Goal: Transaction & Acquisition: Book appointment/travel/reservation

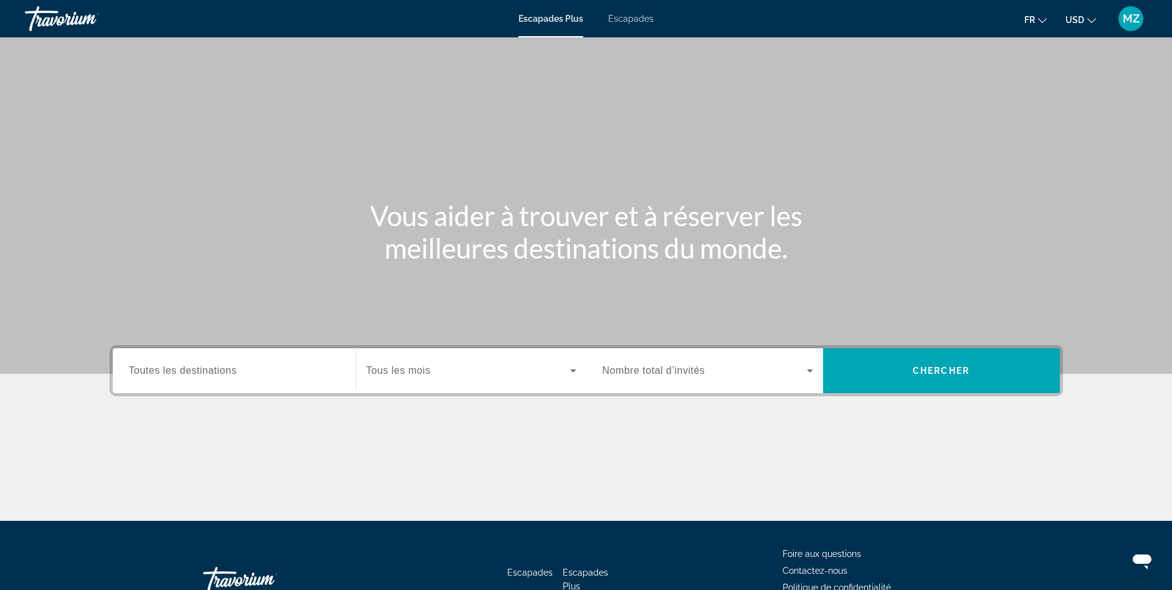
click at [642, 20] on span "Escapades" at bounding box center [630, 19] width 45 height 10
click at [386, 374] on span "Tous les mois" at bounding box center [398, 370] width 64 height 11
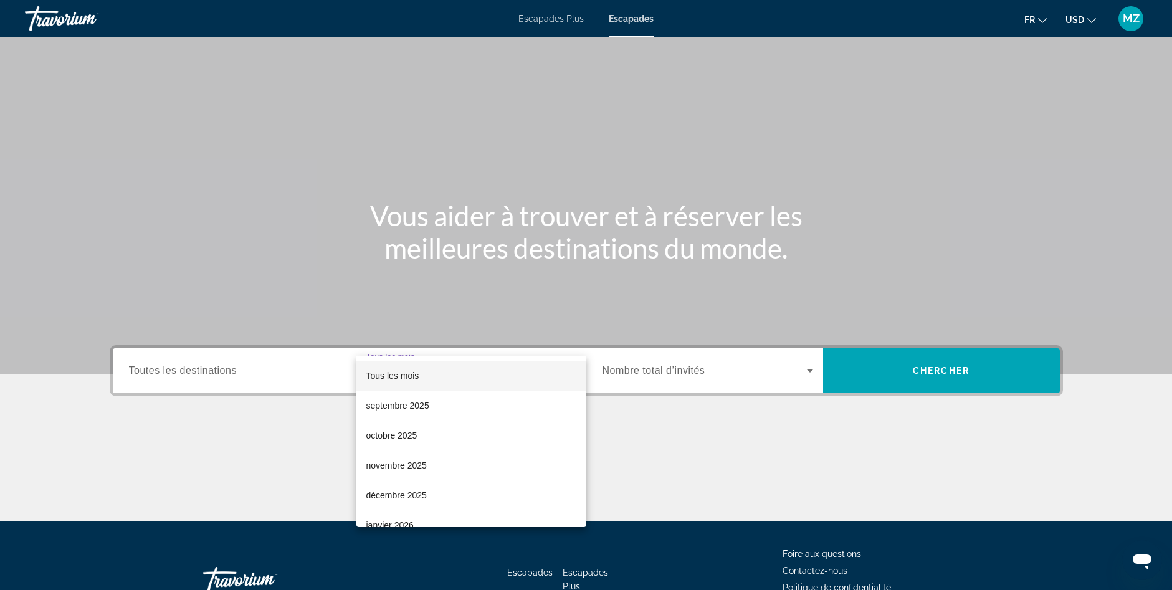
scroll to position [84, 0]
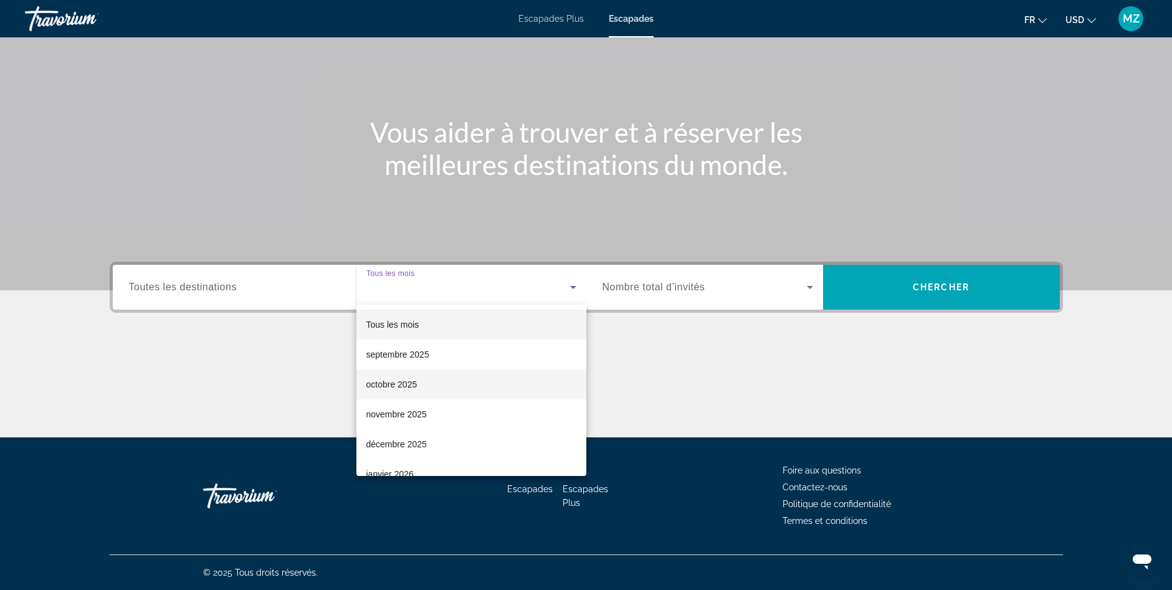
click at [411, 380] on font "octobre 2025" at bounding box center [391, 385] width 51 height 10
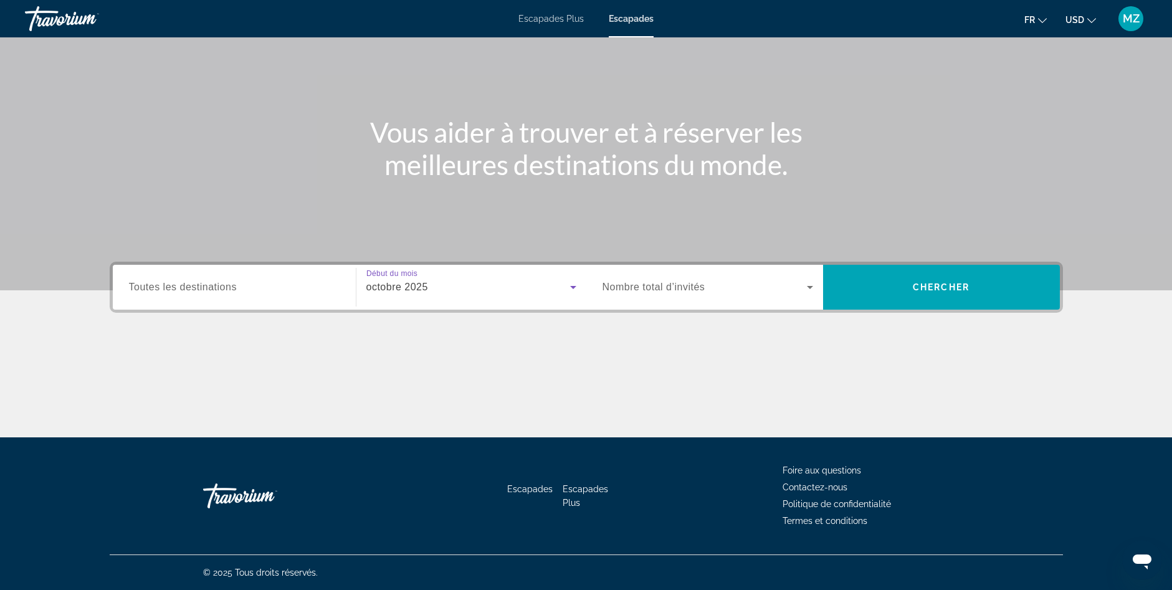
click at [676, 283] on span "Nombre total d’invités" at bounding box center [654, 287] width 103 height 11
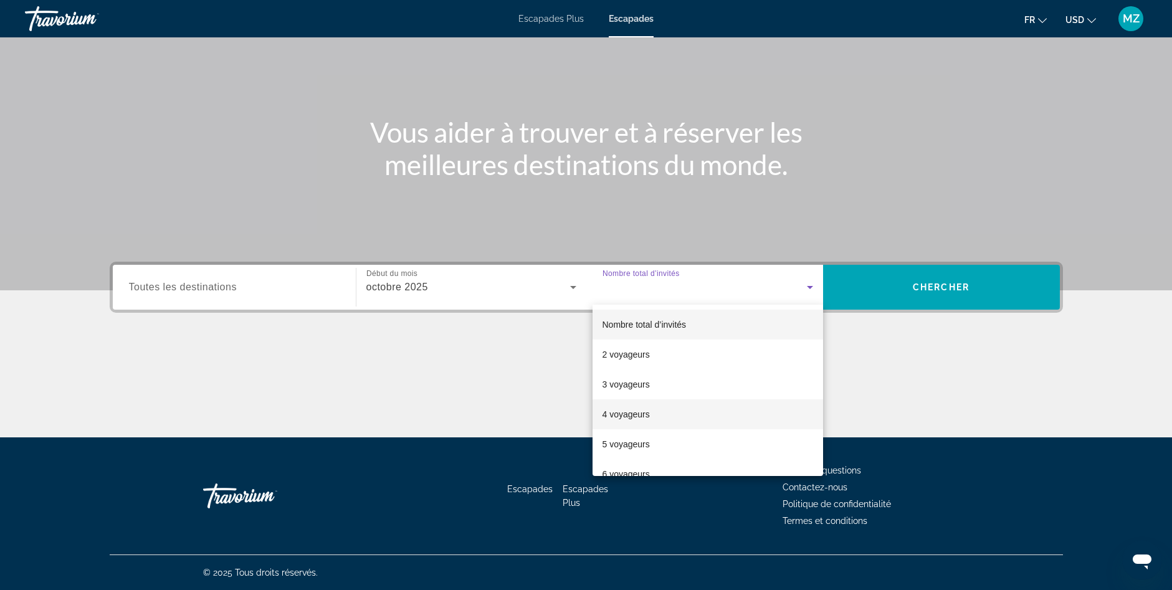
click at [643, 406] on mat-option "4 voyageurs" at bounding box center [708, 414] width 231 height 30
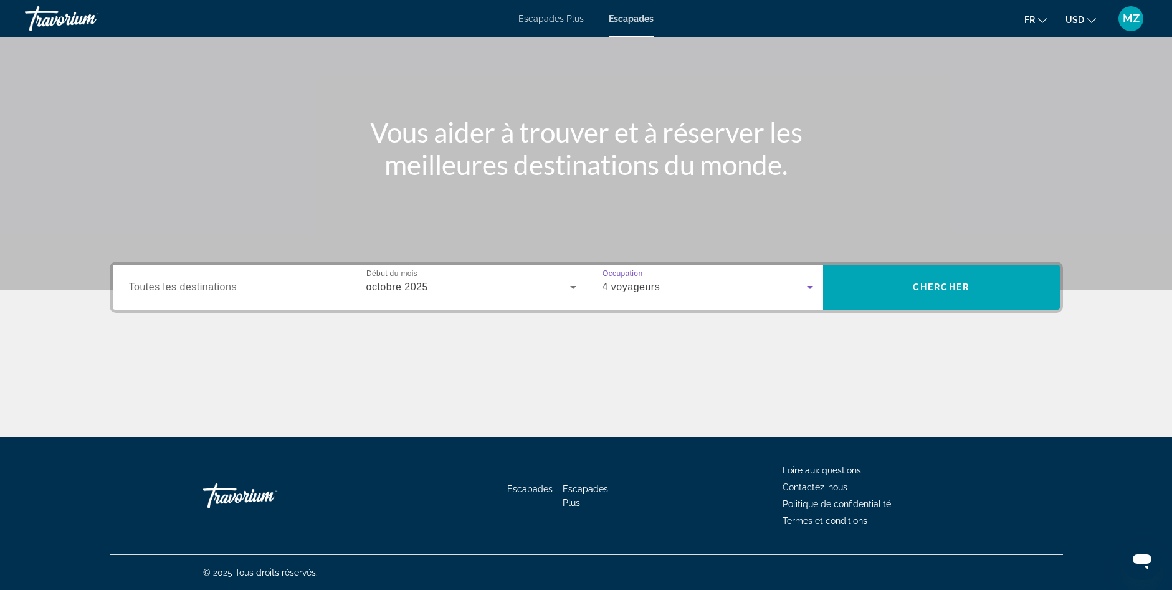
click at [285, 290] on input "Destination Toutes les destinations" at bounding box center [234, 287] width 211 height 15
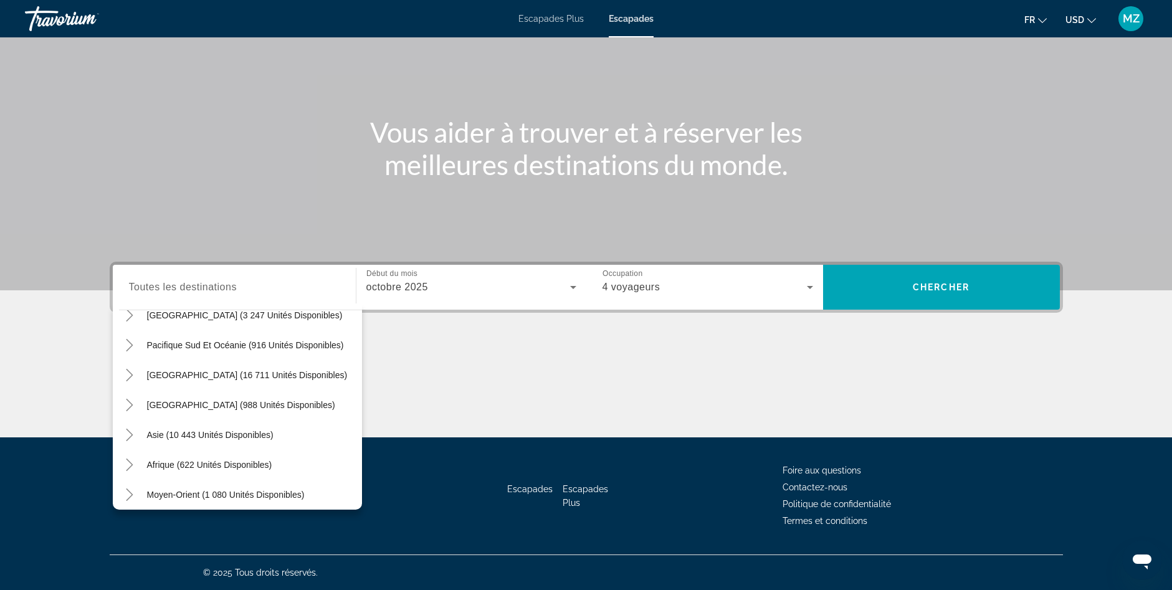
scroll to position [202, 0]
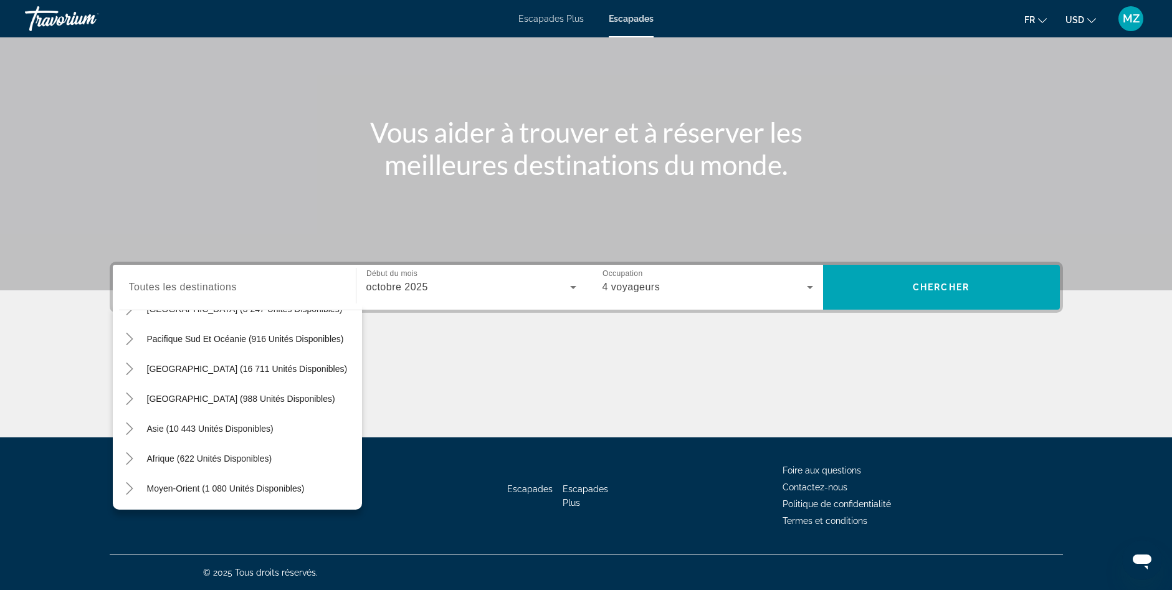
drag, startPoint x: 338, startPoint y: 449, endPoint x: 352, endPoint y: 304, distance: 145.8
click at [352, 304] on div "Toutes les destinations États-Unis (666 273 unités disponibles) [GEOGRAPHIC_DAT…" at bounding box center [237, 407] width 249 height 206
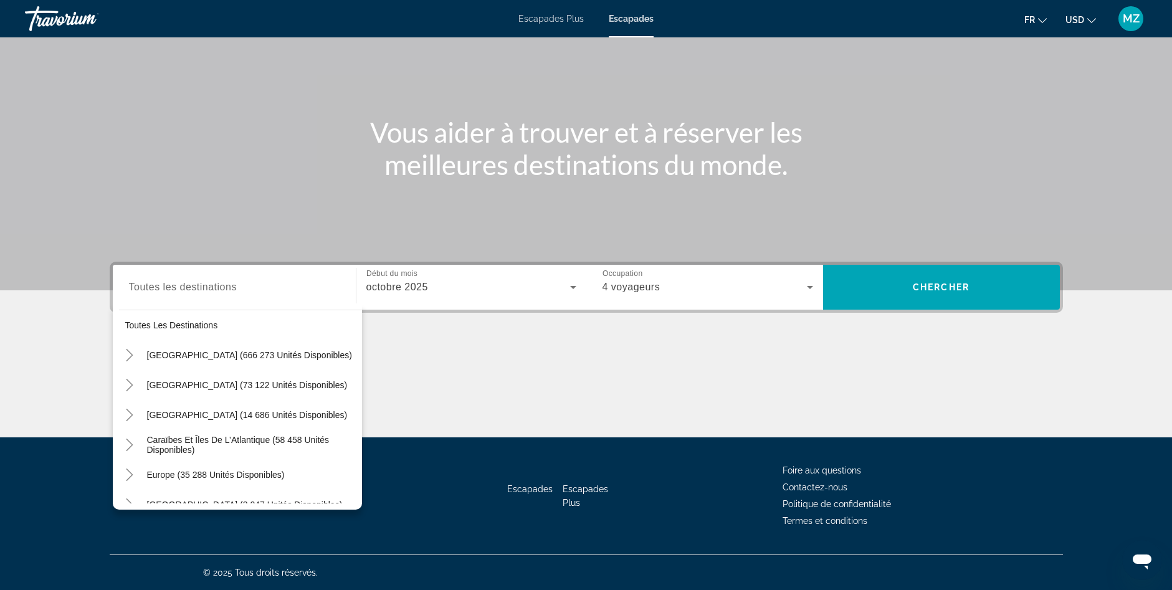
scroll to position [0, 0]
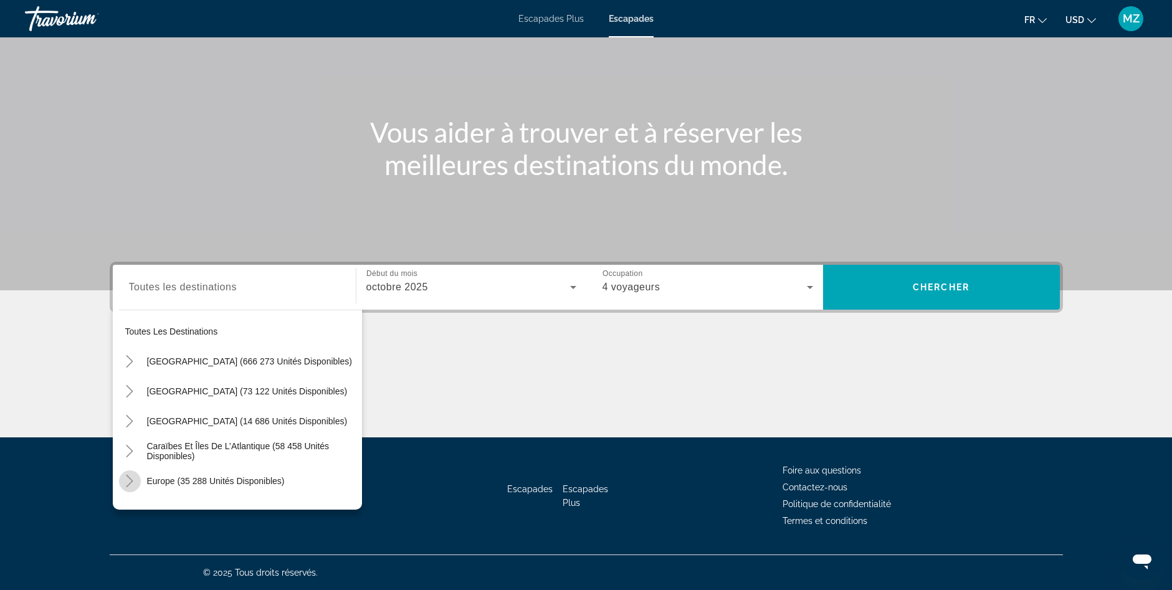
click at [125, 482] on icon "Toggle Europe (35 288 unités disponibles)" at bounding box center [129, 481] width 12 height 12
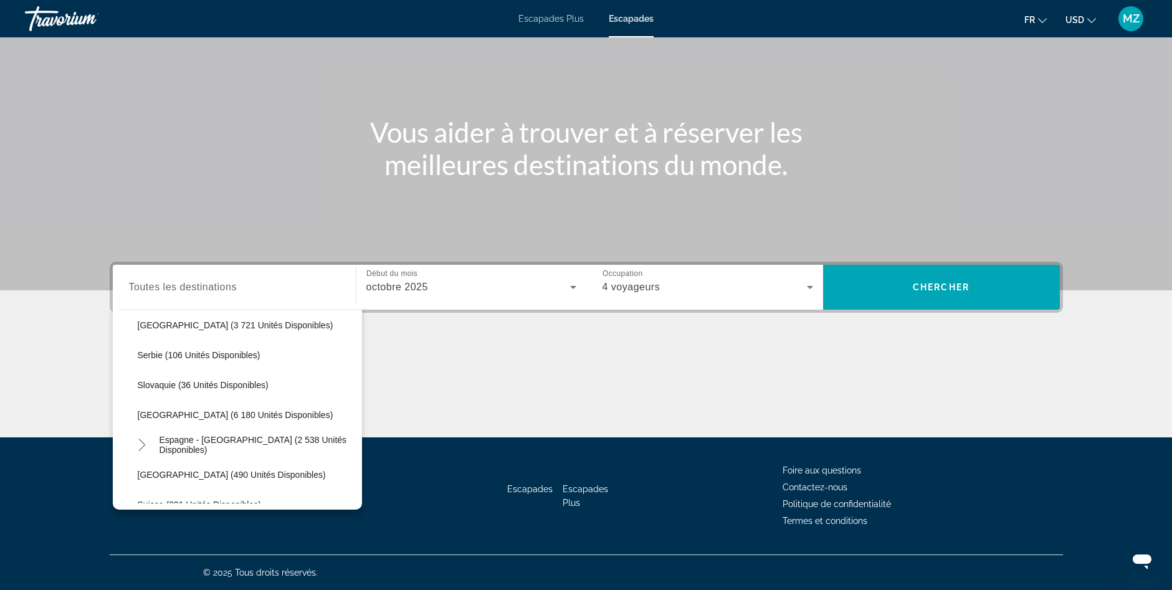
scroll to position [629, 0]
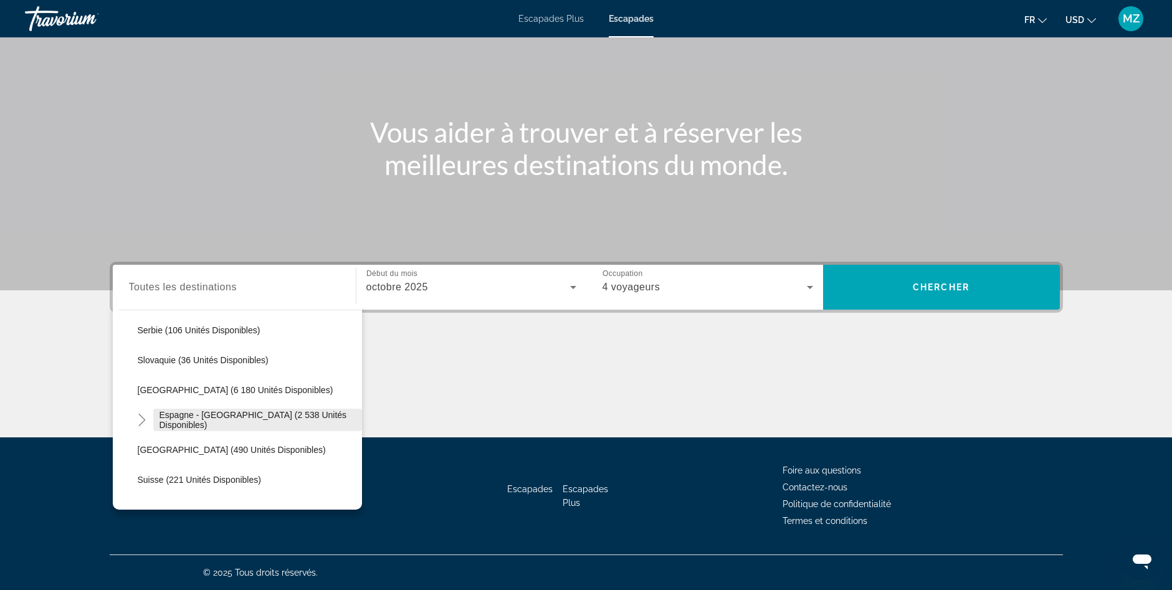
click at [222, 420] on span "Espagne - [GEOGRAPHIC_DATA] (2 538 unités disponibles)" at bounding box center [258, 420] width 196 height 20
type input "**********"
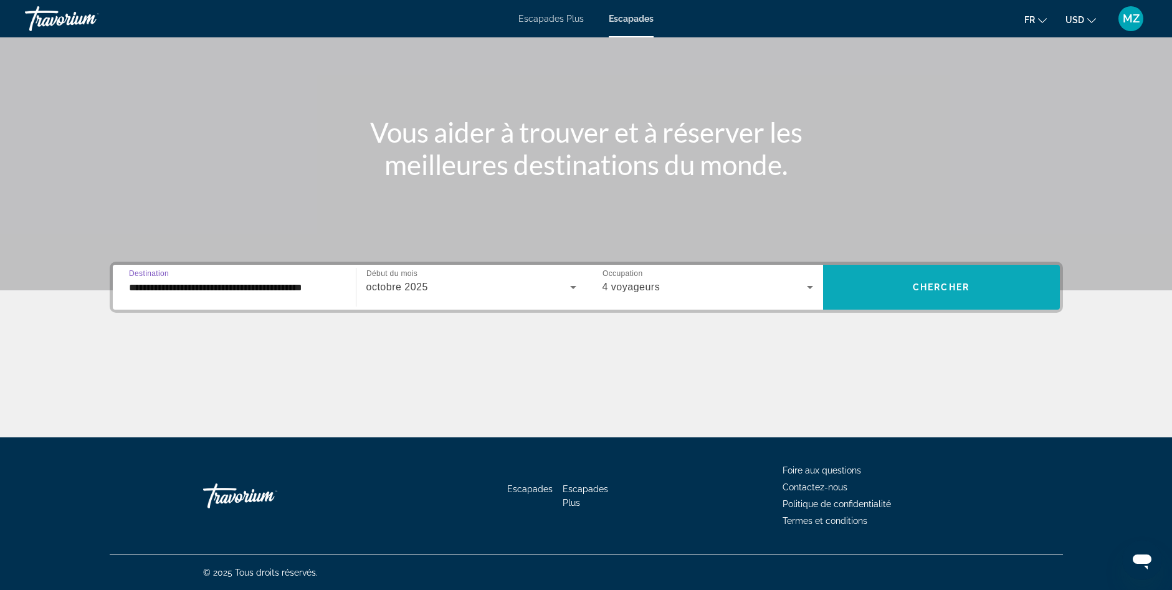
click at [909, 289] on span "Widget de recherche" at bounding box center [941, 287] width 237 height 30
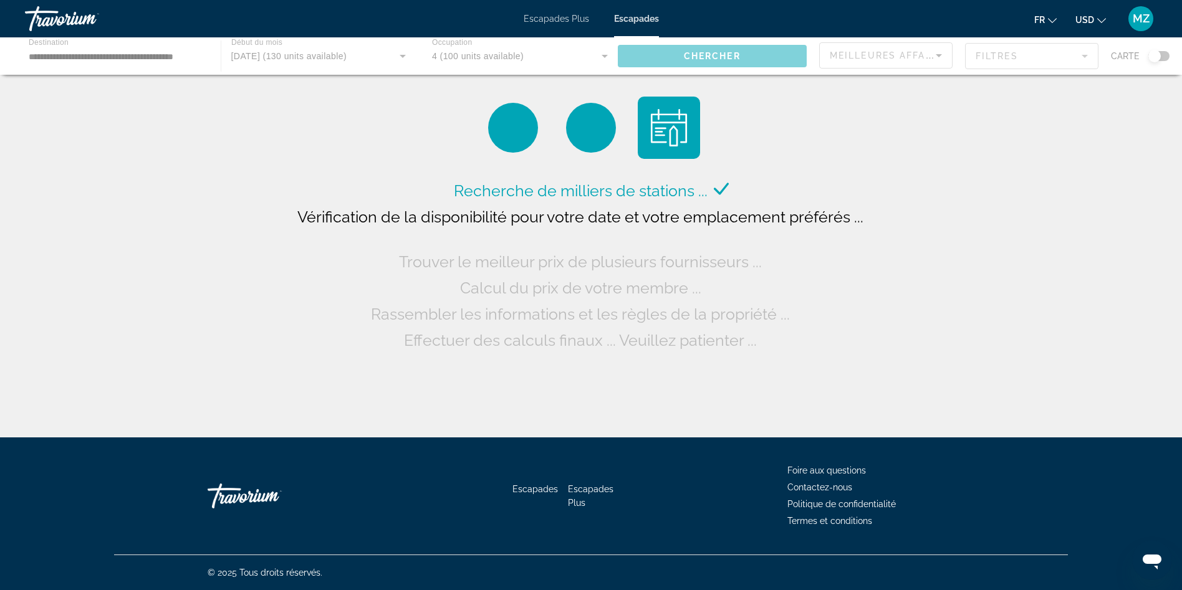
click at [1098, 22] on icon "Changer de devise" at bounding box center [1101, 20] width 9 height 9
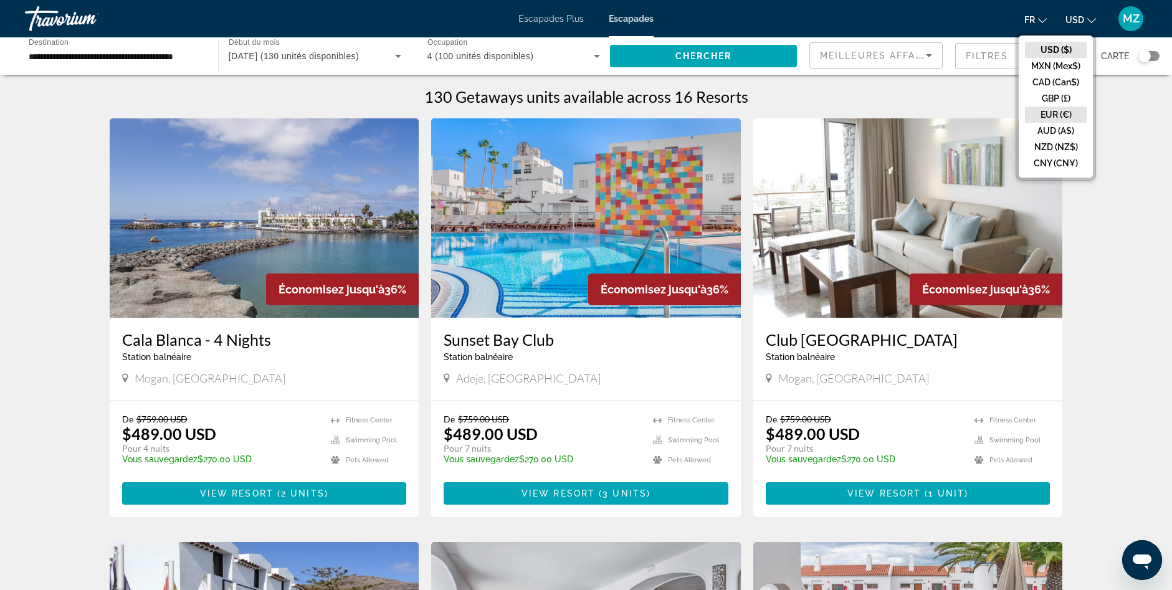
click at [1055, 115] on button "EUR (€)" at bounding box center [1056, 115] width 62 height 16
click at [483, 52] on span "4 (100 unités disponibles)" at bounding box center [481, 56] width 107 height 10
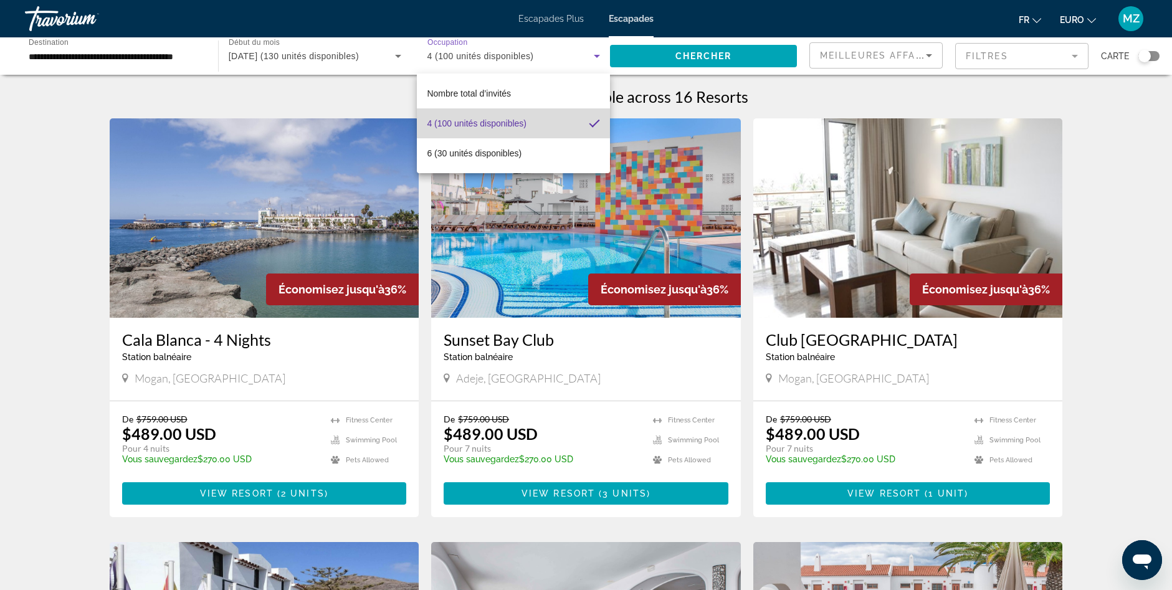
click at [458, 123] on font "4 (100 unités disponibles)" at bounding box center [477, 123] width 100 height 10
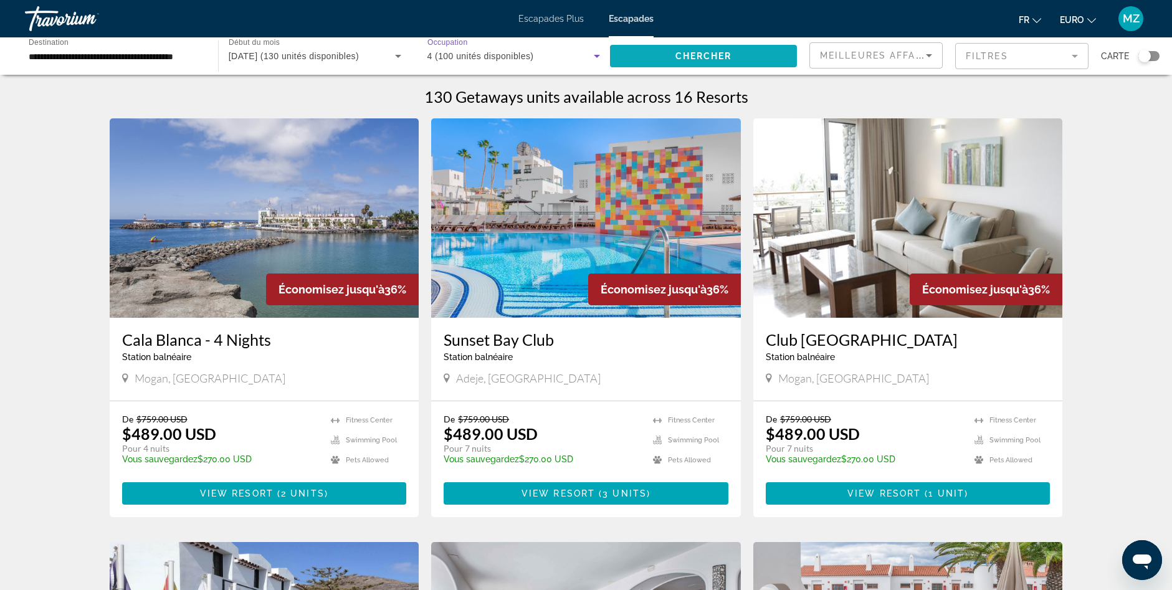
click at [674, 54] on span "Widget de recherche" at bounding box center [703, 56] width 187 height 30
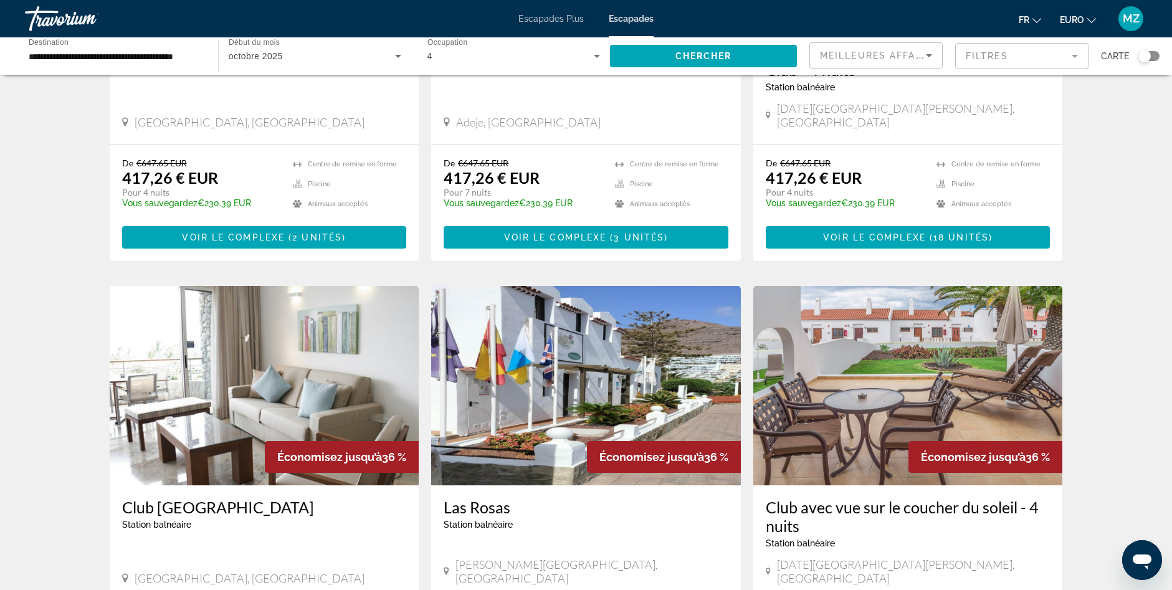
drag, startPoint x: 1109, startPoint y: 300, endPoint x: 1123, endPoint y: 332, distance: 34.6
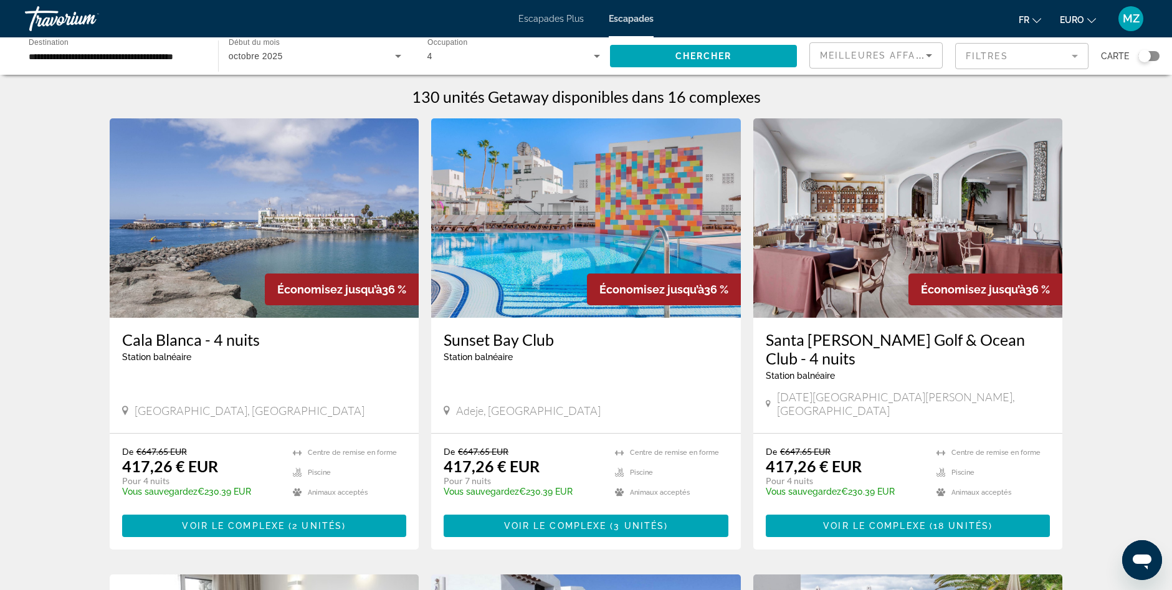
drag, startPoint x: 1117, startPoint y: 372, endPoint x: 1114, endPoint y: 304, distance: 68.6
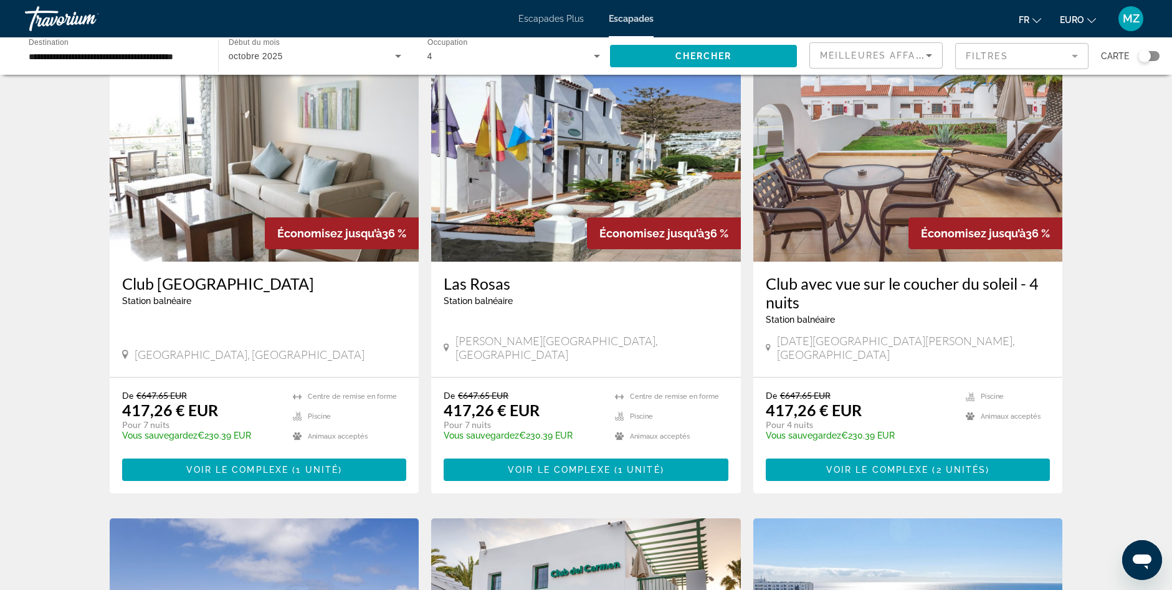
drag, startPoint x: 1114, startPoint y: 303, endPoint x: 1107, endPoint y: 378, distance: 75.7
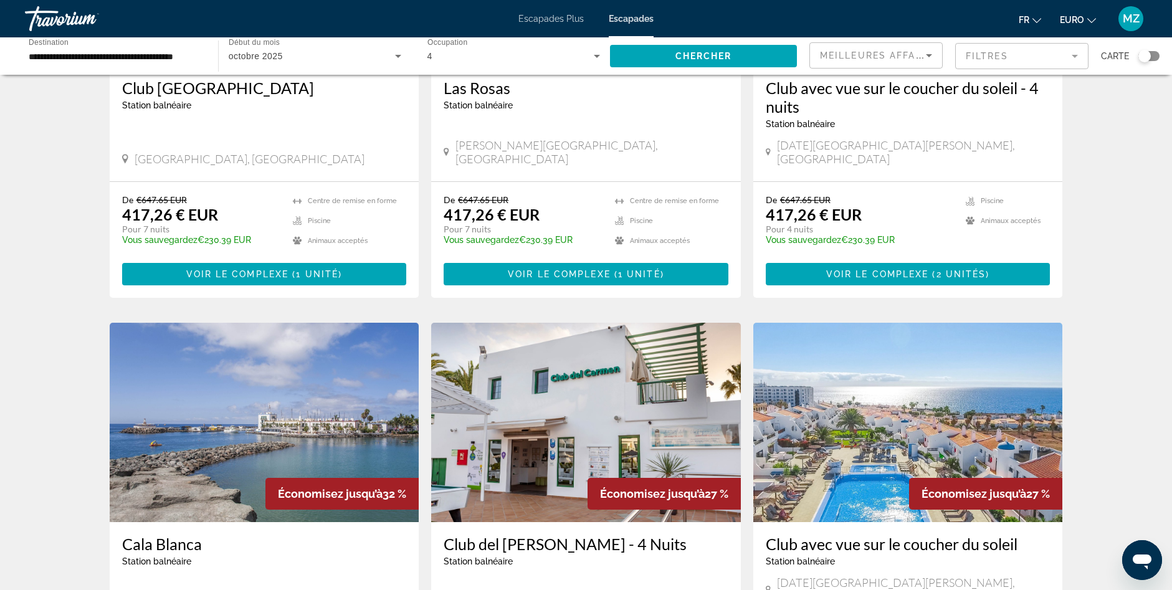
drag, startPoint x: 1107, startPoint y: 378, endPoint x: 1107, endPoint y: 412, distance: 33.7
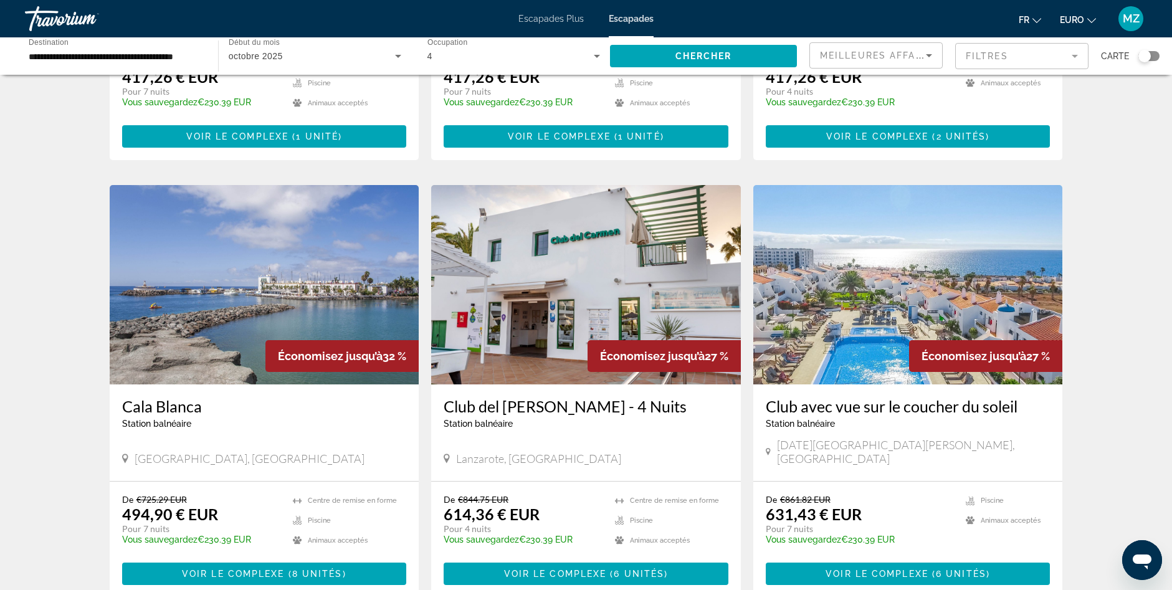
drag, startPoint x: 1118, startPoint y: 366, endPoint x: 1107, endPoint y: 409, distance: 43.7
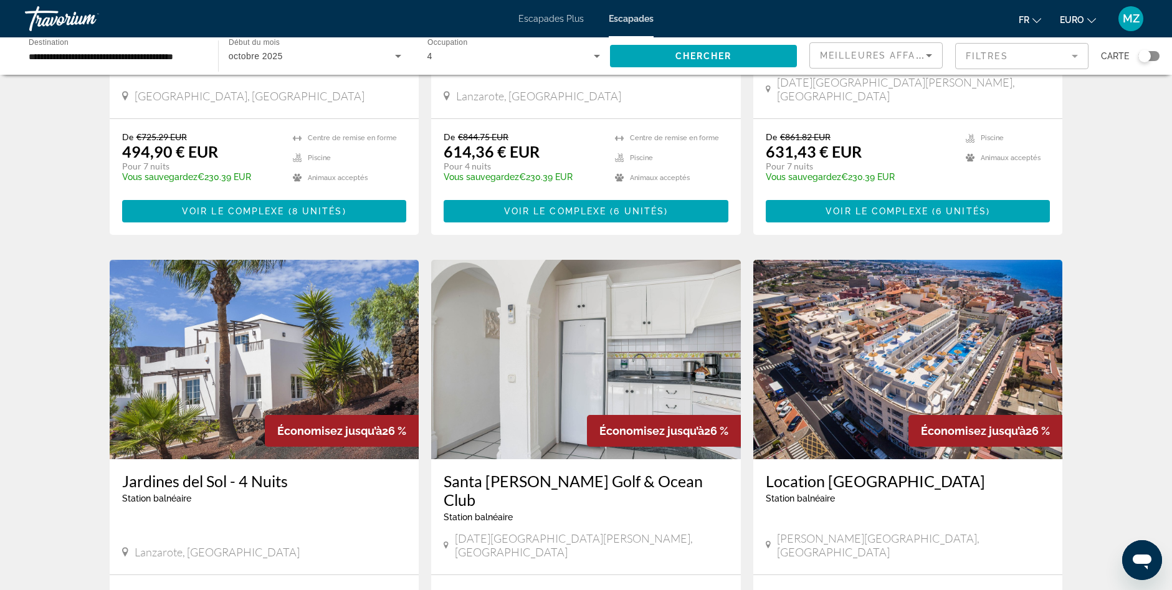
drag, startPoint x: 1091, startPoint y: 389, endPoint x: 1090, endPoint y: 449, distance: 60.5
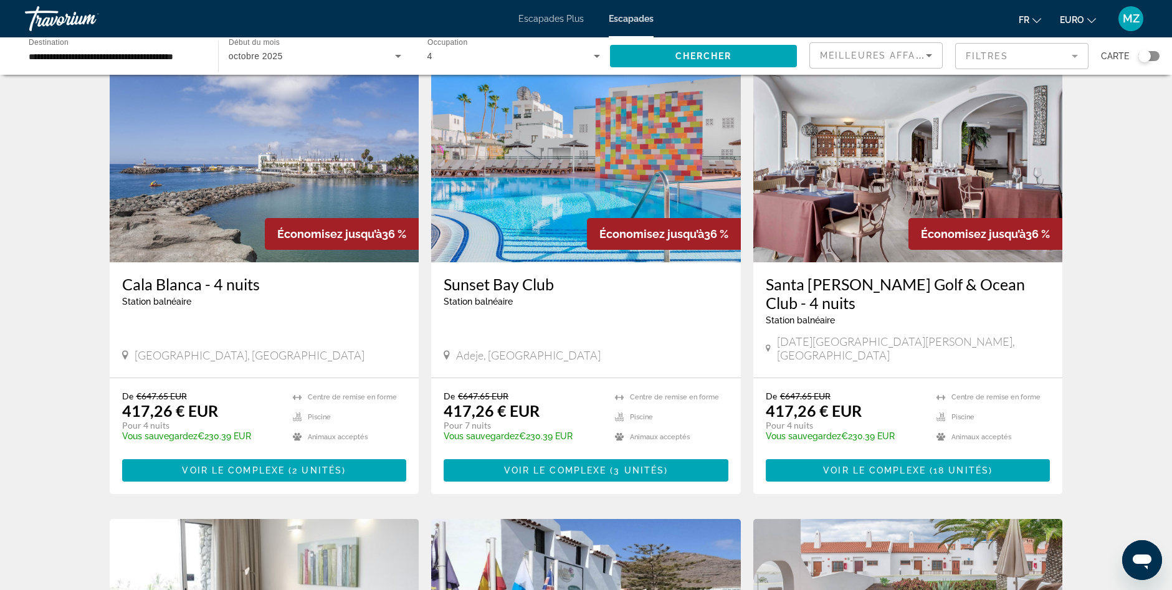
scroll to position [0, 0]
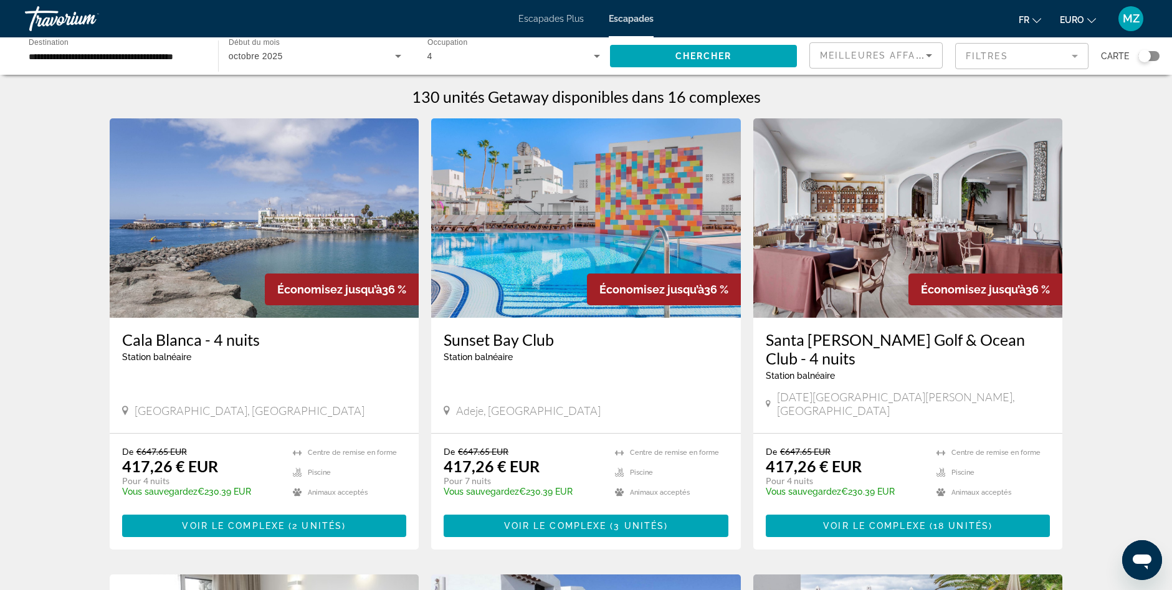
drag, startPoint x: 1090, startPoint y: 449, endPoint x: 1044, endPoint y: 254, distance: 201.1
click at [596, 224] on img "Contenu principal" at bounding box center [586, 217] width 310 height 199
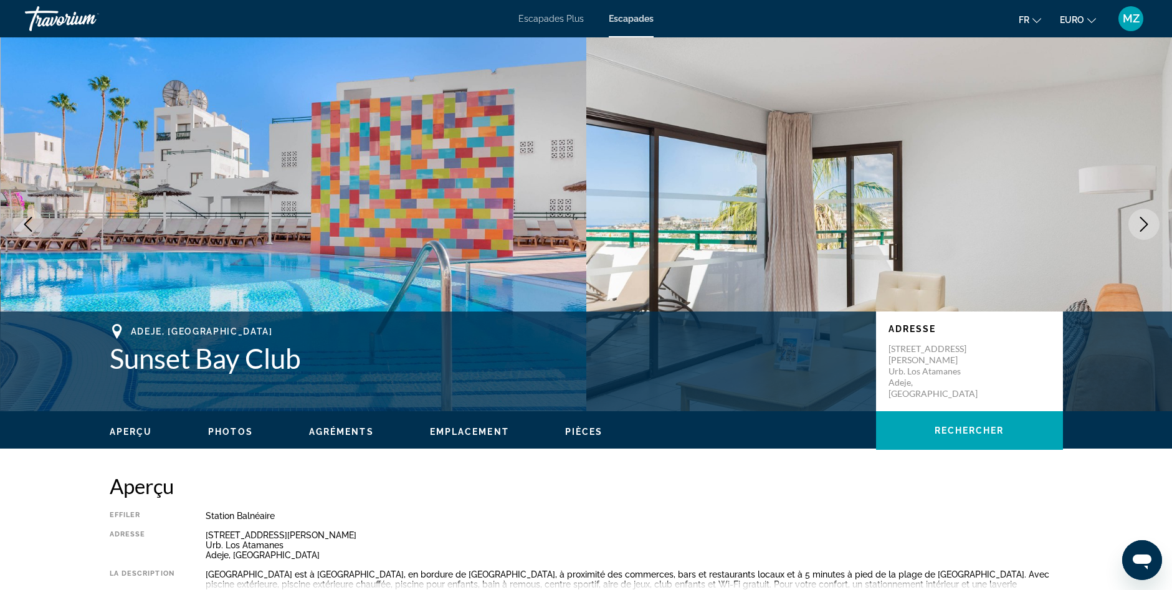
click at [1144, 222] on icon "Image suivante" at bounding box center [1144, 224] width 15 height 15
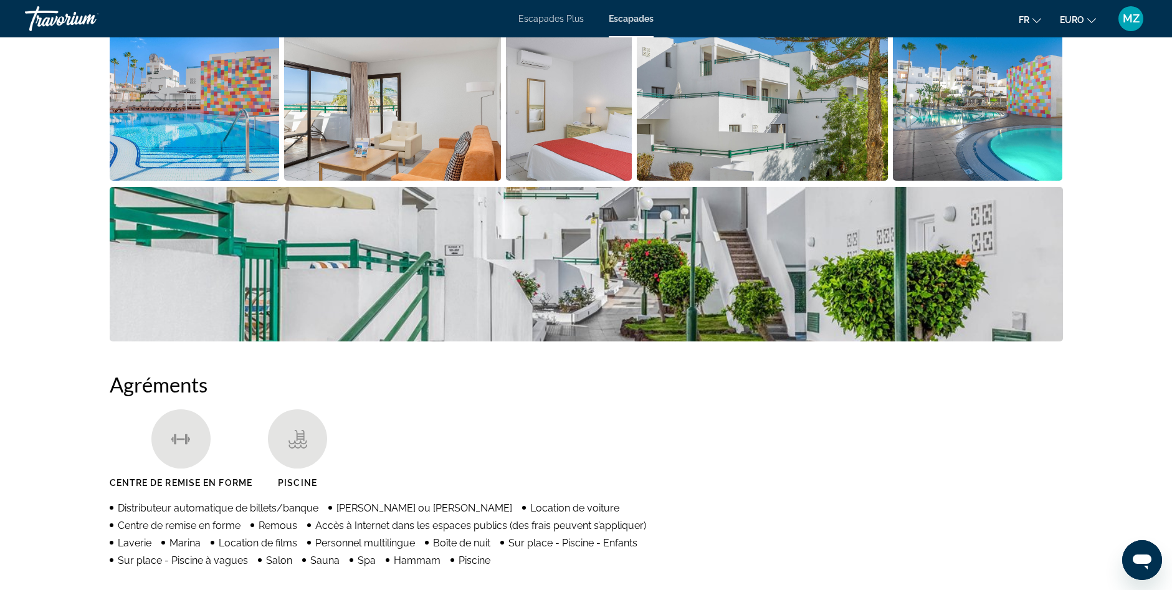
scroll to position [964, 0]
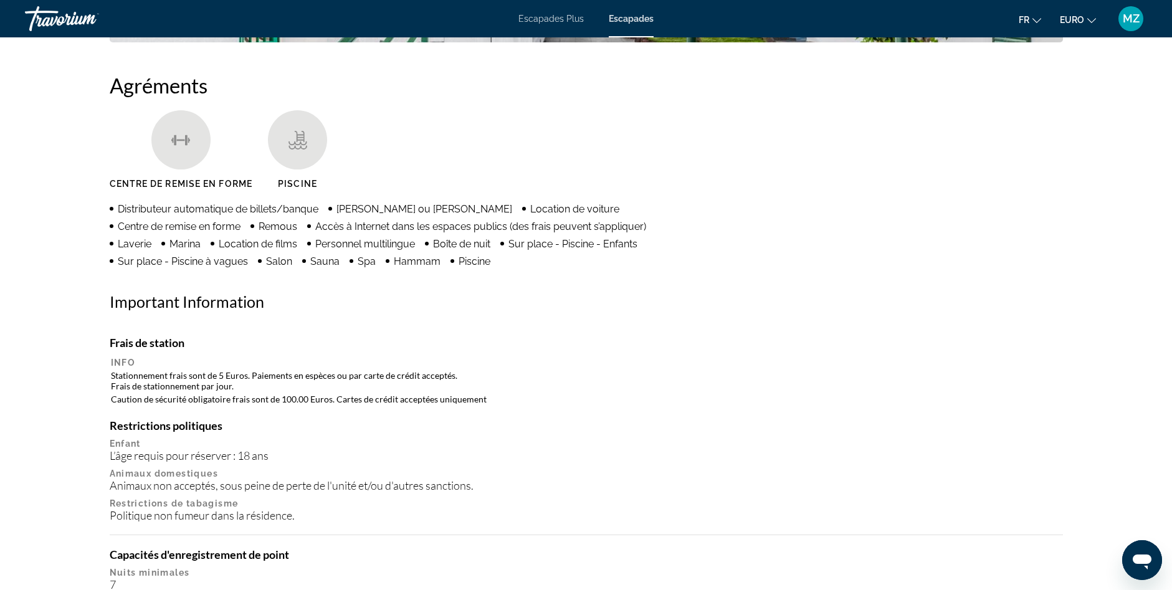
drag, startPoint x: 917, startPoint y: 360, endPoint x: 902, endPoint y: 431, distance: 72.5
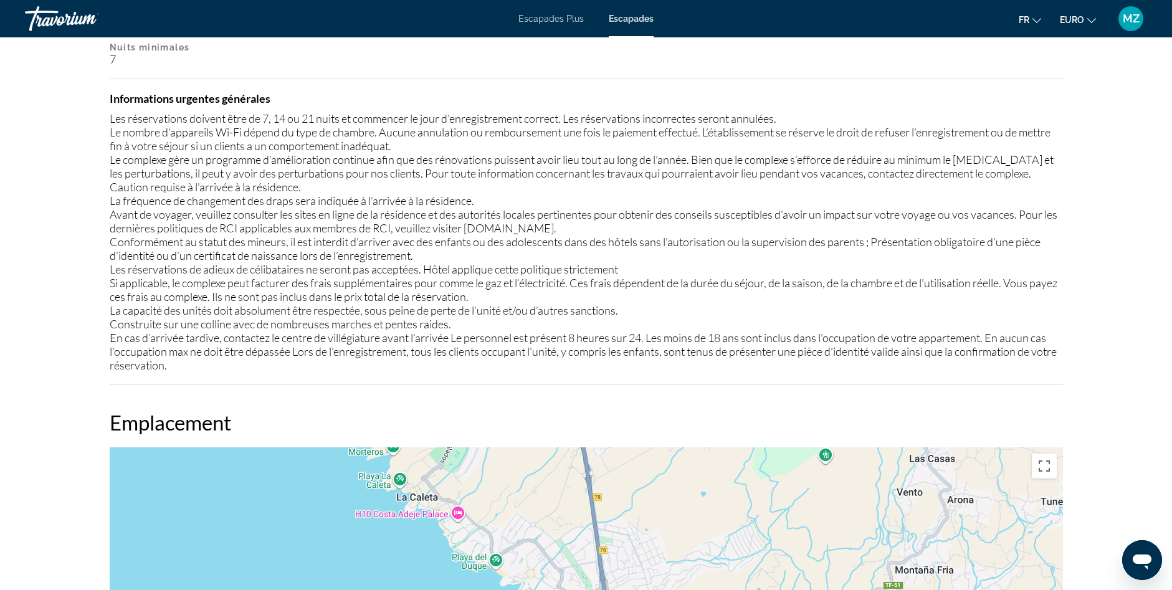
drag, startPoint x: 868, startPoint y: 254, endPoint x: 848, endPoint y: 365, distance: 112.8
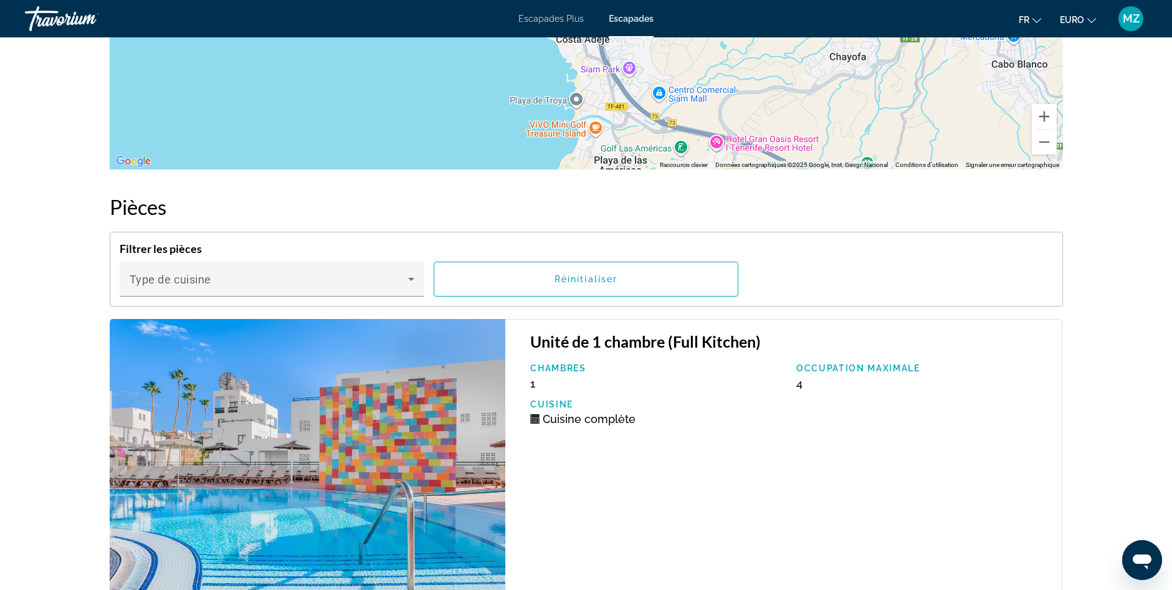
drag, startPoint x: 977, startPoint y: 382, endPoint x: 973, endPoint y: 428, distance: 45.6
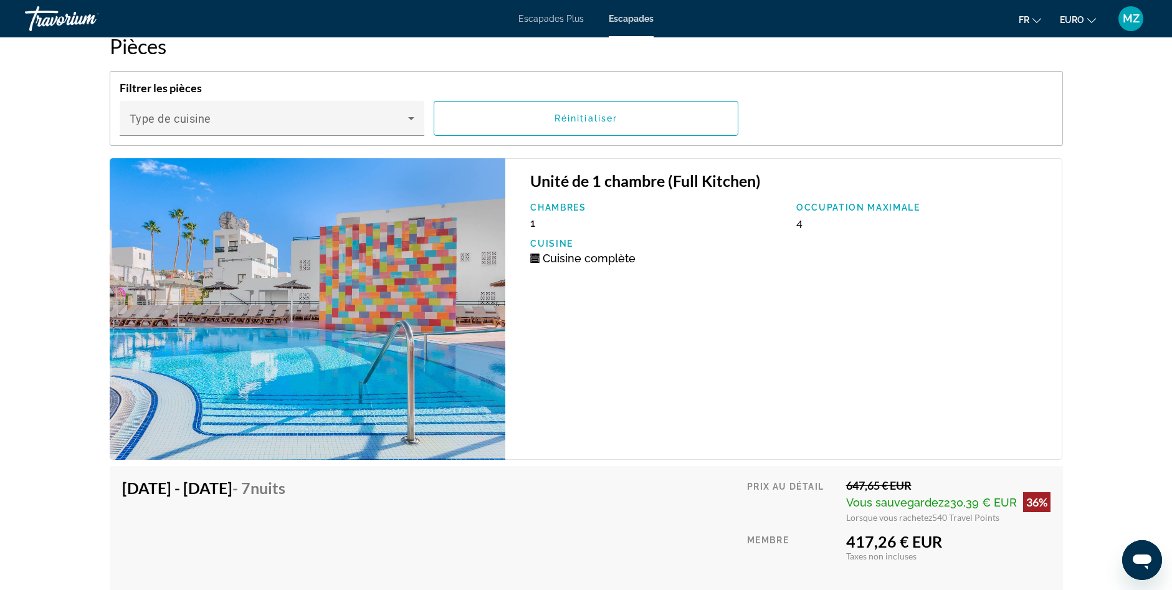
drag, startPoint x: 1000, startPoint y: 401, endPoint x: 994, endPoint y: 450, distance: 49.6
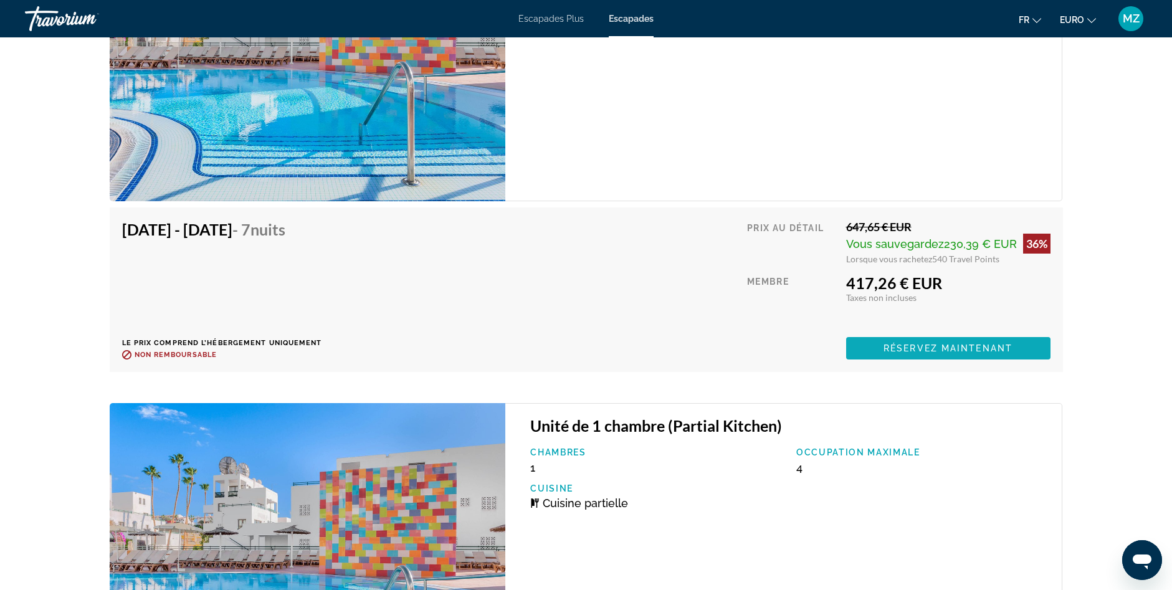
drag, startPoint x: 1036, startPoint y: 470, endPoint x: 1040, endPoint y: 494, distance: 24.6
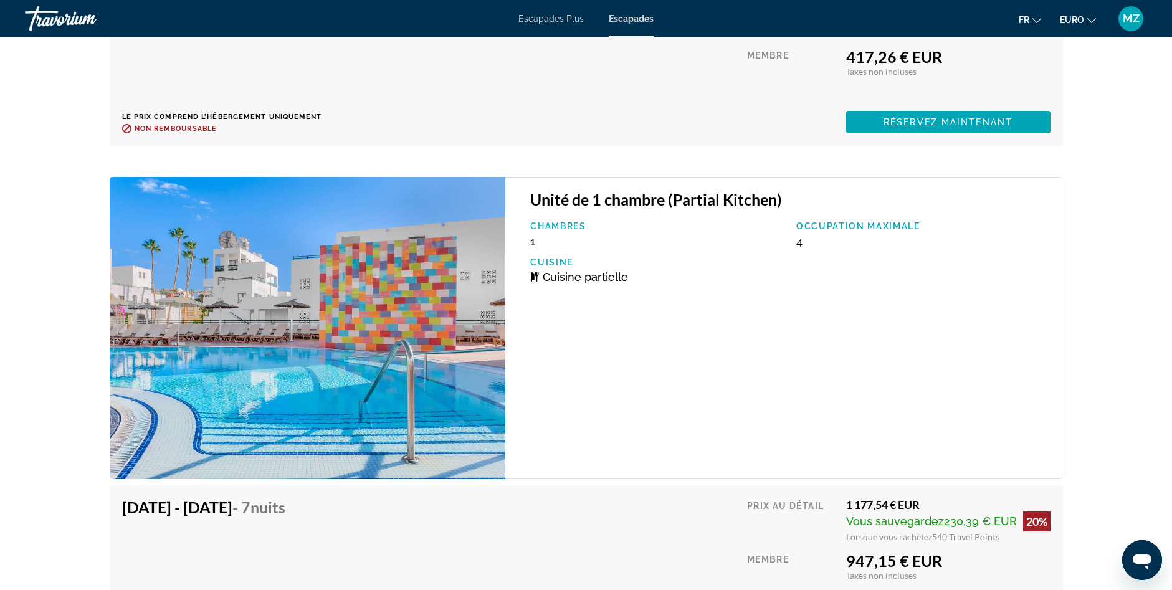
scroll to position [2856, 0]
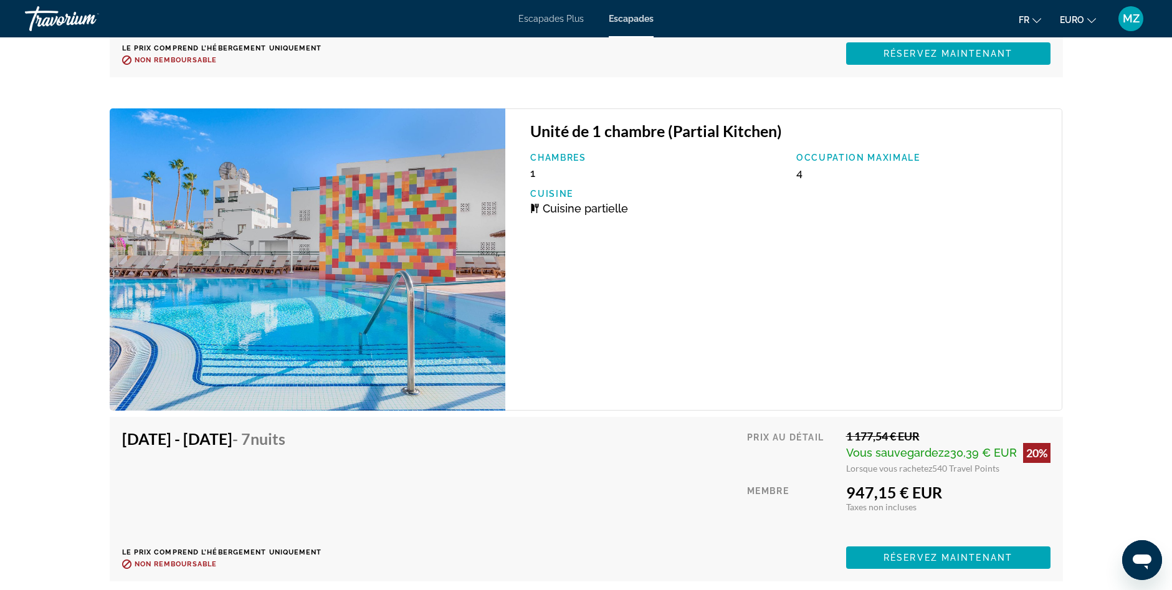
drag, startPoint x: 1008, startPoint y: 457, endPoint x: 996, endPoint y: 512, distance: 56.2
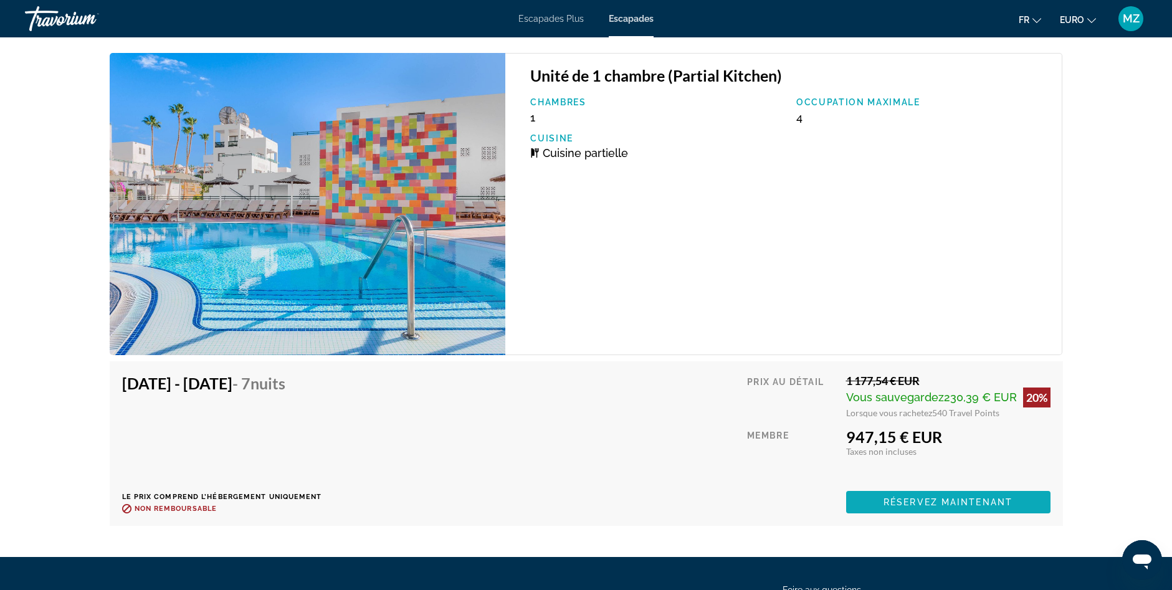
scroll to position [3018, 0]
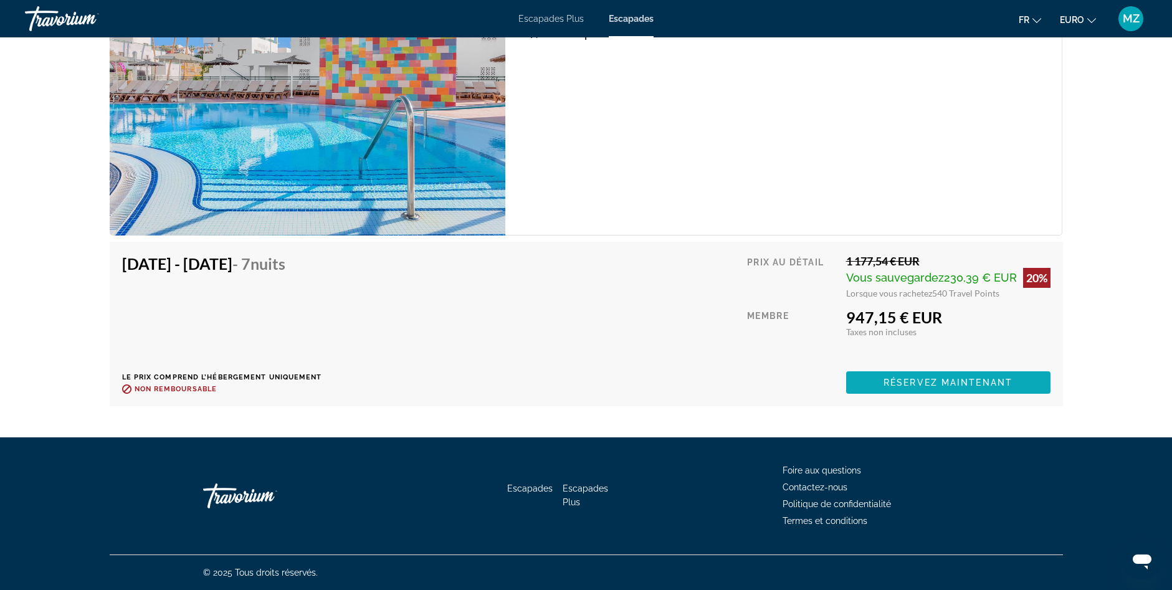
drag, startPoint x: 997, startPoint y: 380, endPoint x: 997, endPoint y: 463, distance: 83.5
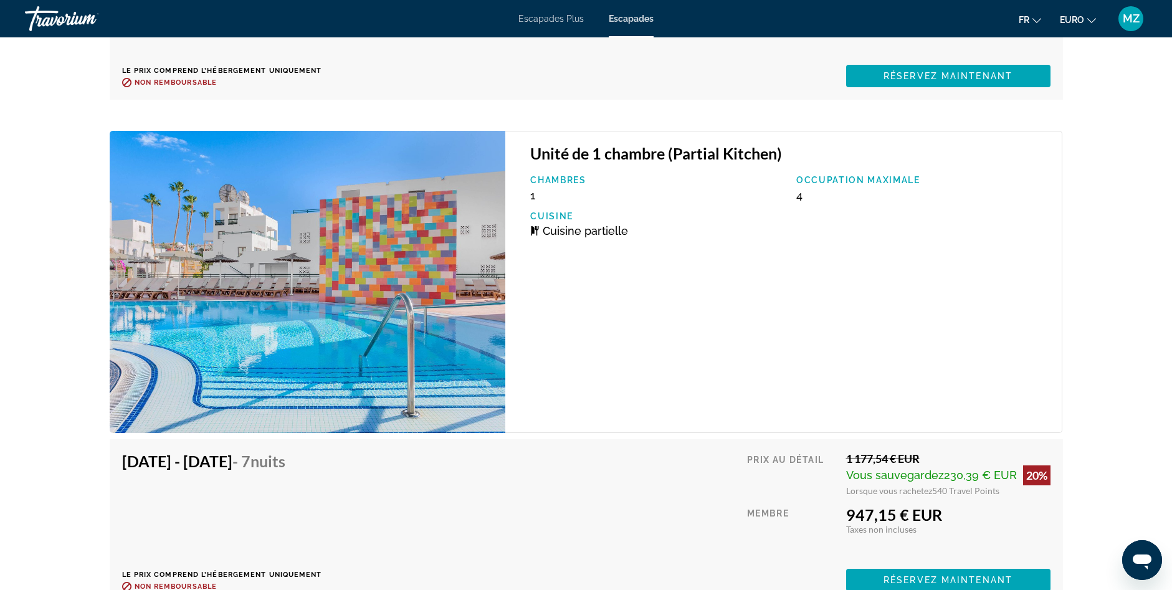
scroll to position [2626, 0]
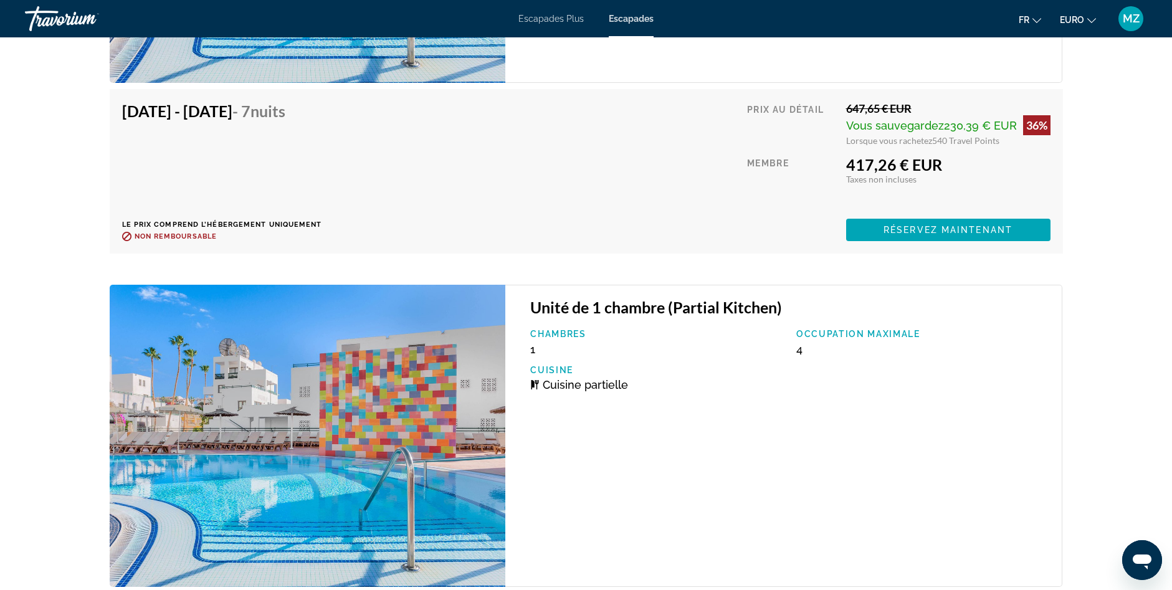
drag, startPoint x: 1129, startPoint y: 335, endPoint x: 1116, endPoint y: 273, distance: 63.1
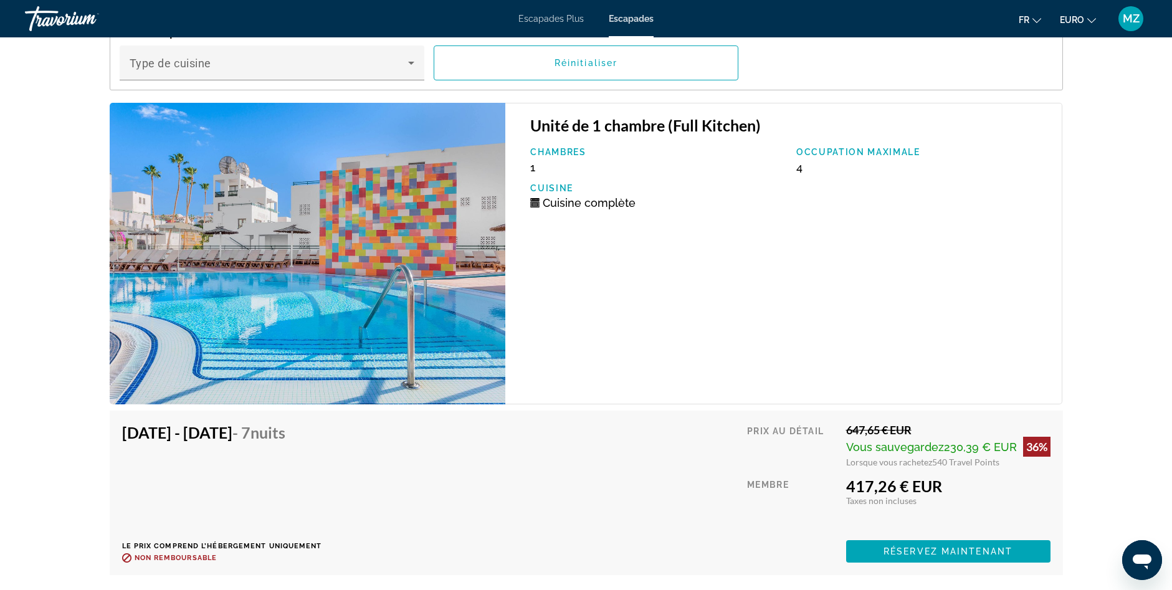
scroll to position [2251, 0]
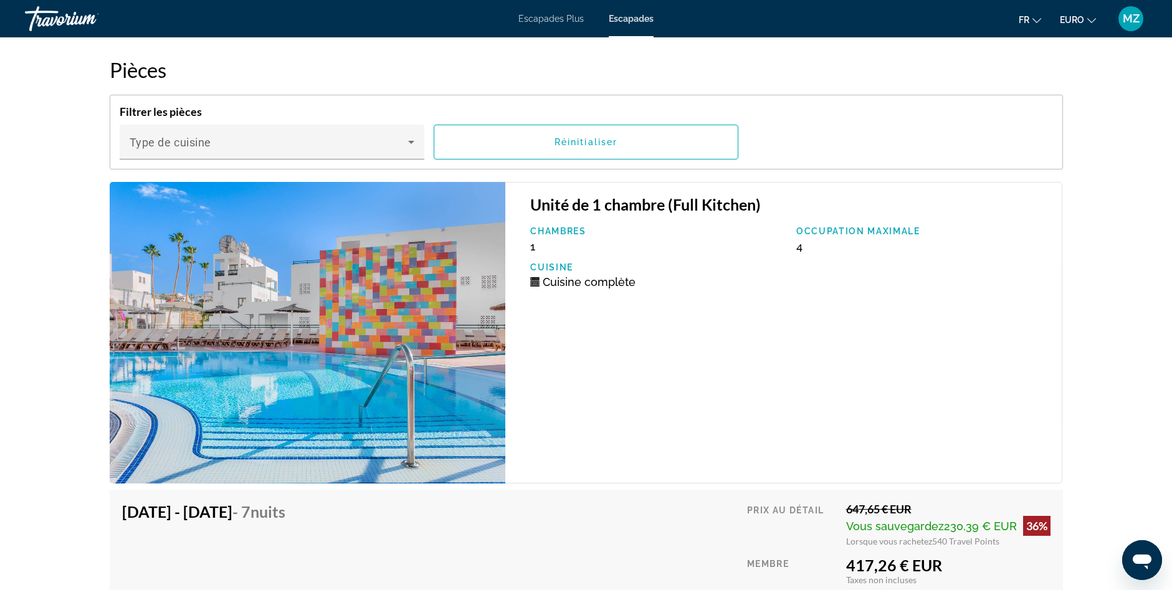
drag, startPoint x: 1095, startPoint y: 383, endPoint x: 1089, endPoint y: 315, distance: 67.5
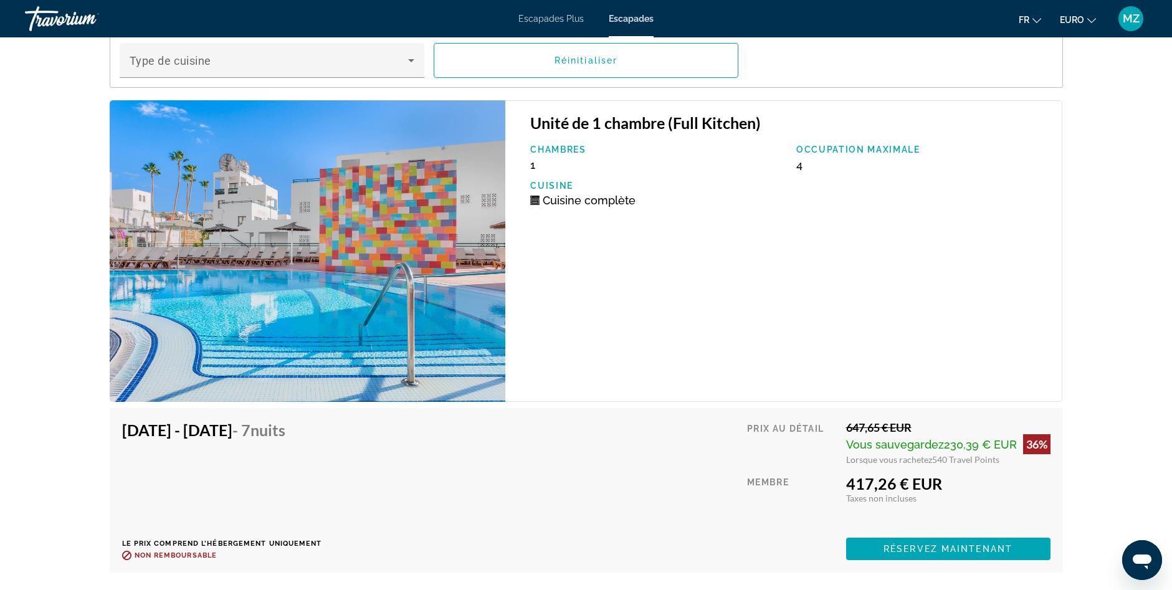
drag, startPoint x: 1109, startPoint y: 309, endPoint x: 1121, endPoint y: 353, distance: 45.6
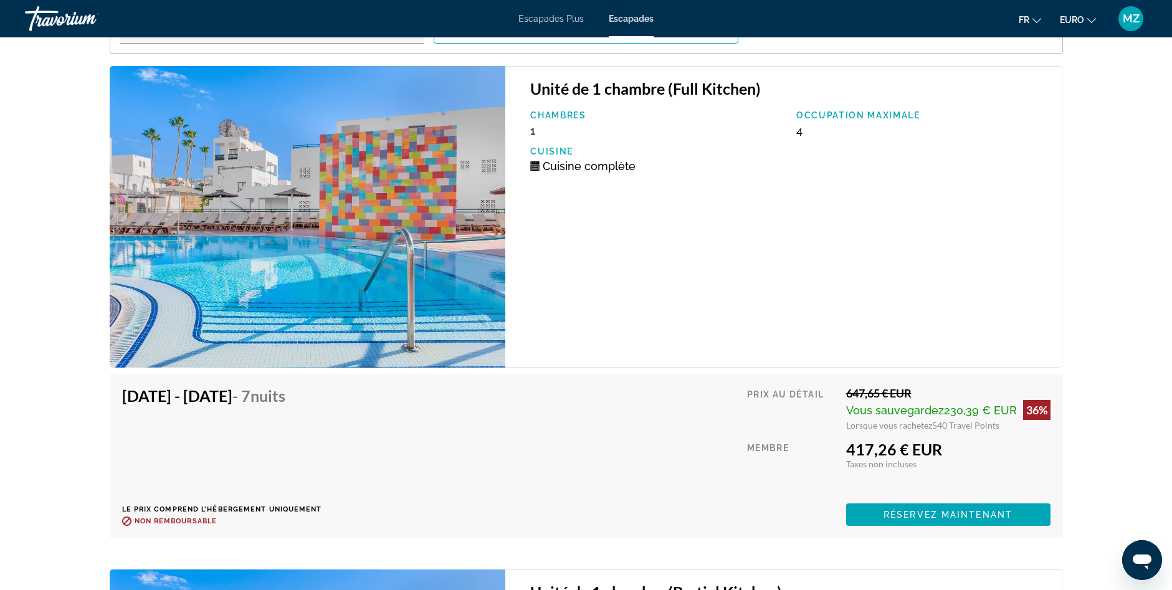
click at [913, 507] on span "Contenu principal" at bounding box center [948, 515] width 204 height 30
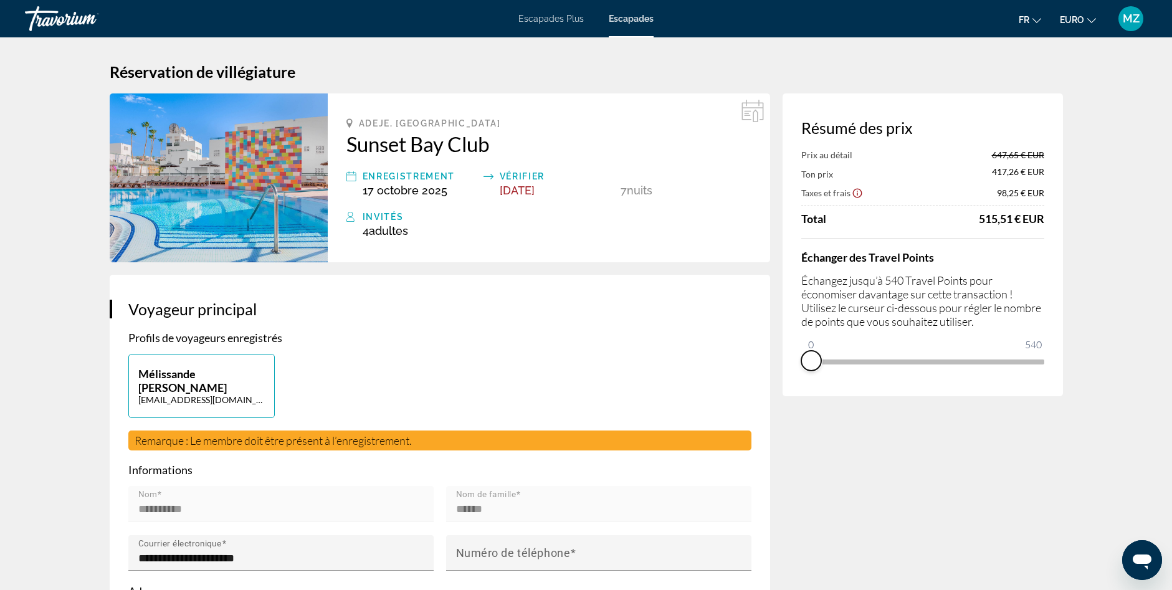
drag, startPoint x: 1036, startPoint y: 376, endPoint x: 808, endPoint y: 387, distance: 229.0
click at [808, 387] on div "Résumé des prix Prix au détail 647,65 € EUR Ton prix 417,26 € EUR Taxes et frai…" at bounding box center [923, 244] width 280 height 303
drag, startPoint x: 815, startPoint y: 349, endPoint x: 1047, endPoint y: 359, distance: 232.7
click at [1047, 359] on div "Résumé des prix Ton prix 647,65 € EUR Taxes et frais 116,68 € EUR Appliqués de …" at bounding box center [923, 244] width 280 height 303
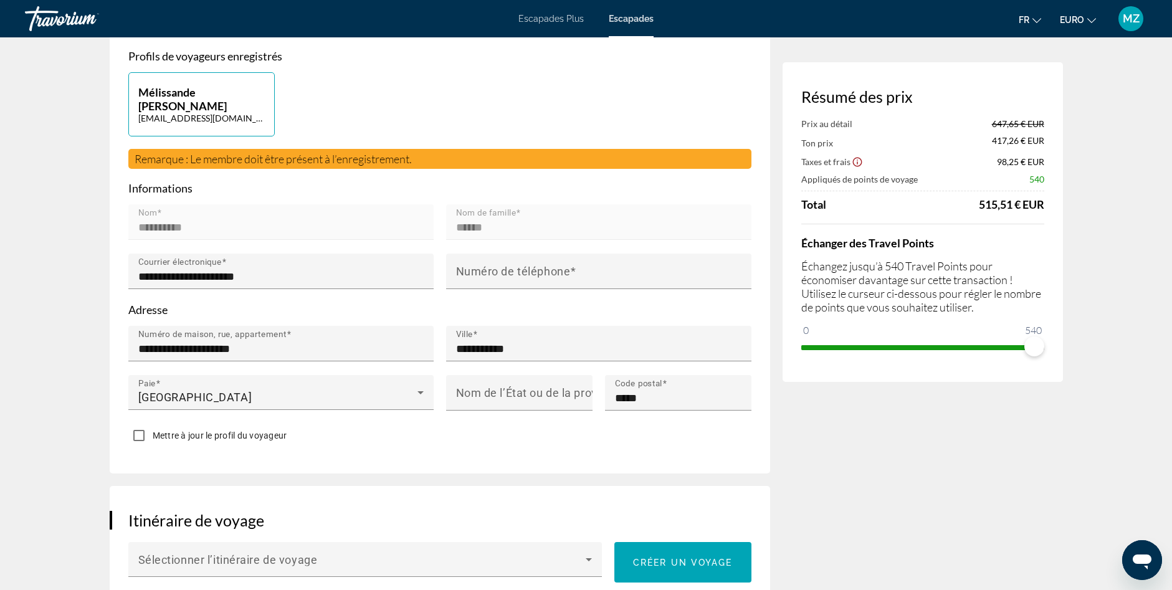
scroll to position [564, 0]
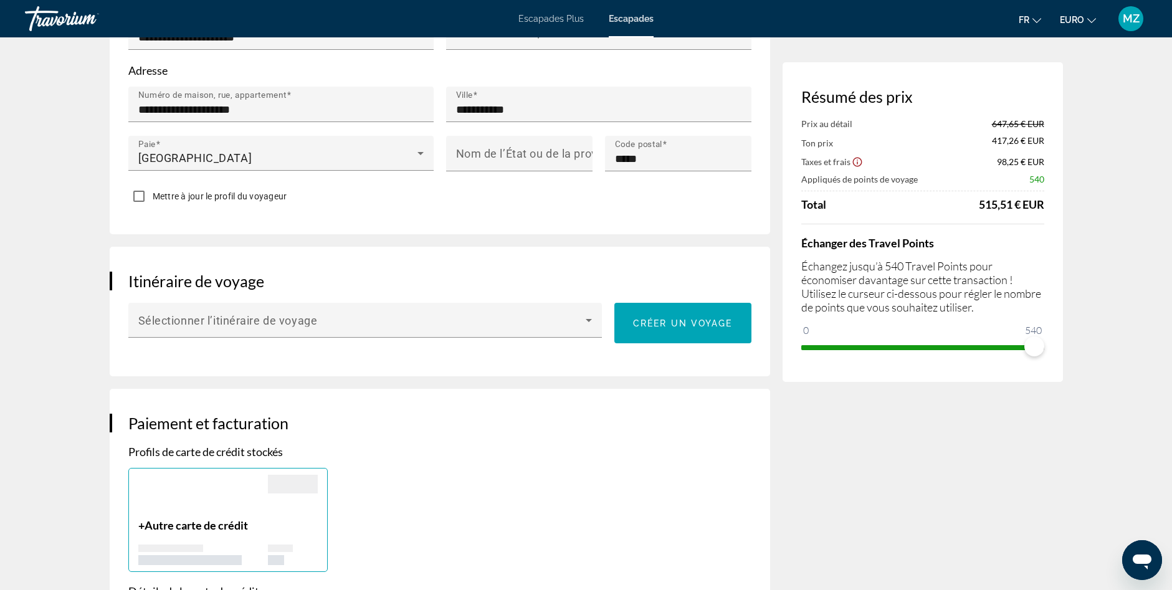
drag, startPoint x: 1121, startPoint y: 299, endPoint x: 1131, endPoint y: 371, distance: 73.6
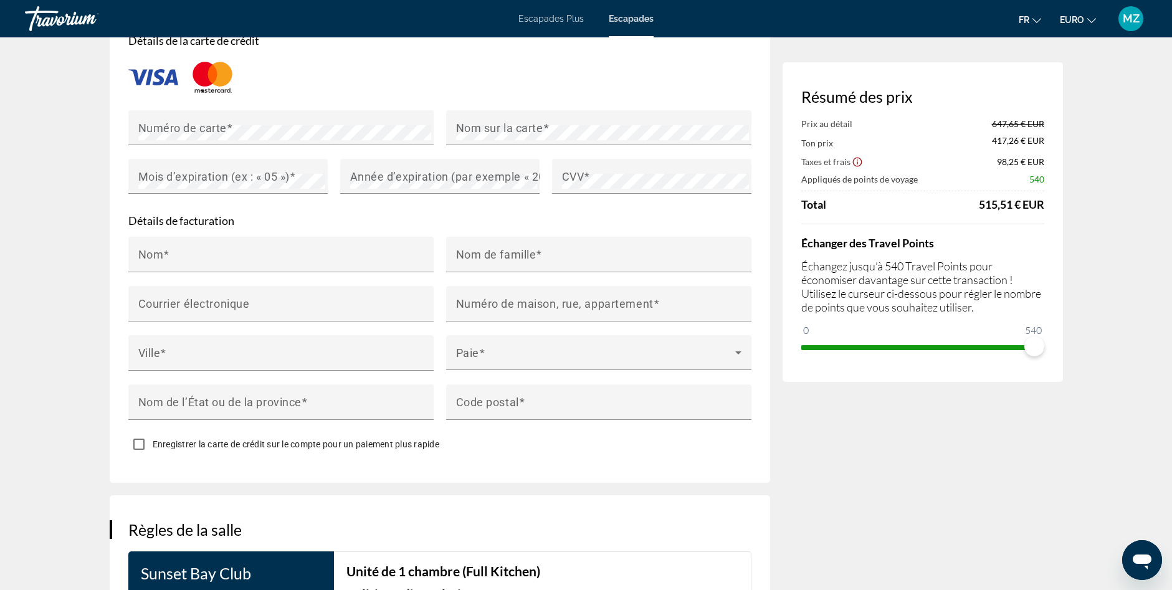
drag, startPoint x: 1122, startPoint y: 304, endPoint x: 1119, endPoint y: 386, distance: 81.7
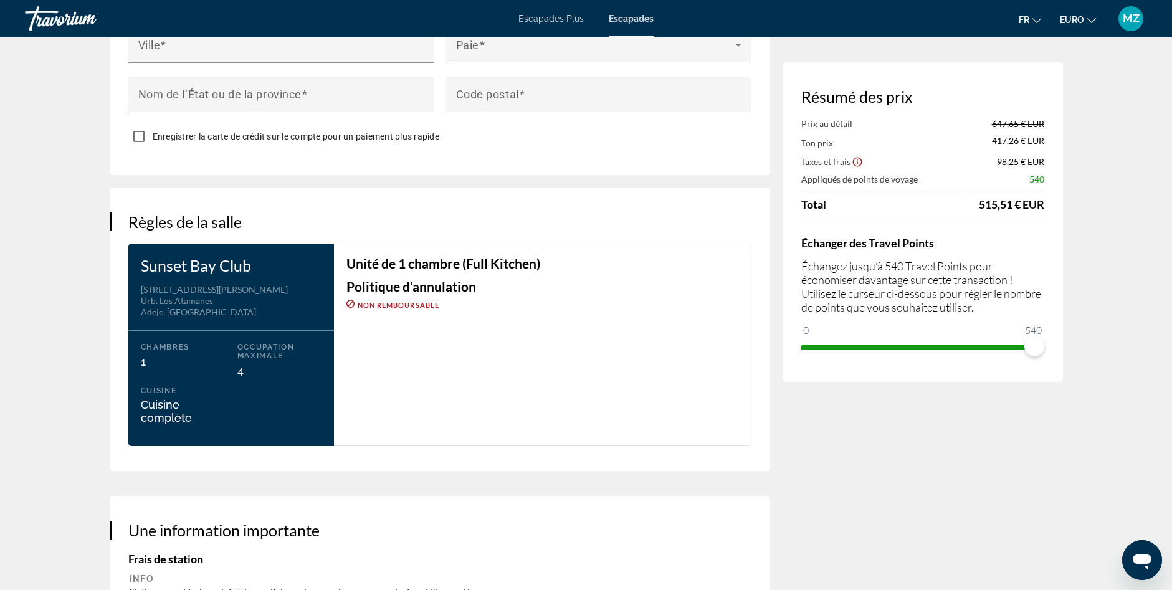
drag, startPoint x: 1118, startPoint y: 388, endPoint x: 1116, endPoint y: 440, distance: 51.8
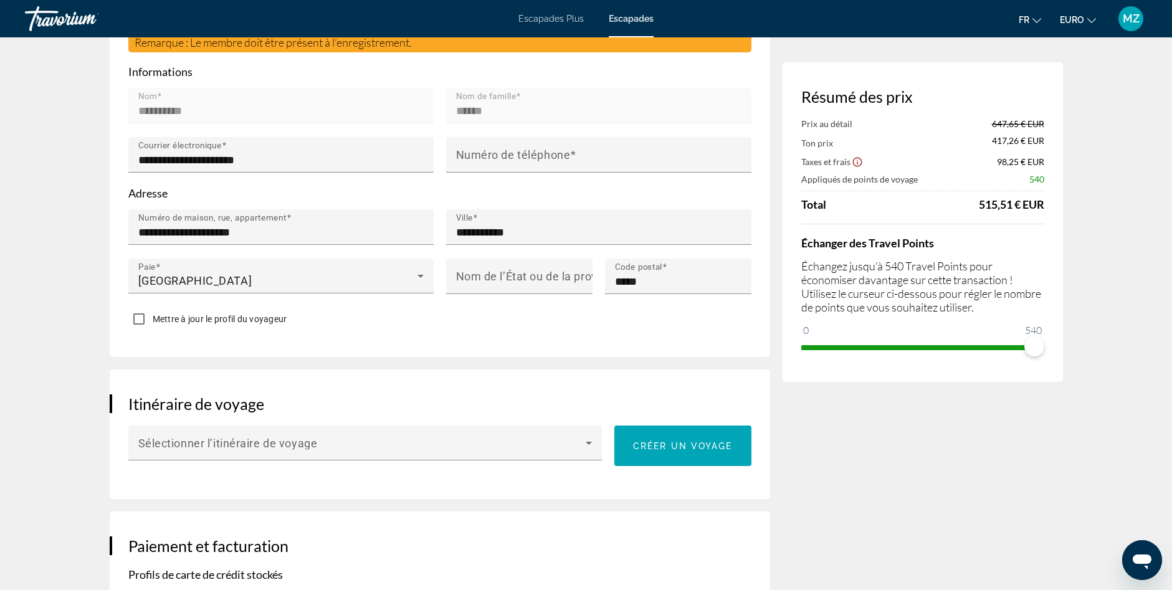
scroll to position [0, 0]
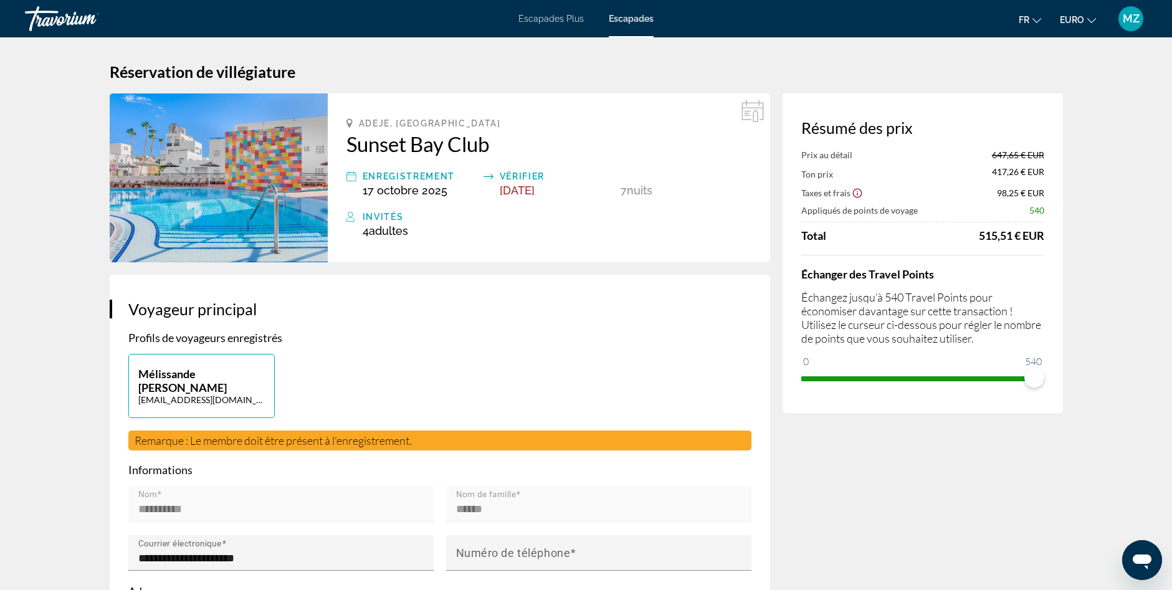
drag, startPoint x: 1081, startPoint y: 490, endPoint x: 1097, endPoint y: 356, distance: 134.9
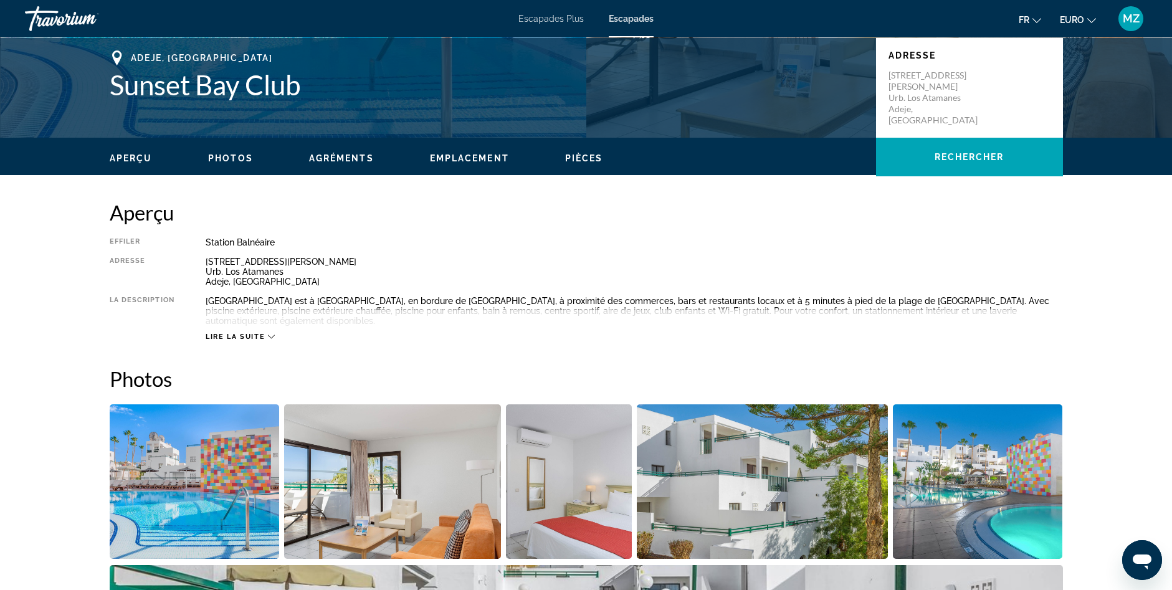
drag, startPoint x: 771, startPoint y: 322, endPoint x: 767, endPoint y: 414, distance: 92.3
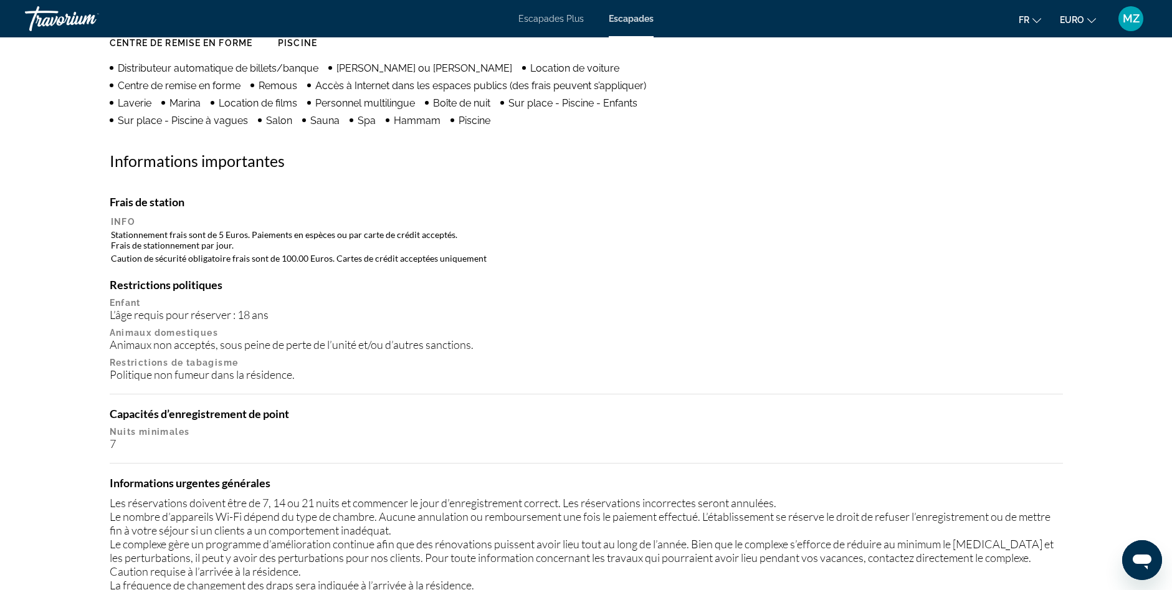
drag, startPoint x: 816, startPoint y: 317, endPoint x: 815, endPoint y: 403, distance: 86.6
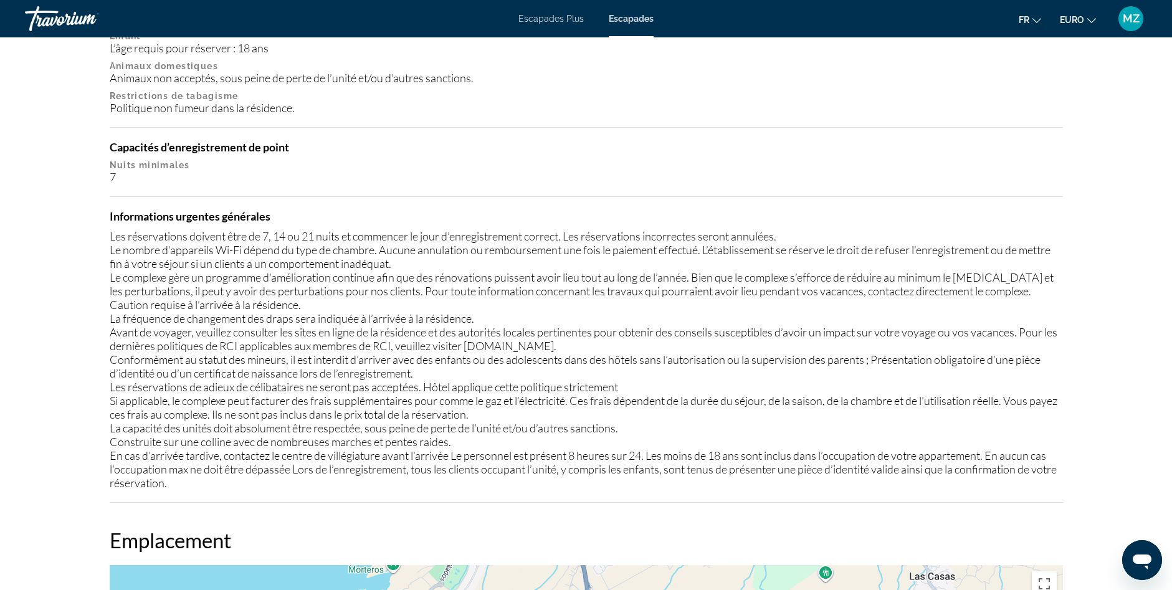
scroll to position [1772, 0]
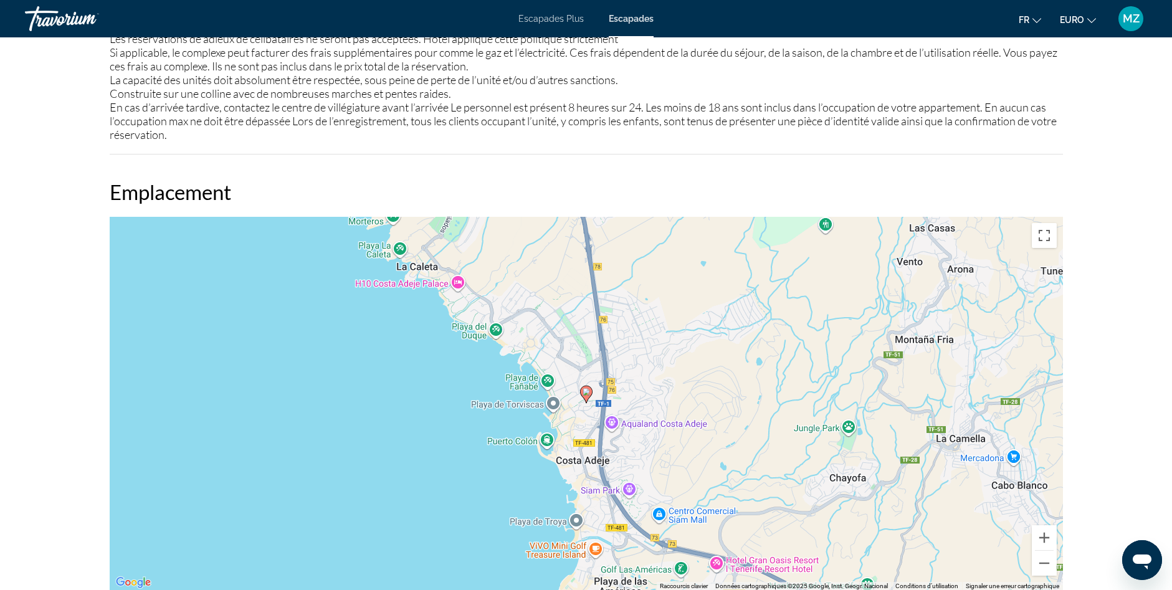
drag, startPoint x: 815, startPoint y: 403, endPoint x: 836, endPoint y: 507, distance: 105.5
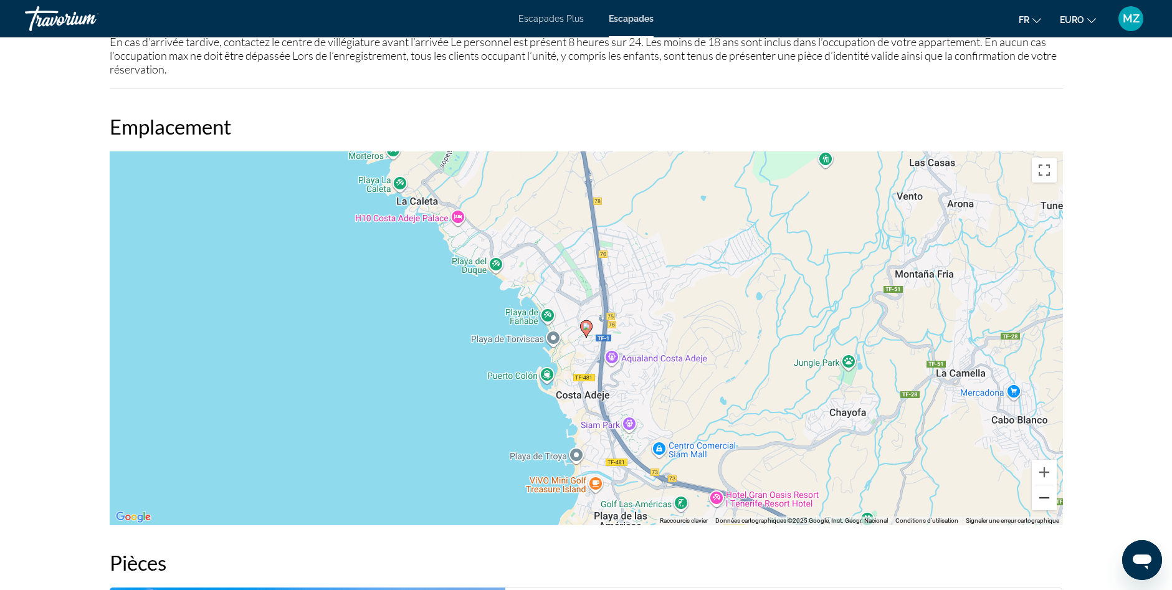
click at [1041, 507] on button "Zoom arrière" at bounding box center [1044, 498] width 25 height 25
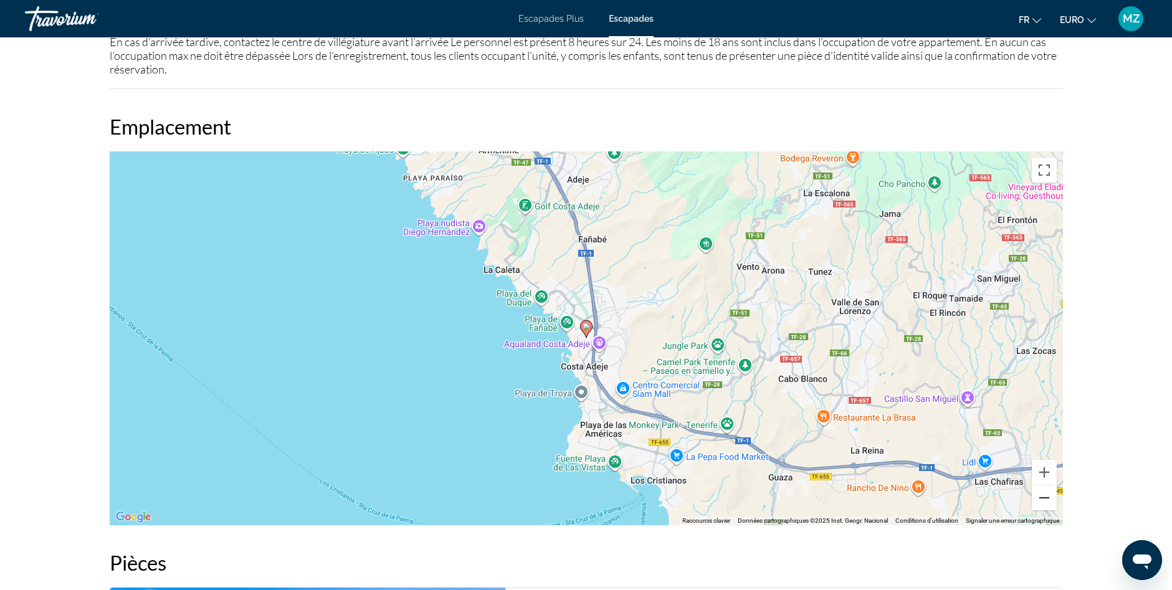
click at [1041, 507] on button "Zoom arrière" at bounding box center [1044, 498] width 25 height 25
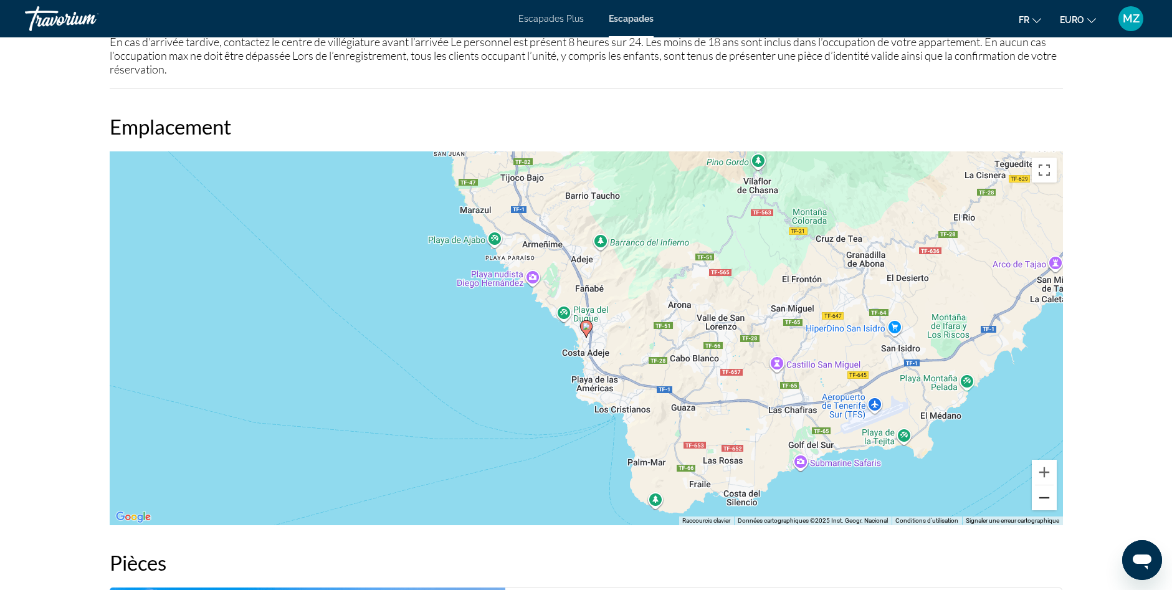
click at [1041, 507] on button "Zoom arrière" at bounding box center [1044, 498] width 25 height 25
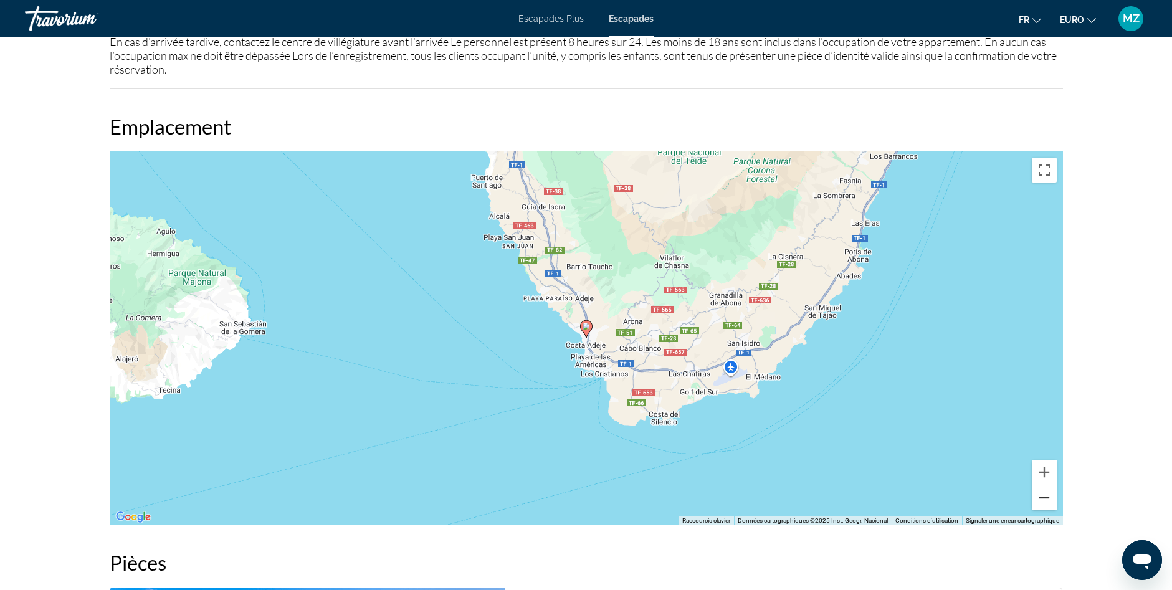
click at [1041, 507] on button "Zoom arrière" at bounding box center [1044, 498] width 25 height 25
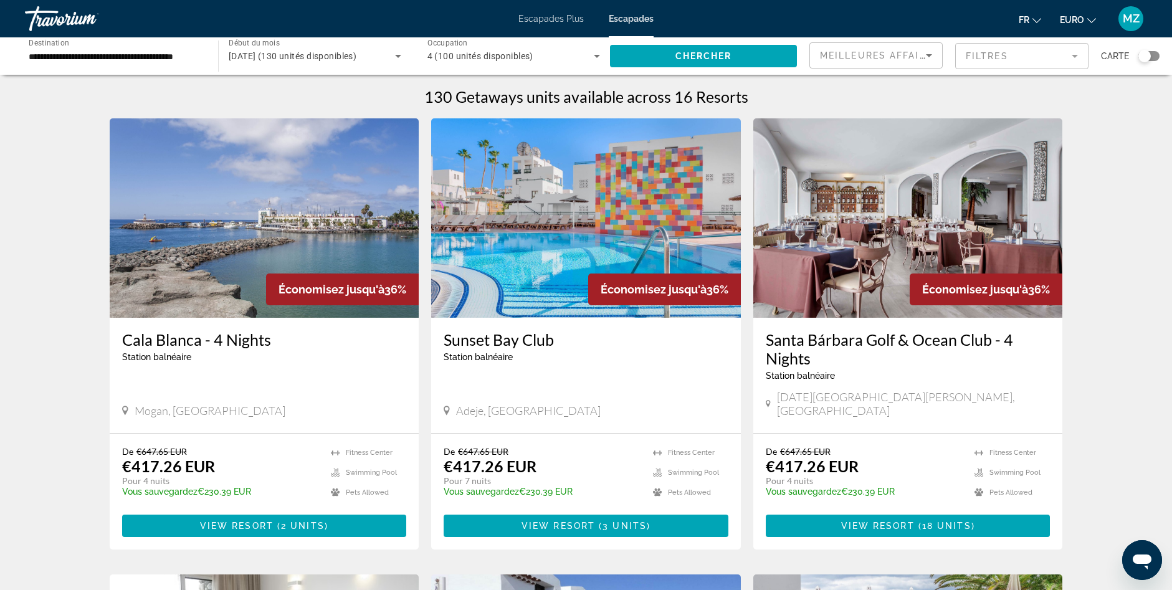
drag, startPoint x: 1078, startPoint y: 295, endPoint x: 1079, endPoint y: 152, distance: 142.7
click at [92, 52] on input "**********" at bounding box center [115, 56] width 173 height 15
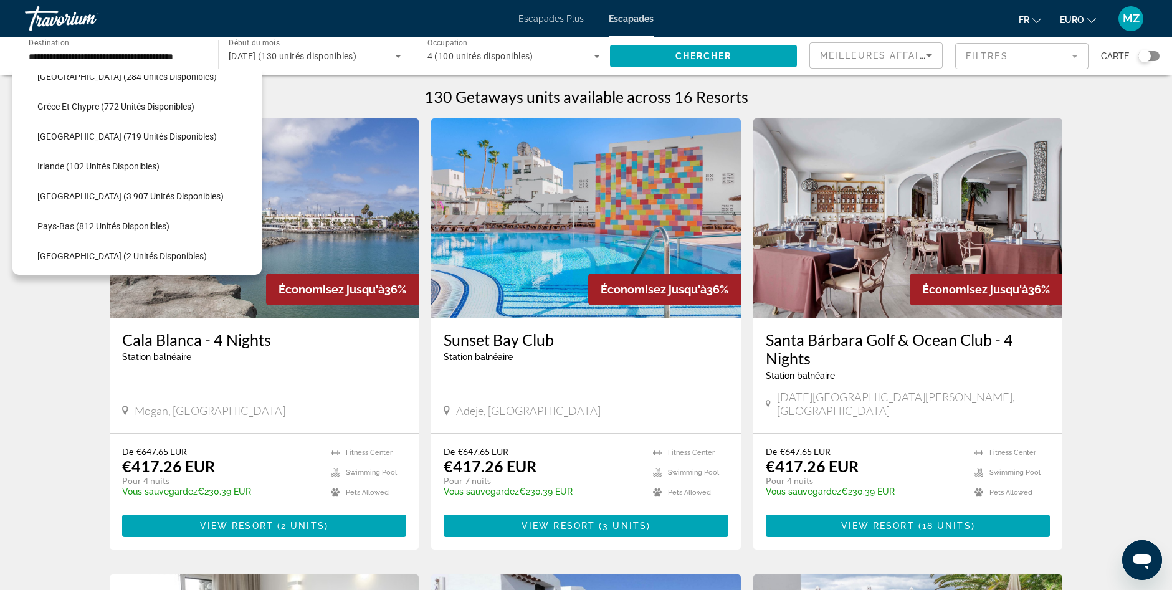
scroll to position [370, 0]
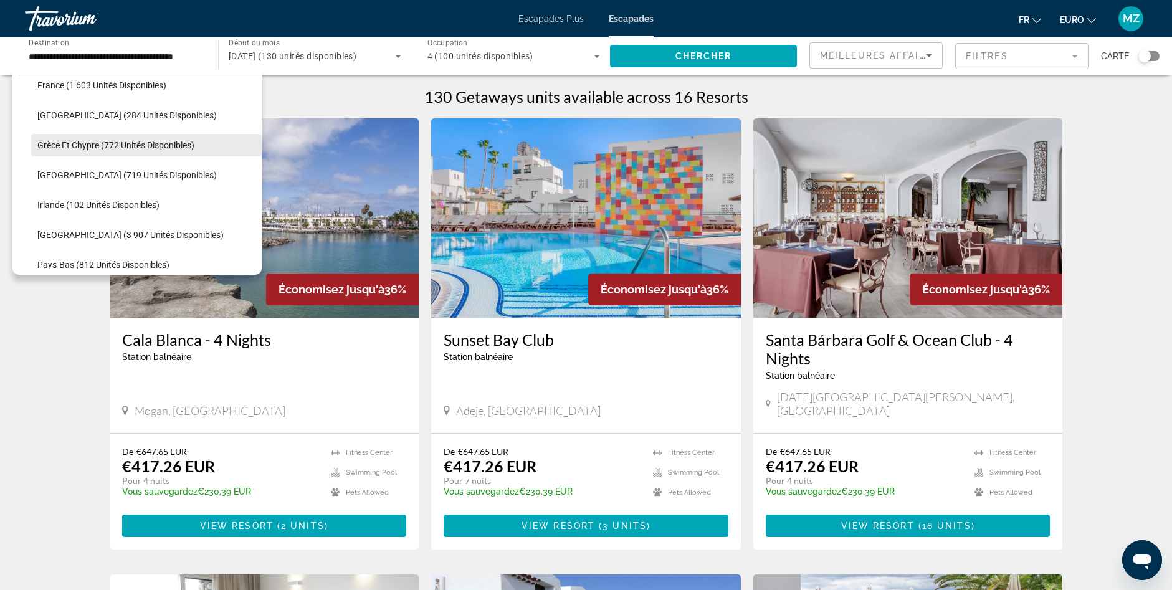
click at [79, 147] on span "Grèce et Chypre (772 unités disponibles)" at bounding box center [115, 145] width 157 height 10
type input "**********"
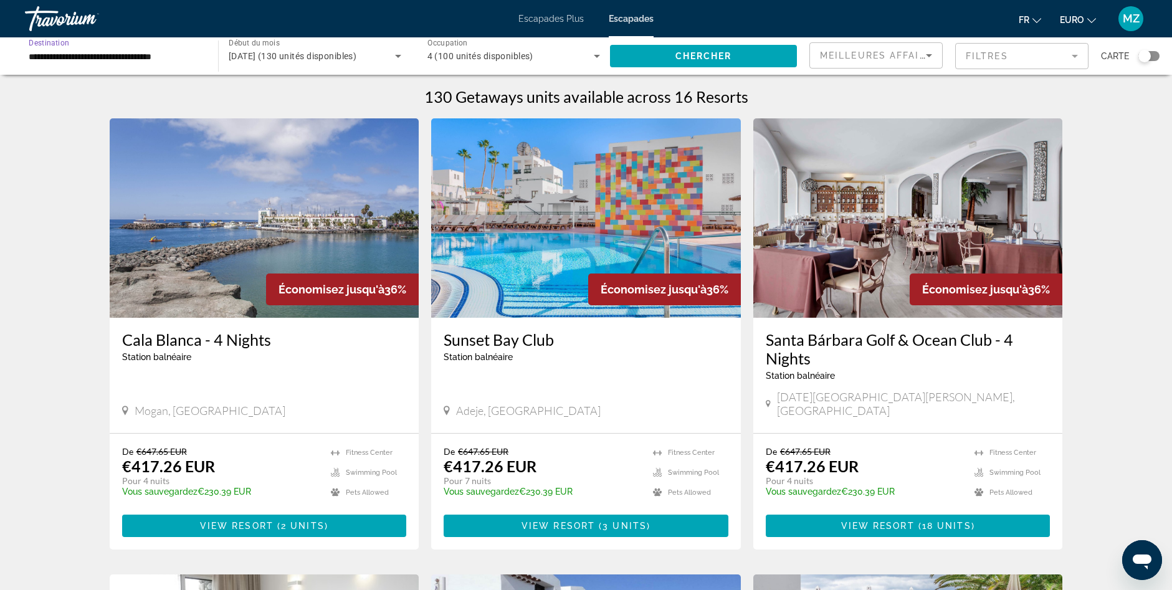
click at [153, 61] on input "**********" at bounding box center [115, 56] width 173 height 15
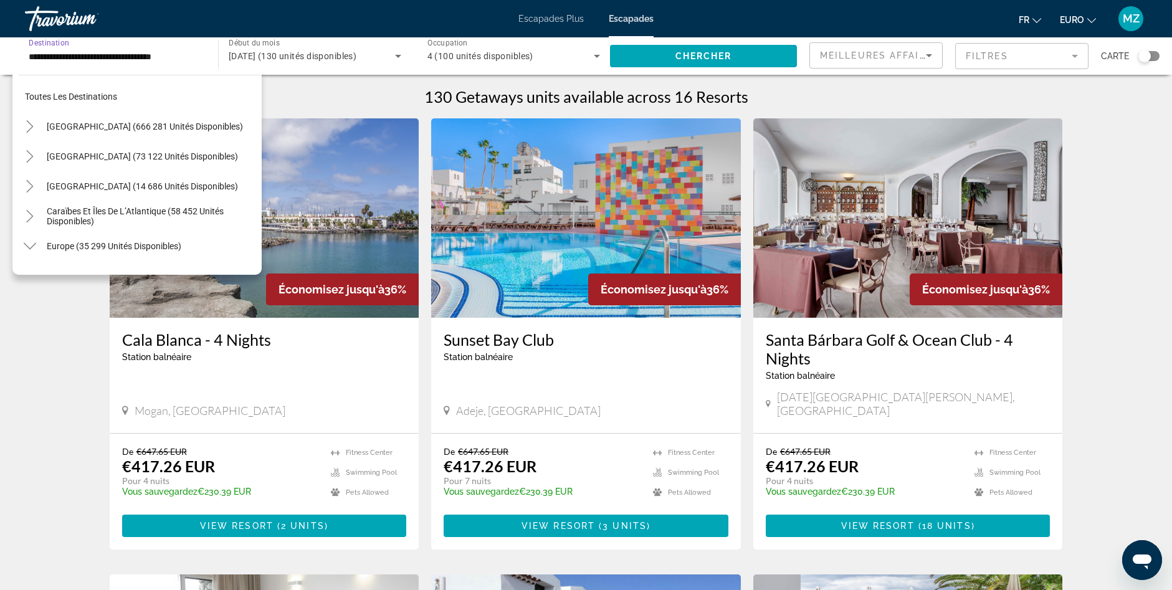
scroll to position [343, 0]
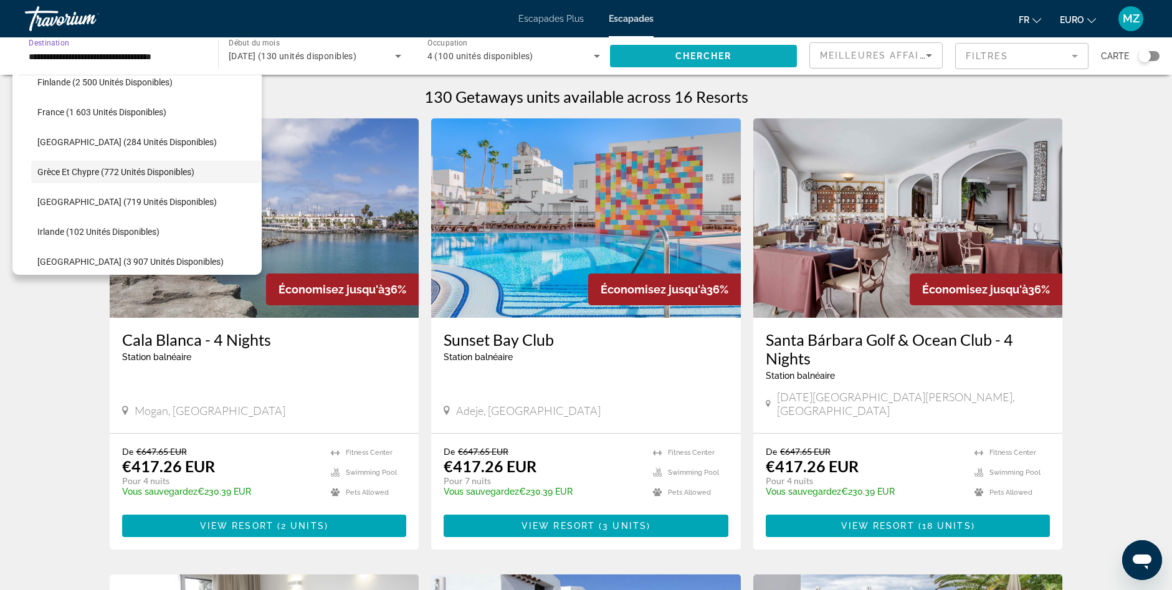
click at [683, 44] on span "Widget de recherche" at bounding box center [703, 56] width 187 height 30
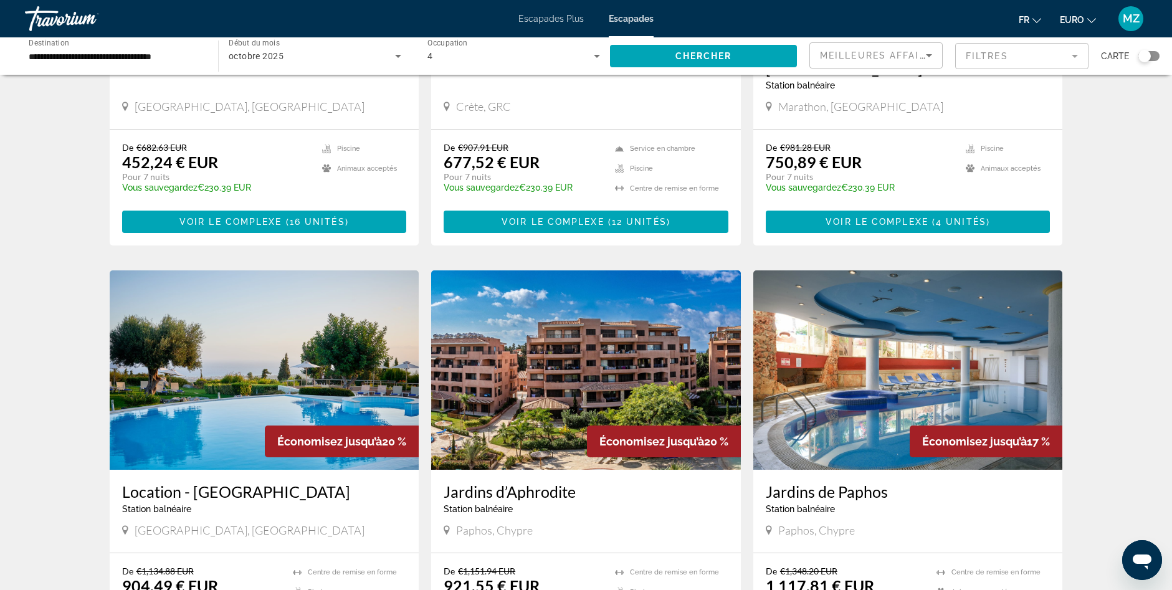
drag, startPoint x: 1140, startPoint y: 197, endPoint x: 1134, endPoint y: 247, distance: 50.2
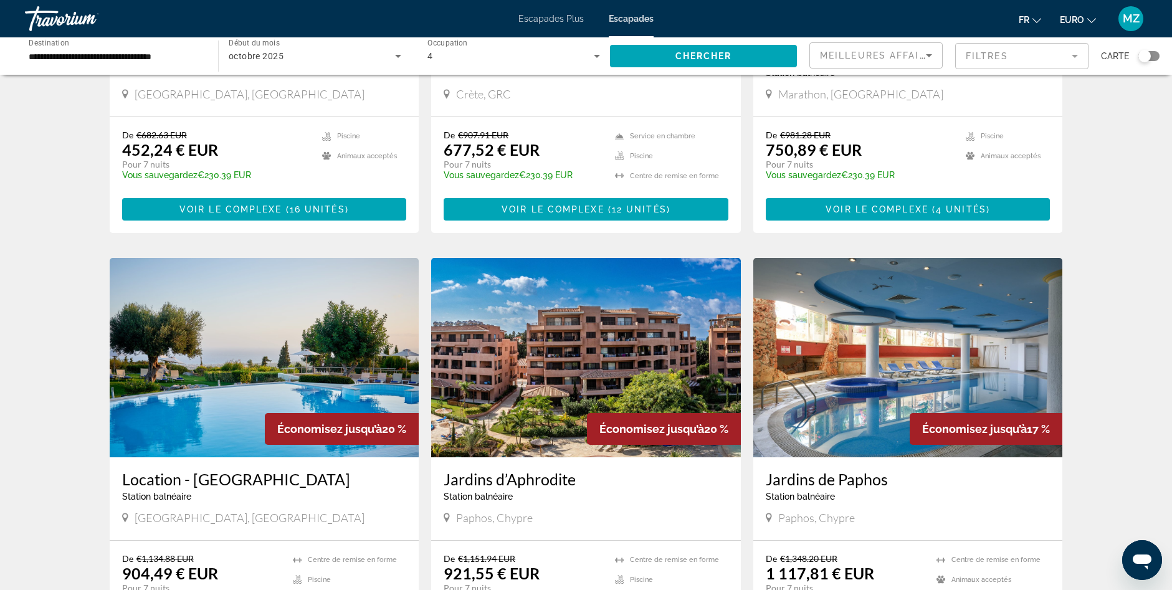
click at [1121, 169] on div "77 unités Getaways disponibles dans 9 complexes Économisez jusqu’à 34 % Creta S…" at bounding box center [586, 466] width 1172 height 1365
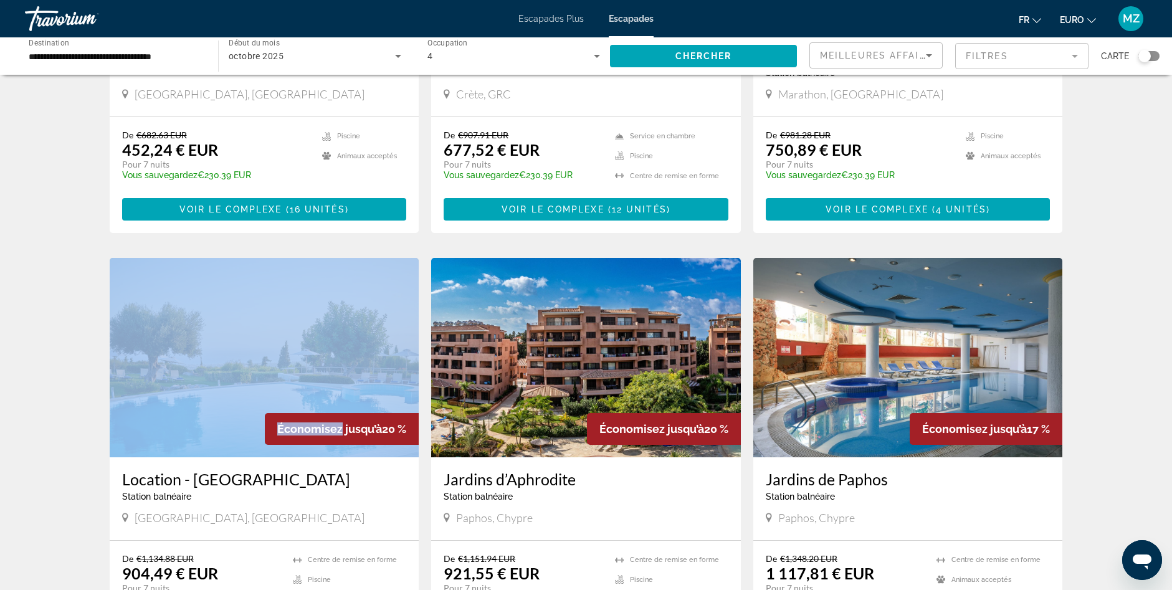
drag, startPoint x: 1119, startPoint y: 171, endPoint x: 1112, endPoint y: 203, distance: 31.9
click at [1112, 203] on div "77 unités Getaways disponibles dans 9 complexes Économisez jusqu’à 34 % Creta S…" at bounding box center [586, 466] width 1172 height 1365
click at [1113, 198] on div "77 unités Getaways disponibles dans 9 complexes Économisez jusqu’à 34 % Creta S…" at bounding box center [586, 466] width 1172 height 1365
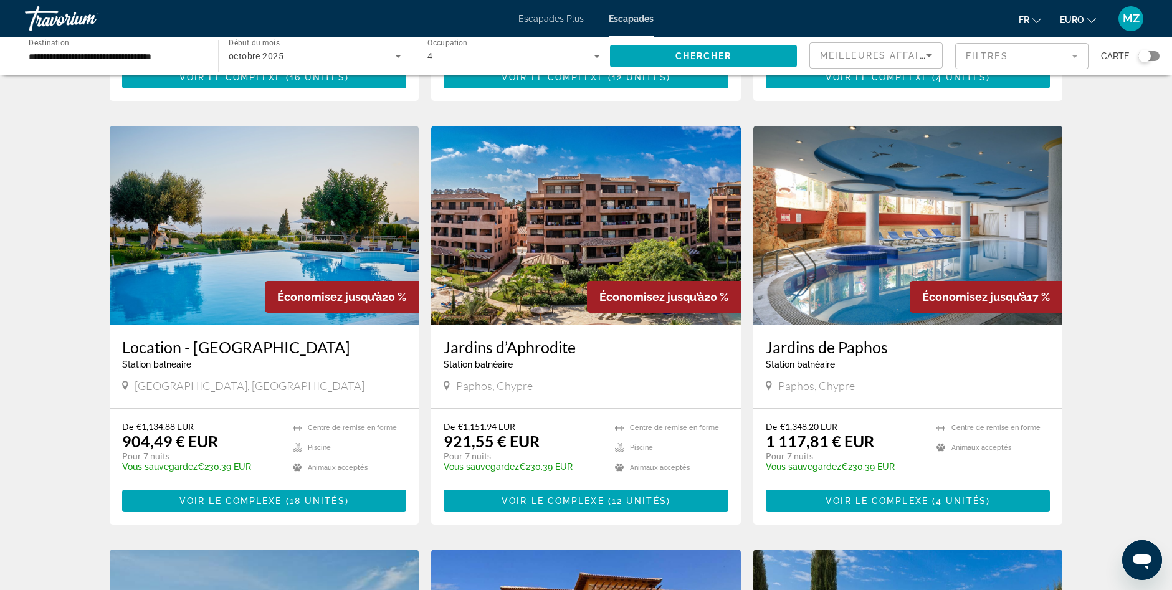
drag, startPoint x: 1116, startPoint y: 180, endPoint x: 1112, endPoint y: 196, distance: 16.5
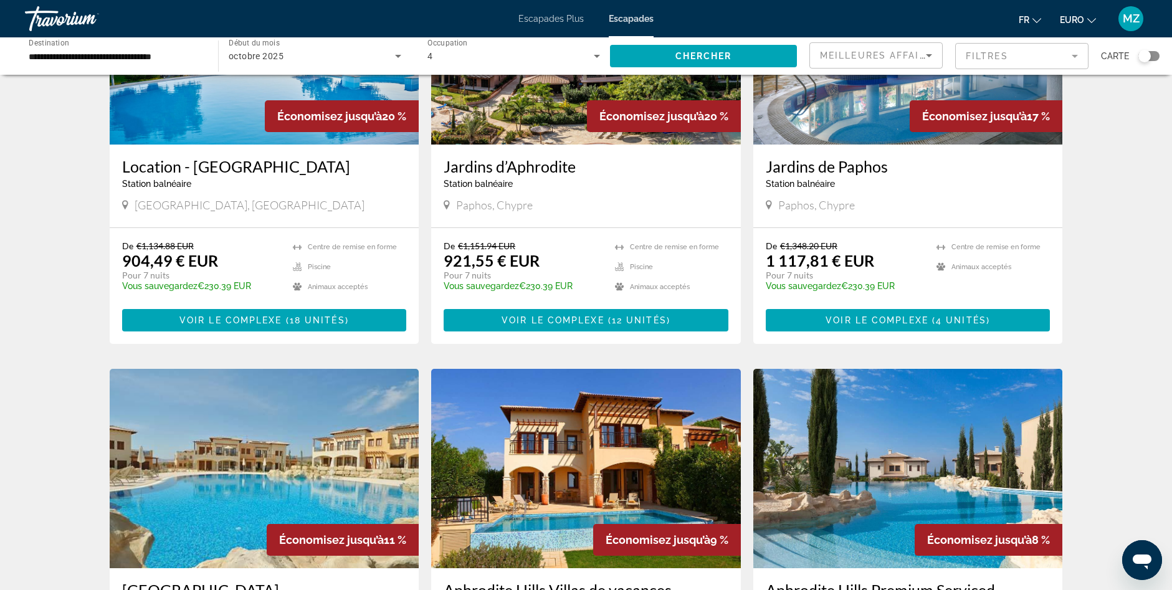
scroll to position [679, 0]
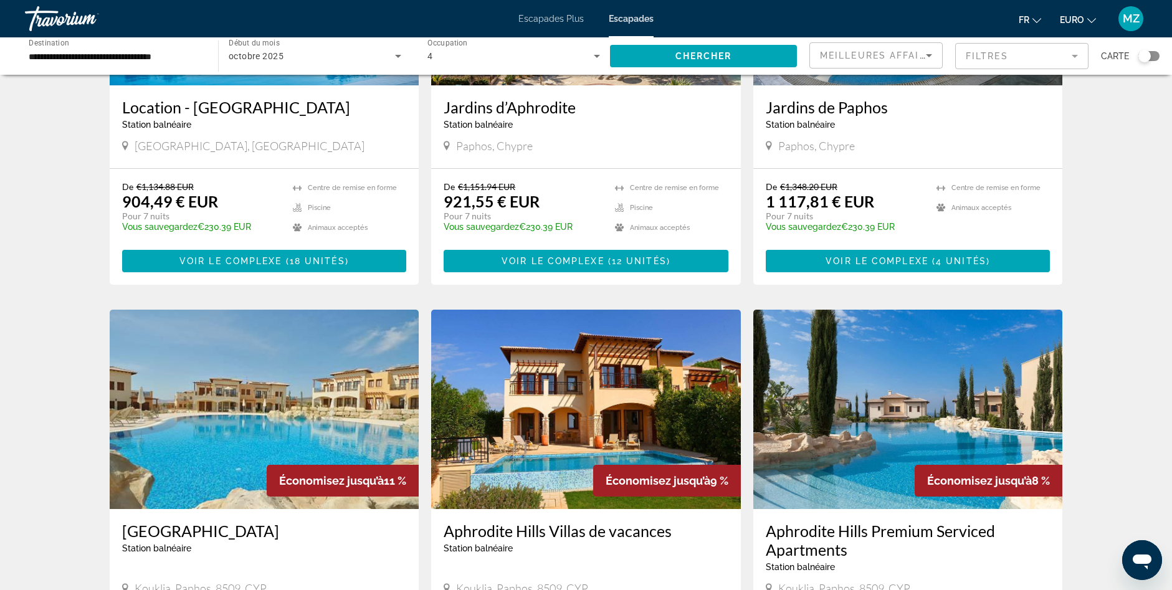
drag, startPoint x: 1112, startPoint y: 196, endPoint x: 1106, endPoint y: 234, distance: 38.5
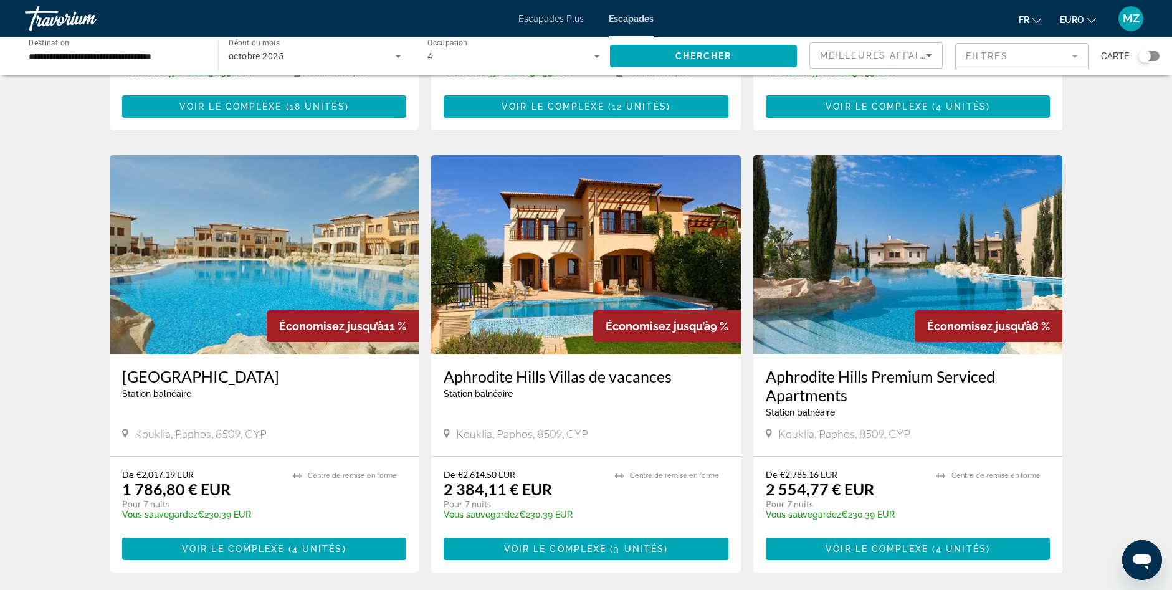
drag, startPoint x: 1106, startPoint y: 234, endPoint x: 1112, endPoint y: 262, distance: 28.1
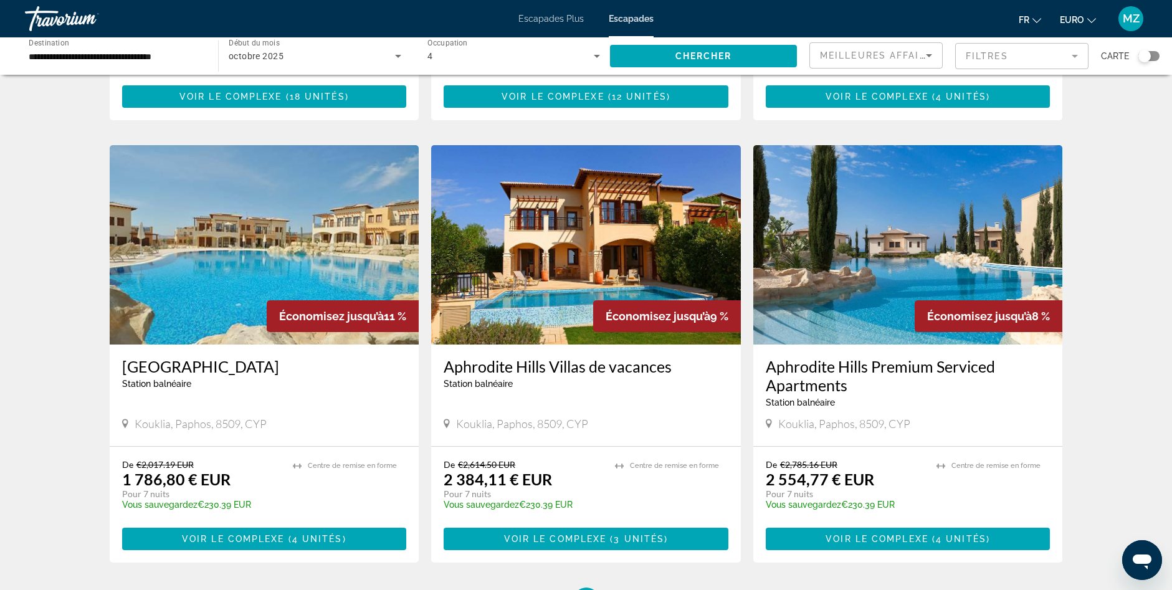
click at [921, 214] on img "Contenu principal" at bounding box center [908, 244] width 310 height 199
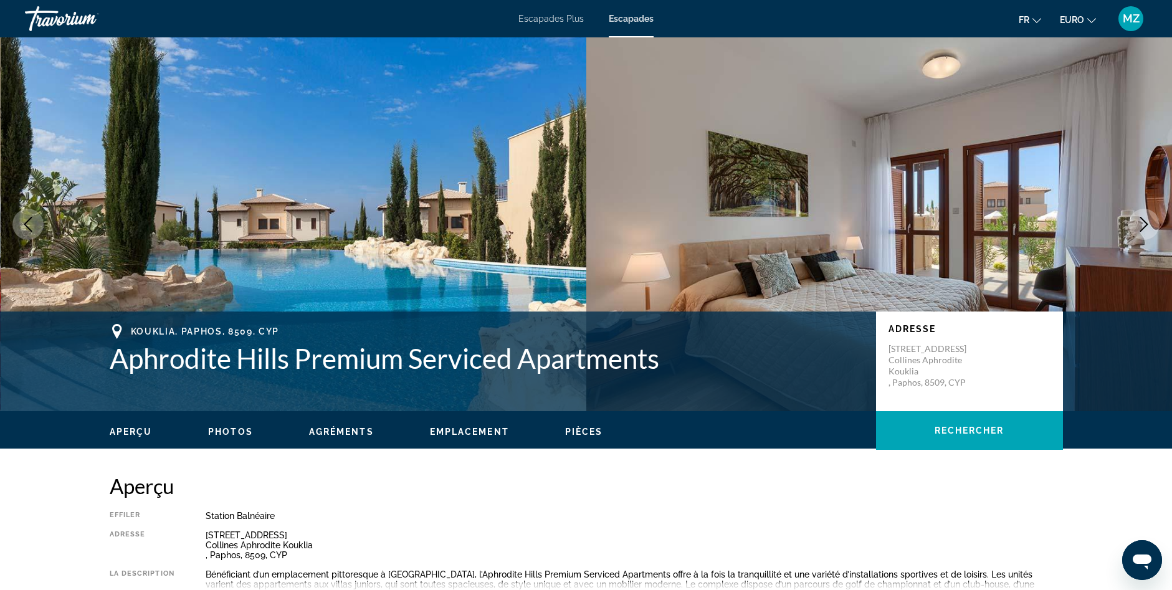
click at [1143, 228] on icon "Image suivante" at bounding box center [1144, 224] width 15 height 15
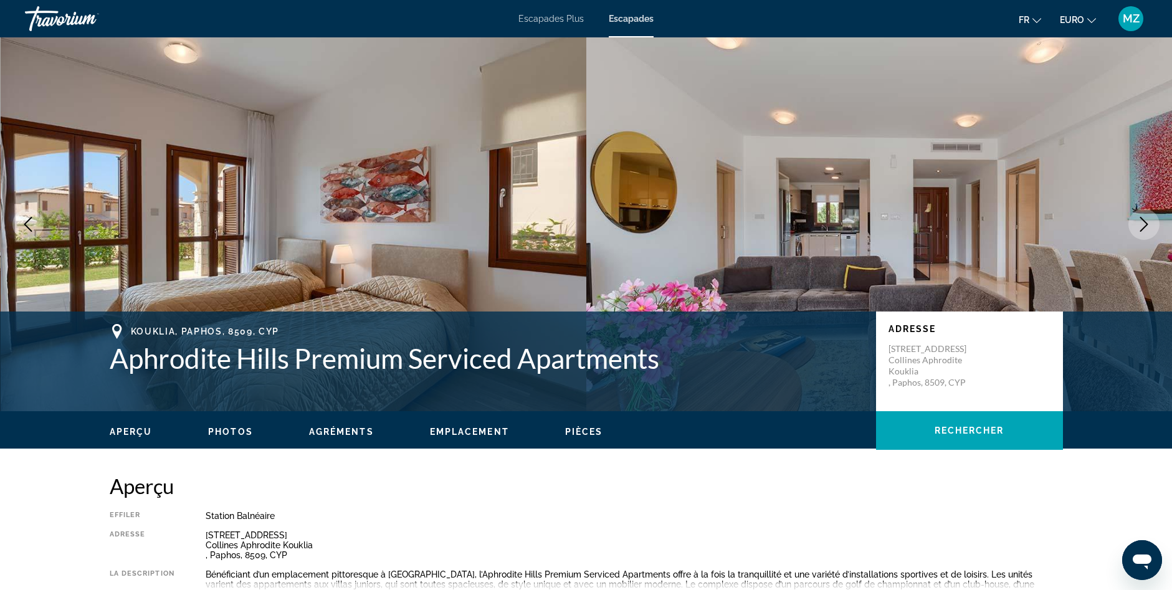
click at [1143, 228] on icon "Image suivante" at bounding box center [1144, 224] width 15 height 15
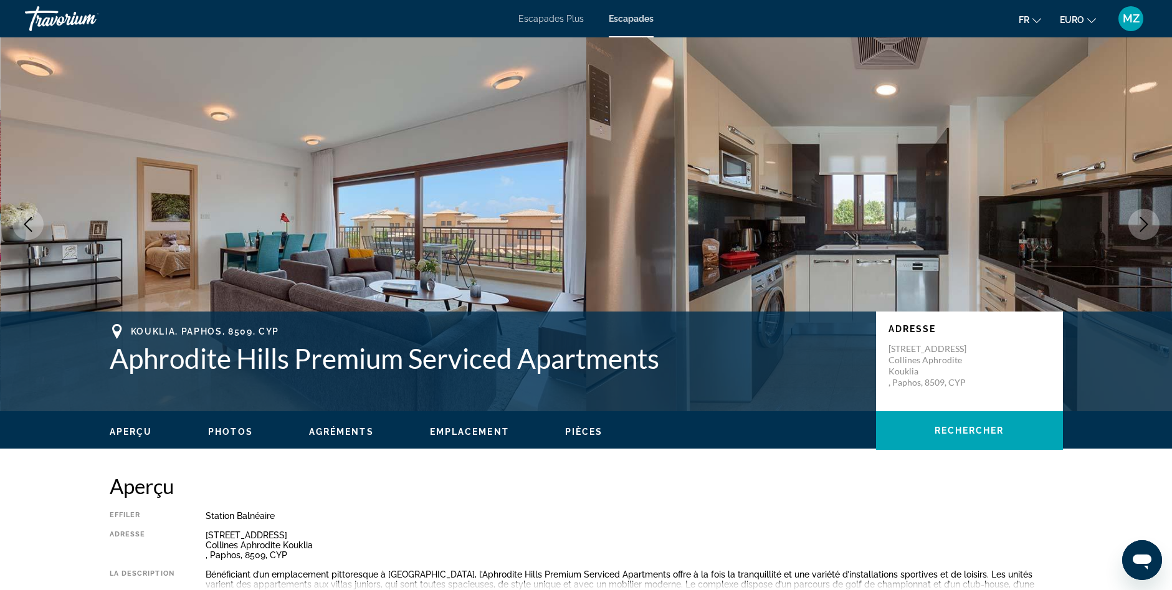
click at [1143, 228] on icon "Image suivante" at bounding box center [1144, 224] width 15 height 15
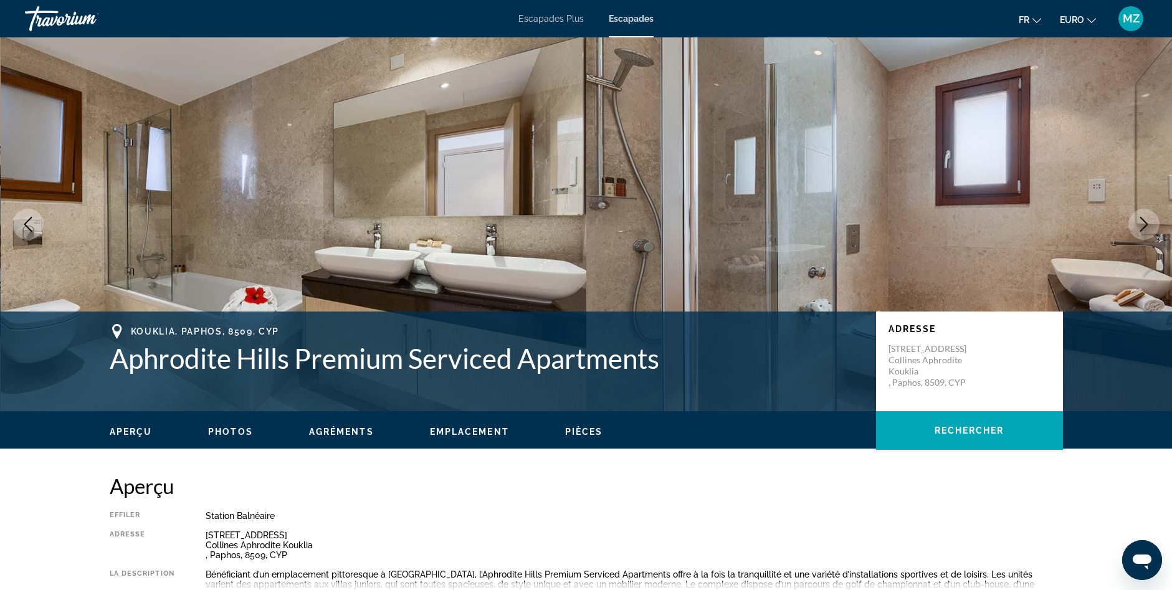
click at [1143, 228] on icon "Image suivante" at bounding box center [1144, 224] width 15 height 15
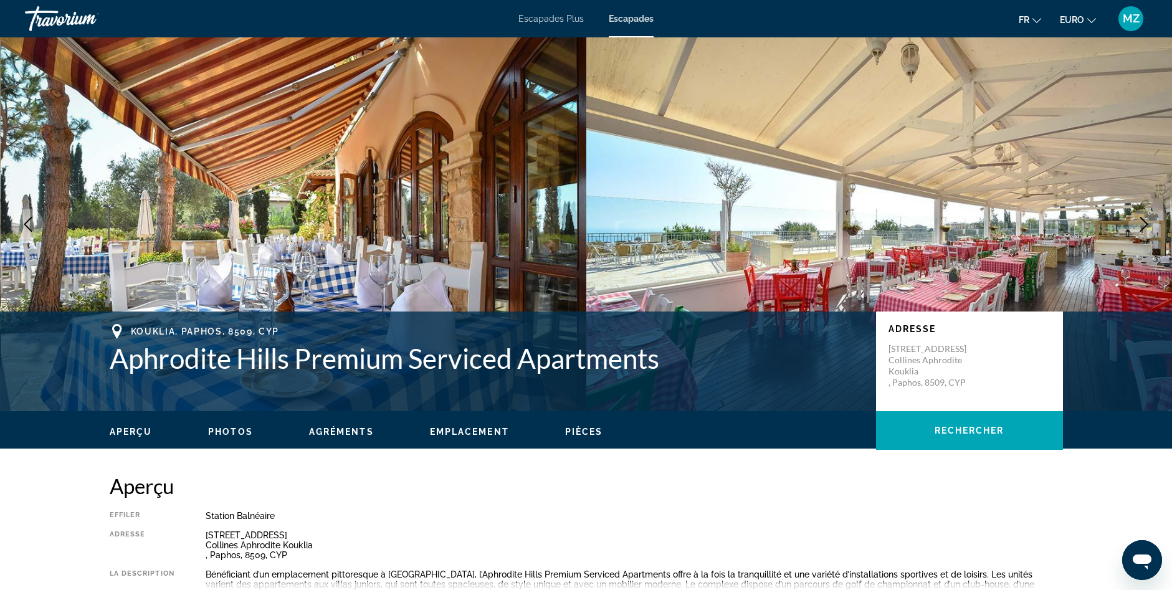
click at [1143, 228] on icon "Image suivante" at bounding box center [1144, 224] width 15 height 15
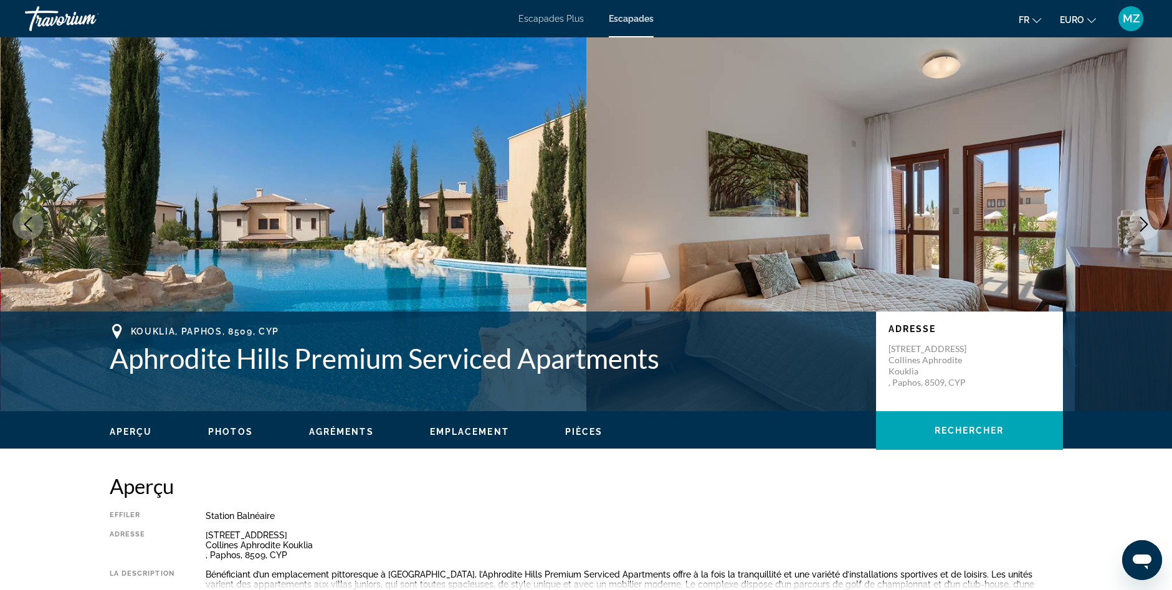
click at [1143, 228] on icon "Image suivante" at bounding box center [1144, 224] width 15 height 15
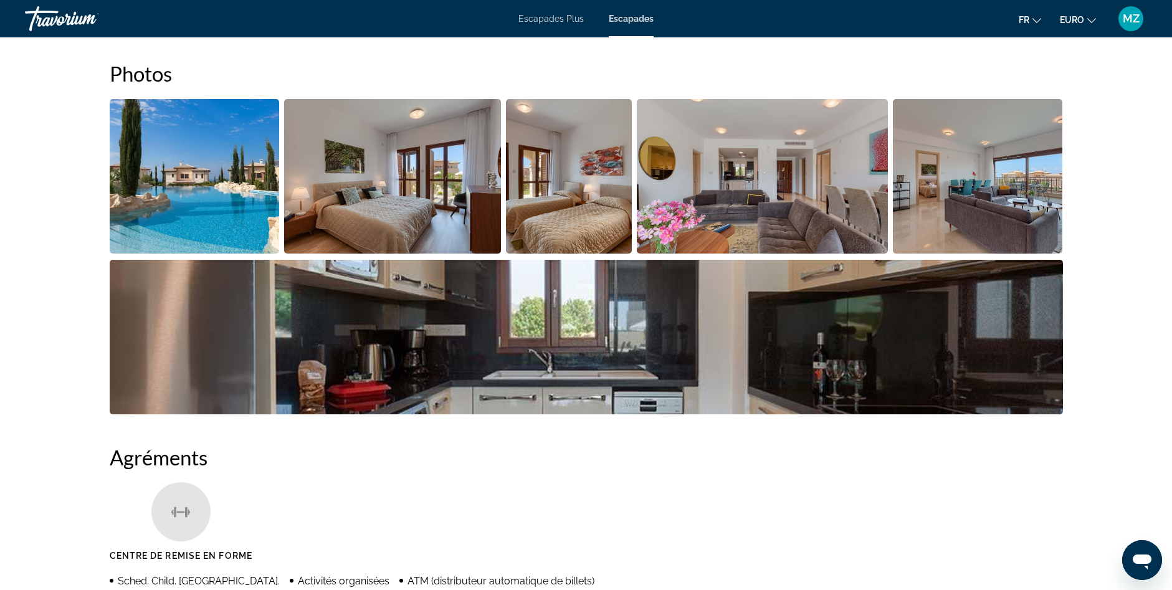
drag, startPoint x: 1170, startPoint y: 221, endPoint x: 1131, endPoint y: 312, distance: 99.1
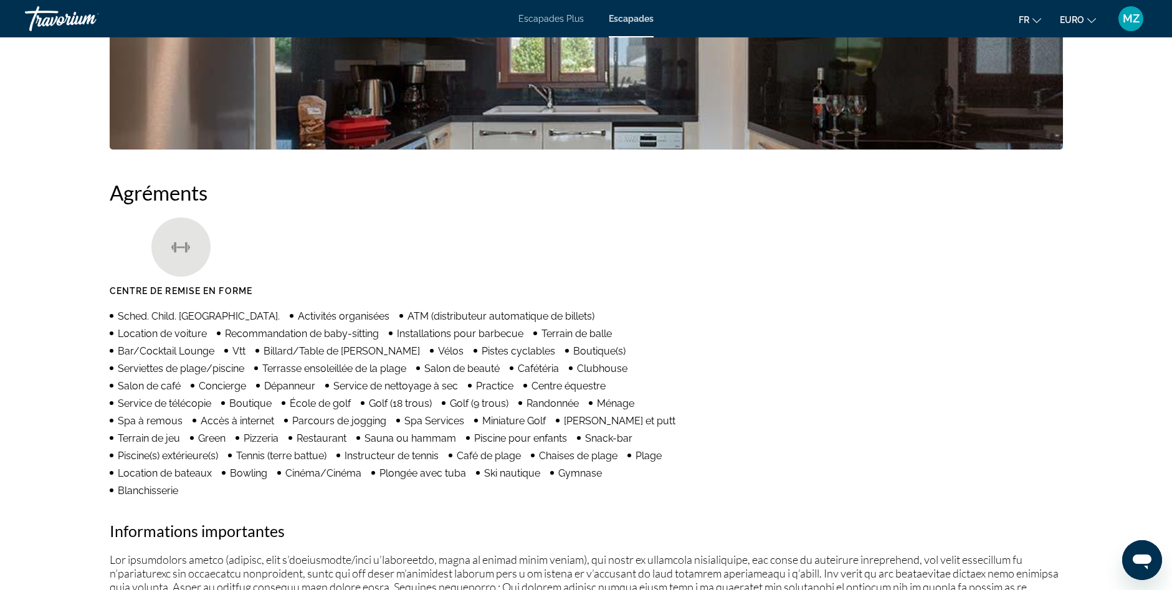
drag, startPoint x: 1131, startPoint y: 312, endPoint x: 1100, endPoint y: 406, distance: 99.1
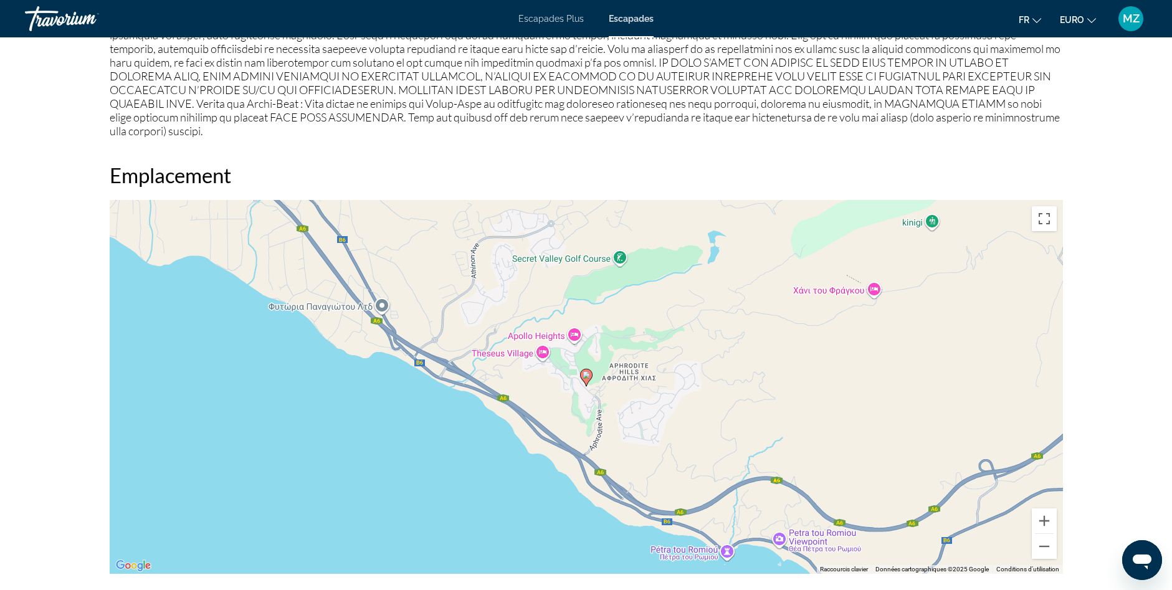
drag, startPoint x: 1111, startPoint y: 235, endPoint x: 1114, endPoint y: 312, distance: 76.7
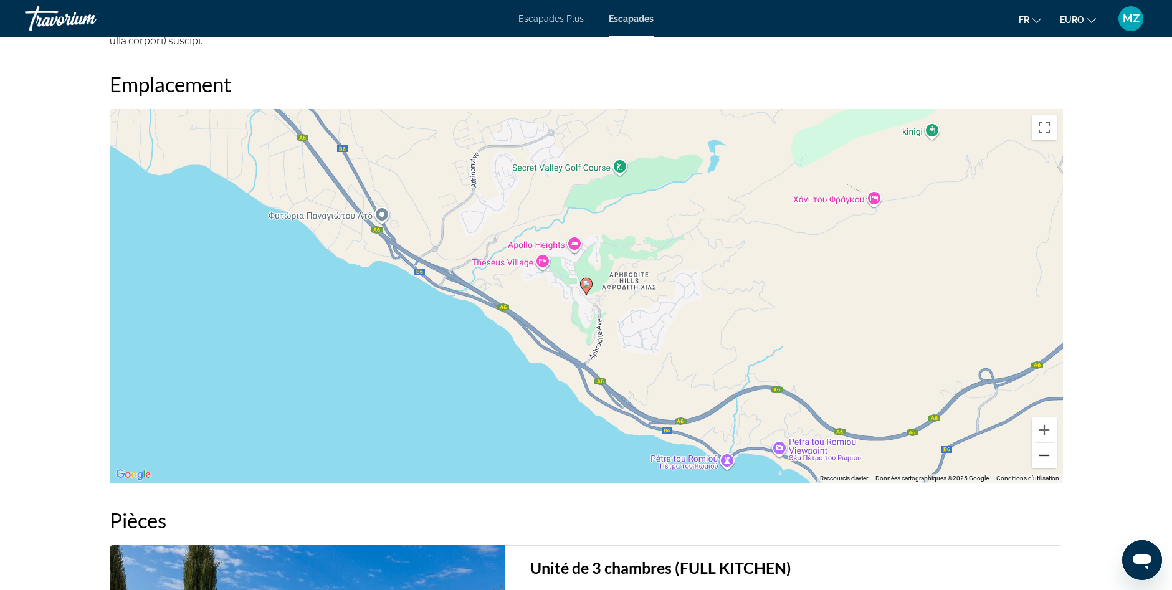
click at [1046, 443] on button "Zoom arrière" at bounding box center [1044, 455] width 25 height 25
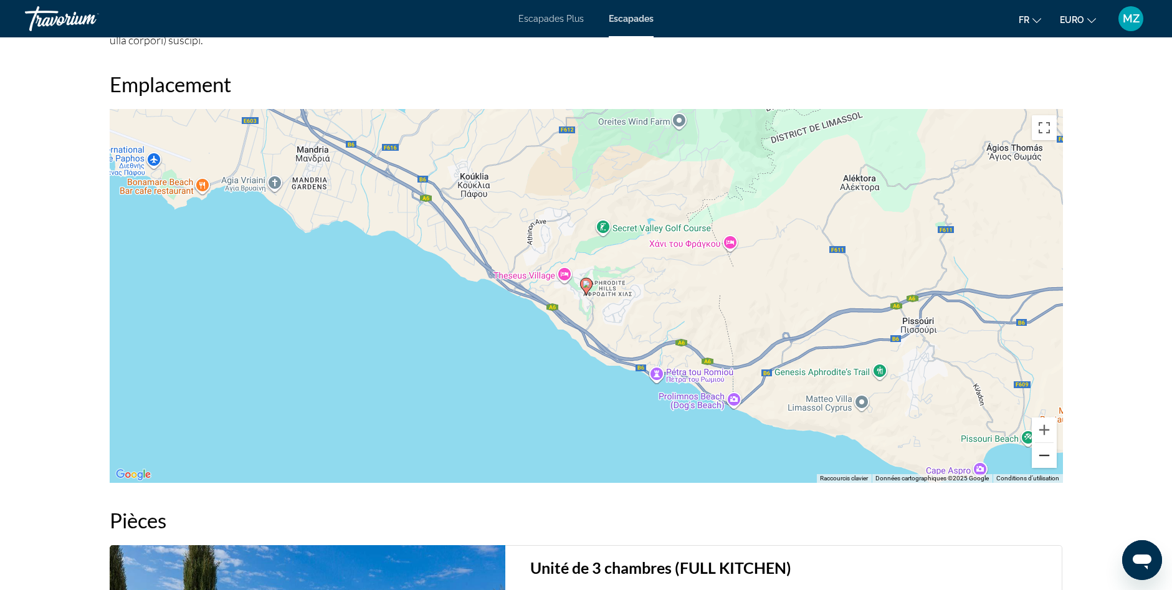
click at [1046, 443] on button "Zoom arrière" at bounding box center [1044, 455] width 25 height 25
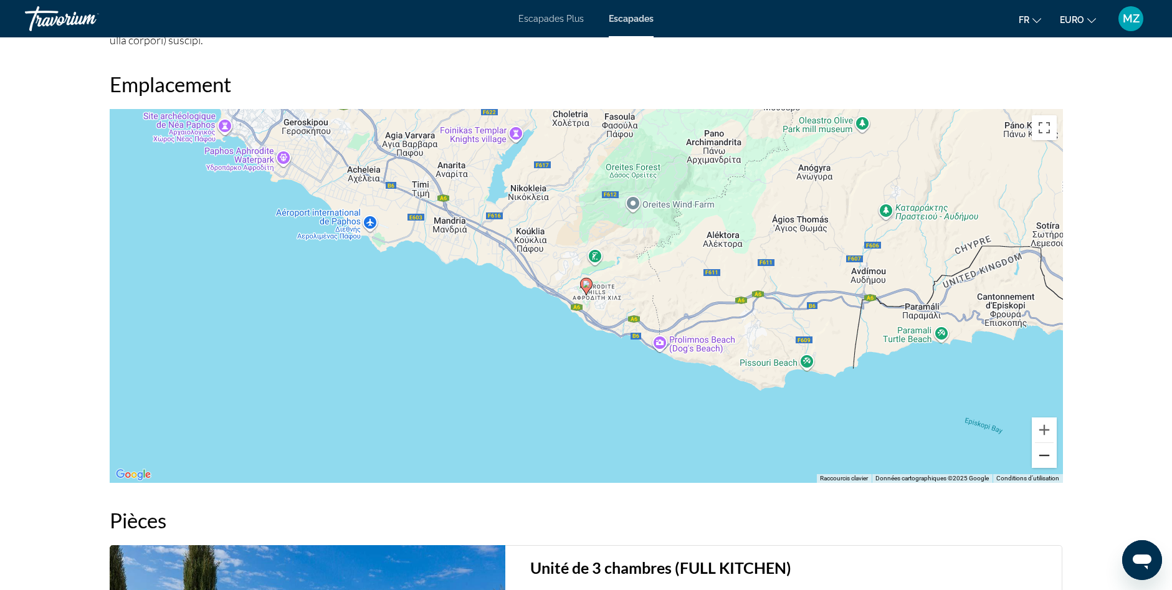
click at [1046, 443] on button "Zoom arrière" at bounding box center [1044, 455] width 25 height 25
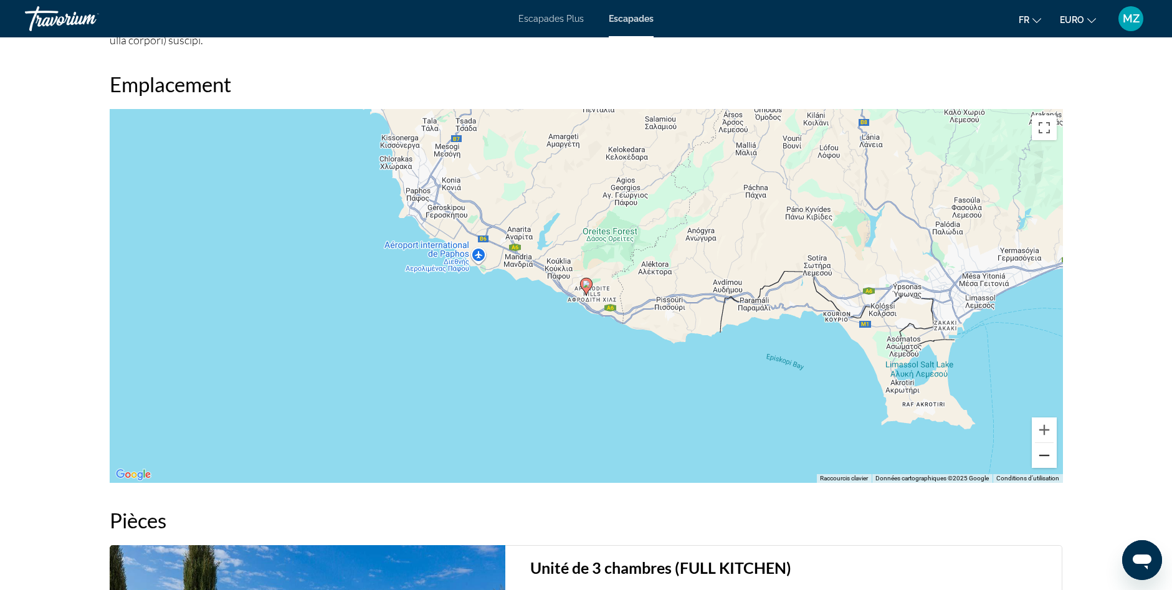
click at [1046, 443] on button "Zoom arrière" at bounding box center [1044, 455] width 25 height 25
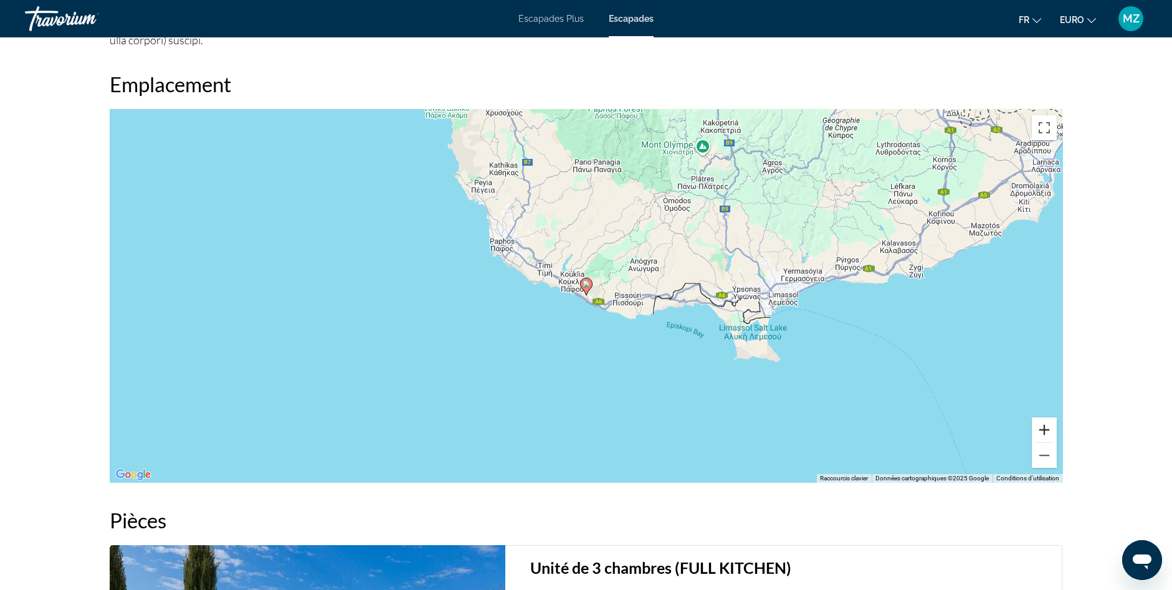
click at [1043, 418] on button "Zoom avant" at bounding box center [1044, 430] width 25 height 25
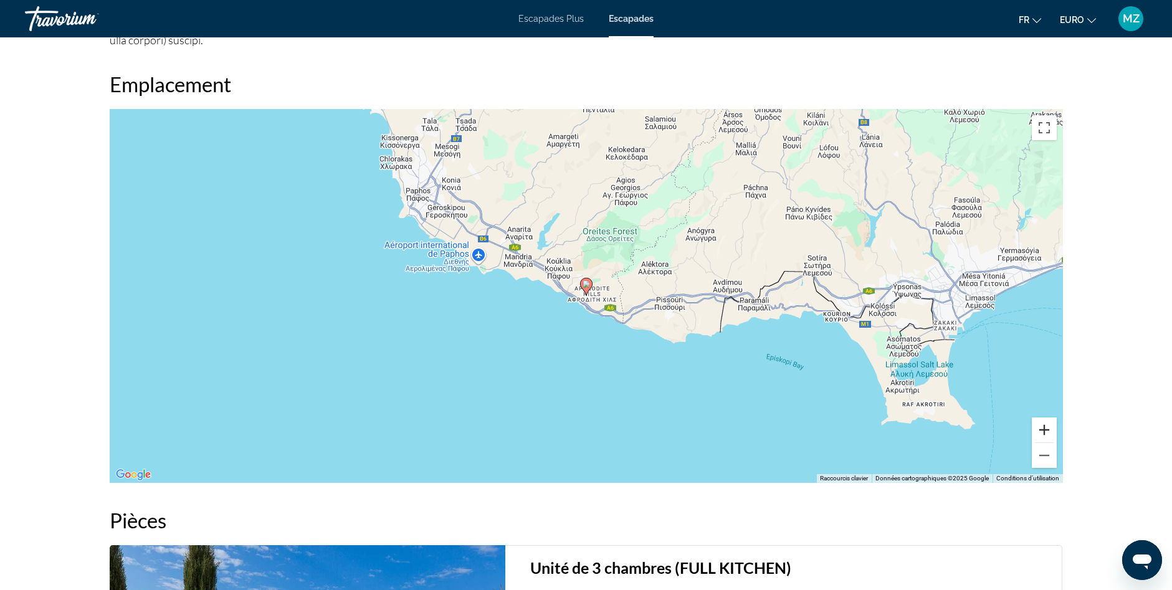
click at [1043, 418] on button "Zoom avant" at bounding box center [1044, 430] width 25 height 25
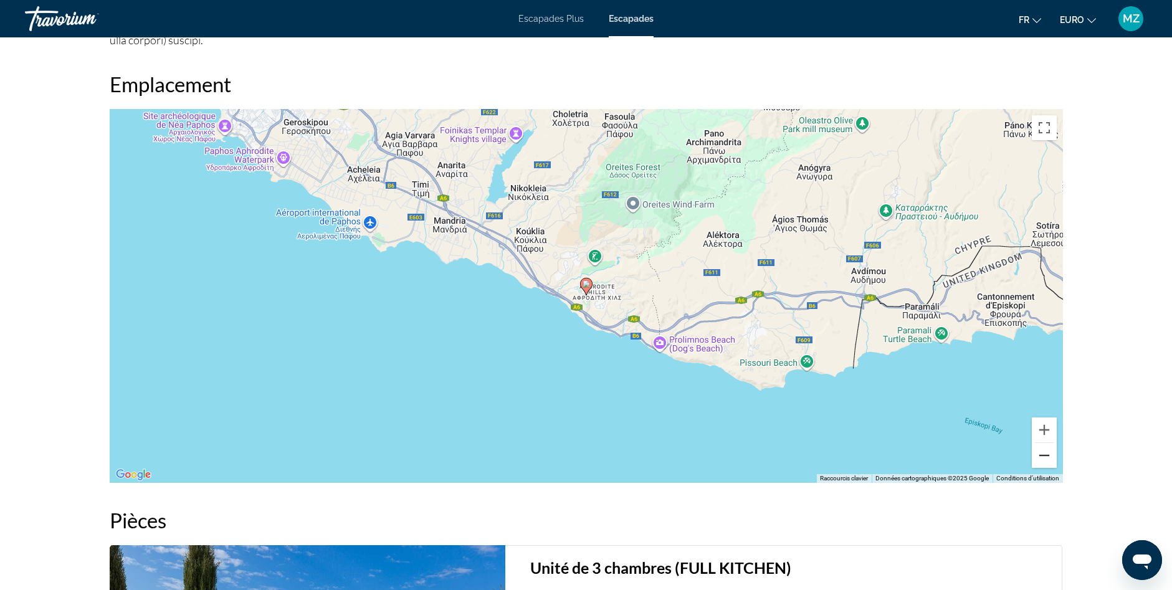
click at [1043, 443] on button "Zoom arrière" at bounding box center [1044, 455] width 25 height 25
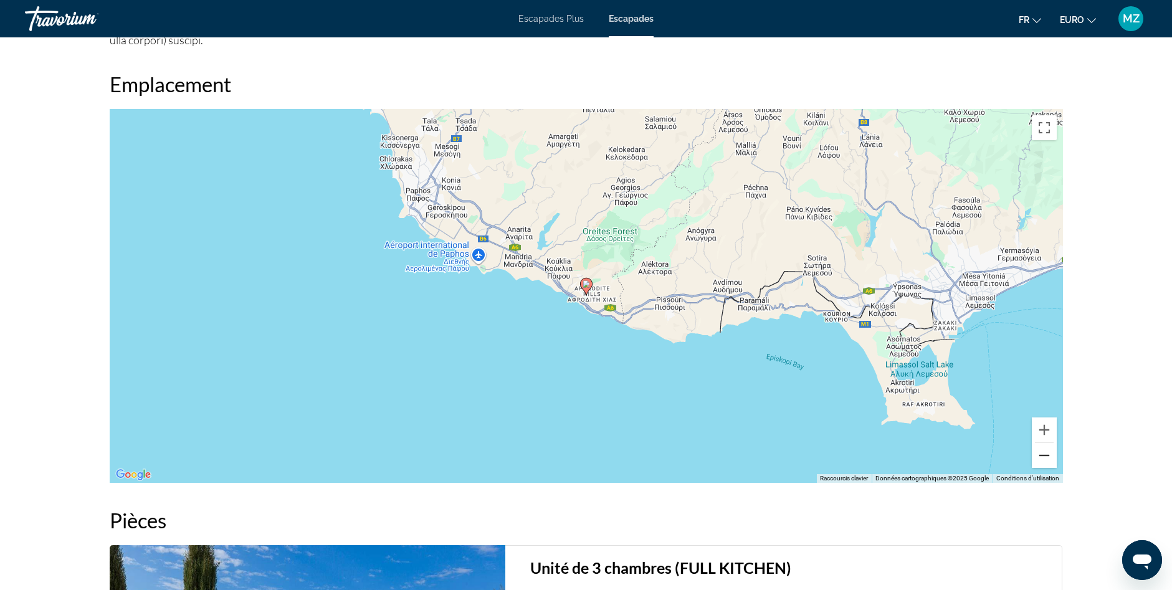
click at [1043, 443] on button "Zoom arrière" at bounding box center [1044, 455] width 25 height 25
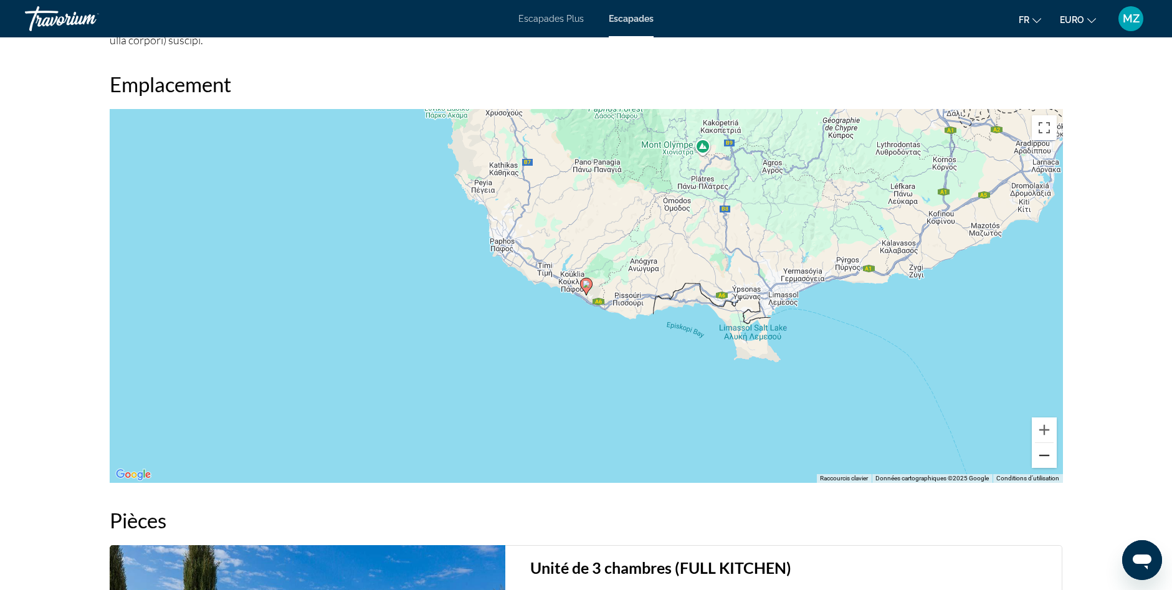
click at [1043, 443] on button "Zoom arrière" at bounding box center [1044, 455] width 25 height 25
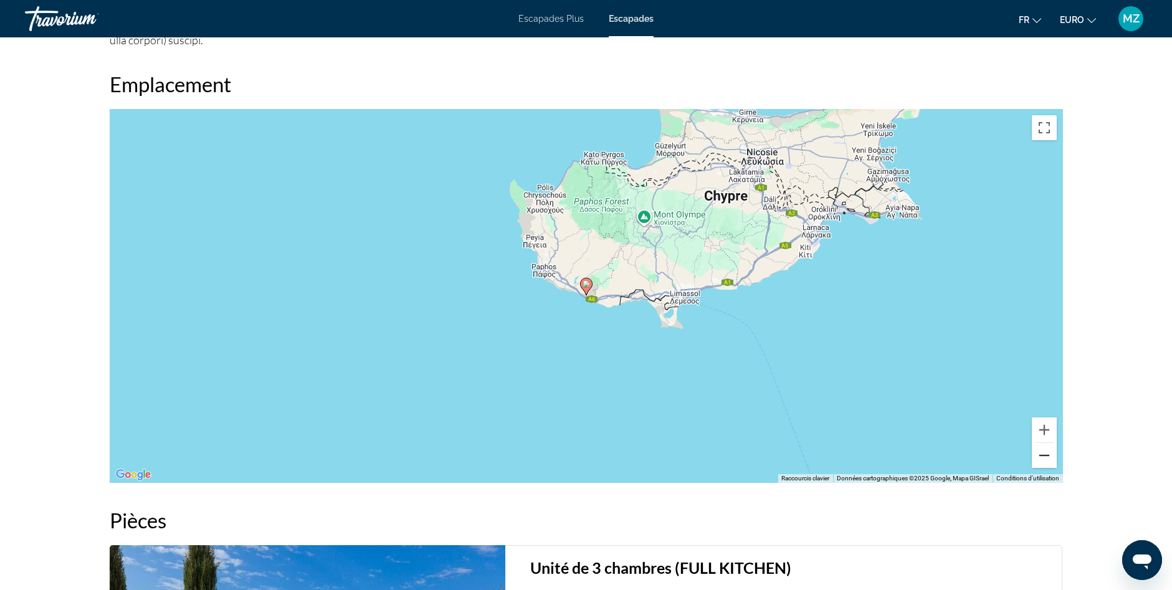
click at [1043, 443] on button "Zoom arrière" at bounding box center [1044, 455] width 25 height 25
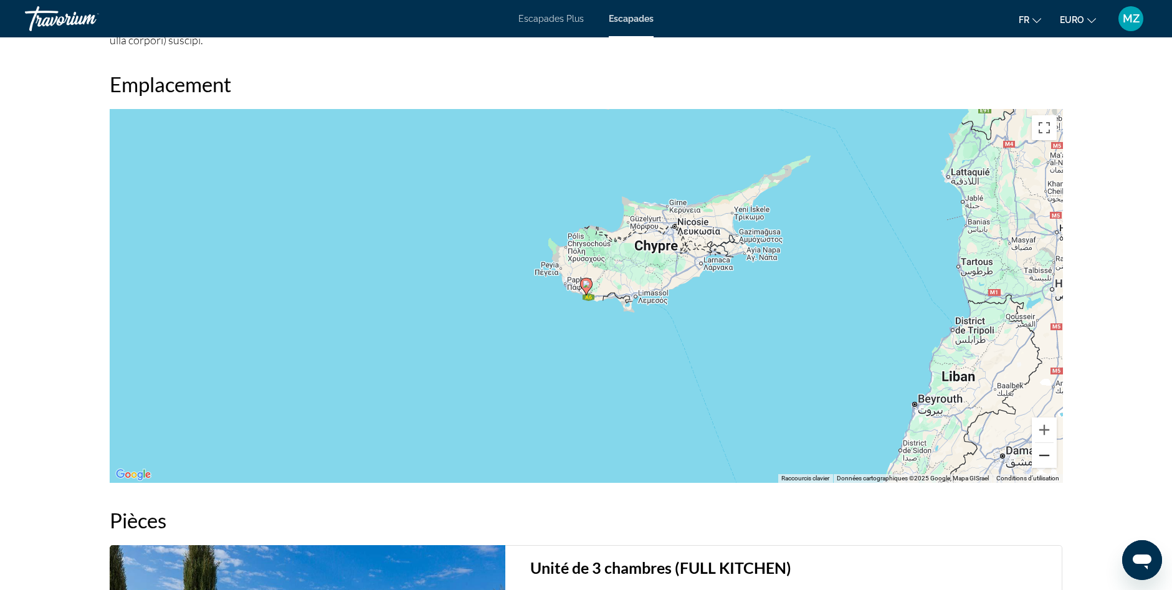
click at [1043, 443] on button "Zoom arrière" at bounding box center [1044, 455] width 25 height 25
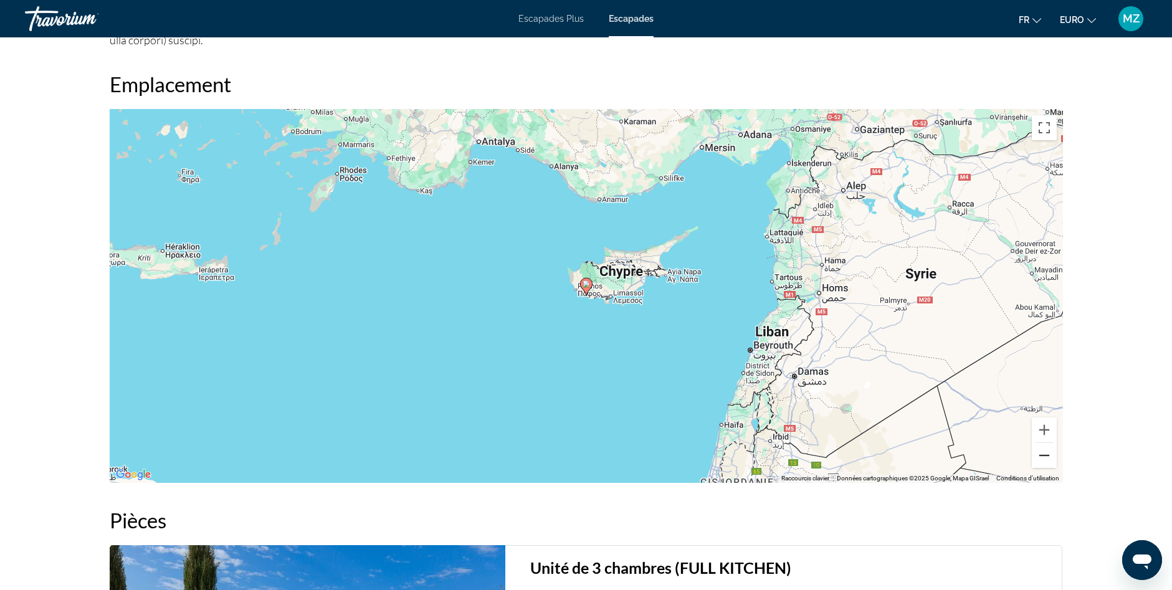
click at [1043, 443] on button "Zoom arrière" at bounding box center [1044, 455] width 25 height 25
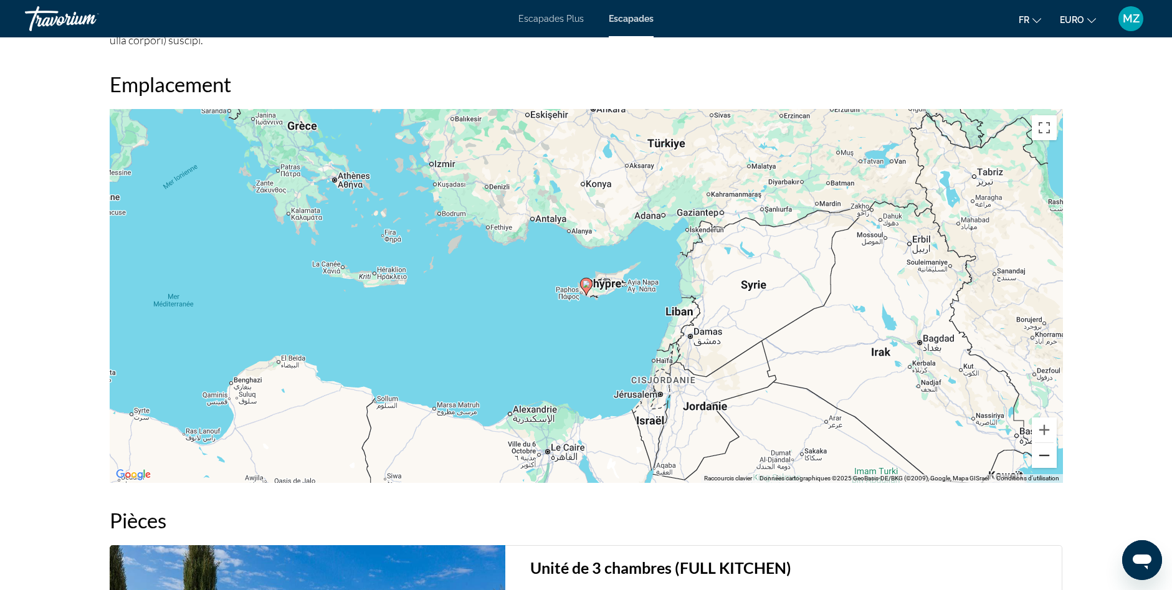
click at [1043, 443] on button "Zoom arrière" at bounding box center [1044, 455] width 25 height 25
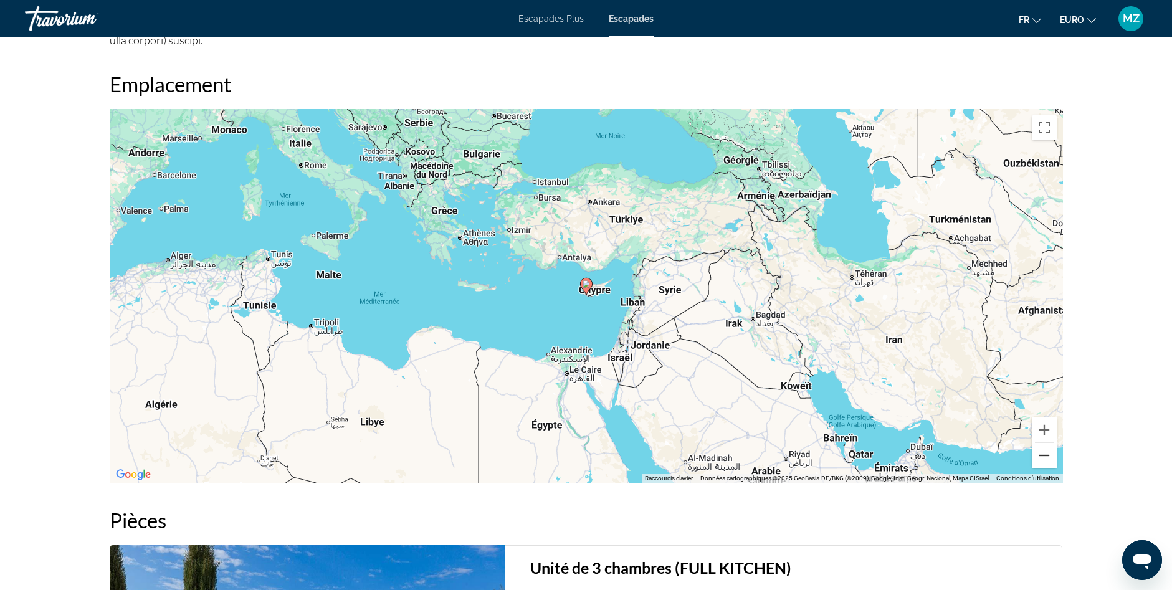
click at [1043, 443] on button "Zoom arrière" at bounding box center [1044, 455] width 25 height 25
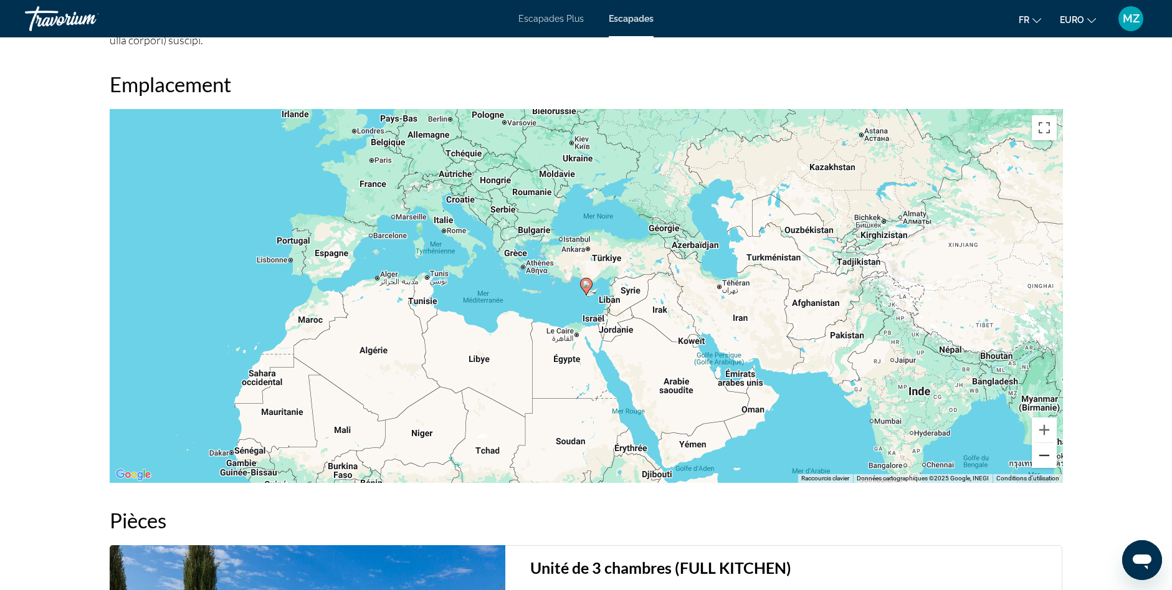
click at [1043, 443] on button "Zoom arrière" at bounding box center [1044, 455] width 25 height 25
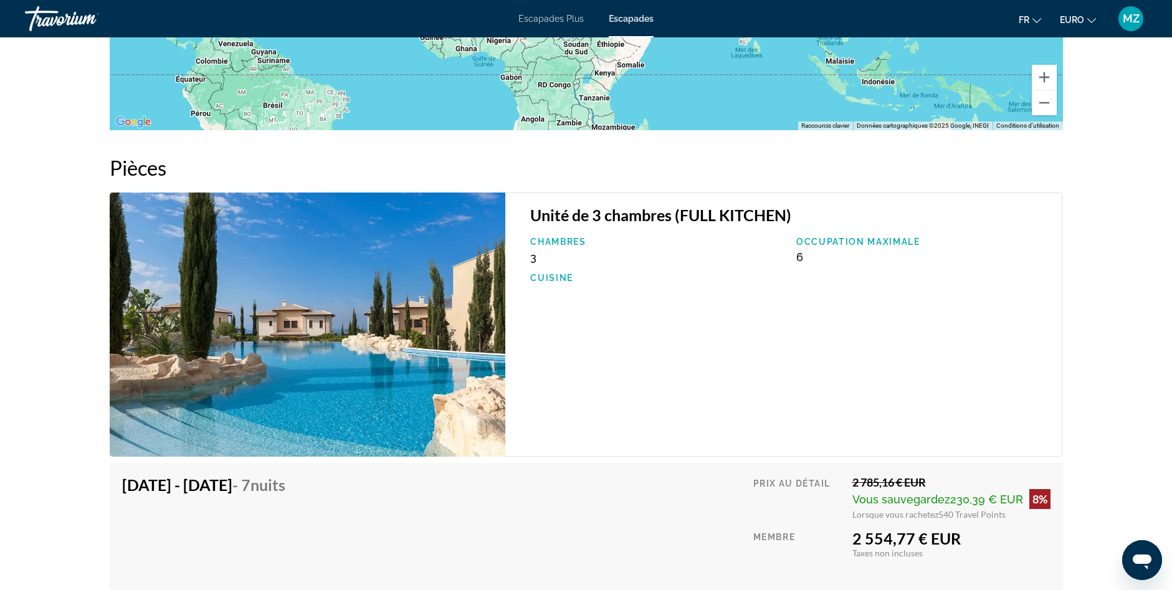
drag, startPoint x: 1116, startPoint y: 287, endPoint x: 1109, endPoint y: 355, distance: 68.3
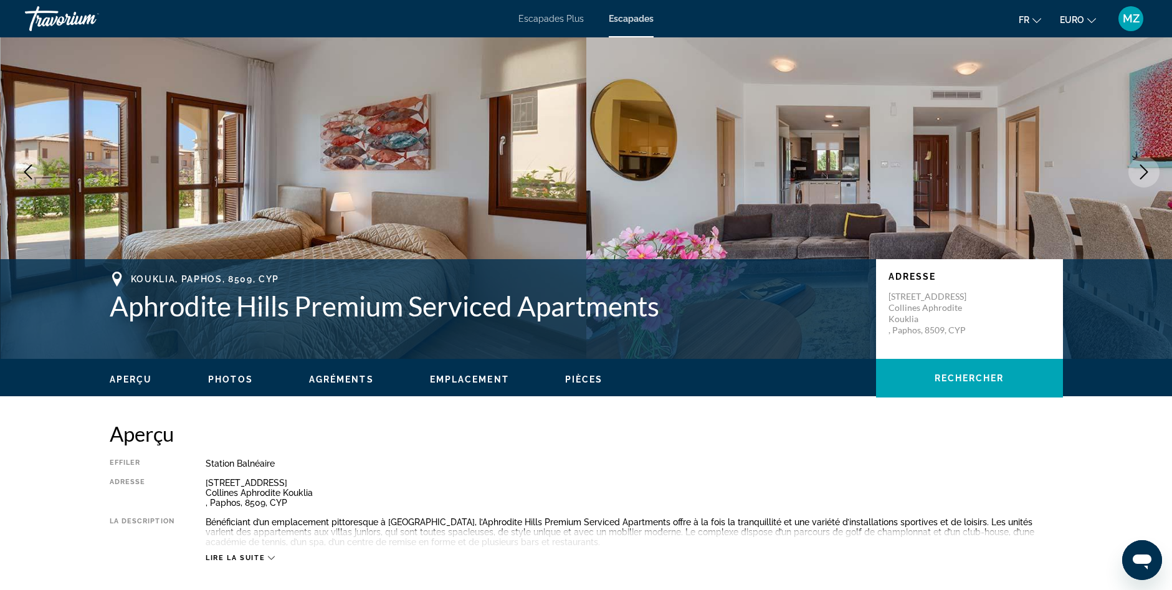
scroll to position [0, 0]
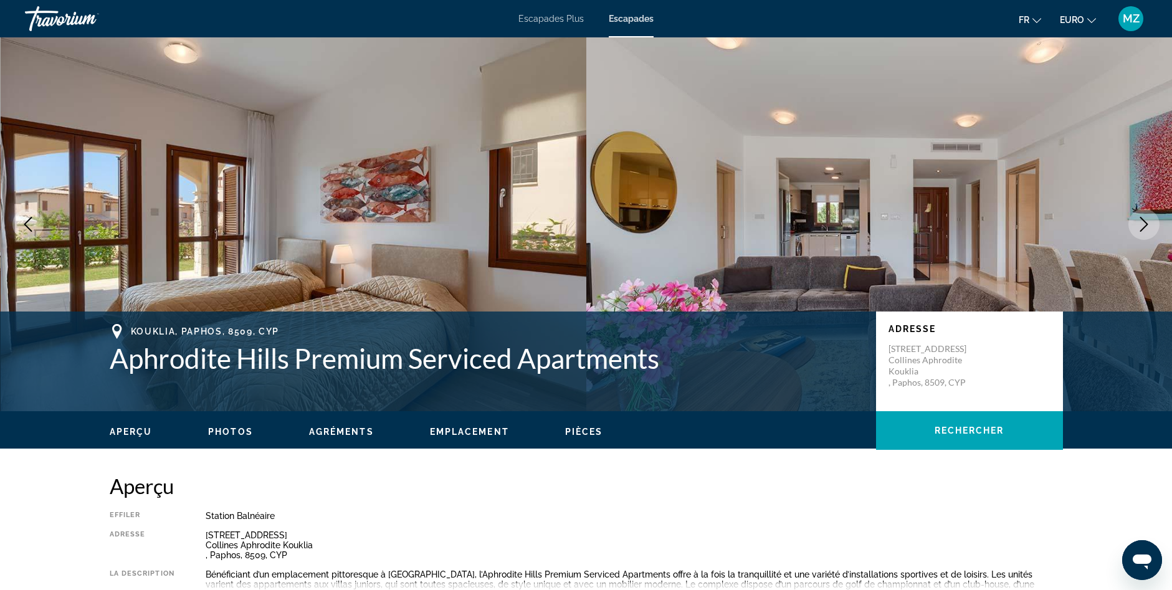
drag, startPoint x: 1109, startPoint y: 355, endPoint x: 618, endPoint y: -20, distance: 618.0
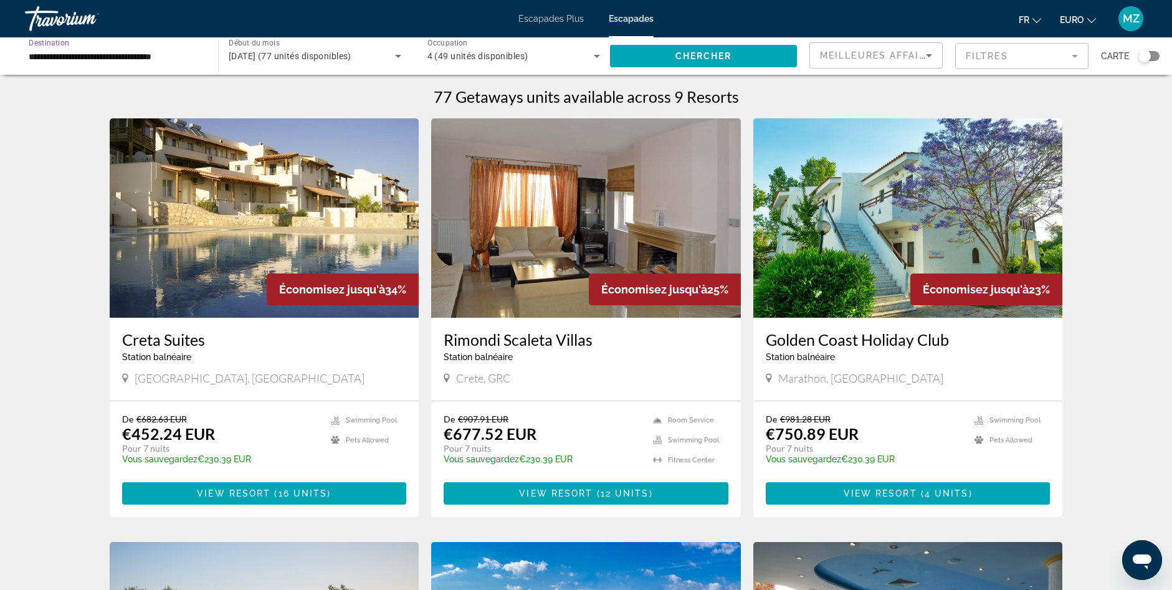
click at [59, 55] on input "**********" at bounding box center [115, 56] width 173 height 15
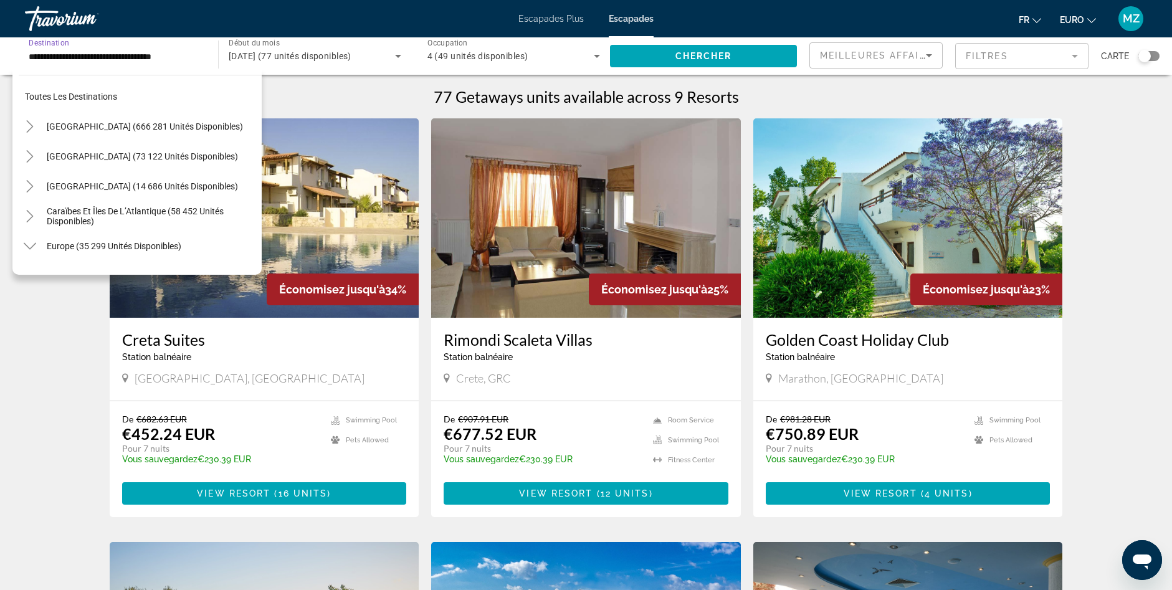
scroll to position [343, 0]
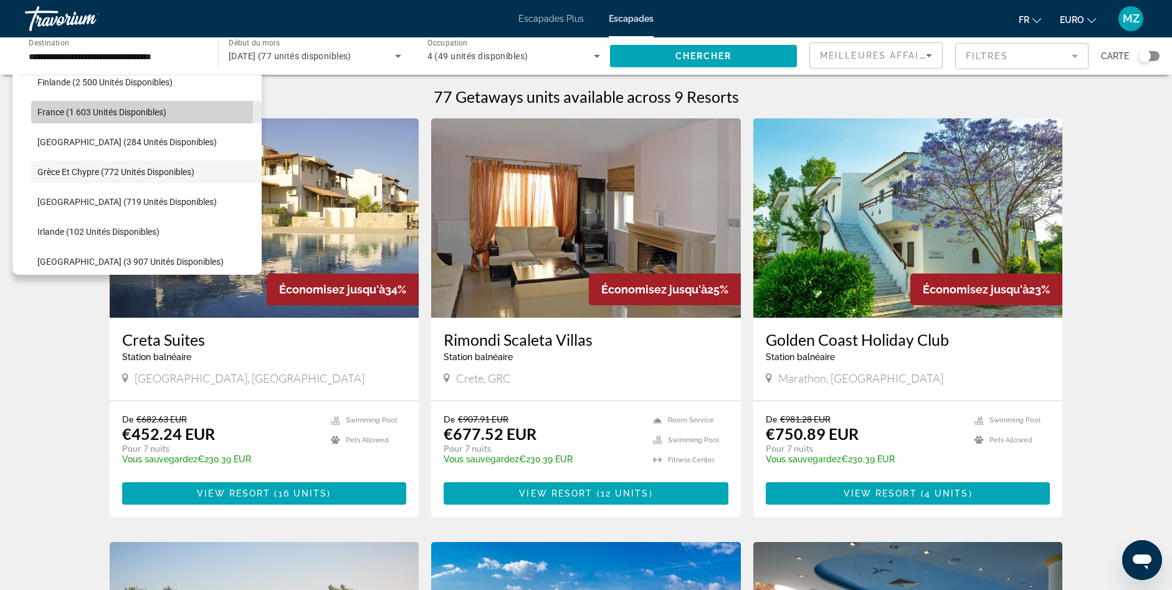
click at [88, 111] on span "France (1 603 unités disponibles)" at bounding box center [101, 112] width 129 height 10
type input "**********"
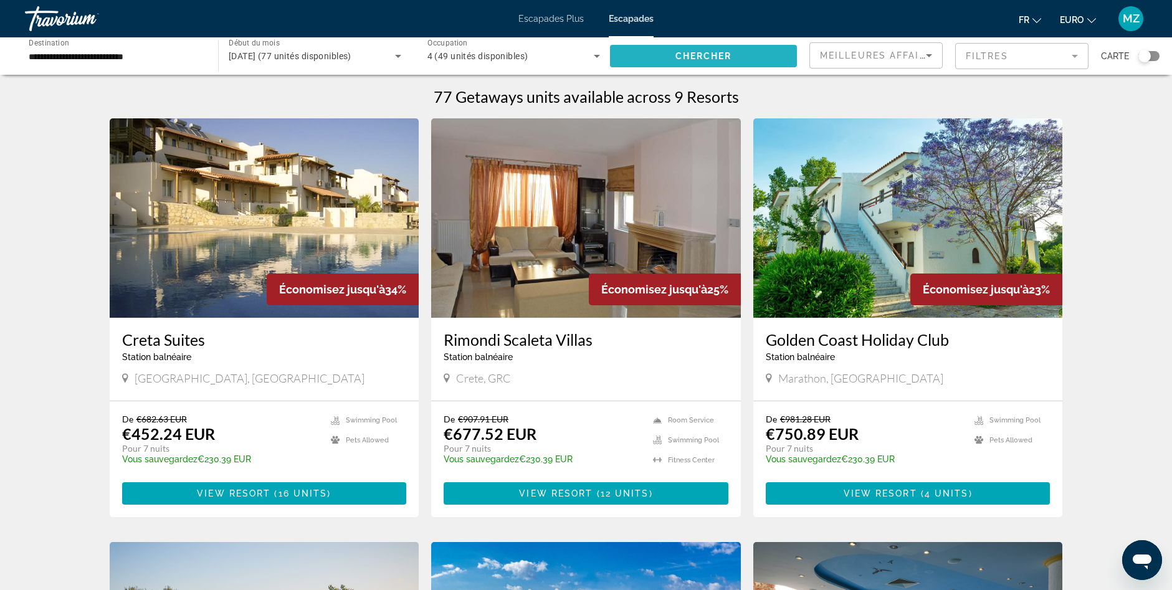
click at [700, 52] on span "Chercher" at bounding box center [704, 56] width 57 height 10
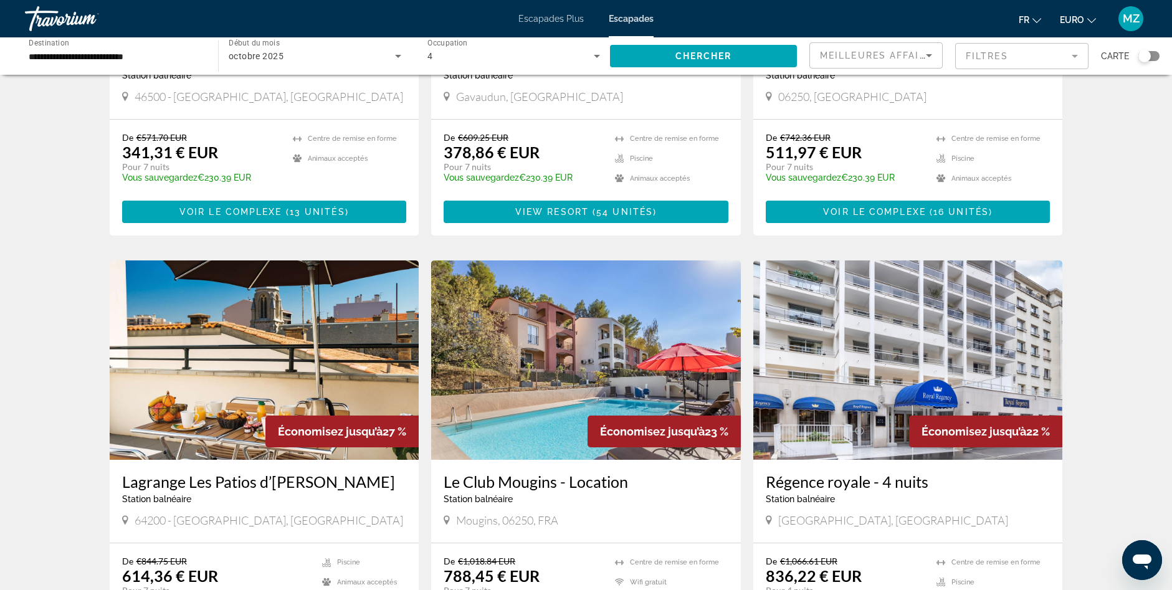
drag, startPoint x: 1136, startPoint y: 209, endPoint x: 1139, endPoint y: 261, distance: 51.2
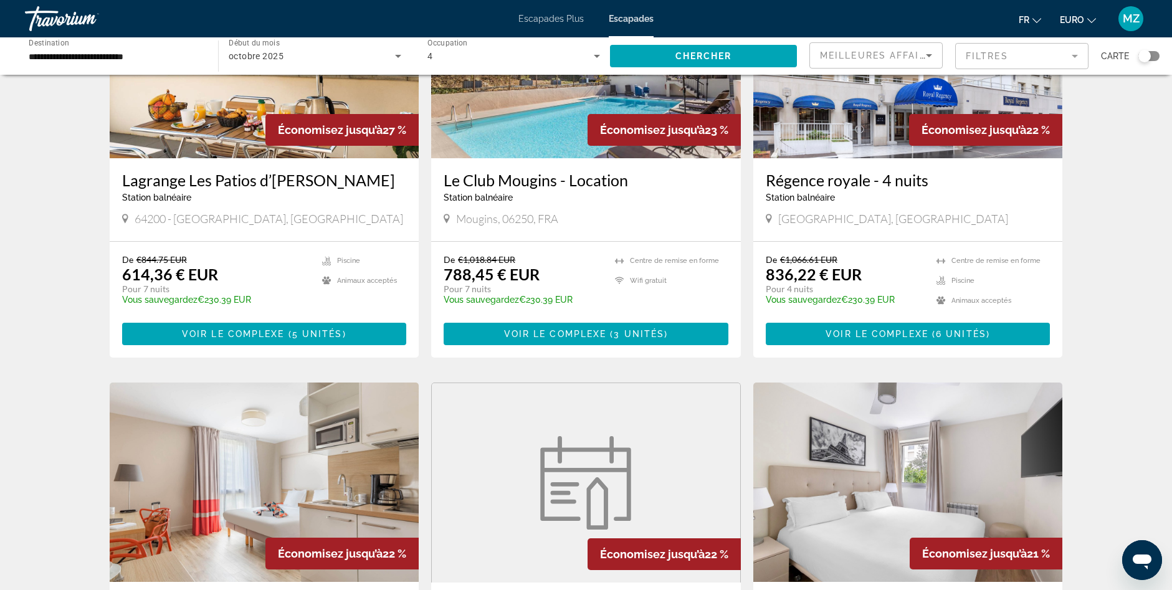
drag, startPoint x: 1132, startPoint y: 209, endPoint x: 1131, endPoint y: 295, distance: 86.0
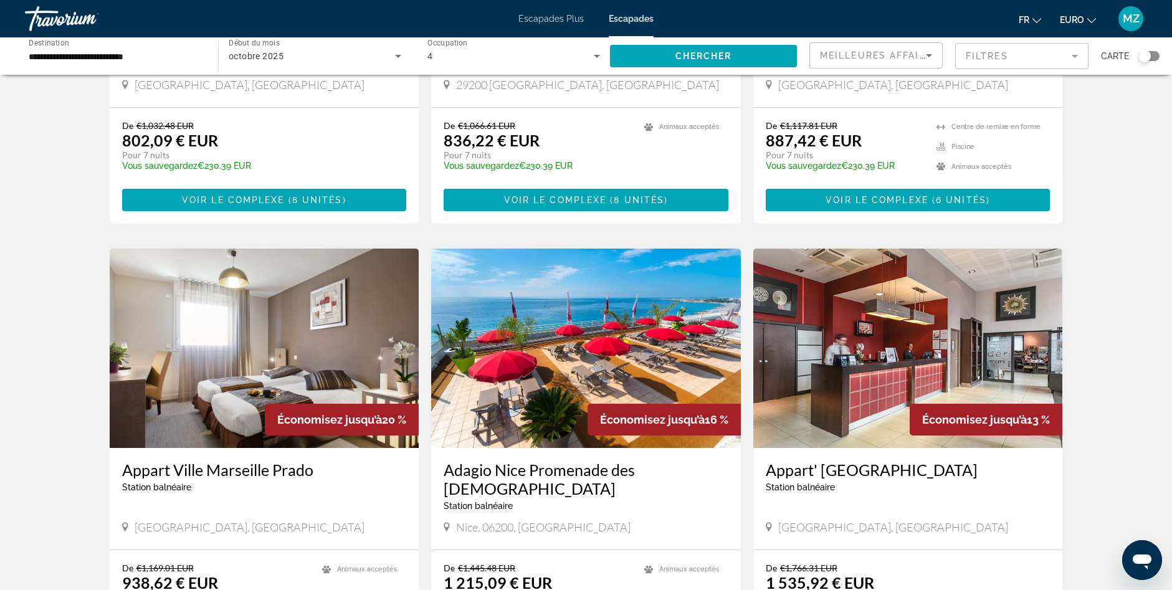
scroll to position [1231, 0]
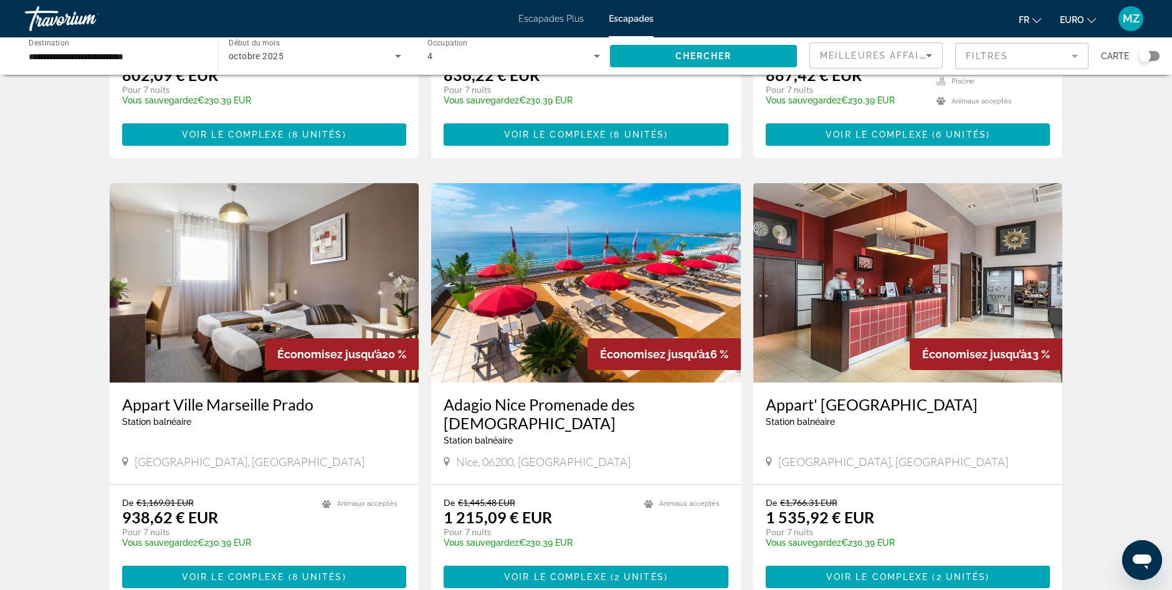
drag, startPoint x: 1139, startPoint y: 191, endPoint x: 1137, endPoint y: 231, distance: 39.9
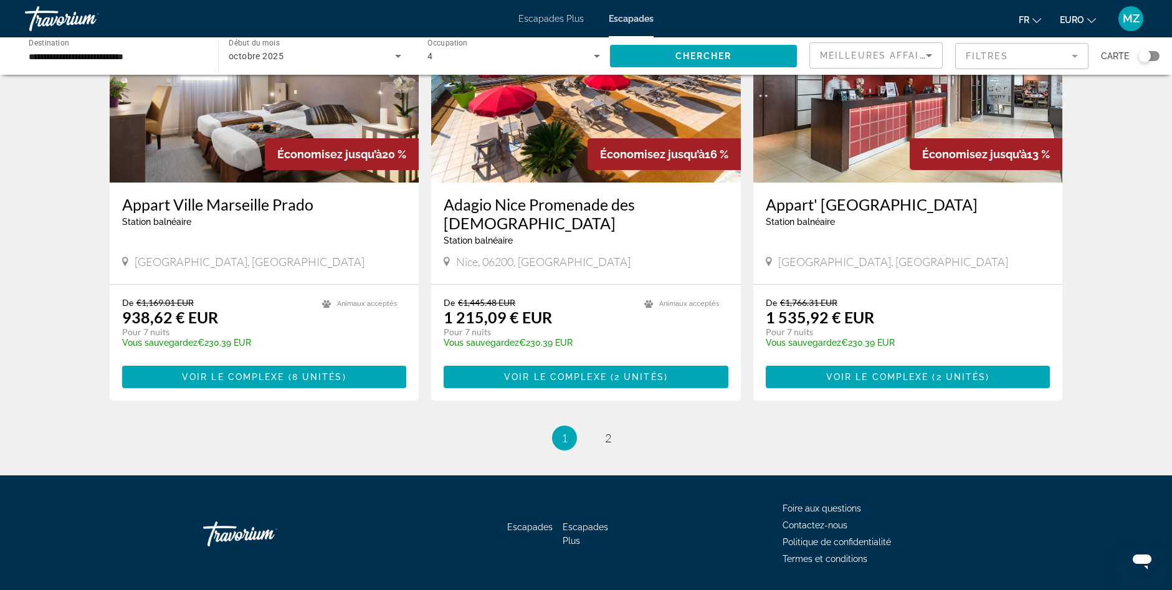
drag, startPoint x: 1113, startPoint y: 196, endPoint x: 1111, endPoint y: 256, distance: 59.9
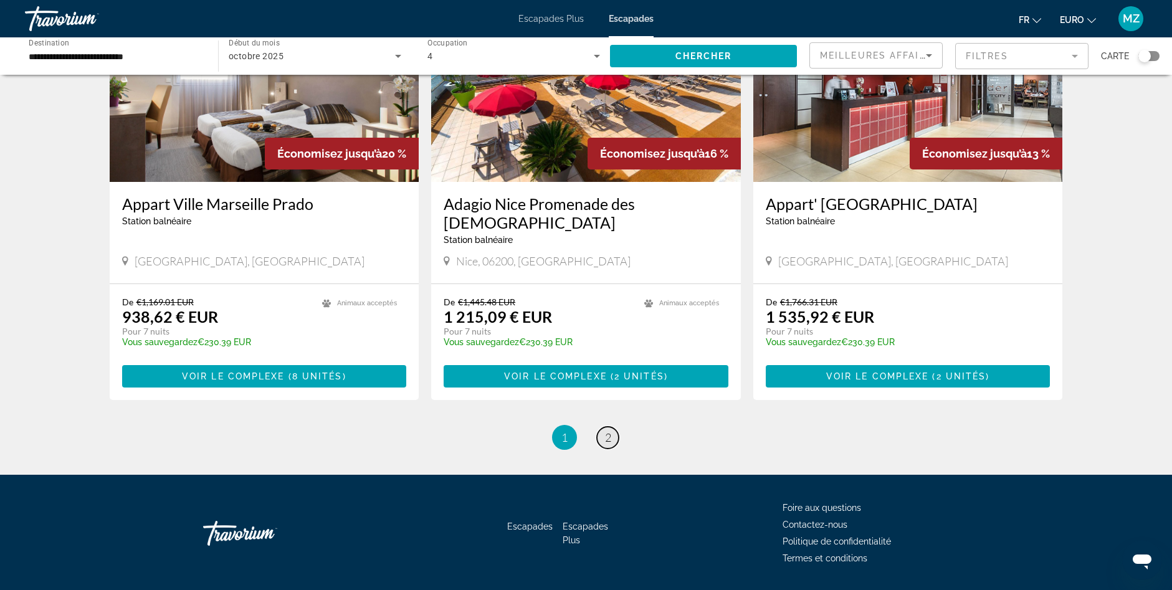
click at [613, 427] on link "page 2" at bounding box center [608, 438] width 22 height 22
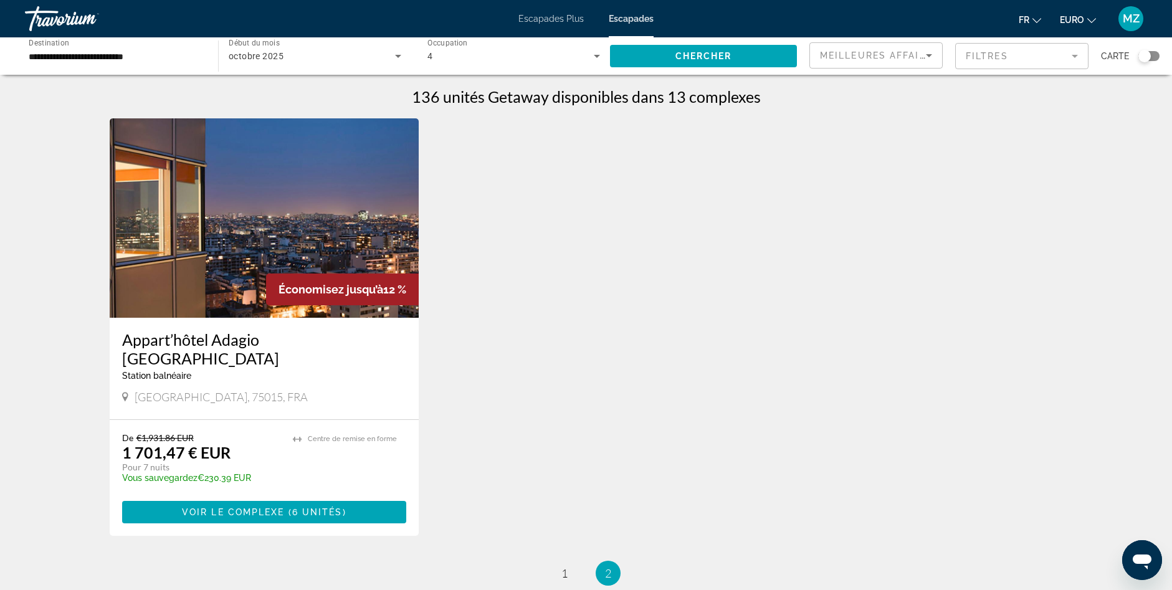
click at [259, 235] on img "Contenu principal" at bounding box center [265, 217] width 310 height 199
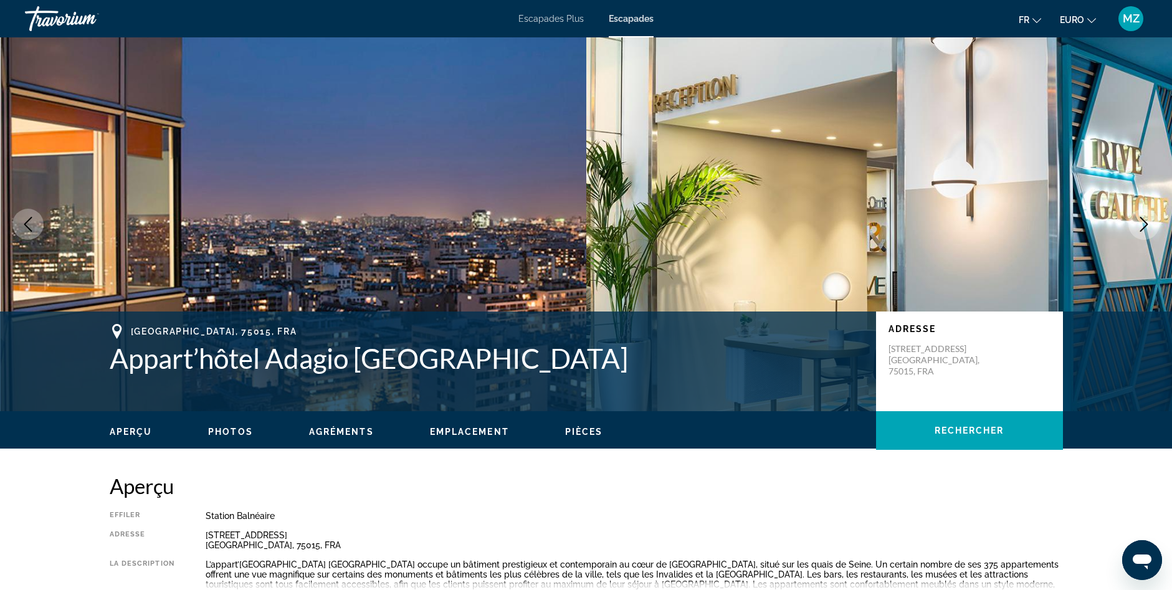
click at [1142, 221] on icon "Image suivante" at bounding box center [1144, 224] width 15 height 15
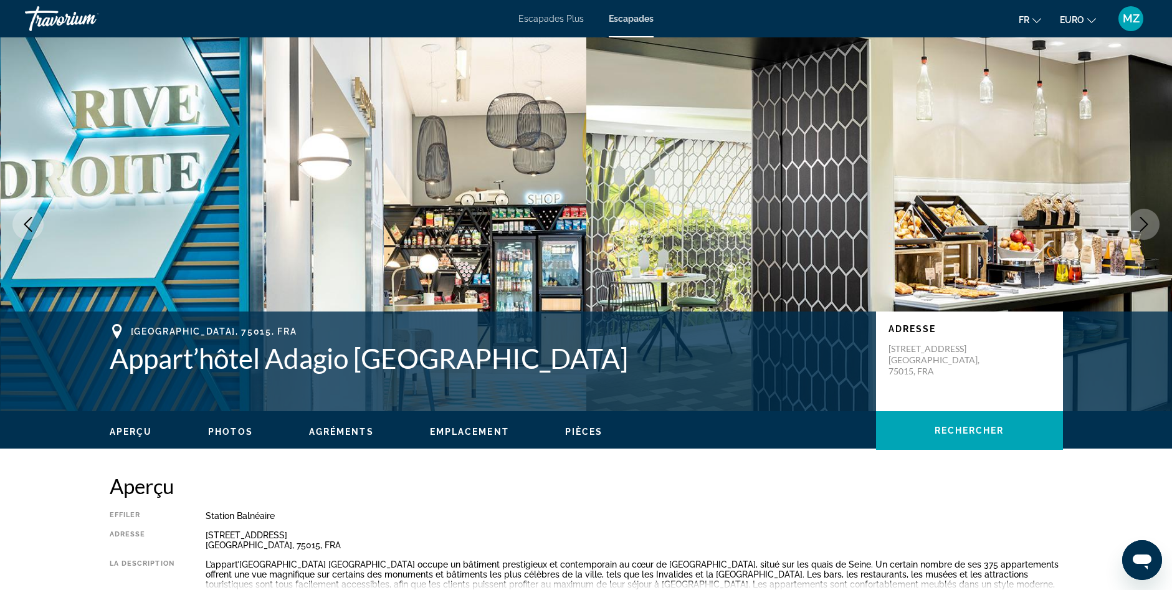
click at [1142, 221] on icon "Image suivante" at bounding box center [1144, 224] width 15 height 15
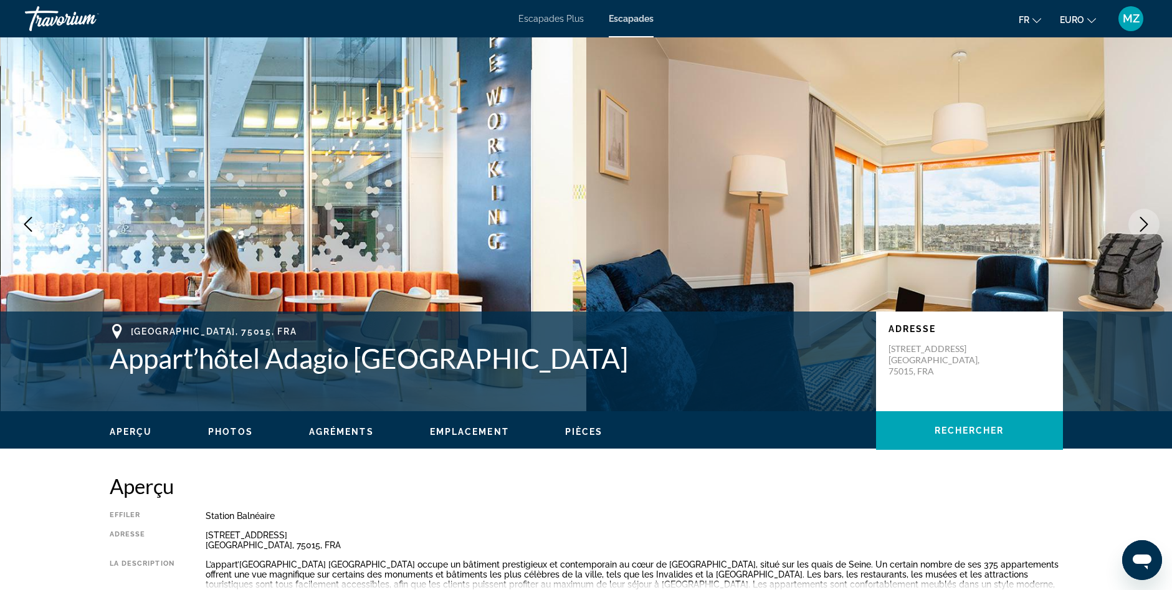
click at [1142, 221] on icon "Image suivante" at bounding box center [1144, 224] width 15 height 15
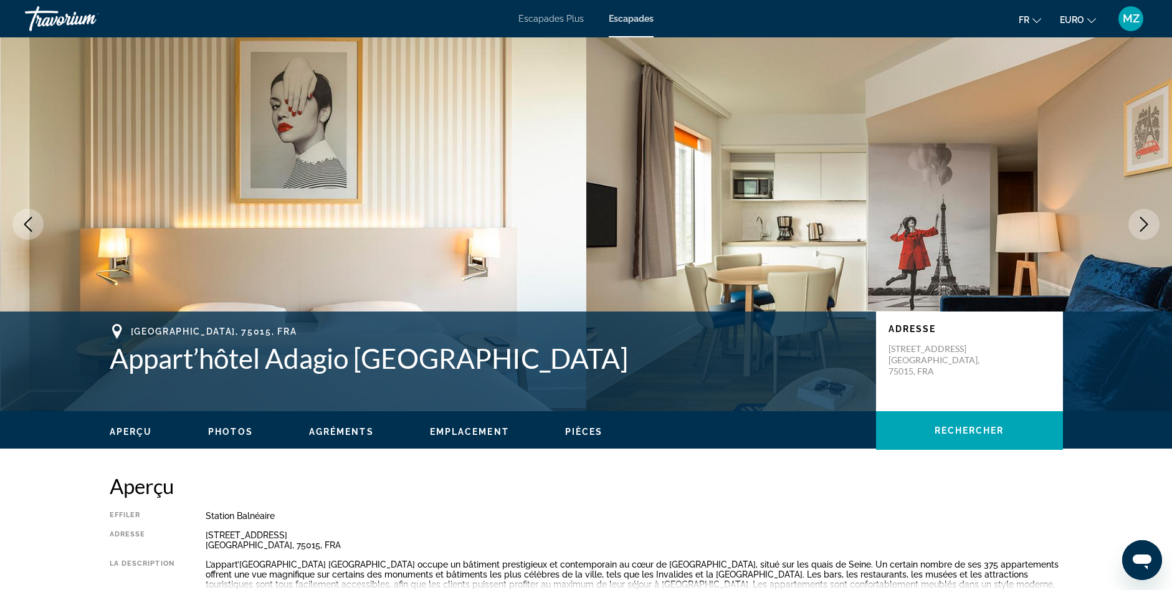
click at [1142, 221] on icon "Image suivante" at bounding box center [1144, 224] width 15 height 15
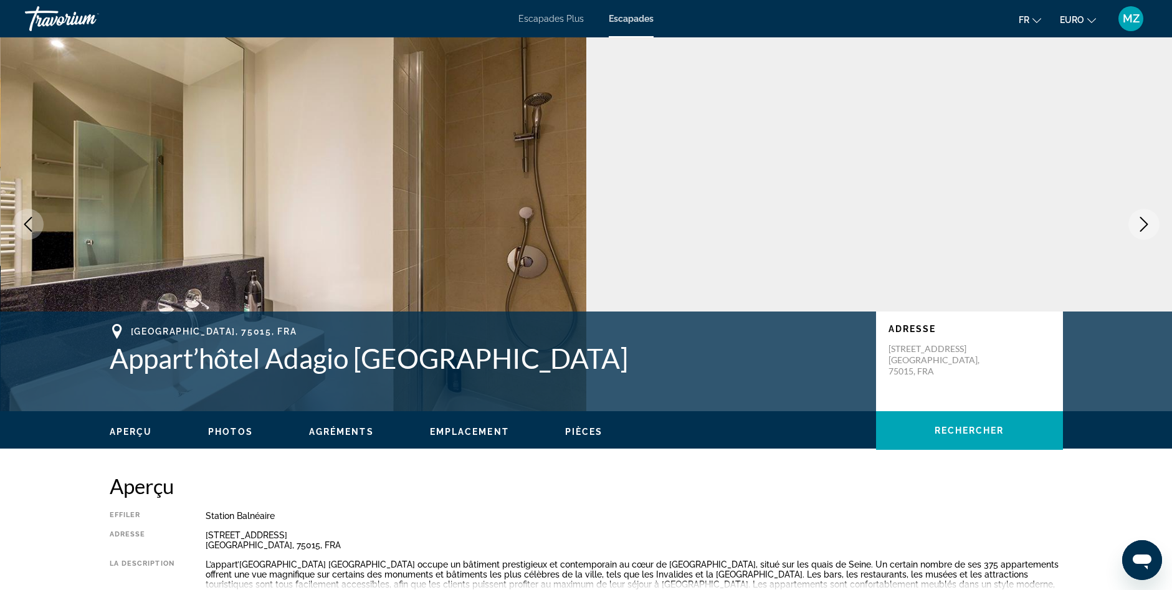
click at [1142, 221] on icon "Image suivante" at bounding box center [1144, 224] width 15 height 15
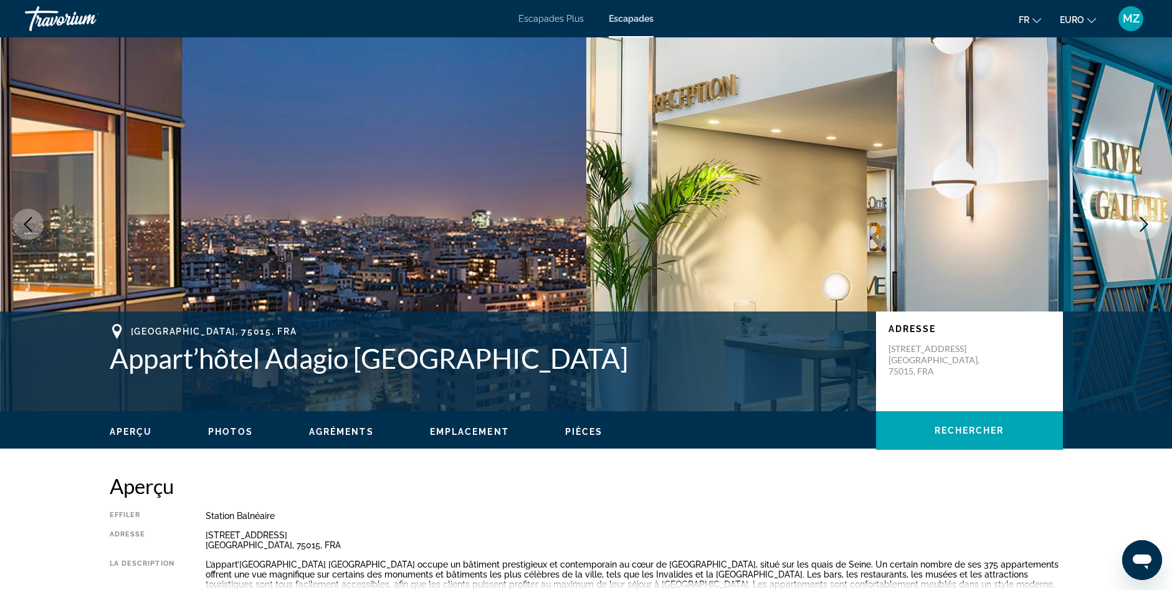
click at [1142, 221] on icon "Image suivante" at bounding box center [1144, 224] width 15 height 15
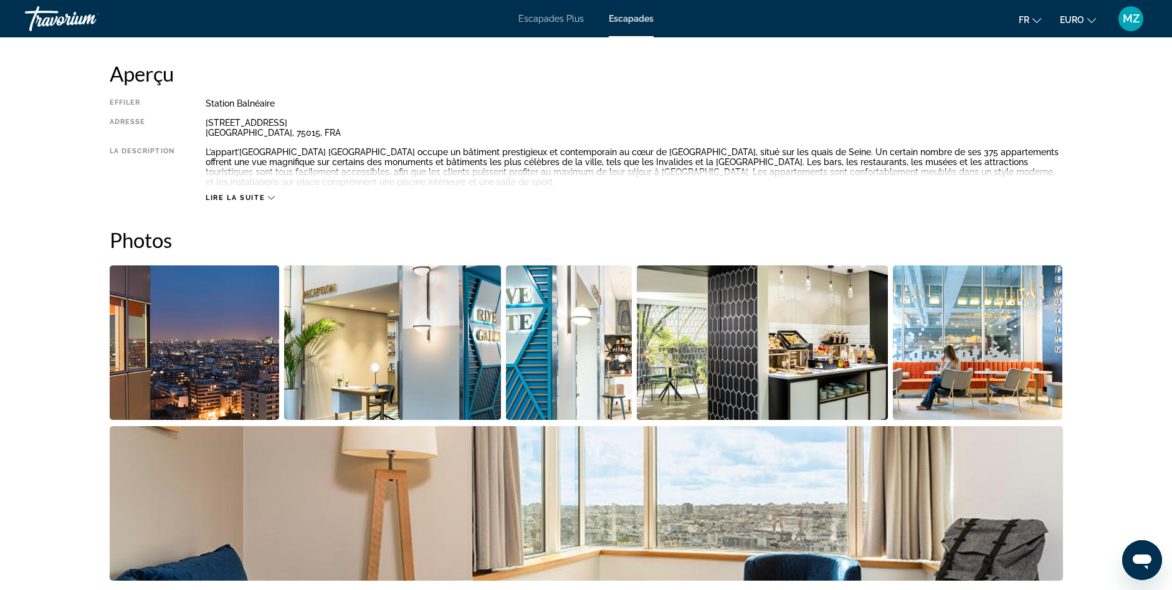
drag, startPoint x: 1040, startPoint y: 528, endPoint x: 1036, endPoint y: 545, distance: 17.4
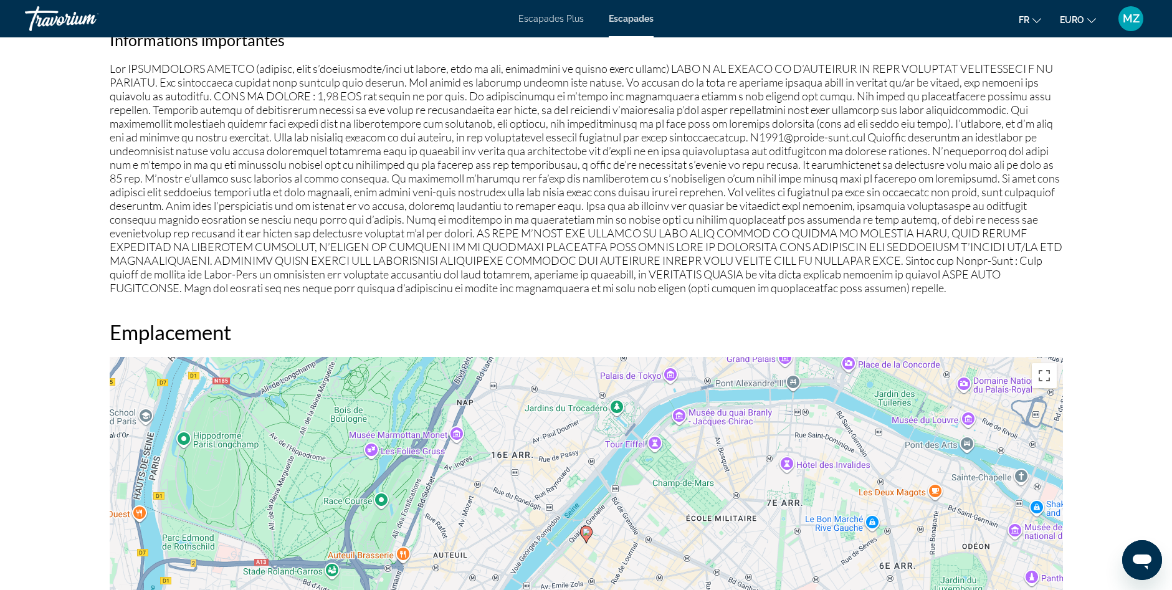
drag, startPoint x: 1098, startPoint y: 334, endPoint x: 1098, endPoint y: 363, distance: 28.7
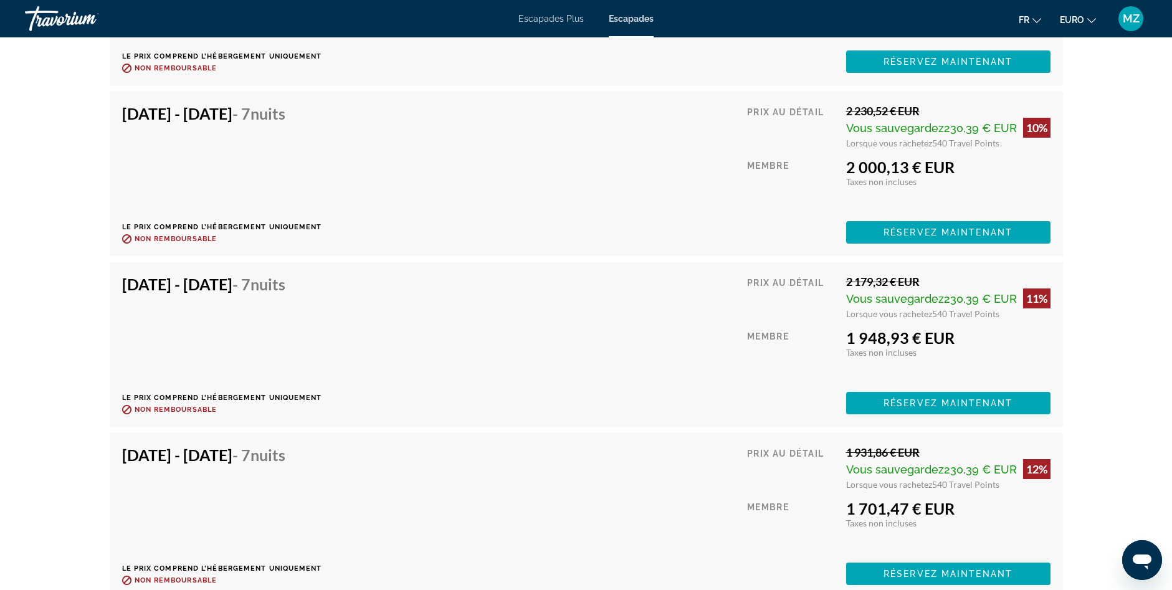
drag, startPoint x: 1121, startPoint y: 265, endPoint x: 1112, endPoint y: 348, distance: 83.3
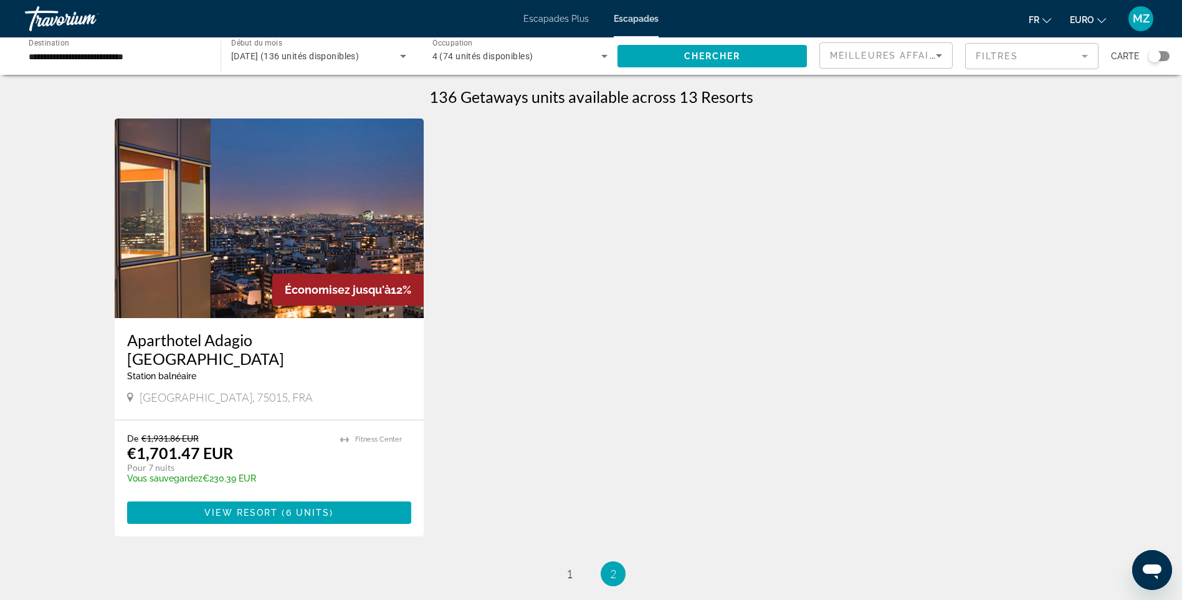
click at [154, 41] on div "**********" at bounding box center [117, 57] width 176 height 36
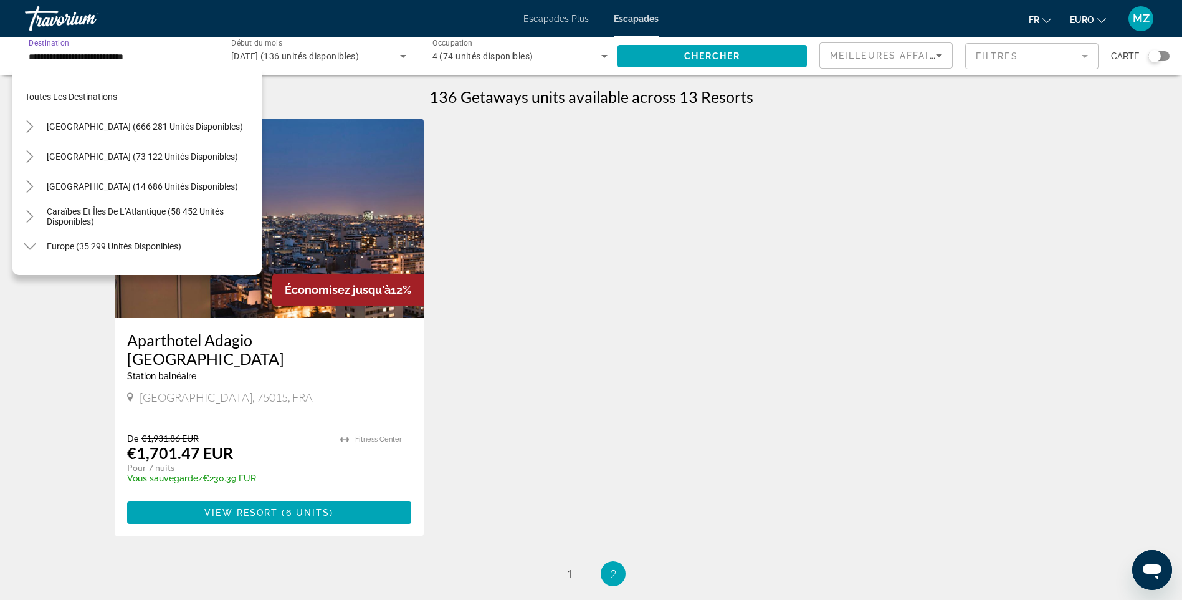
scroll to position [284, 0]
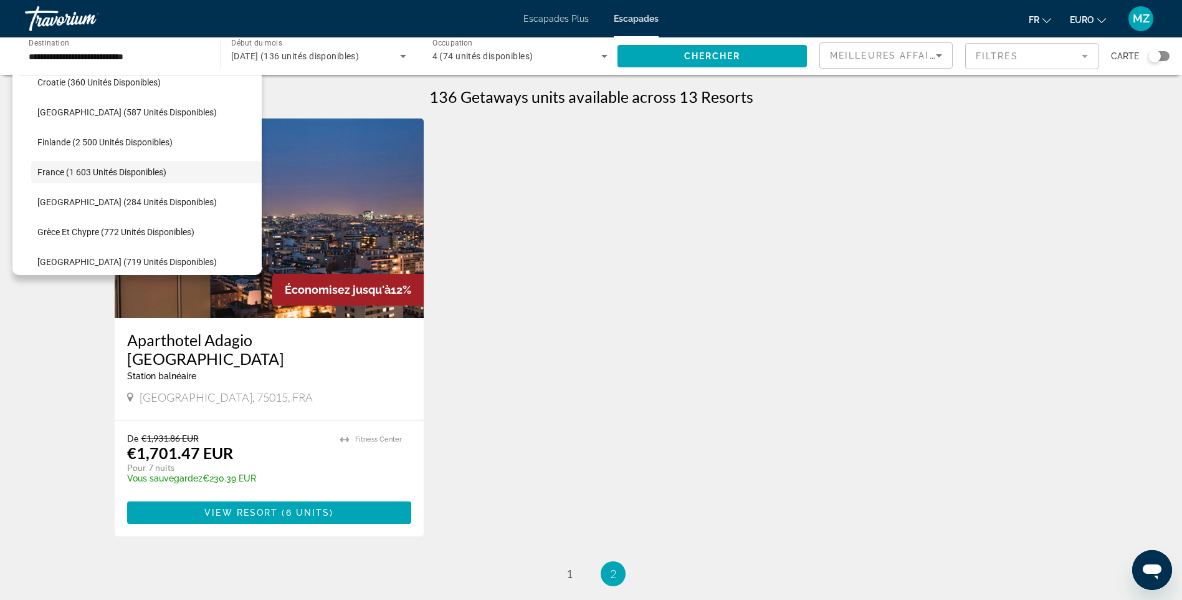
click at [128, 49] on div "**********" at bounding box center [117, 57] width 176 height 36
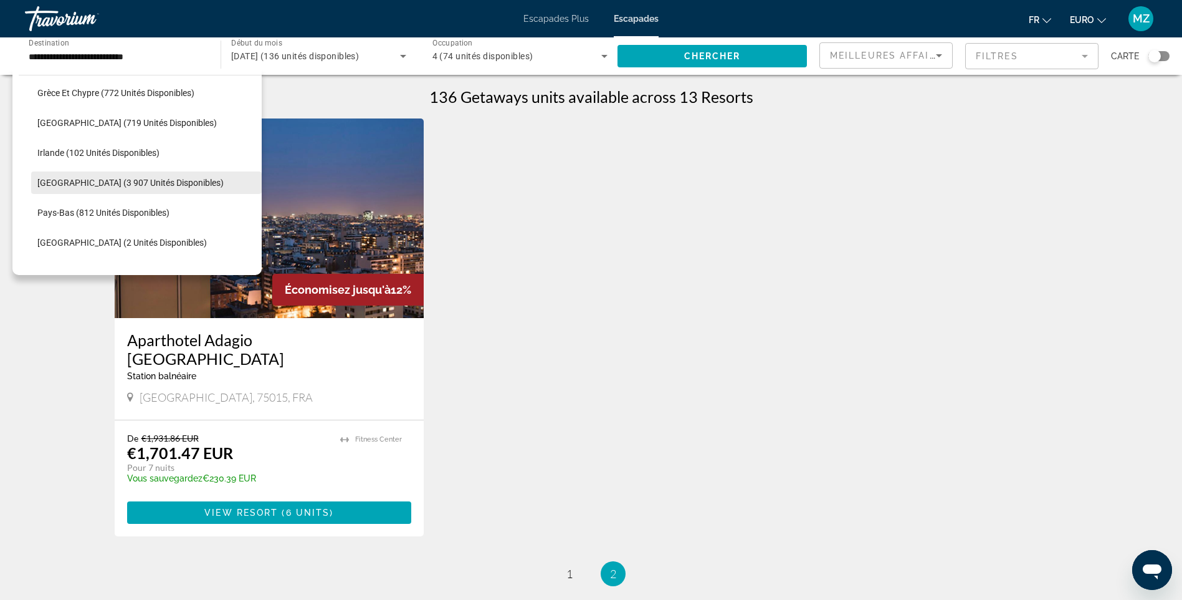
scroll to position [431, 0]
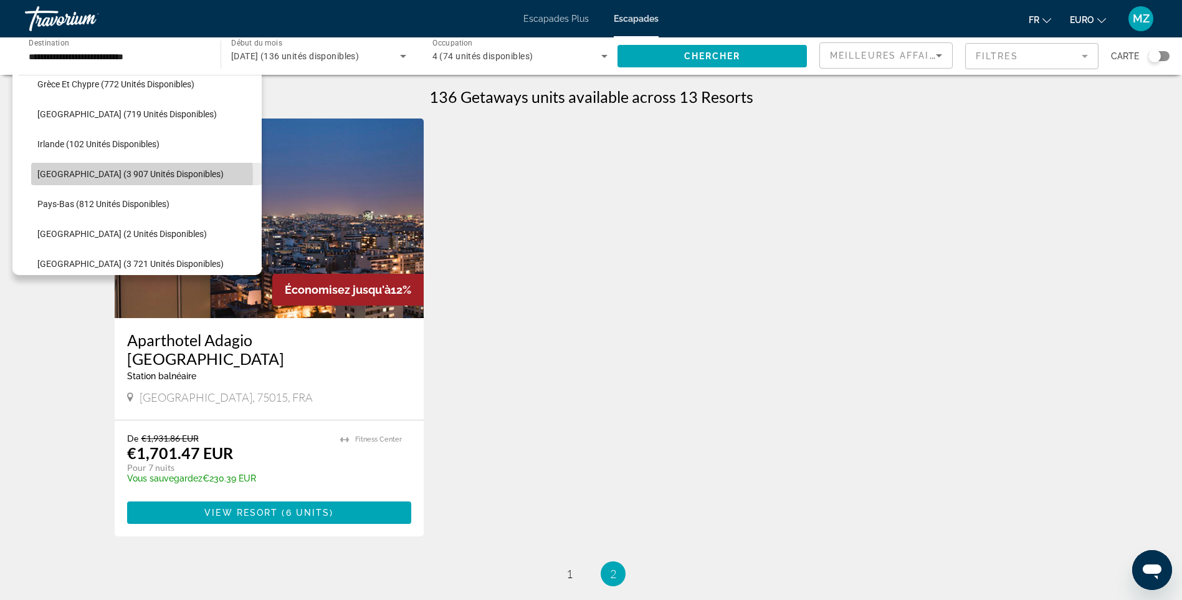
click at [125, 176] on span "[GEOGRAPHIC_DATA] (3 907 unités disponibles)" at bounding box center [130, 174] width 186 height 10
type input "**********"
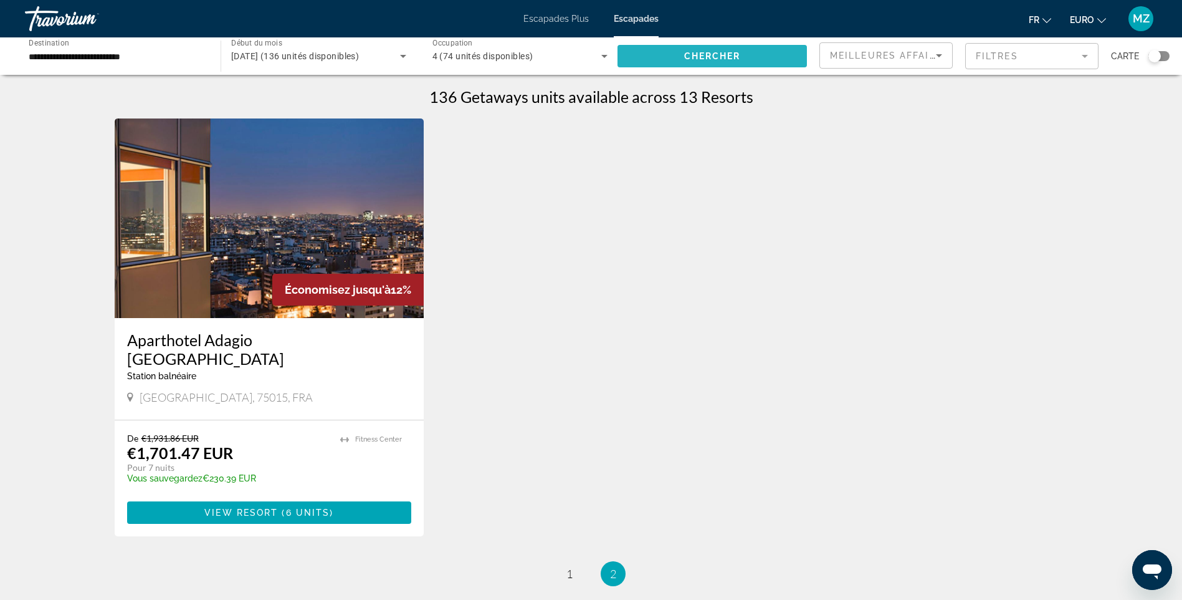
click at [689, 55] on span "Chercher" at bounding box center [712, 56] width 57 height 10
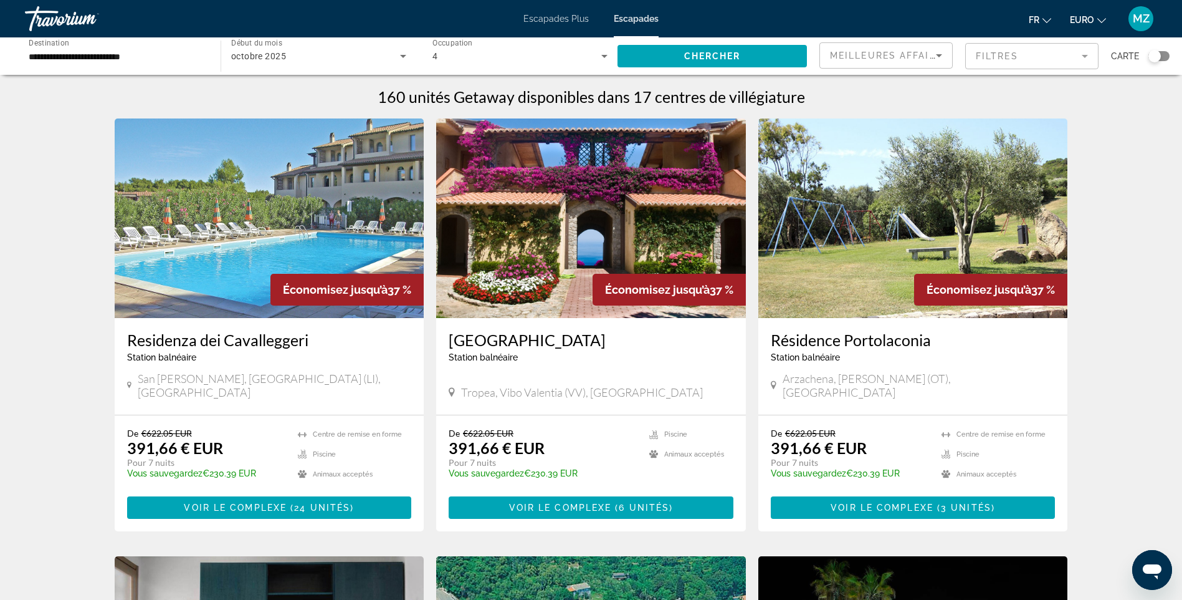
click at [683, 209] on img "Contenu principal" at bounding box center [591, 217] width 310 height 199
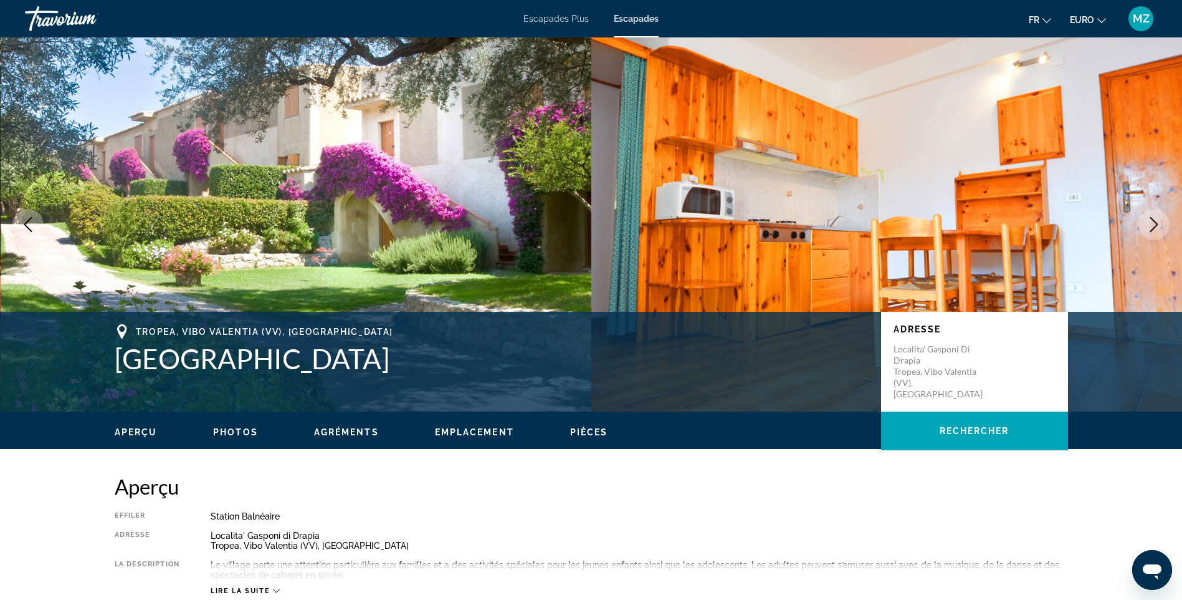
click at [1152, 221] on icon "Image suivante" at bounding box center [1154, 224] width 15 height 15
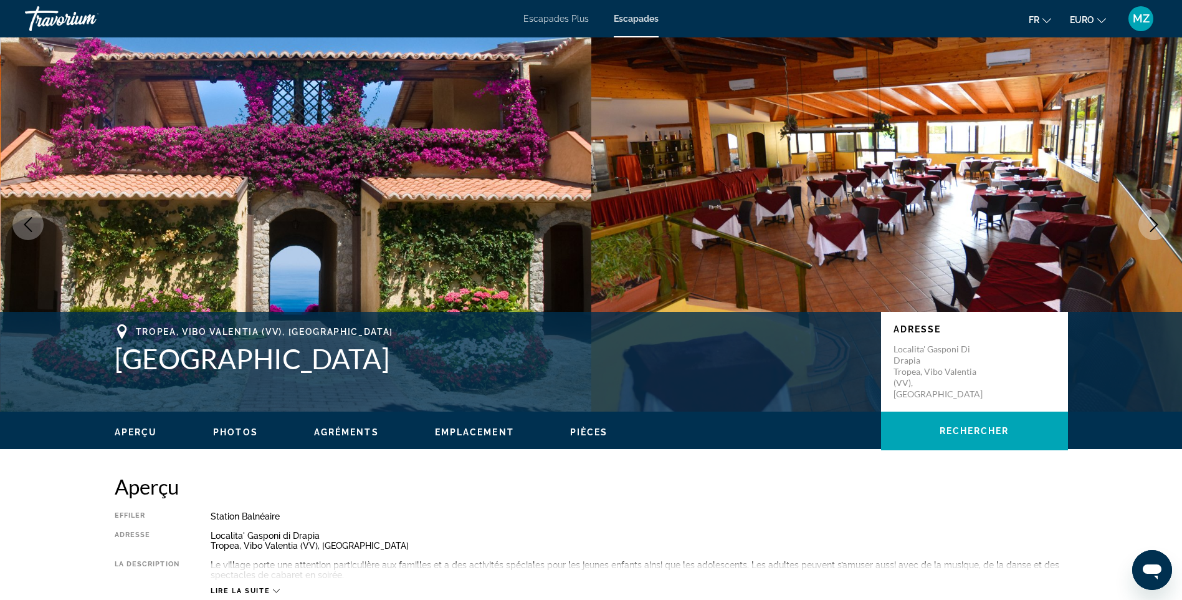
click at [1152, 221] on icon "Image suivante" at bounding box center [1154, 224] width 15 height 15
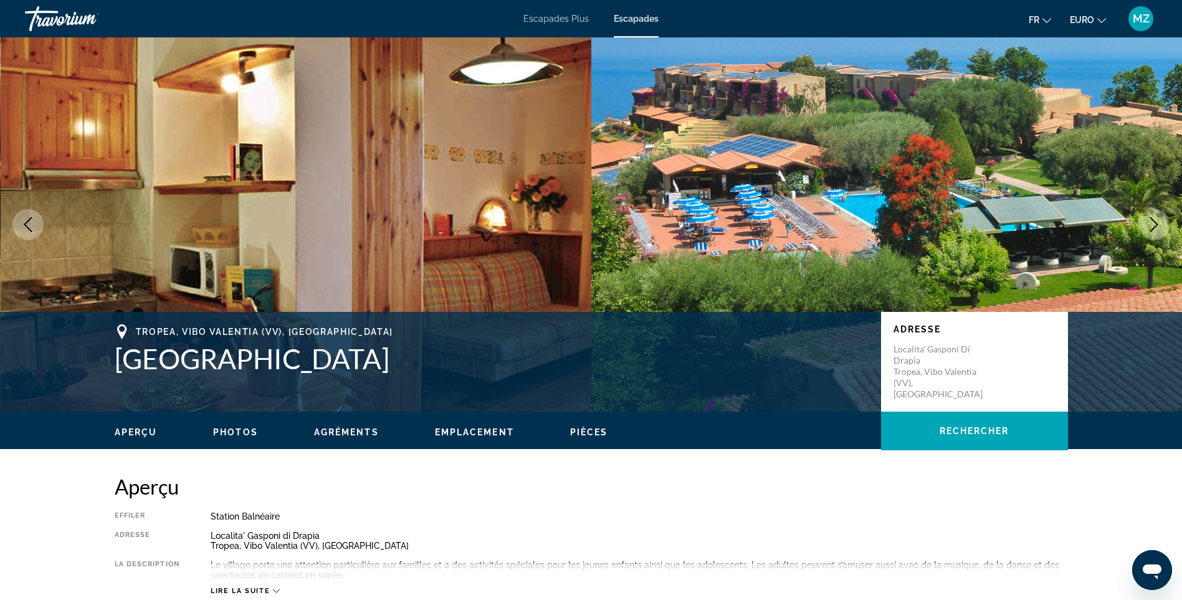
click at [1152, 221] on icon "Image suivante" at bounding box center [1154, 224] width 15 height 15
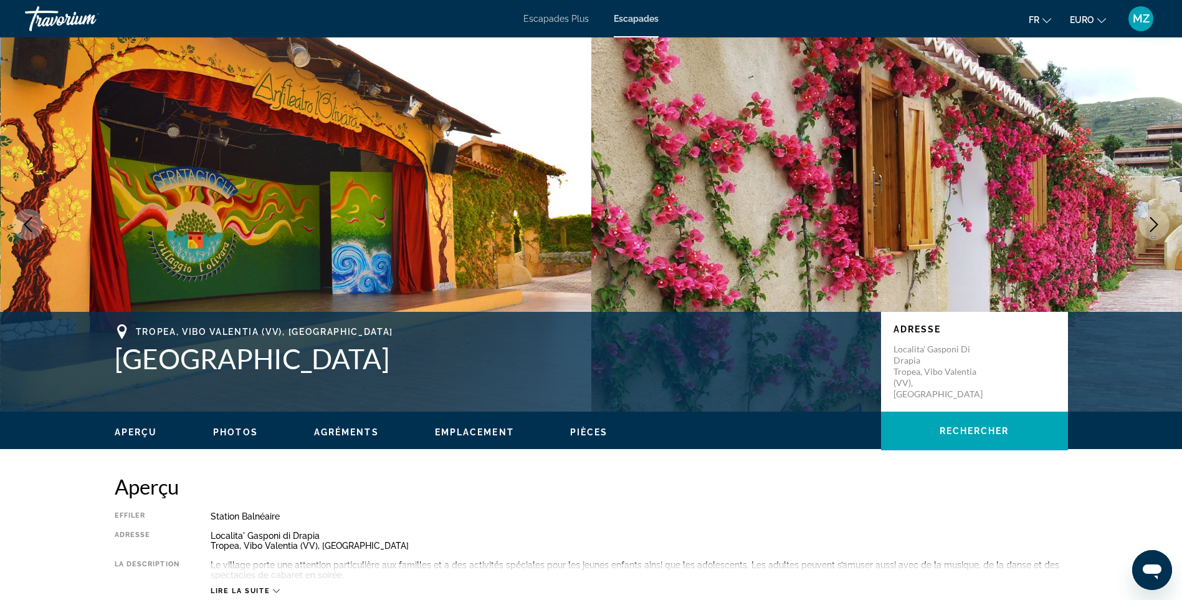
click at [1152, 221] on icon "Image suivante" at bounding box center [1154, 224] width 15 height 15
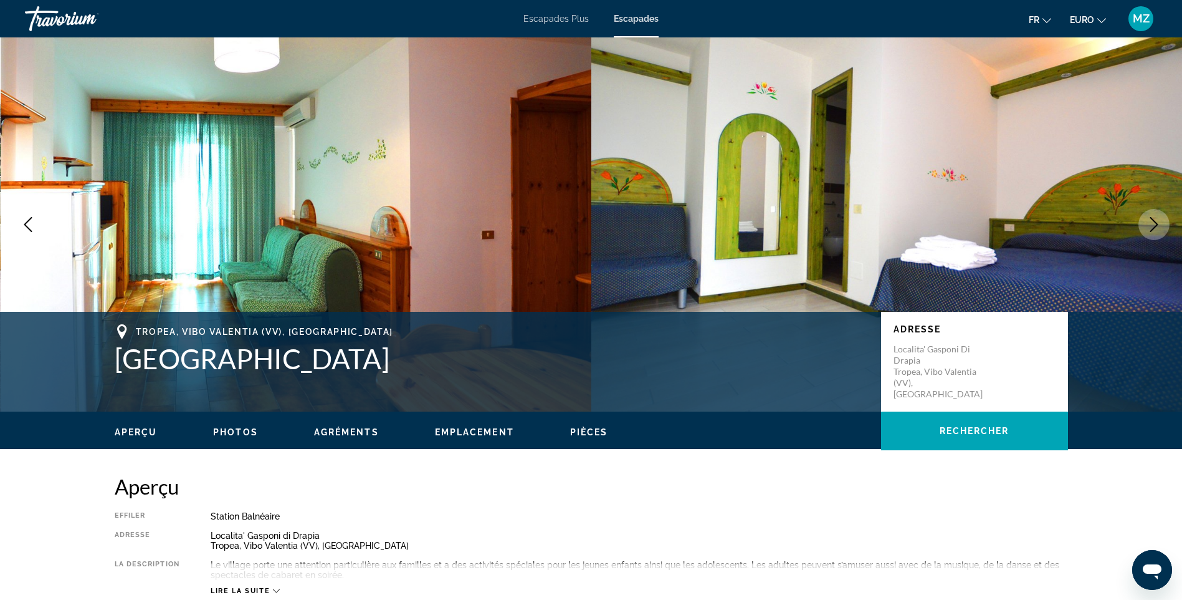
click at [1152, 221] on icon "Image suivante" at bounding box center [1154, 224] width 15 height 15
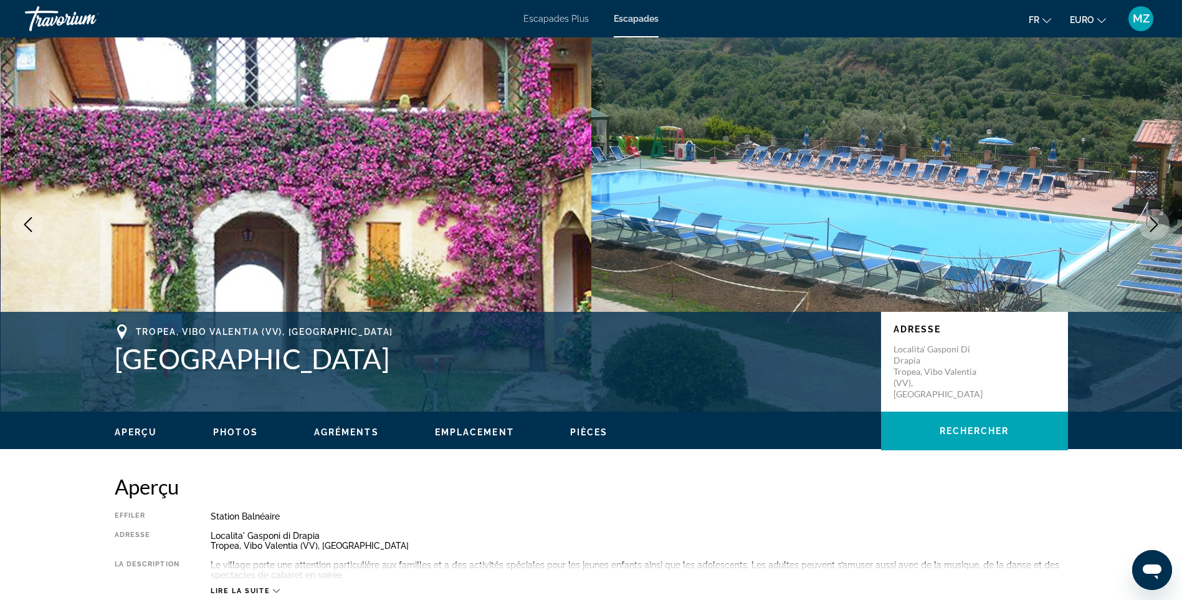
click at [1152, 221] on icon "Image suivante" at bounding box center [1154, 224] width 15 height 15
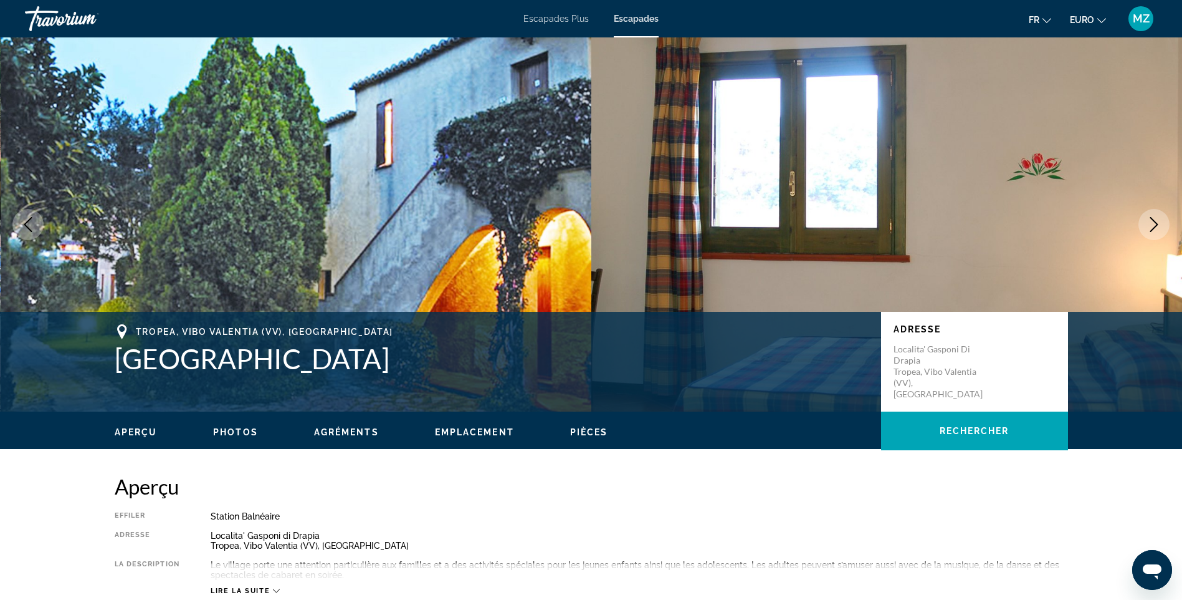
click at [1152, 221] on icon "Image suivante" at bounding box center [1154, 224] width 15 height 15
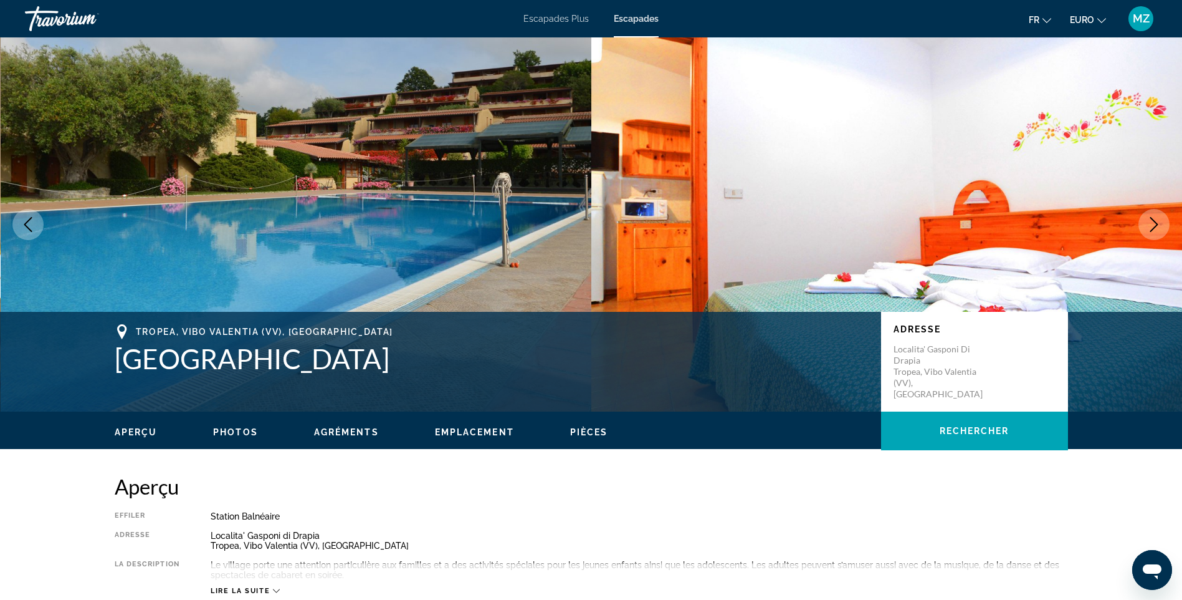
click at [1152, 221] on icon "Image suivante" at bounding box center [1154, 224] width 15 height 15
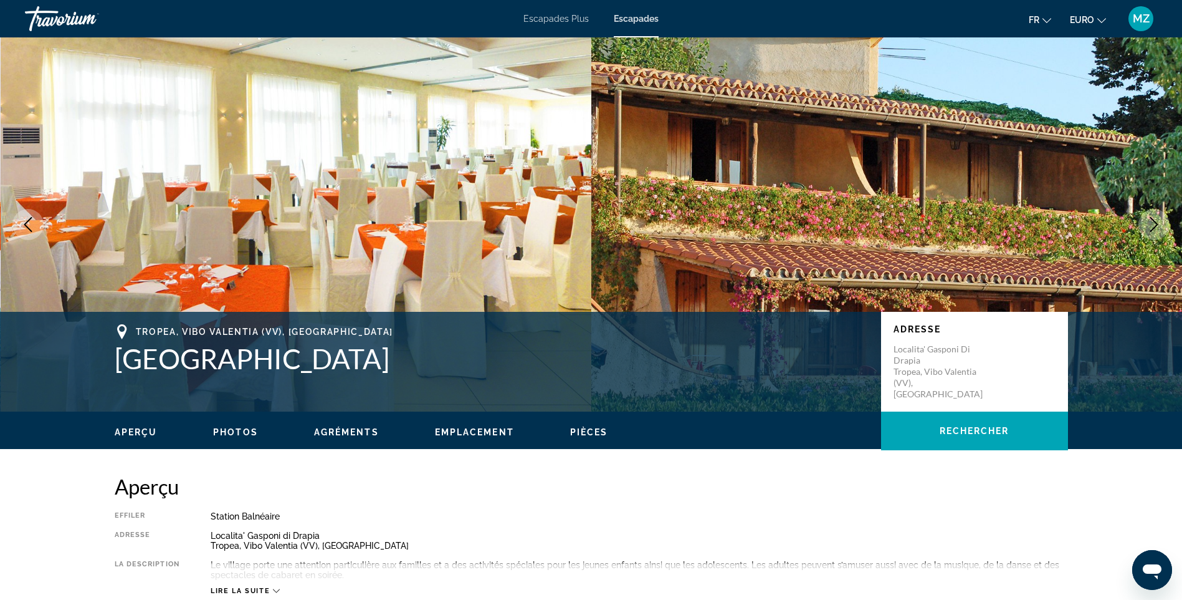
click at [1152, 221] on icon "Image suivante" at bounding box center [1154, 224] width 15 height 15
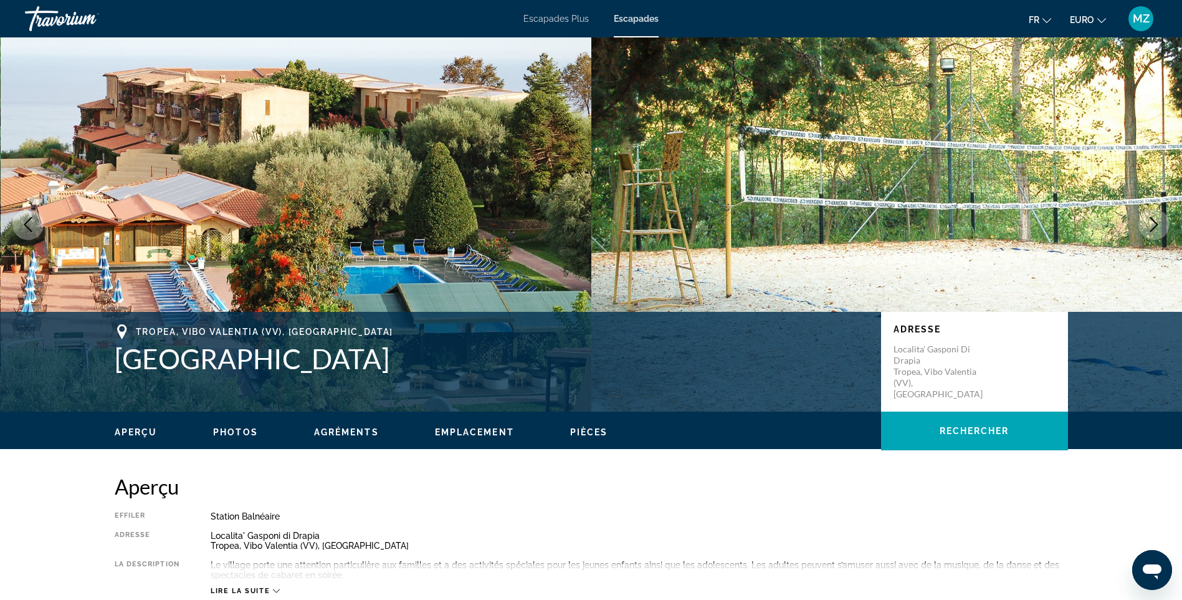
click at [1152, 221] on icon "Image suivante" at bounding box center [1154, 224] width 15 height 15
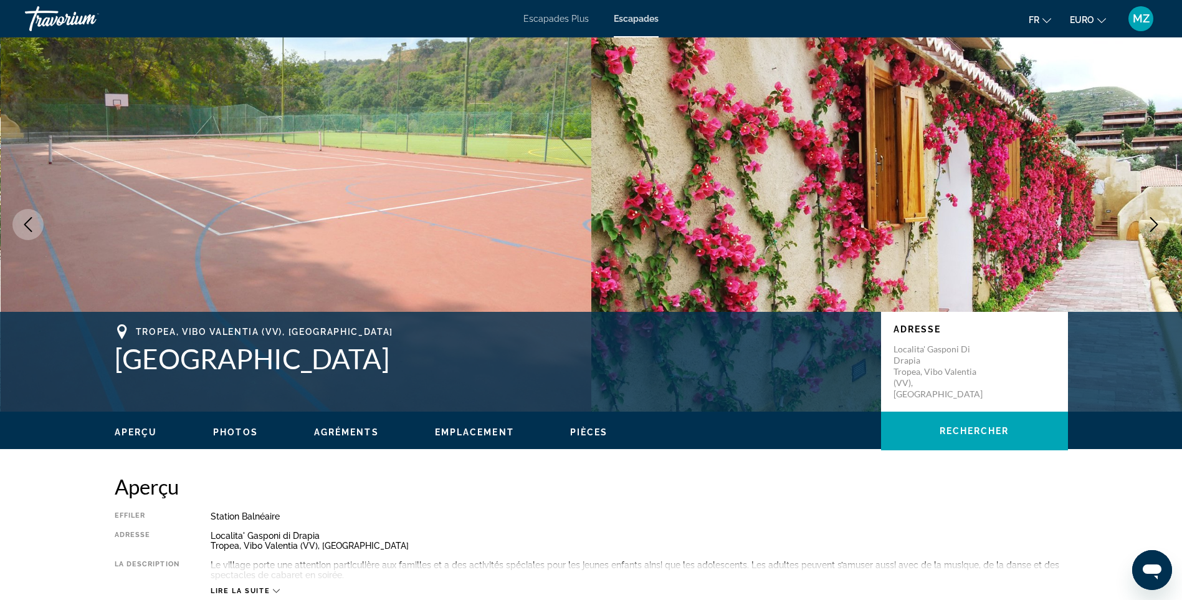
click at [1152, 221] on icon "Image suivante" at bounding box center [1154, 224] width 15 height 15
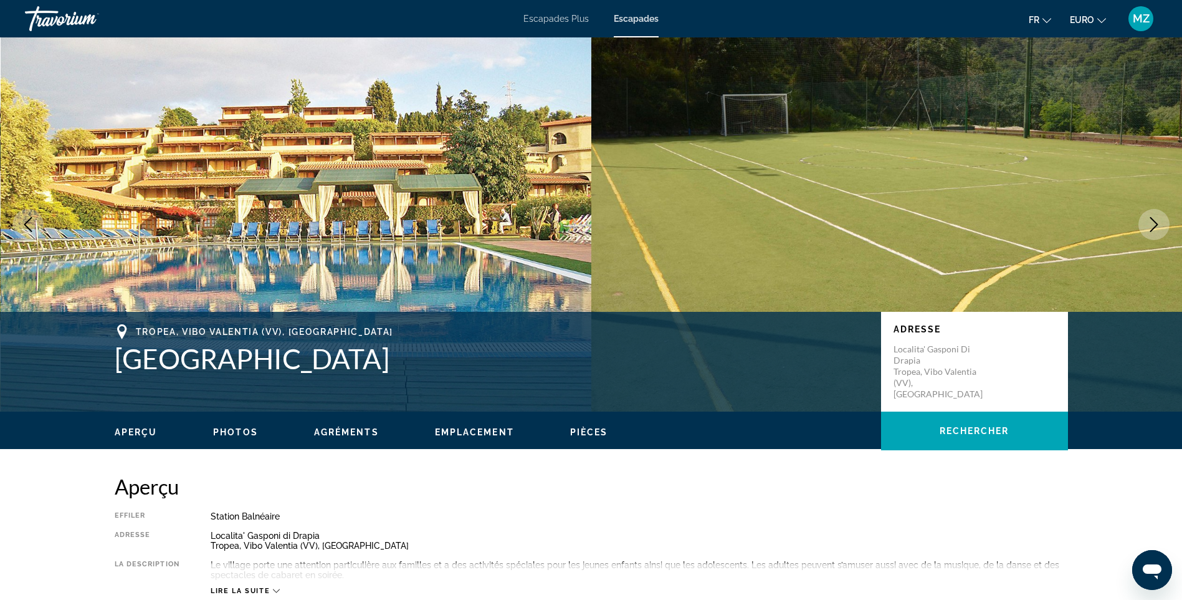
click at [1152, 221] on icon "Image suivante" at bounding box center [1154, 224] width 15 height 15
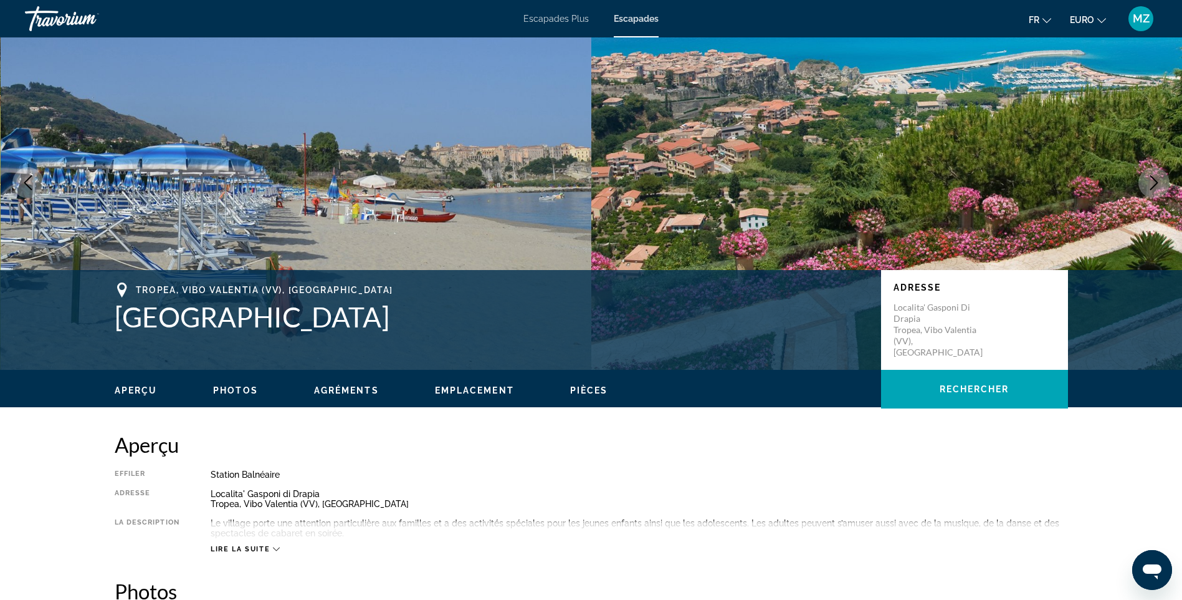
drag, startPoint x: 1117, startPoint y: 344, endPoint x: 1105, endPoint y: 393, distance: 50.6
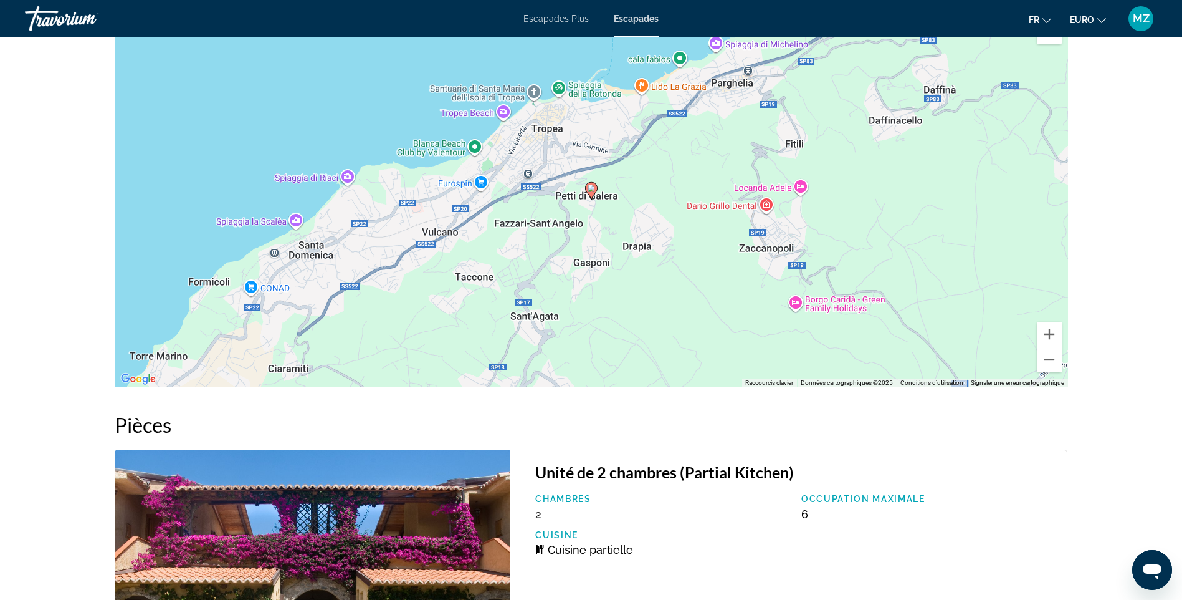
drag, startPoint x: 1104, startPoint y: 350, endPoint x: 1071, endPoint y: 425, distance: 82.0
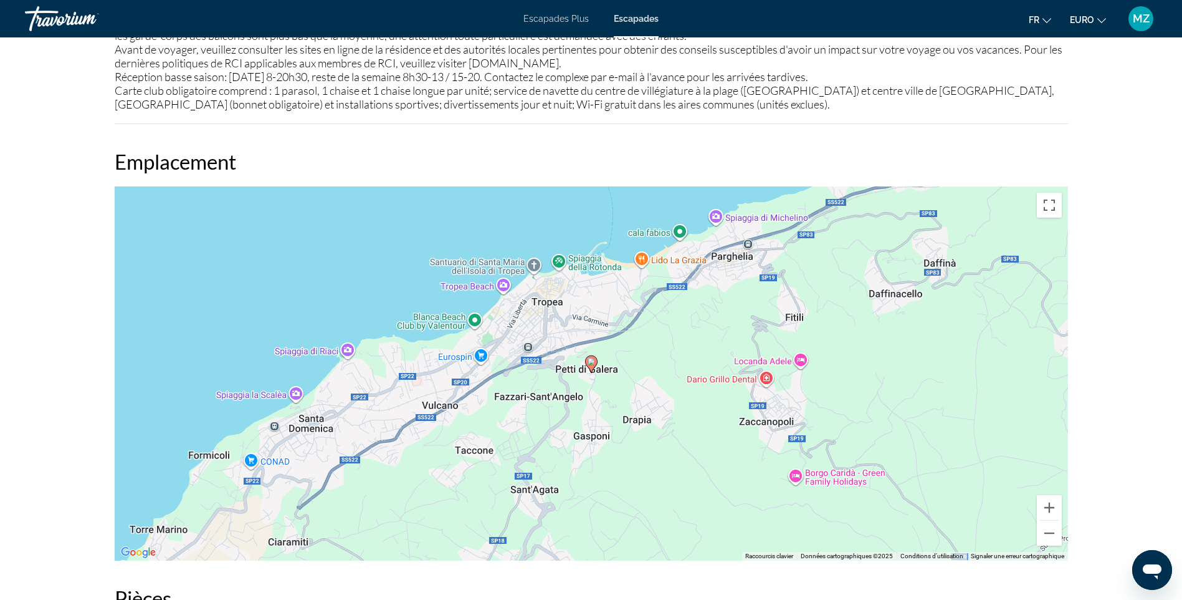
drag, startPoint x: 1073, startPoint y: 413, endPoint x: 1086, endPoint y: 348, distance: 66.3
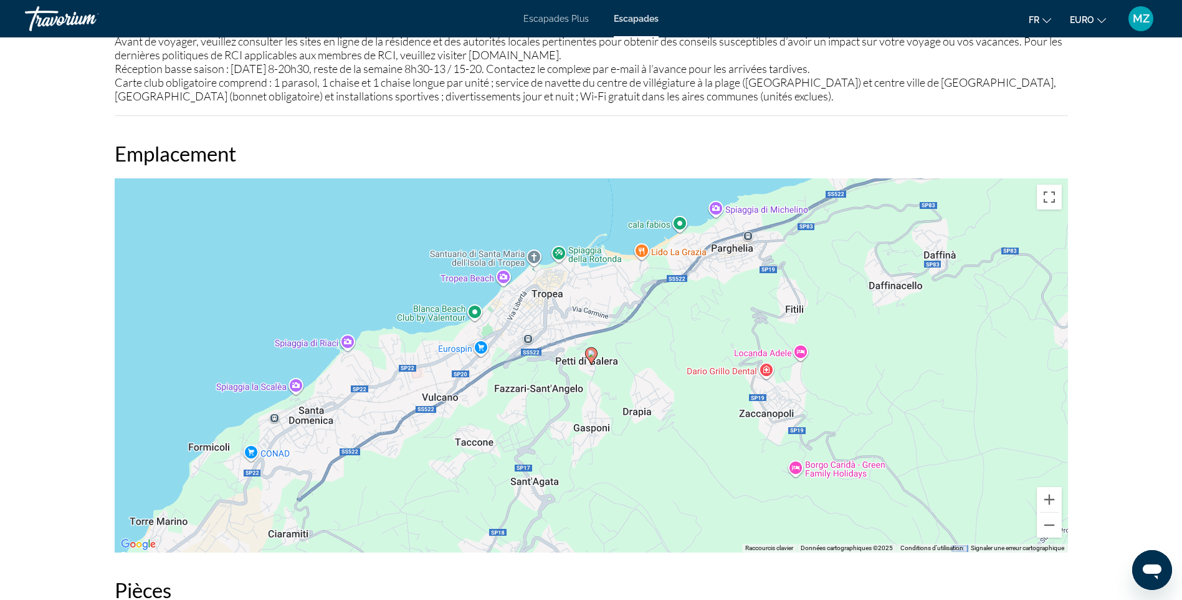
drag, startPoint x: 1084, startPoint y: 386, endPoint x: 1075, endPoint y: 419, distance: 34.3
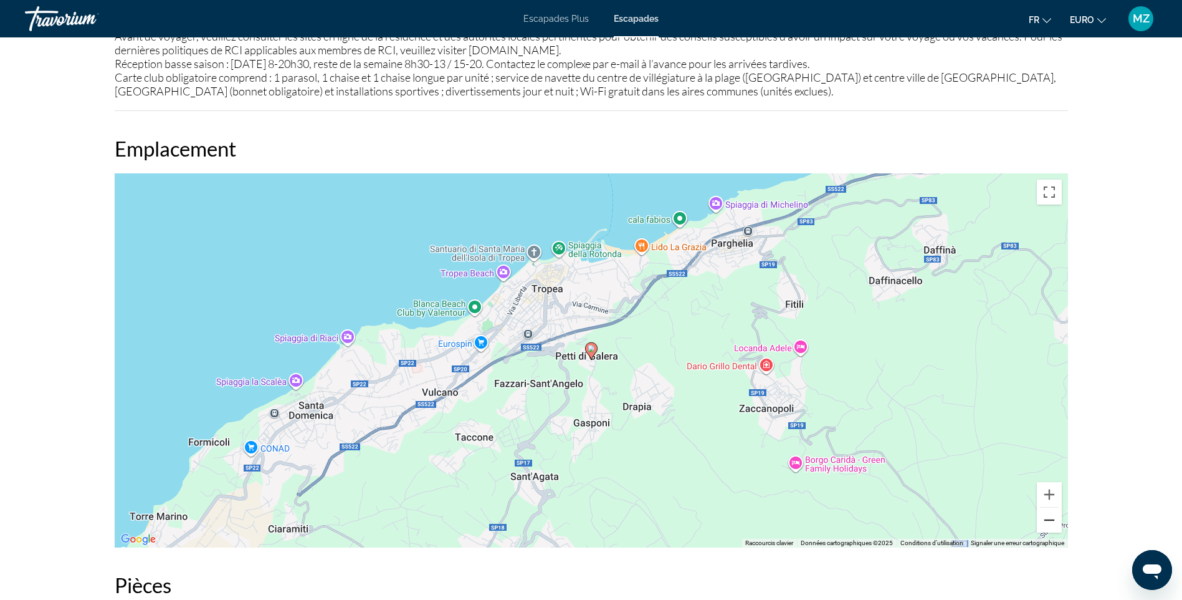
click at [1053, 524] on button "Zoom arrière" at bounding box center [1049, 519] width 25 height 25
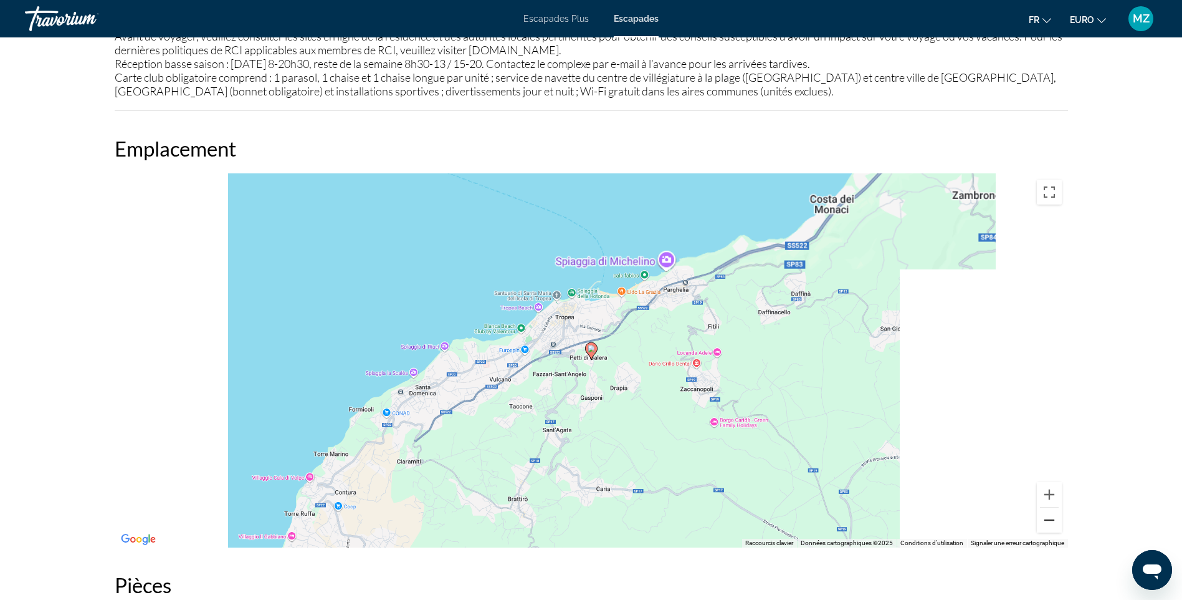
click at [1053, 524] on button "Zoom arrière" at bounding box center [1049, 519] width 25 height 25
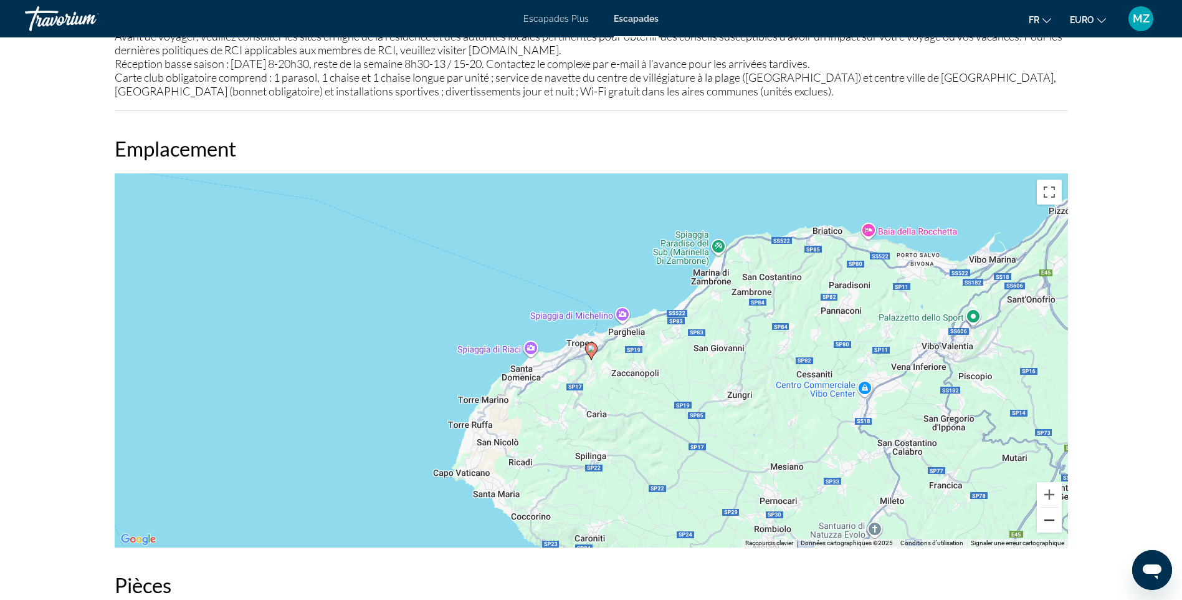
click at [1053, 524] on button "Zoom arrière" at bounding box center [1049, 519] width 25 height 25
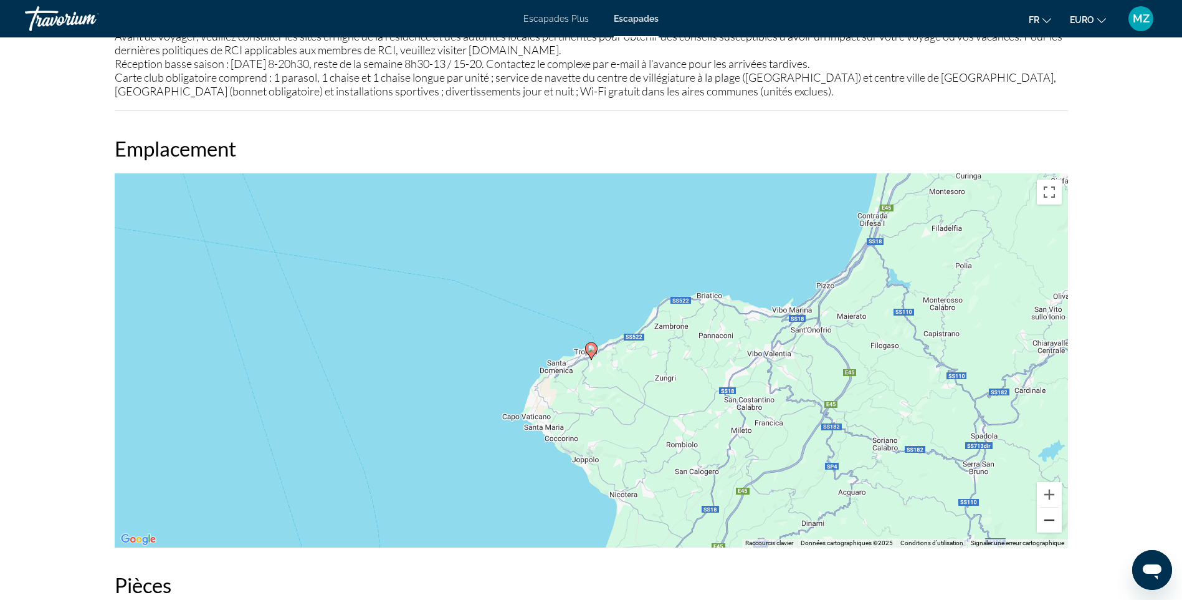
click at [1053, 524] on button "Zoom arrière" at bounding box center [1049, 519] width 25 height 25
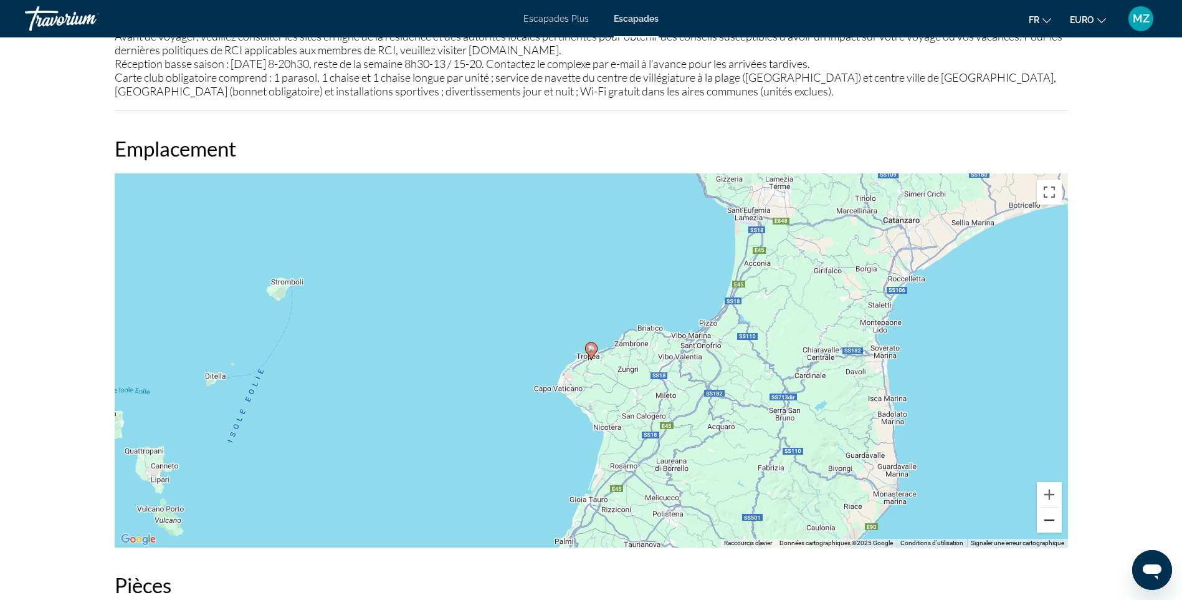
click at [1053, 524] on button "Zoom arrière" at bounding box center [1049, 519] width 25 height 25
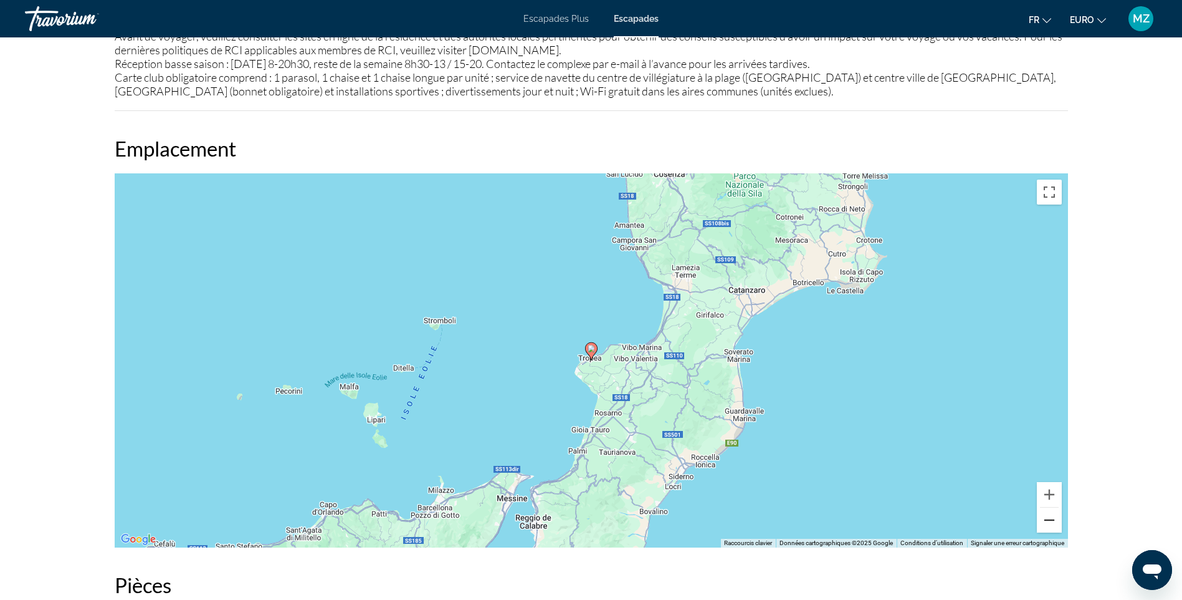
click at [1053, 524] on button "Zoom arrière" at bounding box center [1049, 519] width 25 height 25
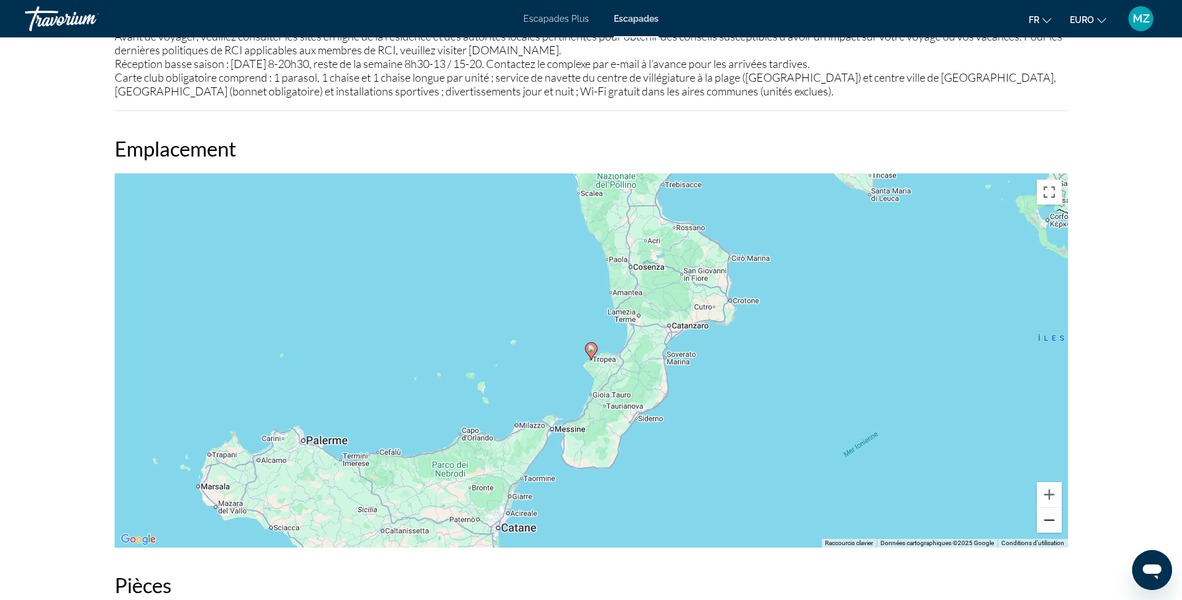
click at [1053, 524] on button "Zoom arrière" at bounding box center [1049, 519] width 25 height 25
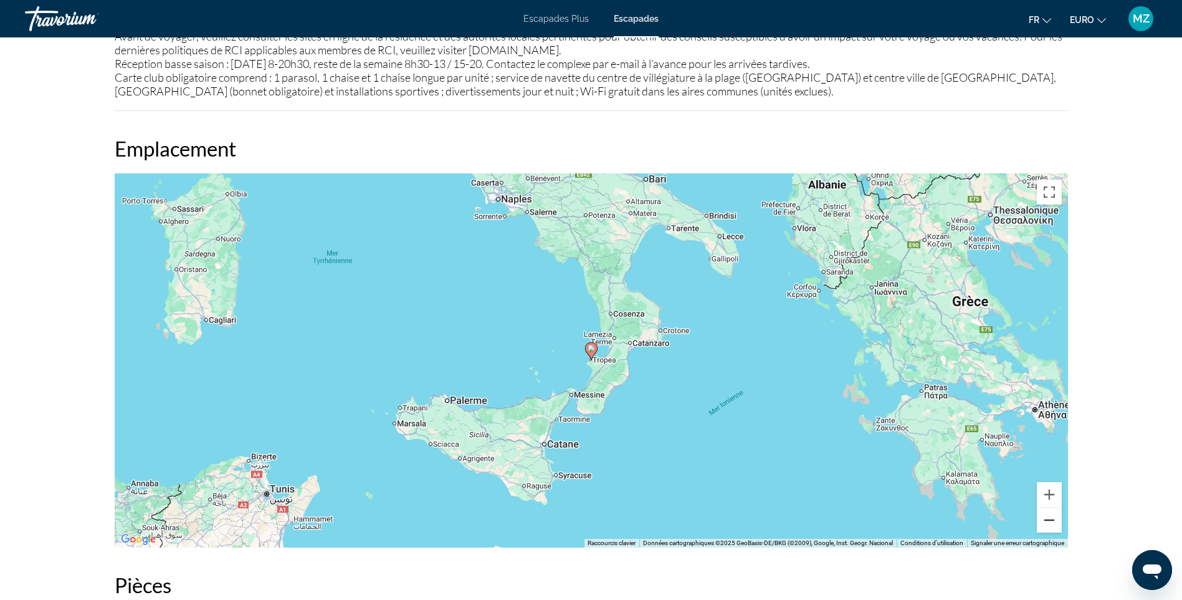
click at [1053, 524] on button "Zoom arrière" at bounding box center [1049, 519] width 25 height 25
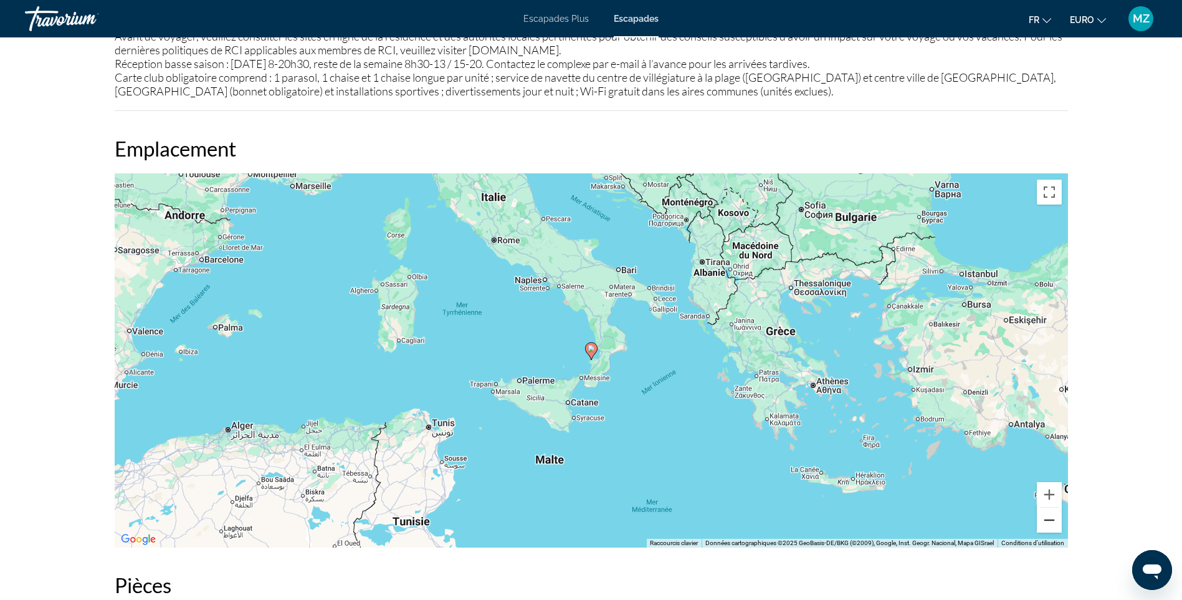
click at [1053, 522] on button "Zoom arrière" at bounding box center [1049, 519] width 25 height 25
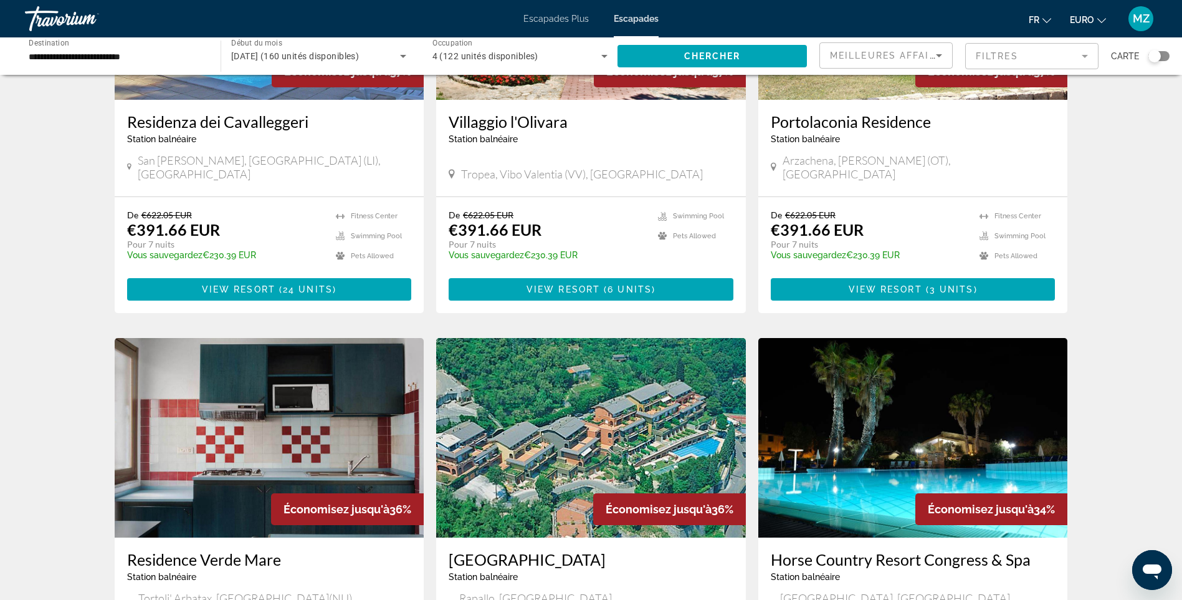
drag, startPoint x: 1112, startPoint y: 211, endPoint x: 1106, endPoint y: 290, distance: 78.7
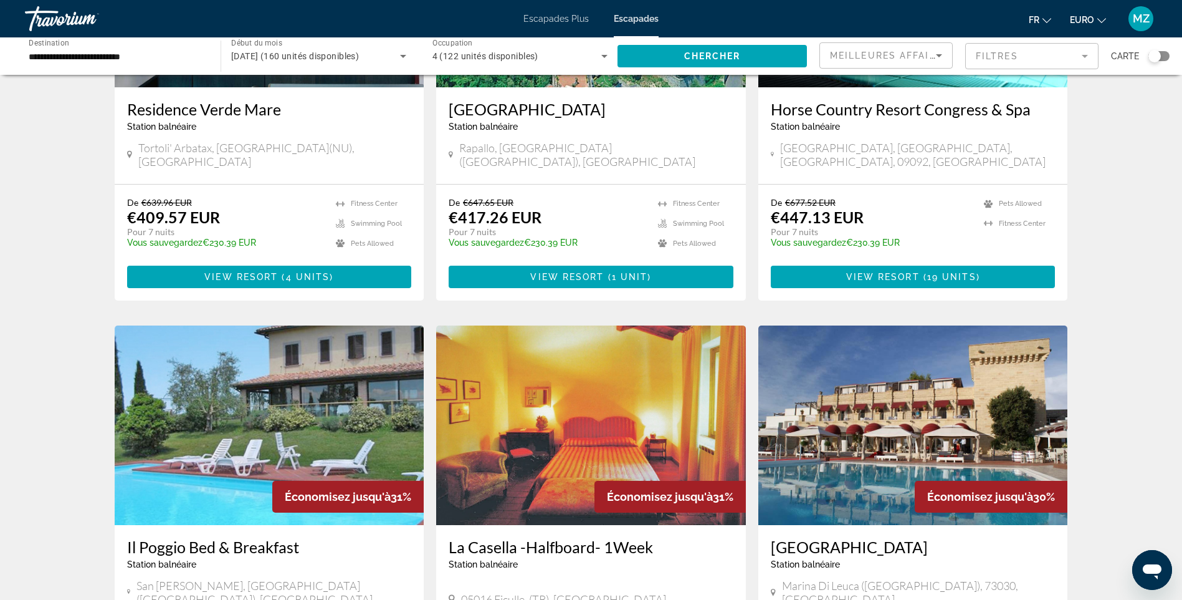
drag, startPoint x: 1097, startPoint y: 219, endPoint x: 1089, endPoint y: 284, distance: 65.2
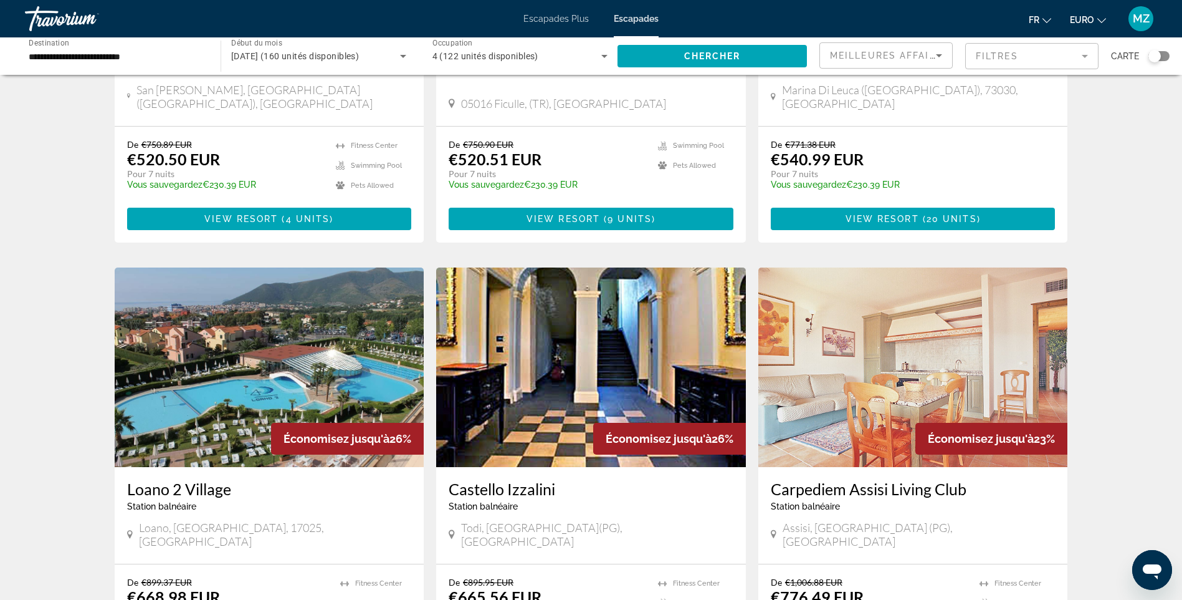
drag, startPoint x: 1100, startPoint y: 234, endPoint x: 1094, endPoint y: 287, distance: 53.3
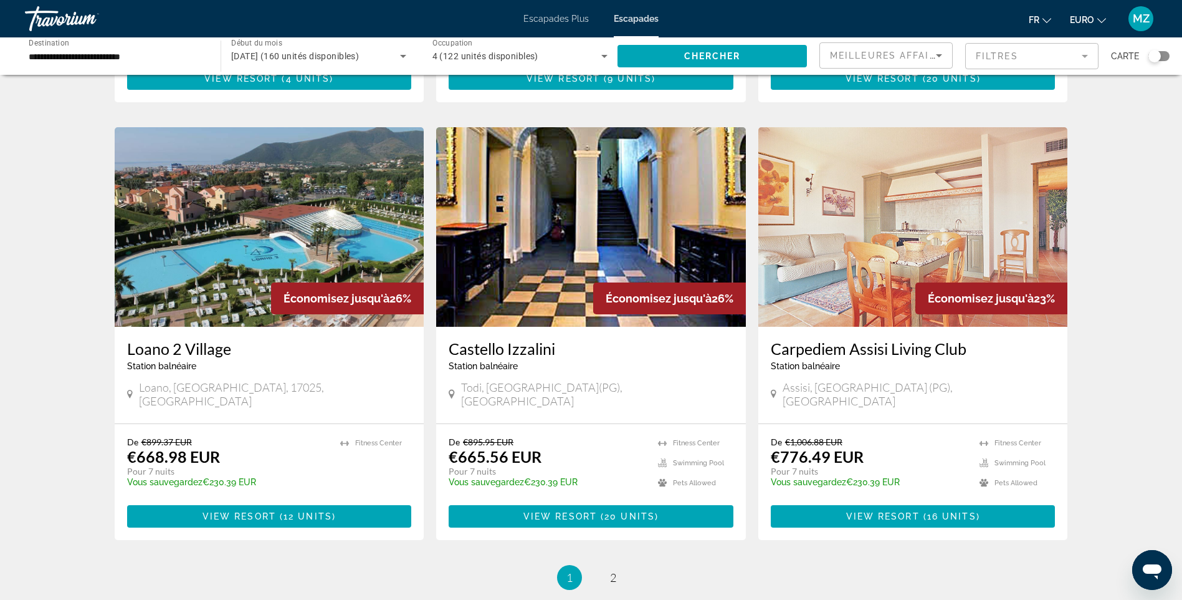
scroll to position [1417, 0]
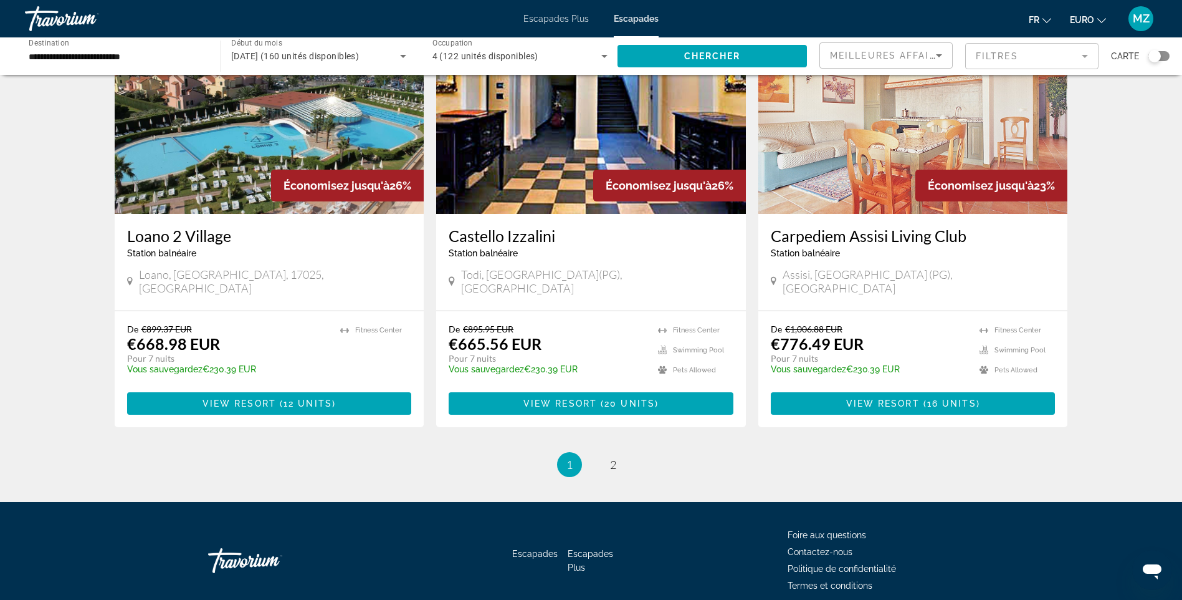
drag, startPoint x: 1096, startPoint y: 213, endPoint x: 1102, endPoint y: 285, distance: 73.2
click at [618, 454] on link "page 2" at bounding box center [613, 465] width 22 height 22
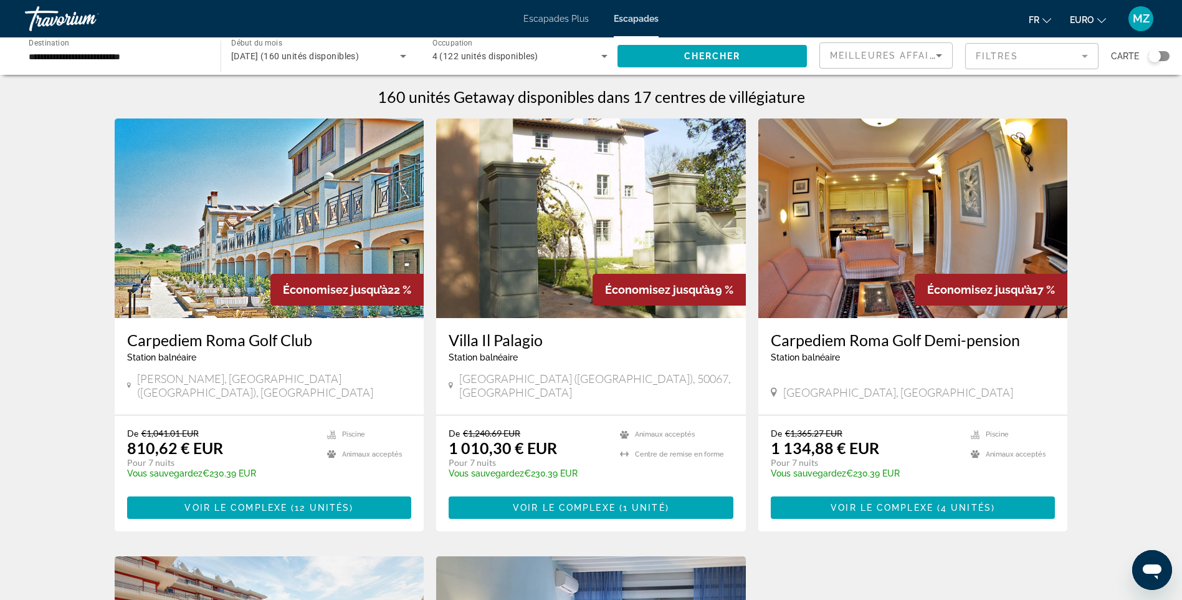
click at [261, 248] on img "Contenu principal" at bounding box center [270, 217] width 310 height 199
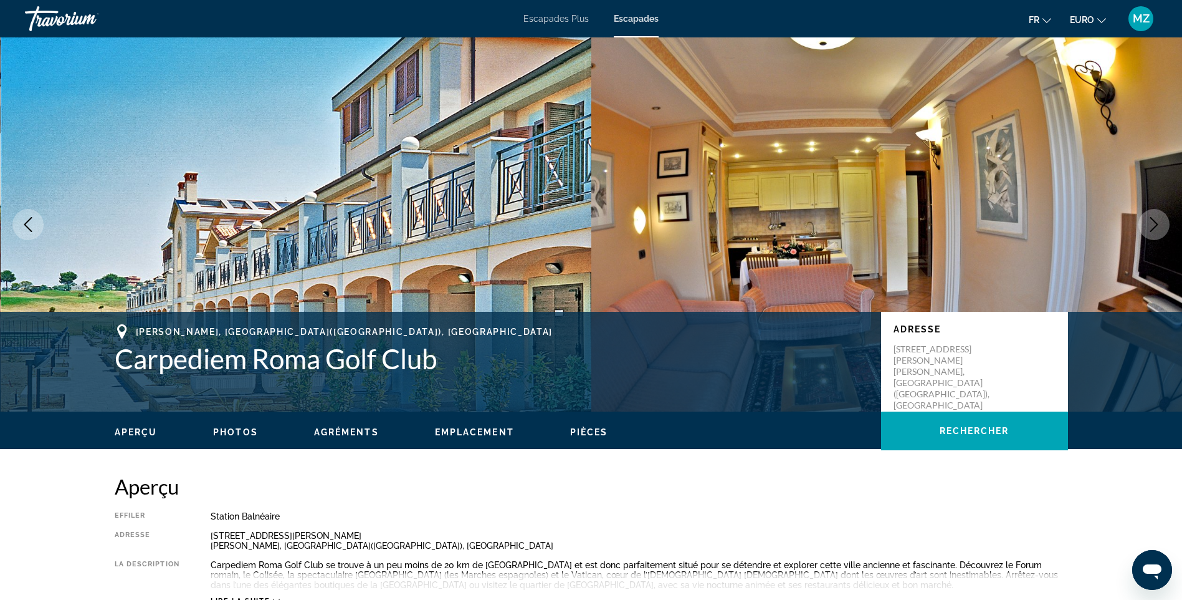
click at [1149, 220] on icon "Image suivante" at bounding box center [1154, 224] width 15 height 15
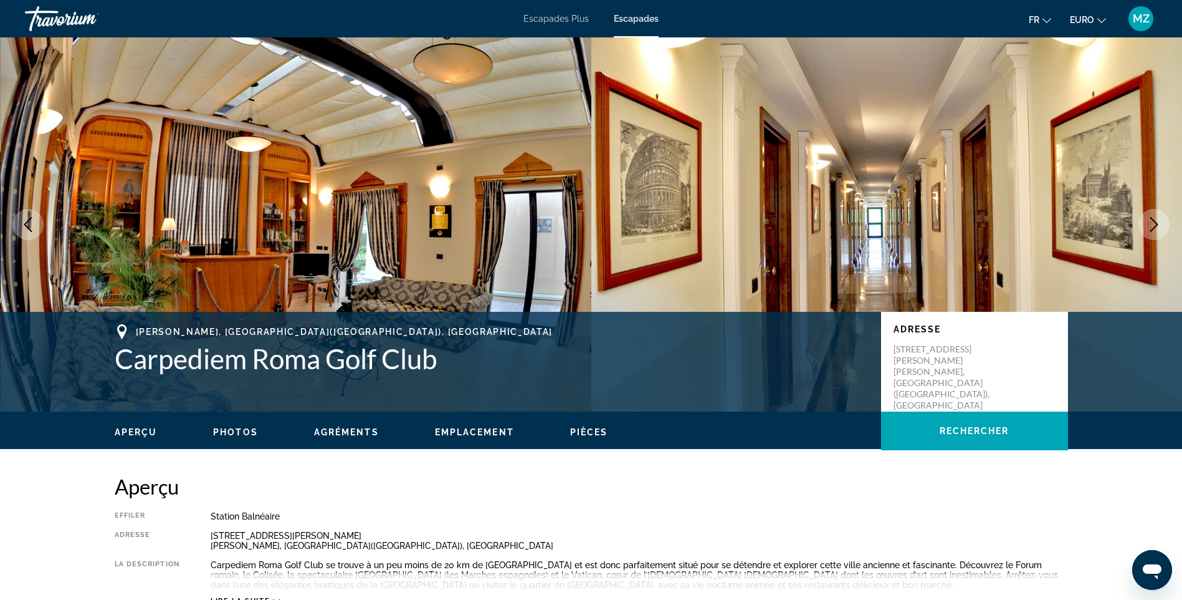
click at [1149, 219] on icon "Image suivante" at bounding box center [1154, 224] width 15 height 15
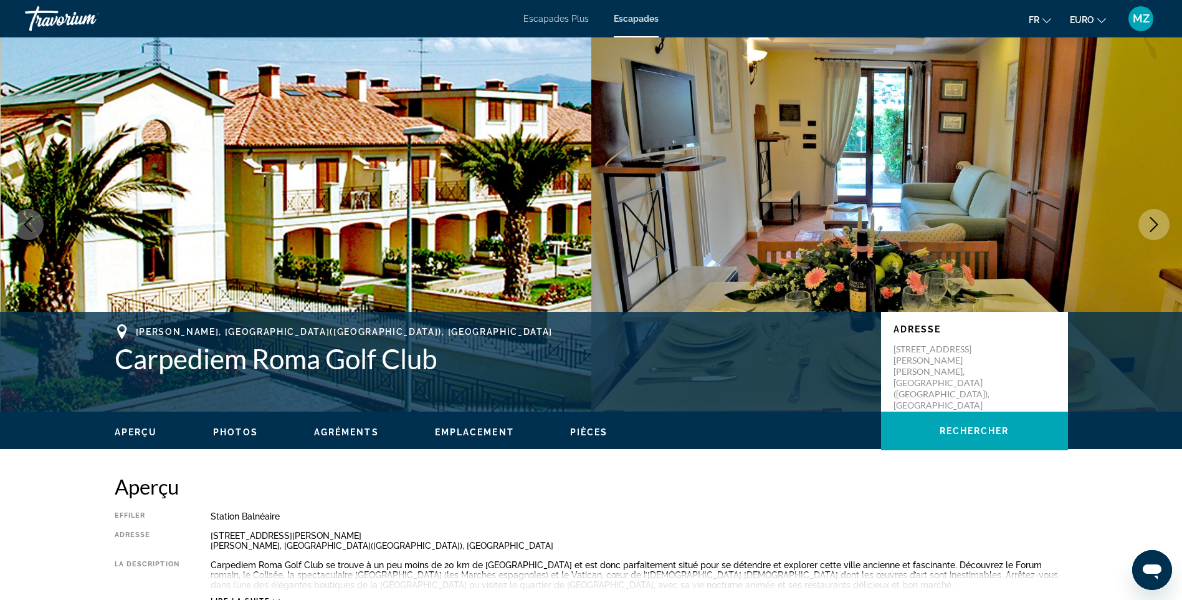
click at [1149, 219] on icon "Image suivante" at bounding box center [1154, 224] width 15 height 15
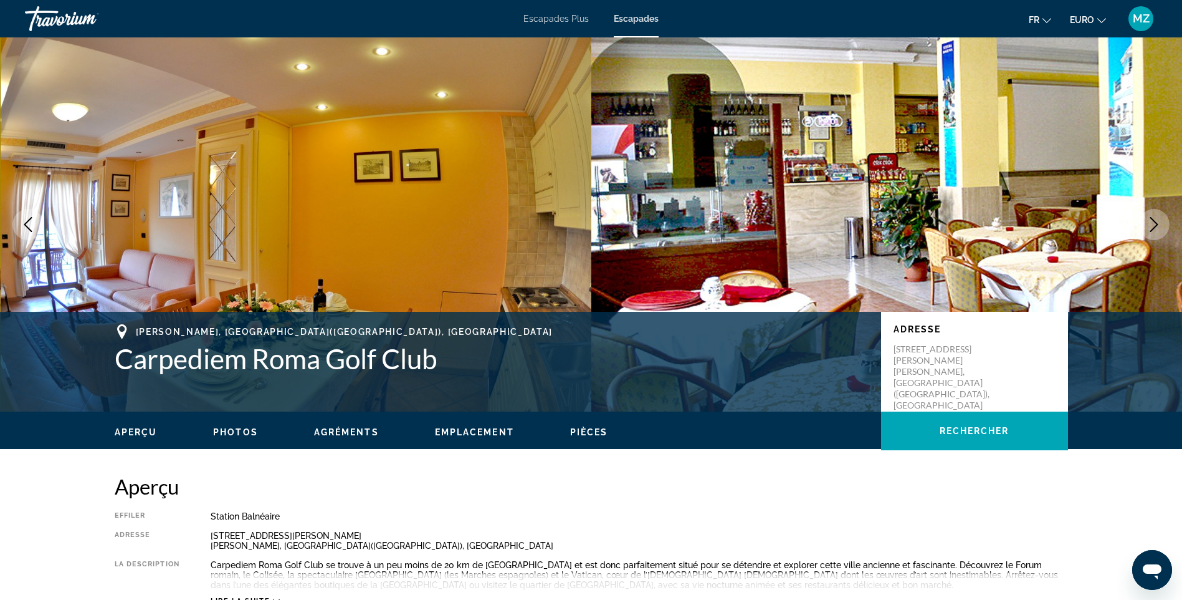
click at [1149, 219] on icon "Image suivante" at bounding box center [1154, 224] width 15 height 15
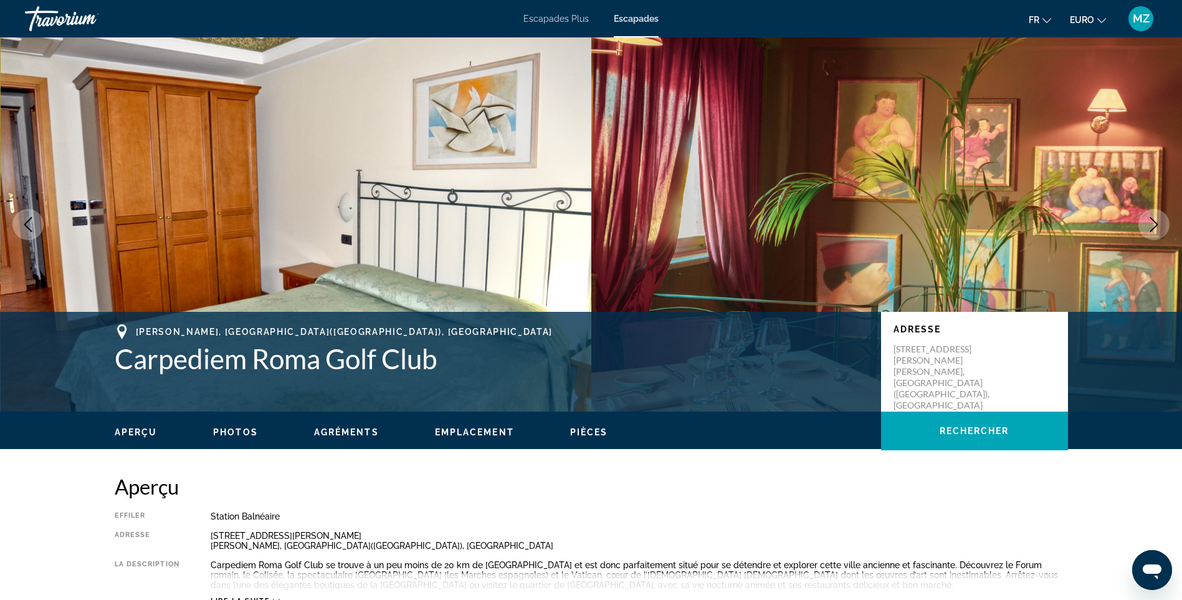
click at [1149, 219] on icon "Image suivante" at bounding box center [1154, 224] width 15 height 15
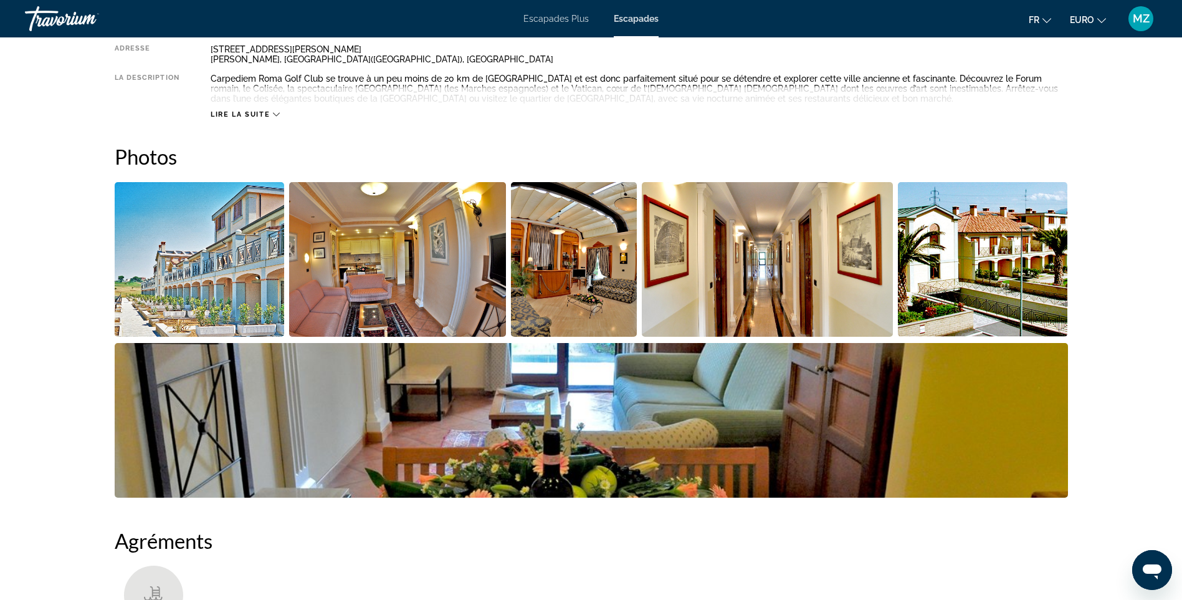
drag, startPoint x: 495, startPoint y: 296, endPoint x: 497, endPoint y: 372, distance: 76.1
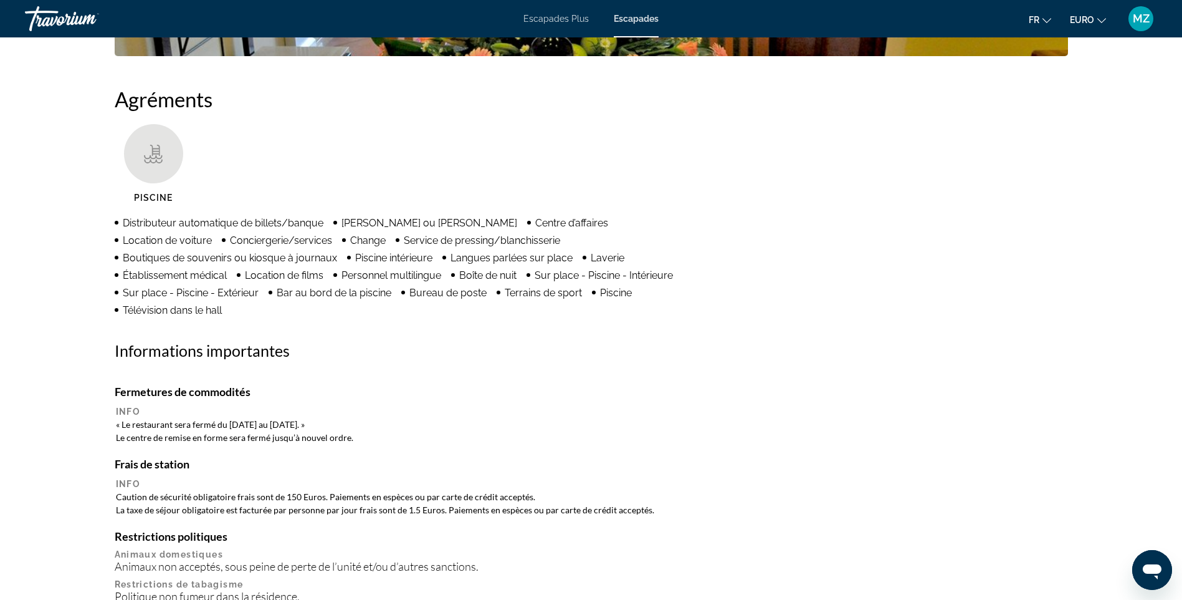
drag, startPoint x: 666, startPoint y: 271, endPoint x: 664, endPoint y: 383, distance: 112.2
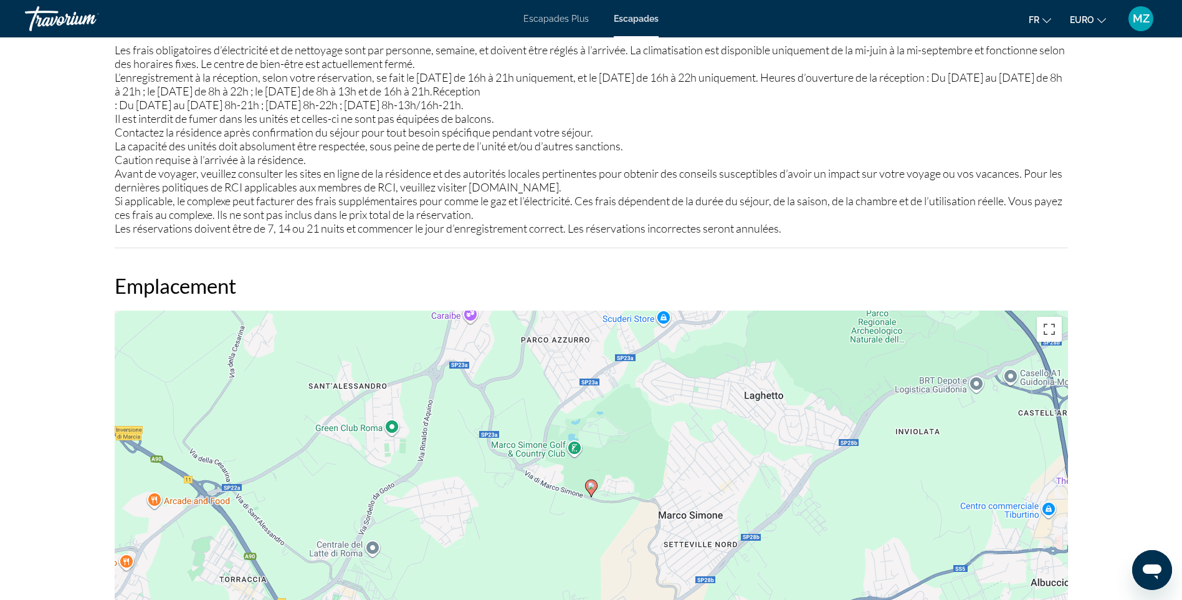
drag, startPoint x: 747, startPoint y: 282, endPoint x: 744, endPoint y: 388, distance: 105.4
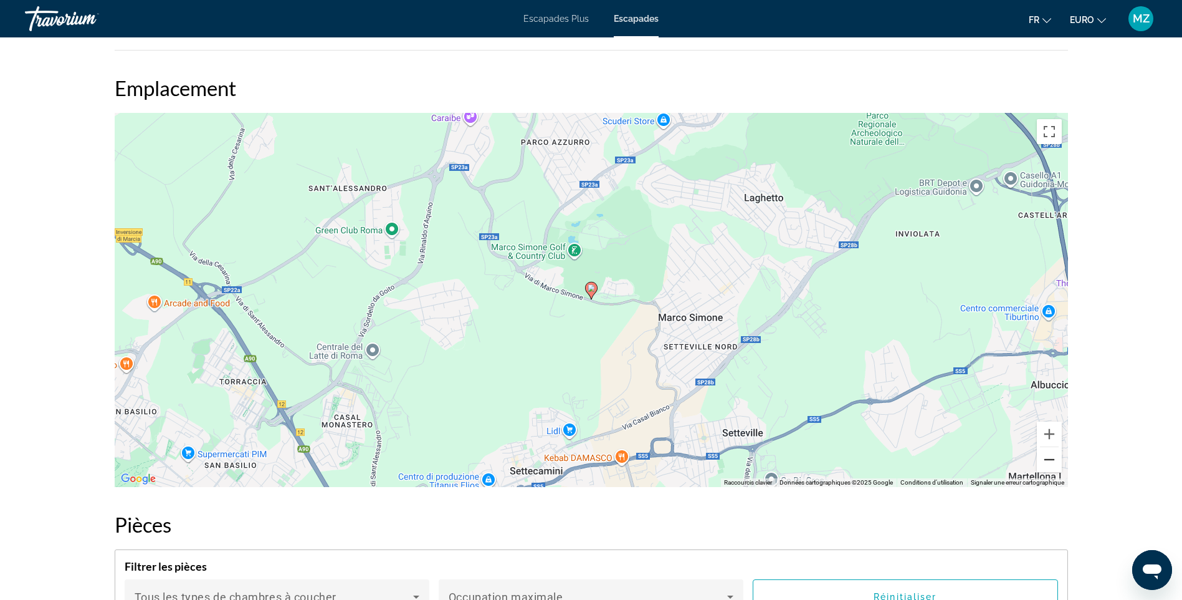
click at [1044, 466] on button "Zoom arrière" at bounding box center [1049, 459] width 25 height 25
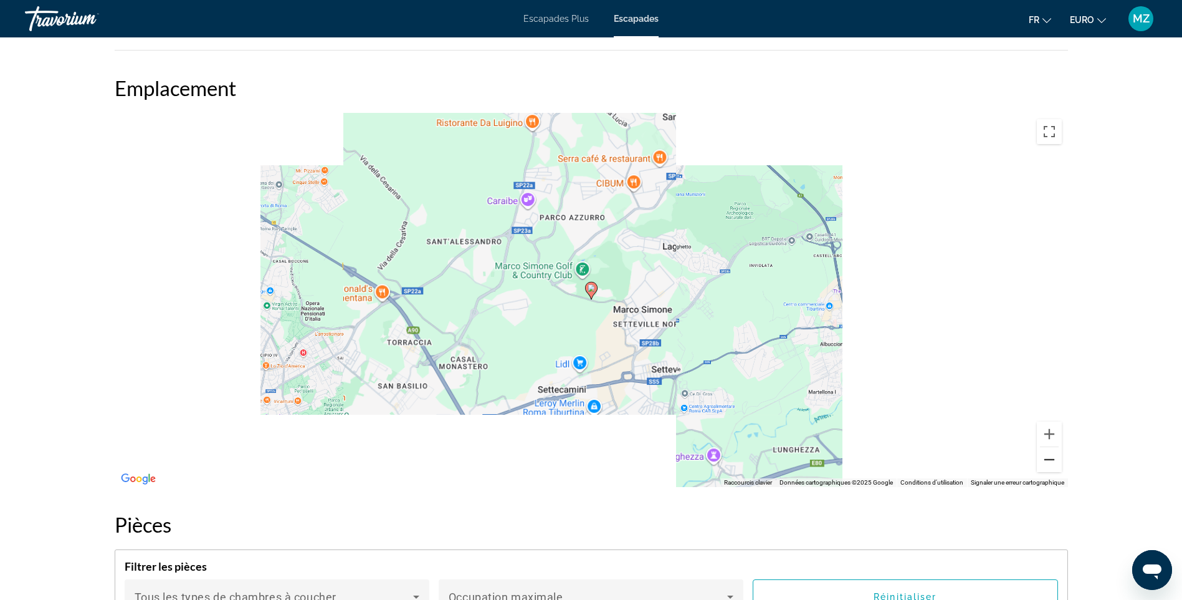
click at [1044, 466] on button "Zoom arrière" at bounding box center [1049, 459] width 25 height 25
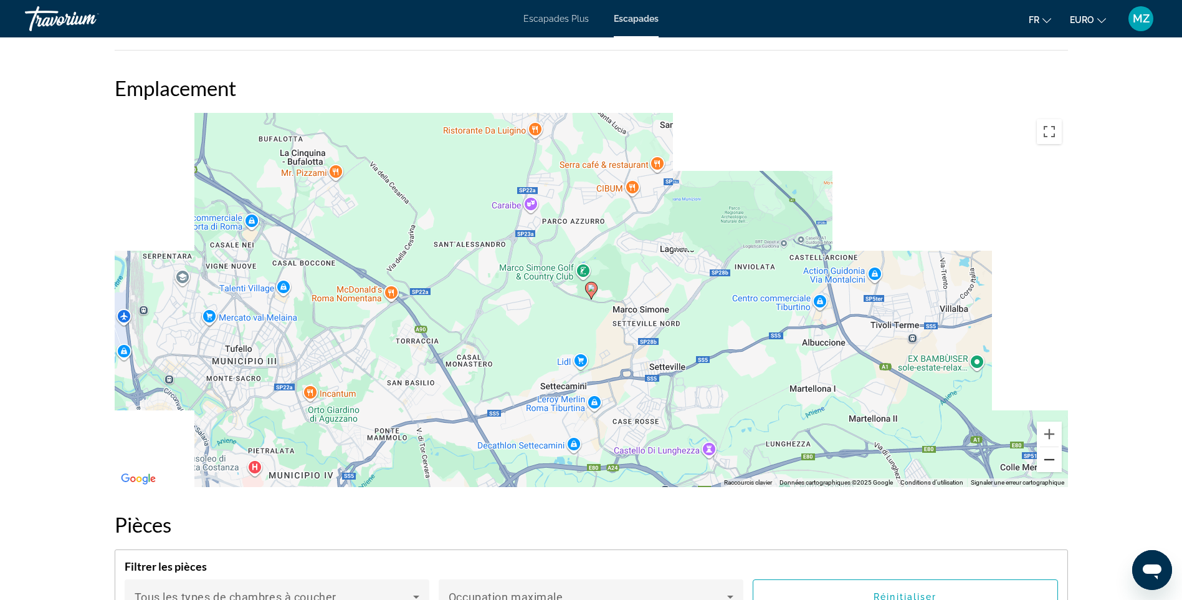
click at [1044, 466] on button "Zoom arrière" at bounding box center [1049, 459] width 25 height 25
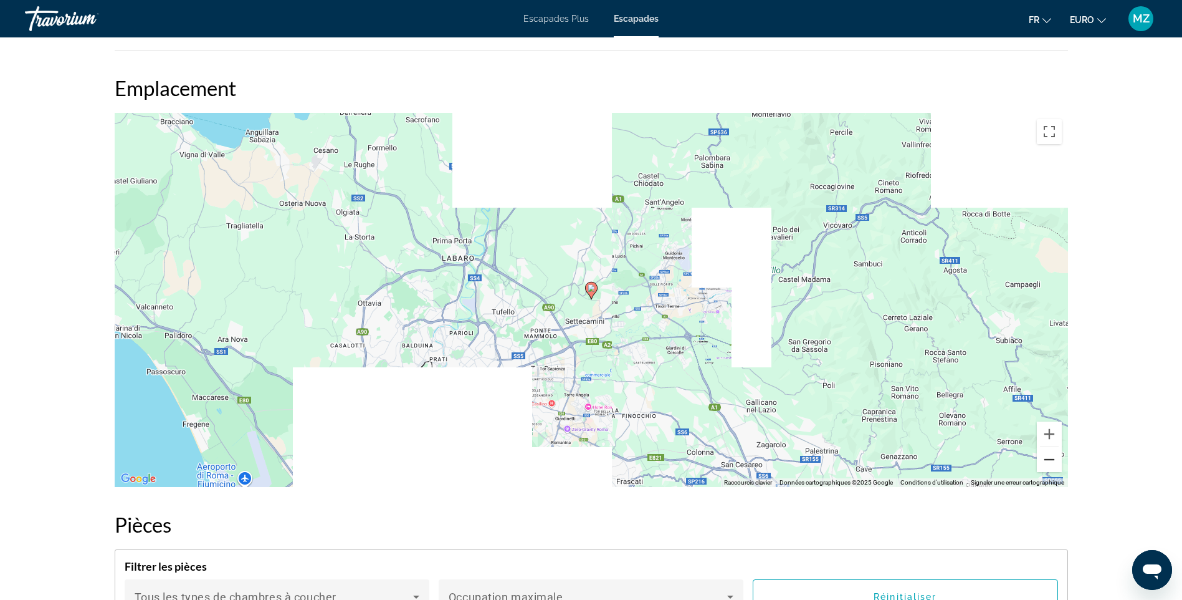
click at [1044, 466] on button "Zoom arrière" at bounding box center [1049, 459] width 25 height 25
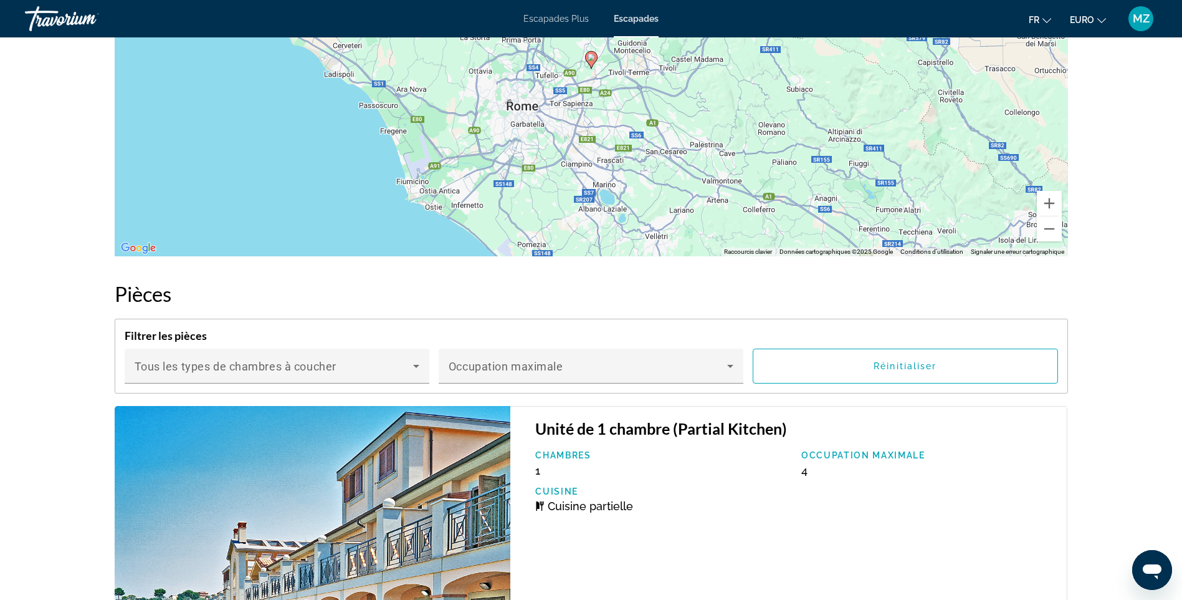
drag, startPoint x: 1142, startPoint y: 309, endPoint x: 1131, endPoint y: 368, distance: 60.4
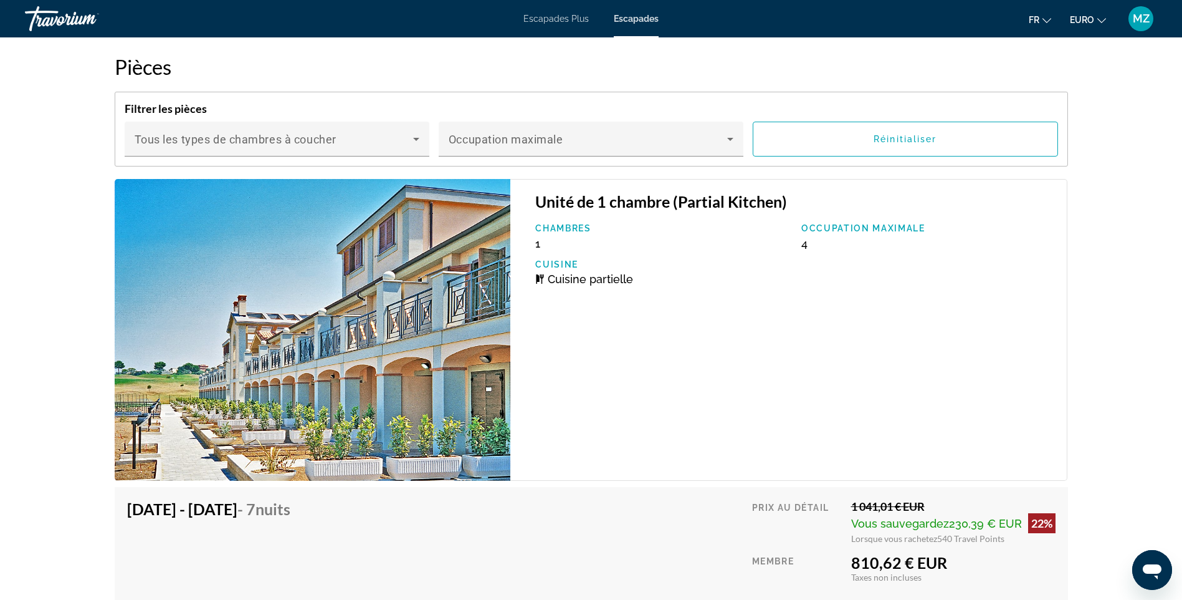
drag, startPoint x: 1064, startPoint y: 306, endPoint x: 1045, endPoint y: 364, distance: 61.1
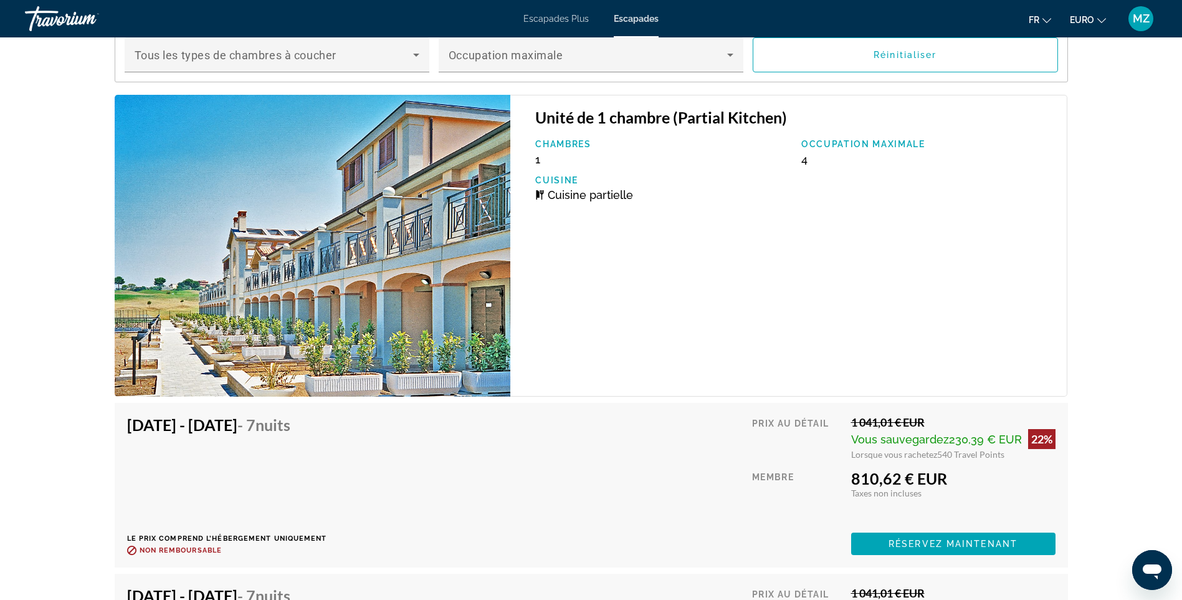
scroll to position [2426, 0]
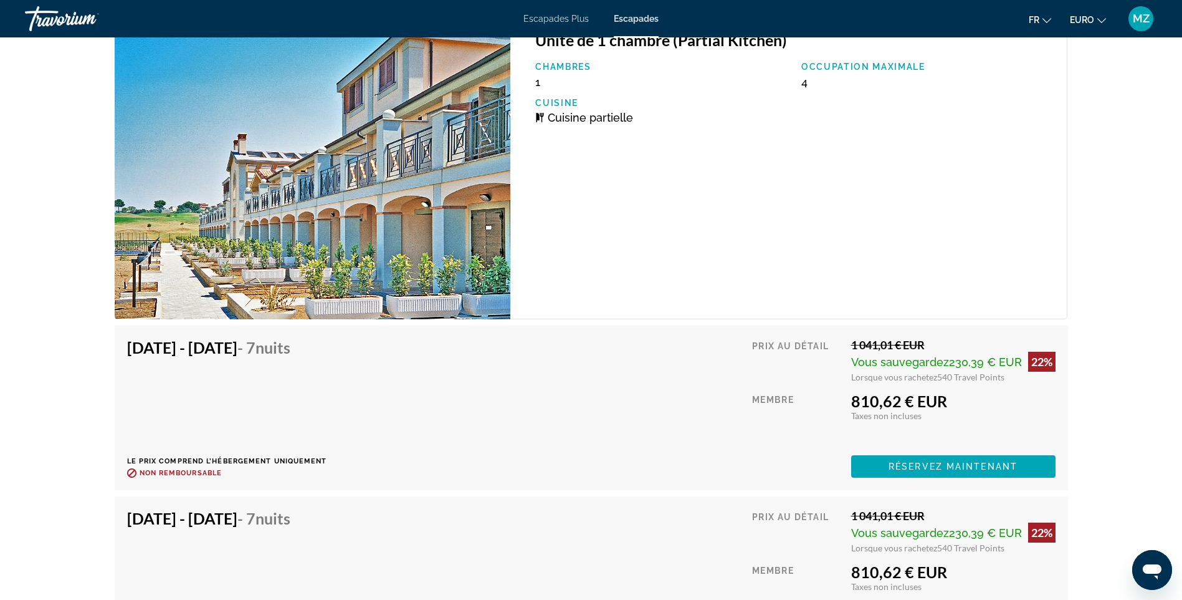
drag, startPoint x: 1029, startPoint y: 302, endPoint x: 1013, endPoint y: 348, distance: 48.9
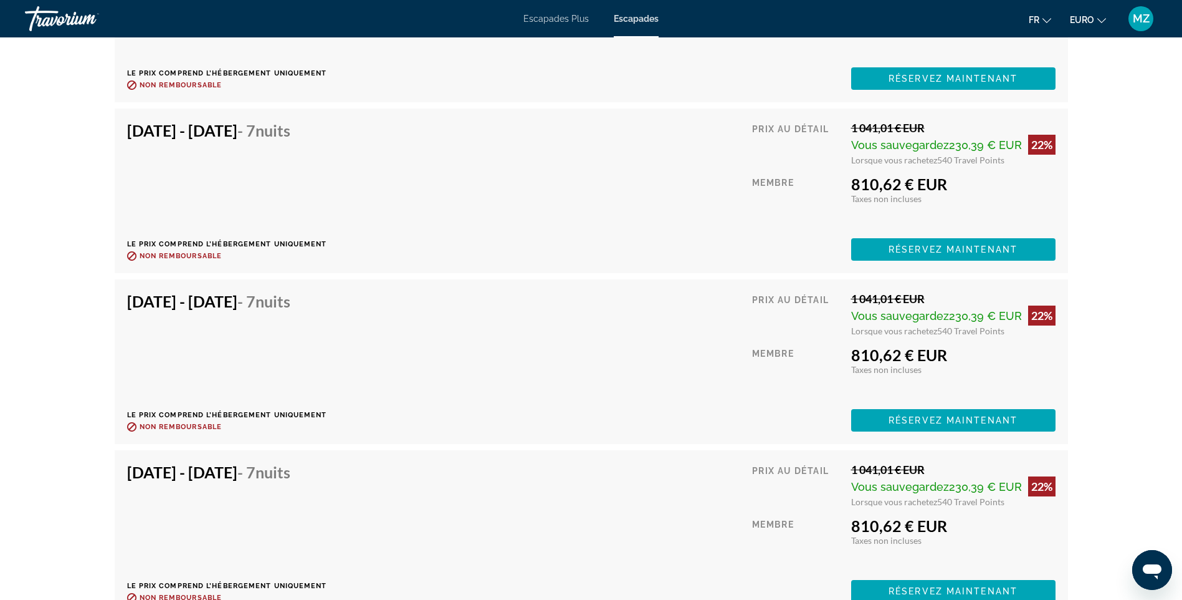
drag, startPoint x: 979, startPoint y: 259, endPoint x: 951, endPoint y: 338, distance: 84.6
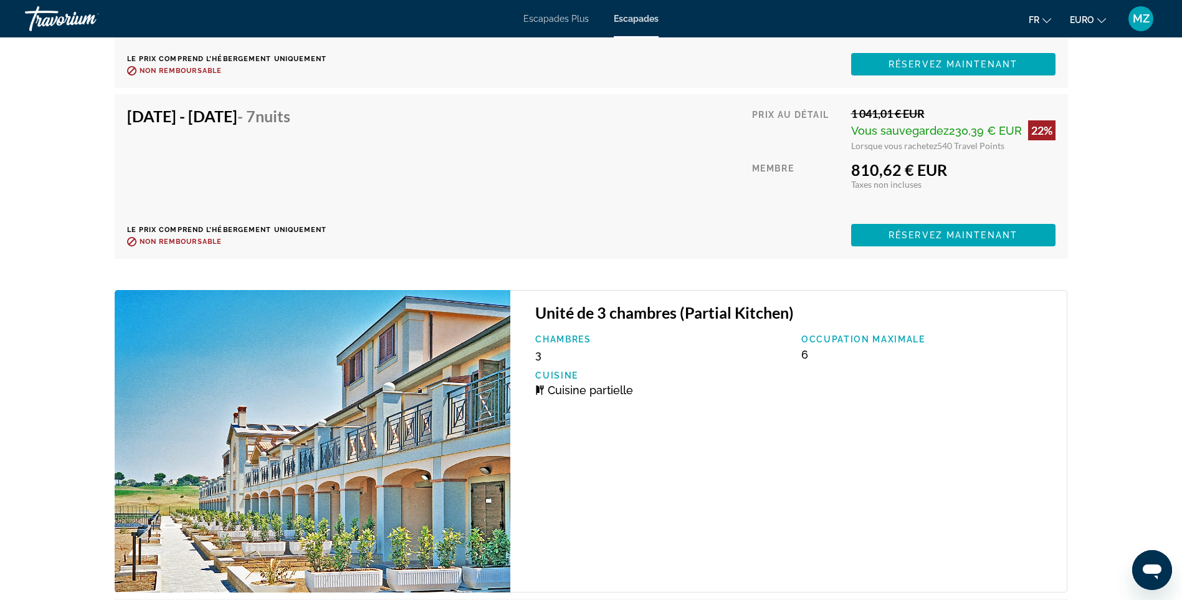
drag, startPoint x: 1122, startPoint y: 419, endPoint x: 1121, endPoint y: 463, distance: 44.3
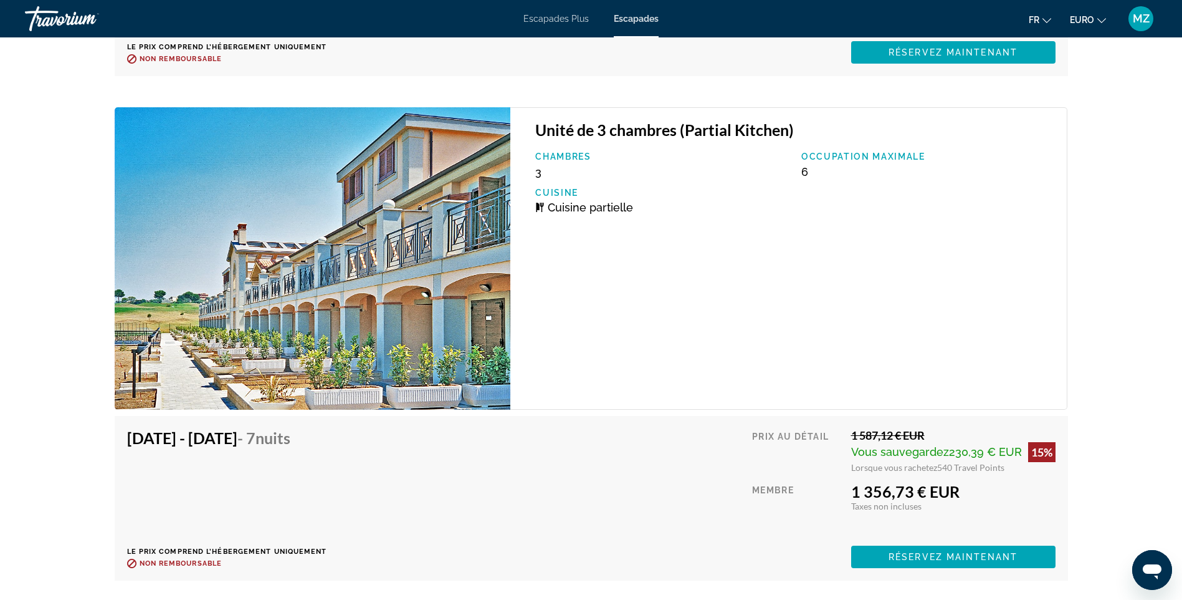
drag, startPoint x: 1114, startPoint y: 454, endPoint x: 1106, endPoint y: 482, distance: 28.4
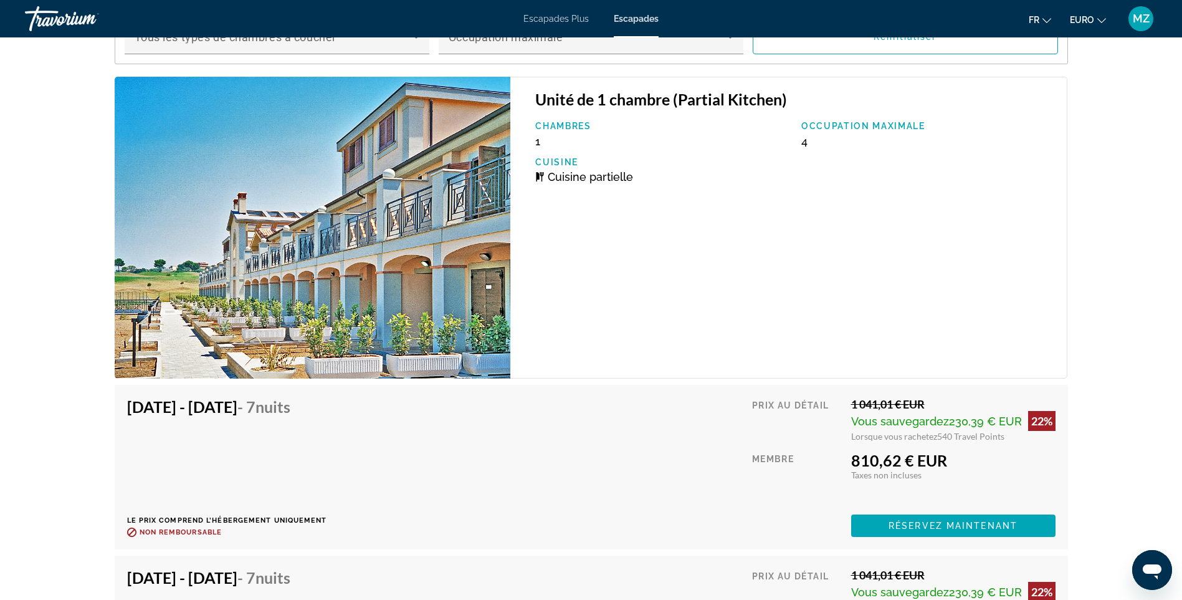
drag, startPoint x: 1106, startPoint y: 482, endPoint x: 1102, endPoint y: 406, distance: 76.1
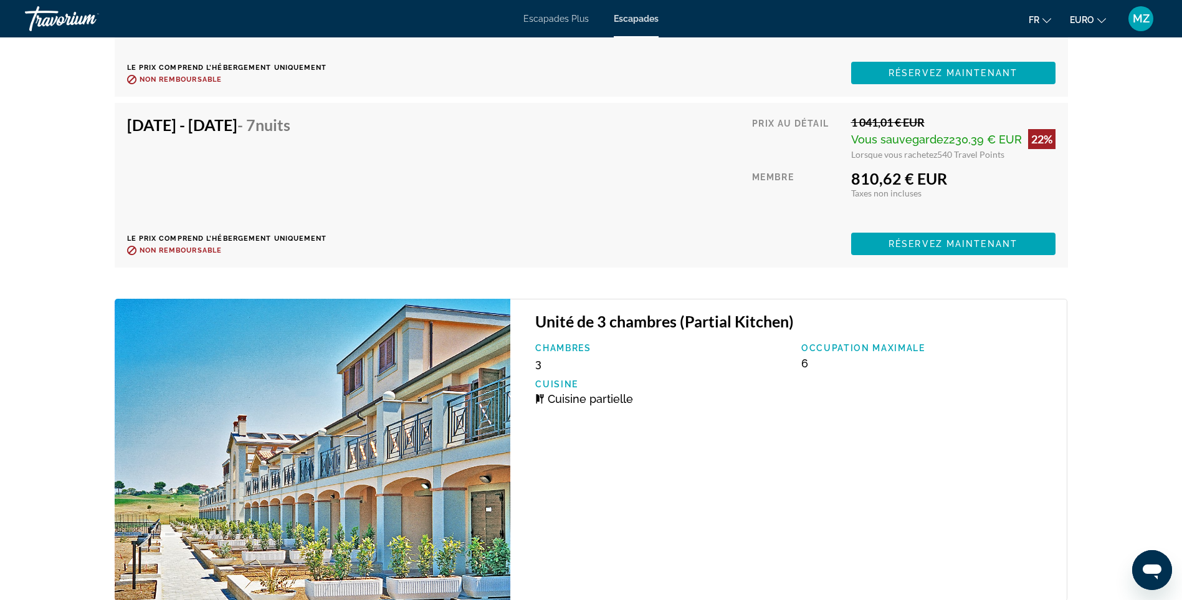
drag, startPoint x: 1093, startPoint y: 388, endPoint x: 1088, endPoint y: 439, distance: 50.7
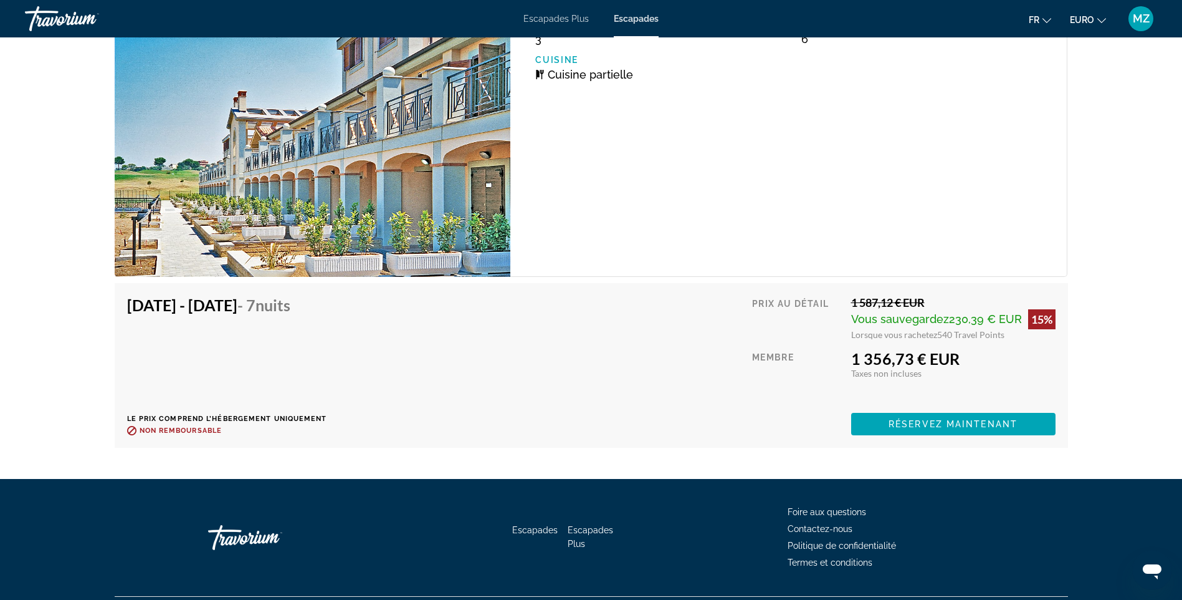
scroll to position [3509, 0]
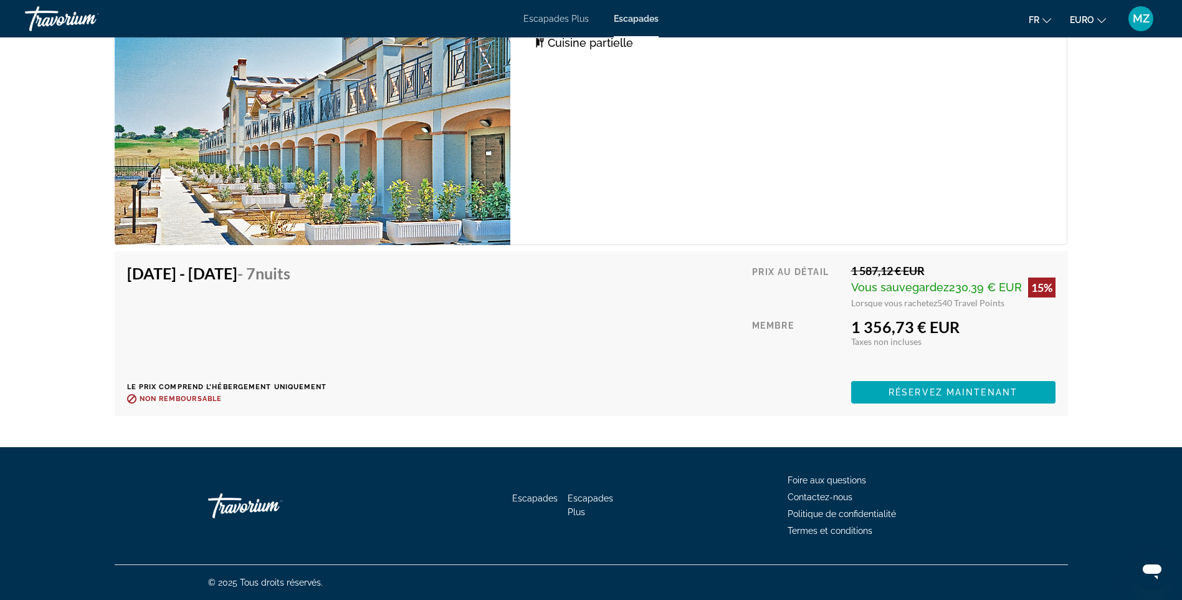
drag, startPoint x: 1136, startPoint y: 326, endPoint x: 1137, endPoint y: 391, distance: 65.5
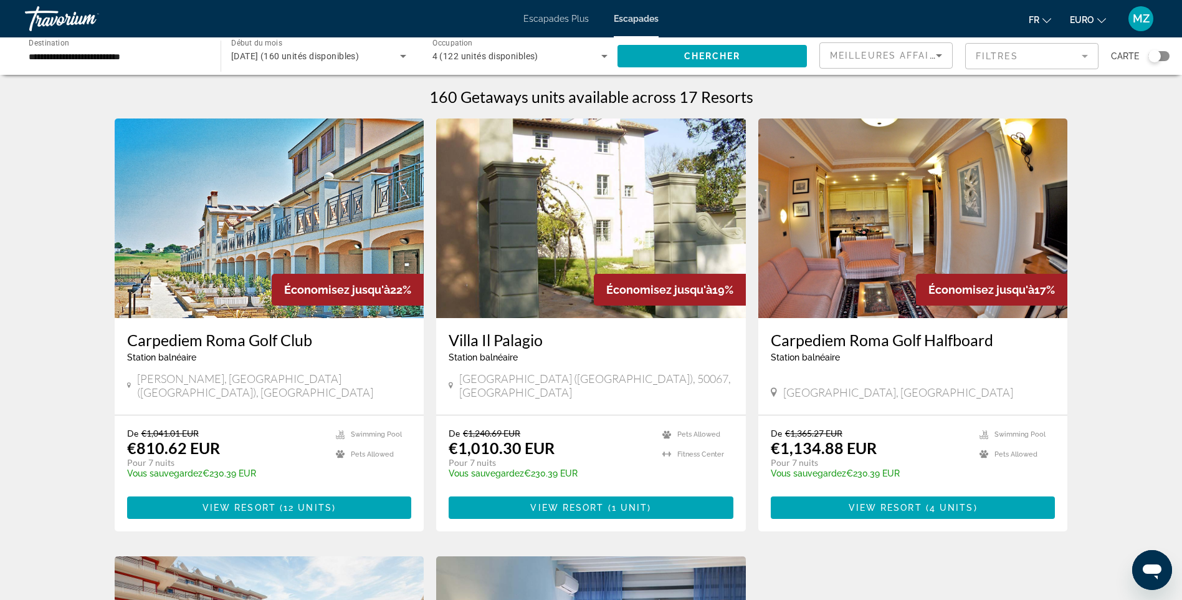
click at [72, 52] on input "**********" at bounding box center [117, 56] width 176 height 15
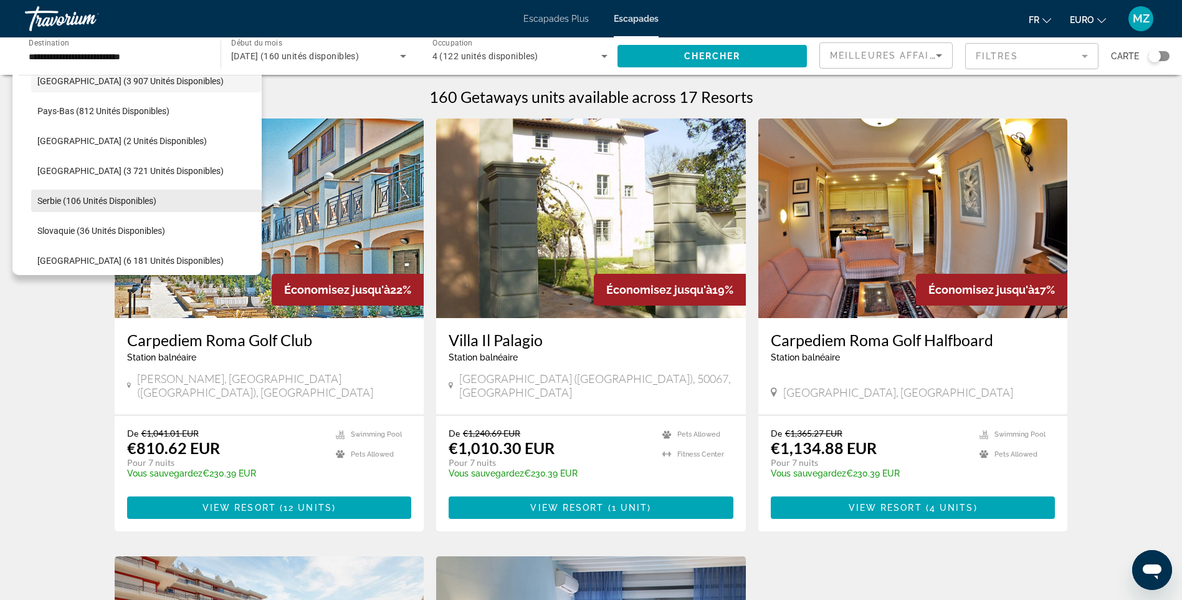
scroll to position [542, 0]
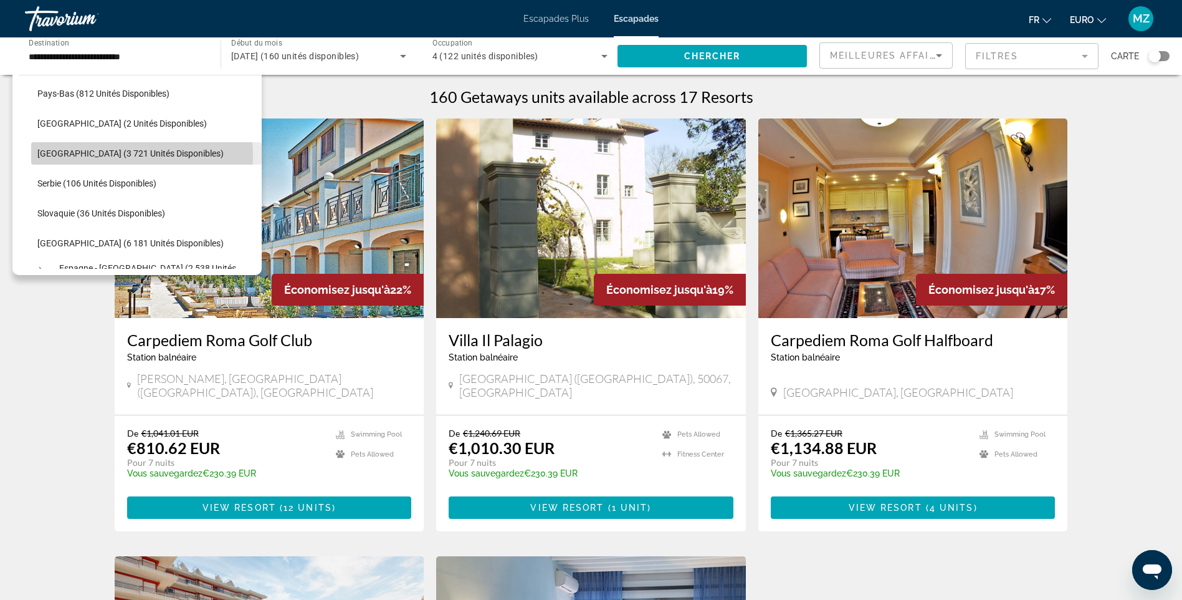
click at [114, 155] on span "[GEOGRAPHIC_DATA] (3 721 unités disponibles)" at bounding box center [130, 153] width 186 height 10
type input "**********"
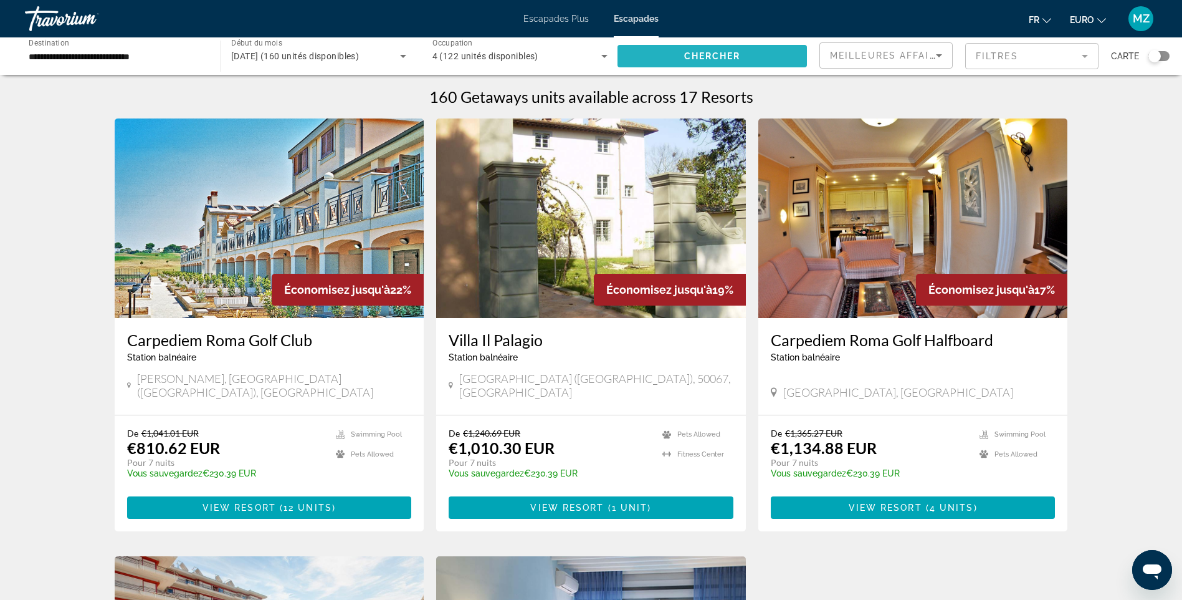
click at [669, 45] on span "Widget de recherche" at bounding box center [712, 56] width 189 height 30
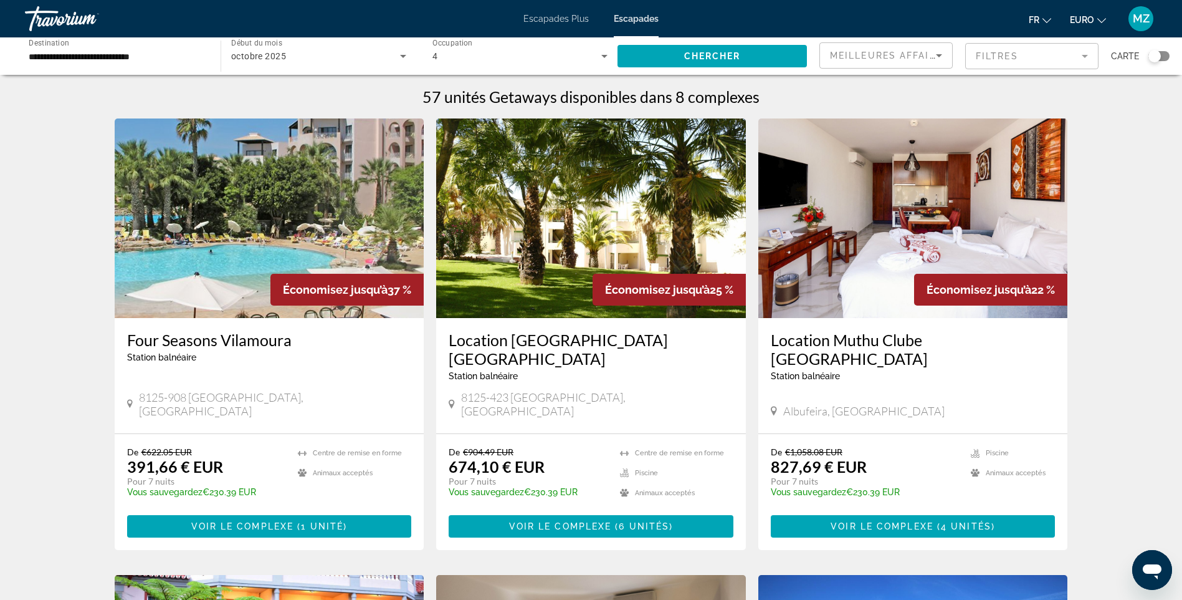
click at [238, 227] on img "Contenu principal" at bounding box center [270, 217] width 310 height 199
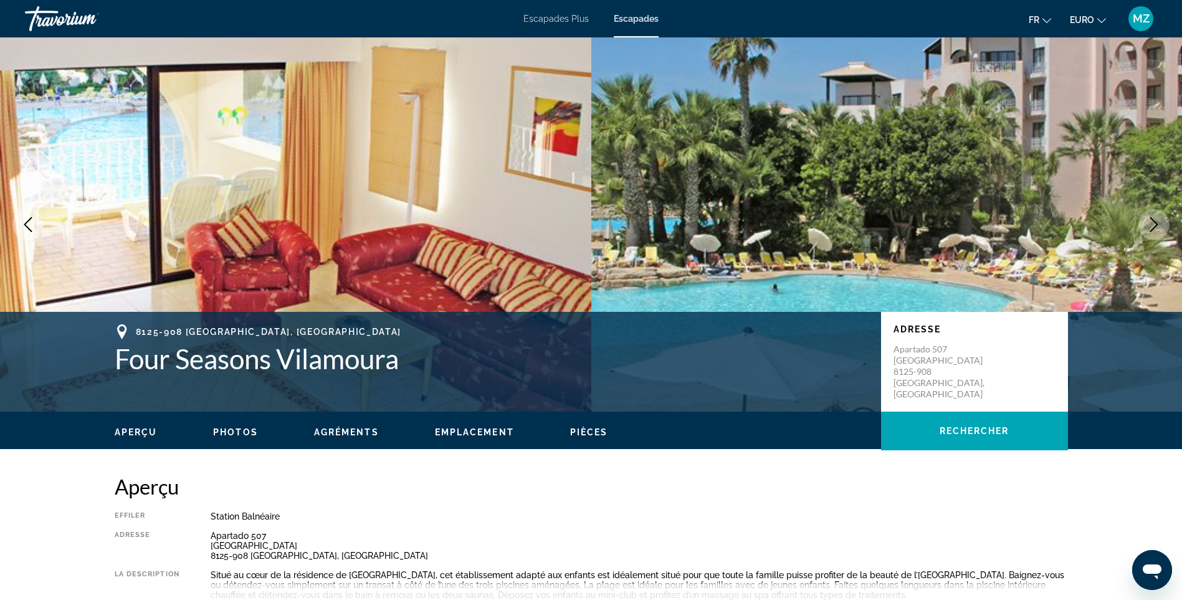
click at [1154, 215] on button "Image suivante" at bounding box center [1154, 224] width 31 height 31
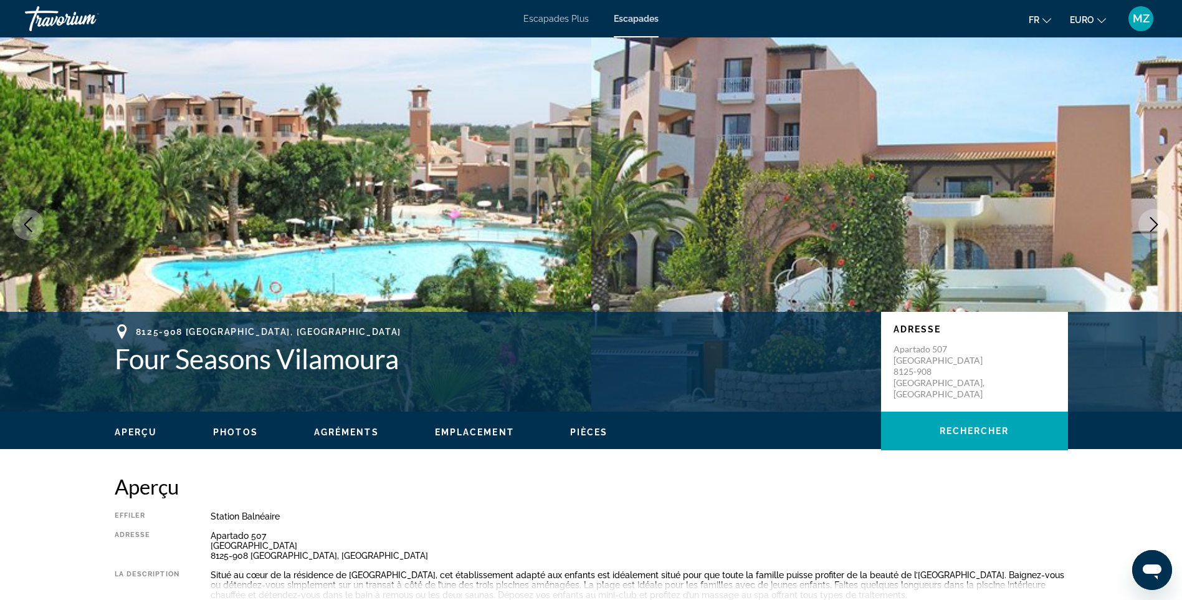
click at [1154, 215] on button "Image suivante" at bounding box center [1154, 224] width 31 height 31
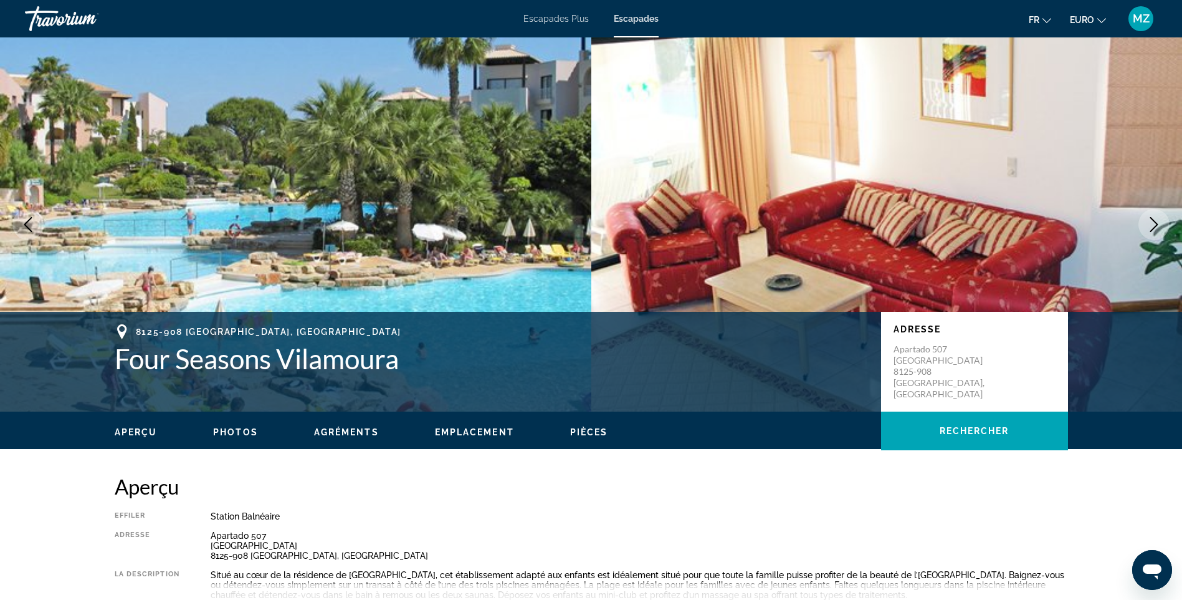
click at [1154, 216] on button "Image suivante" at bounding box center [1154, 224] width 31 height 31
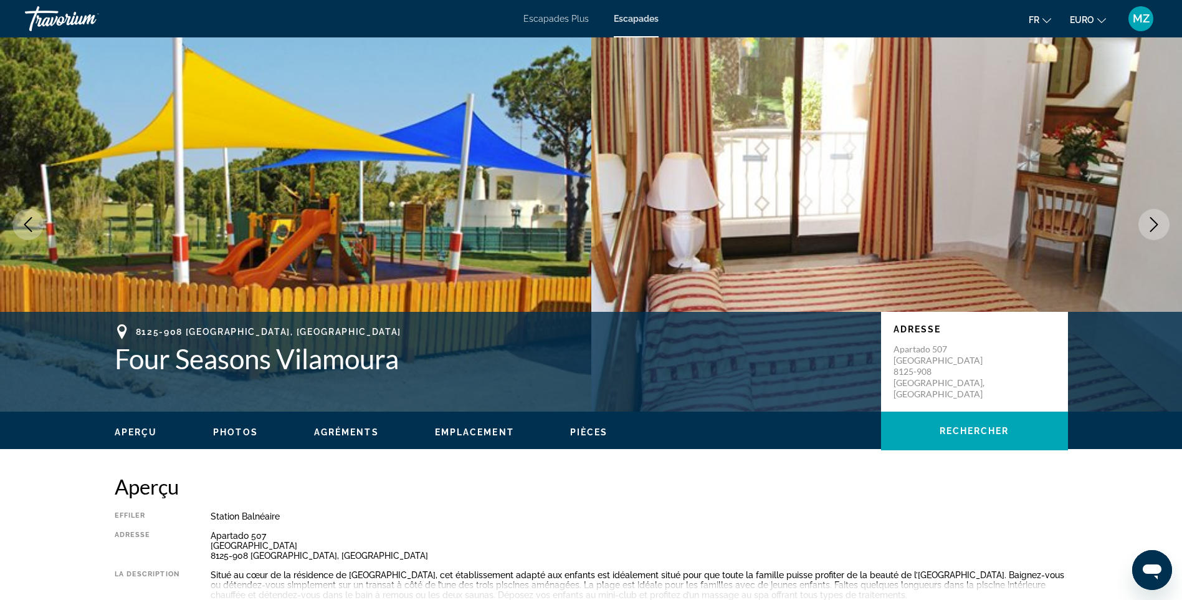
click at [1154, 216] on button "Image suivante" at bounding box center [1154, 224] width 31 height 31
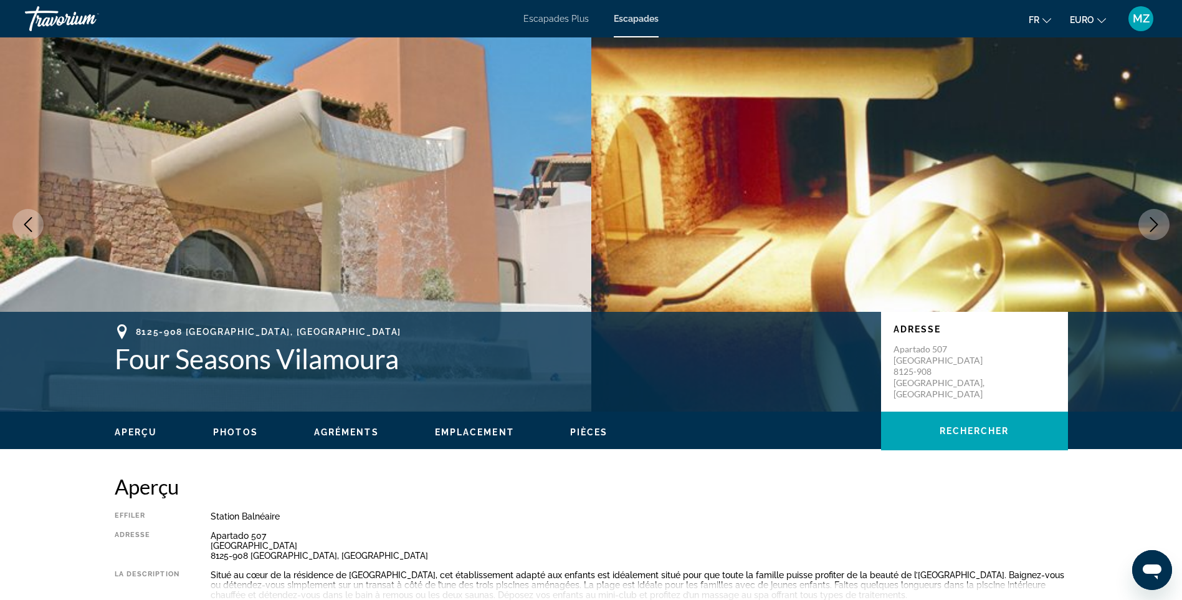
click at [1154, 216] on button "Image suivante" at bounding box center [1154, 224] width 31 height 31
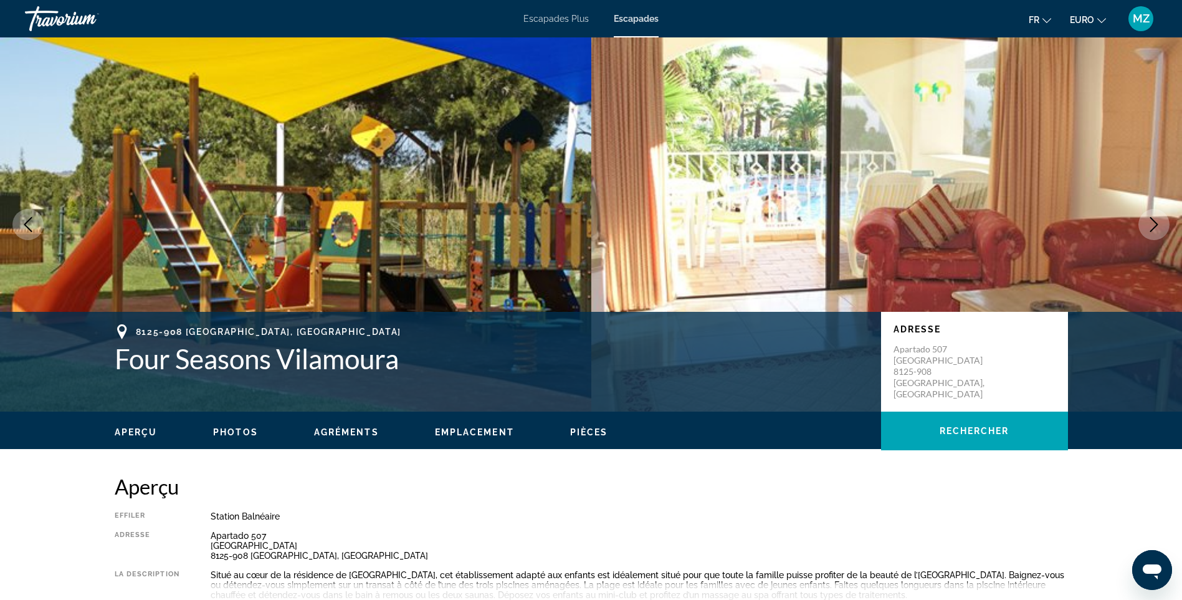
click at [1154, 216] on button "Image suivante" at bounding box center [1154, 224] width 31 height 31
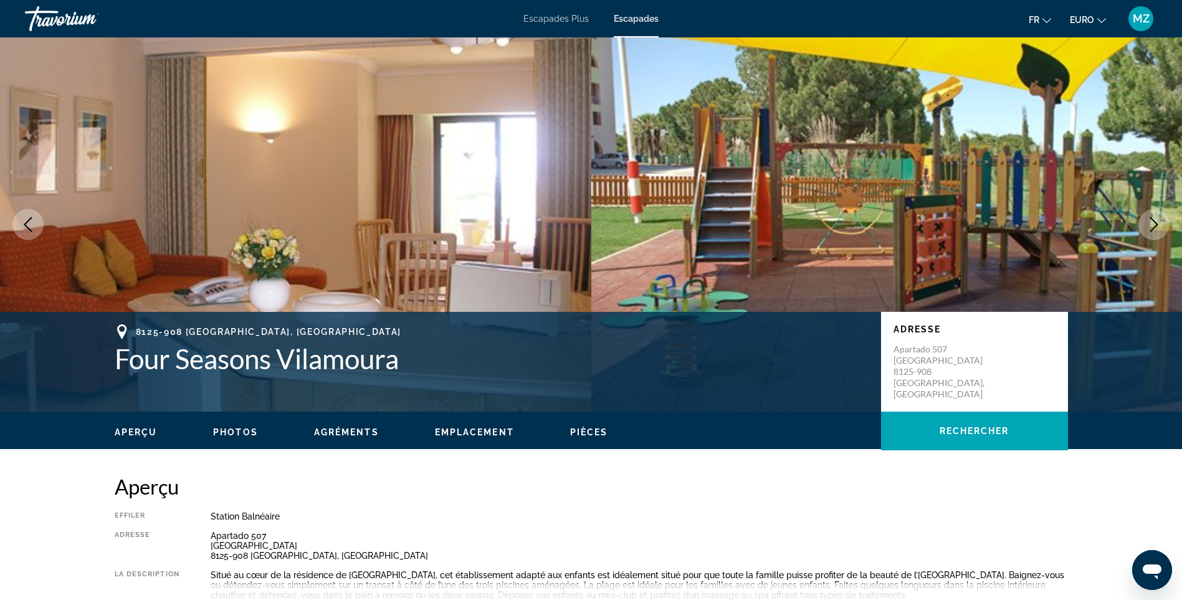
click at [1154, 216] on button "Image suivante" at bounding box center [1154, 224] width 31 height 31
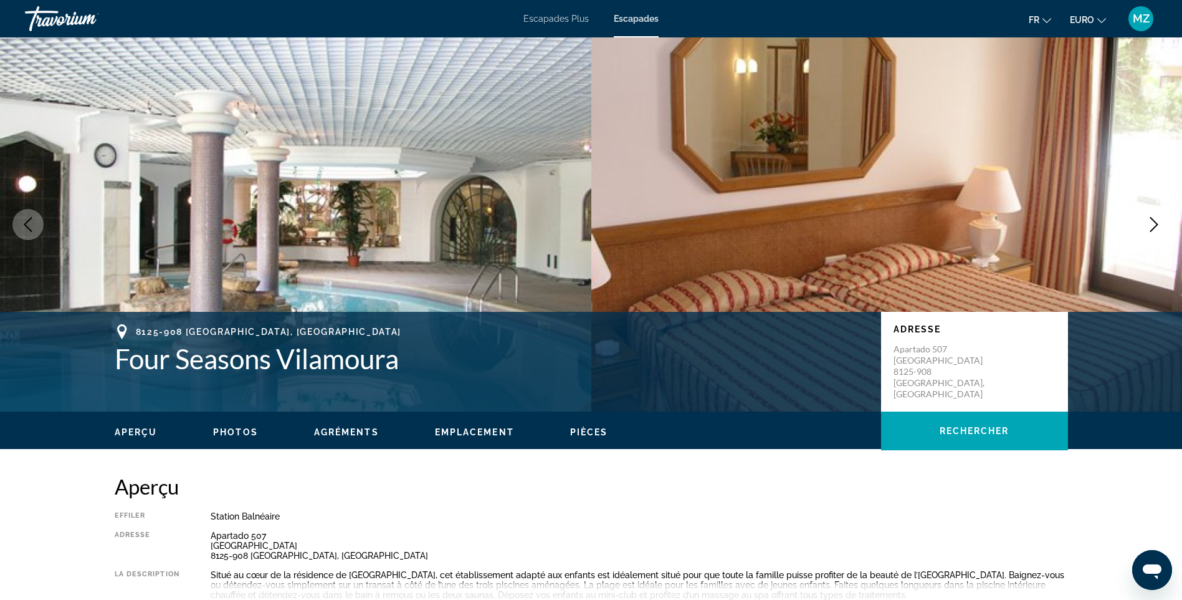
click at [1154, 216] on button "Image suivante" at bounding box center [1154, 224] width 31 height 31
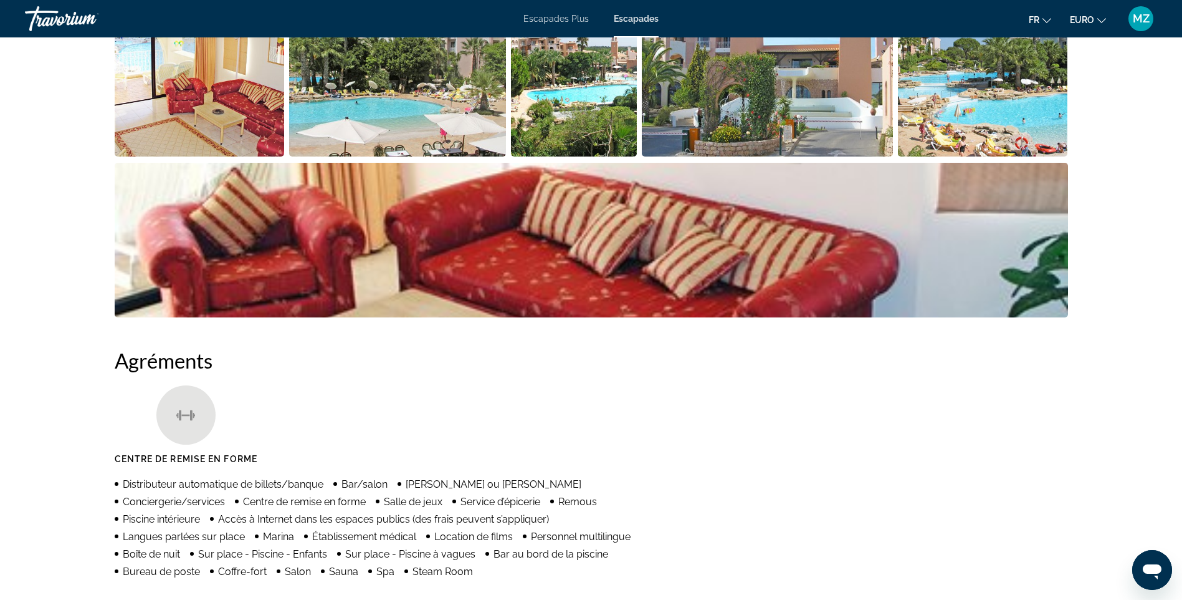
drag, startPoint x: 1114, startPoint y: 171, endPoint x: 1082, endPoint y: 283, distance: 116.0
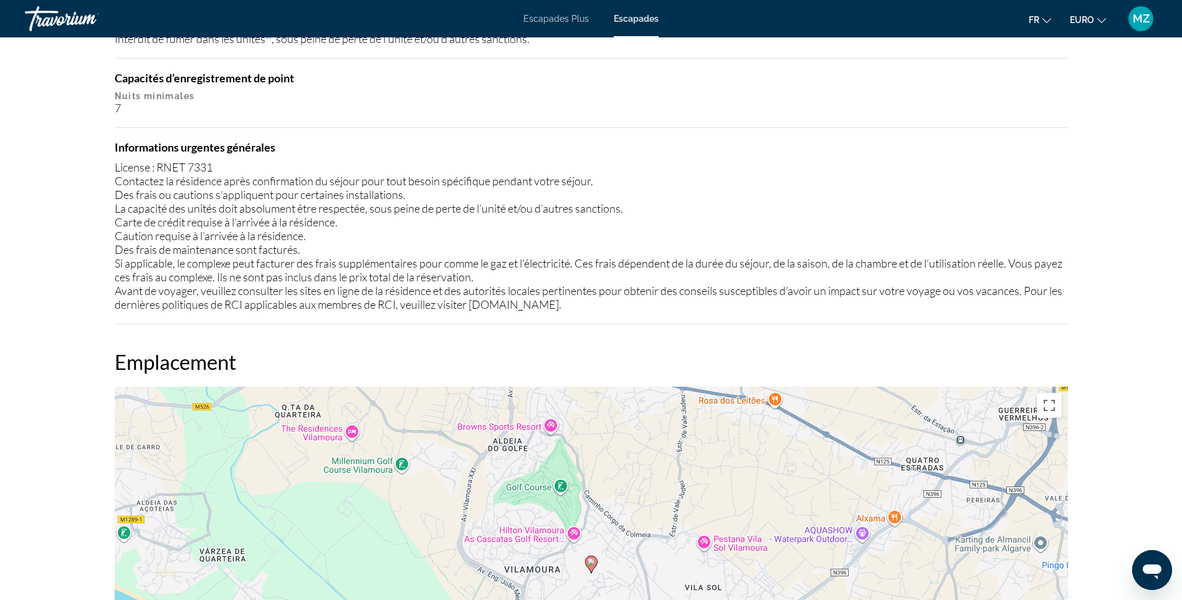
drag, startPoint x: 1094, startPoint y: 224, endPoint x: 1054, endPoint y: 363, distance: 144.6
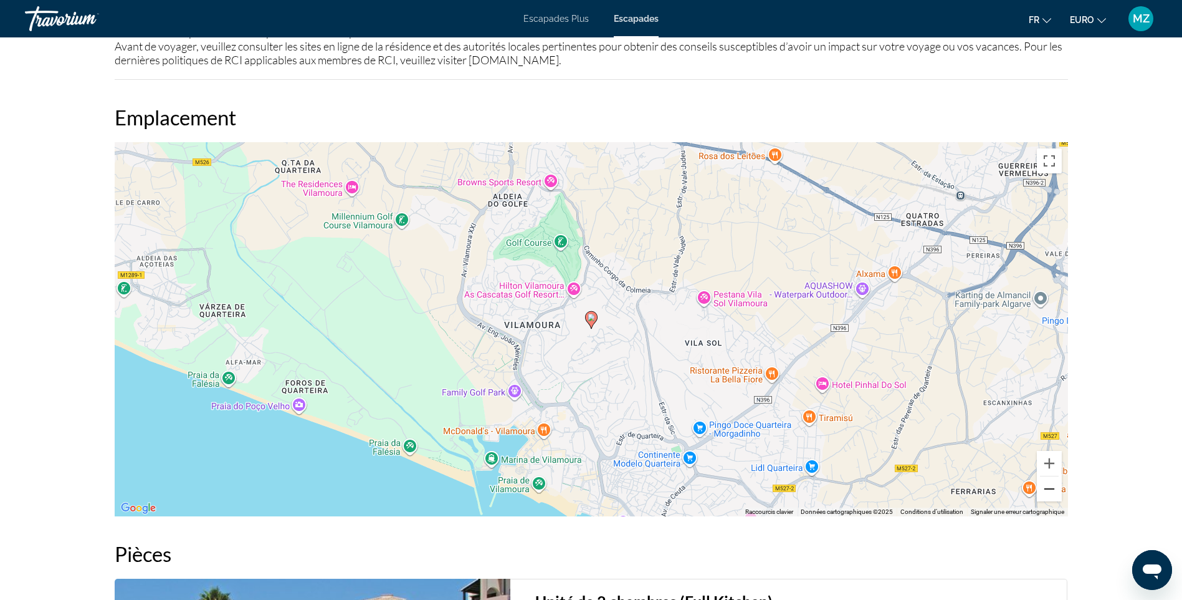
click at [1054, 486] on button "Zoom arrière" at bounding box center [1049, 488] width 25 height 25
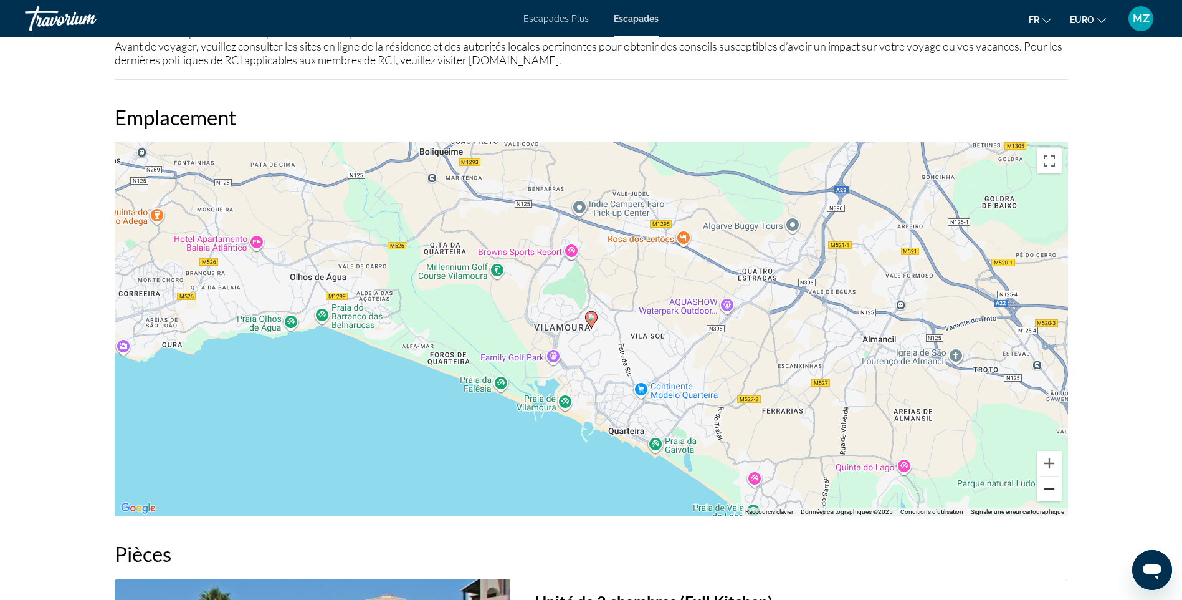
click at [1054, 486] on button "Zoom arrière" at bounding box center [1049, 488] width 25 height 25
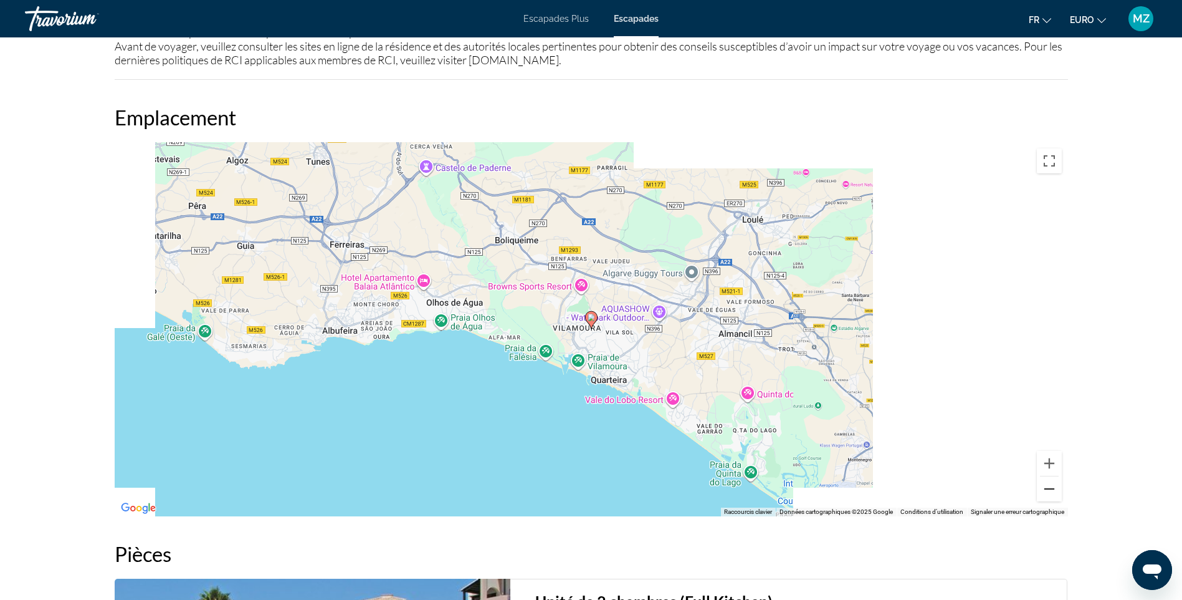
click at [1054, 486] on button "Zoom arrière" at bounding box center [1049, 488] width 25 height 25
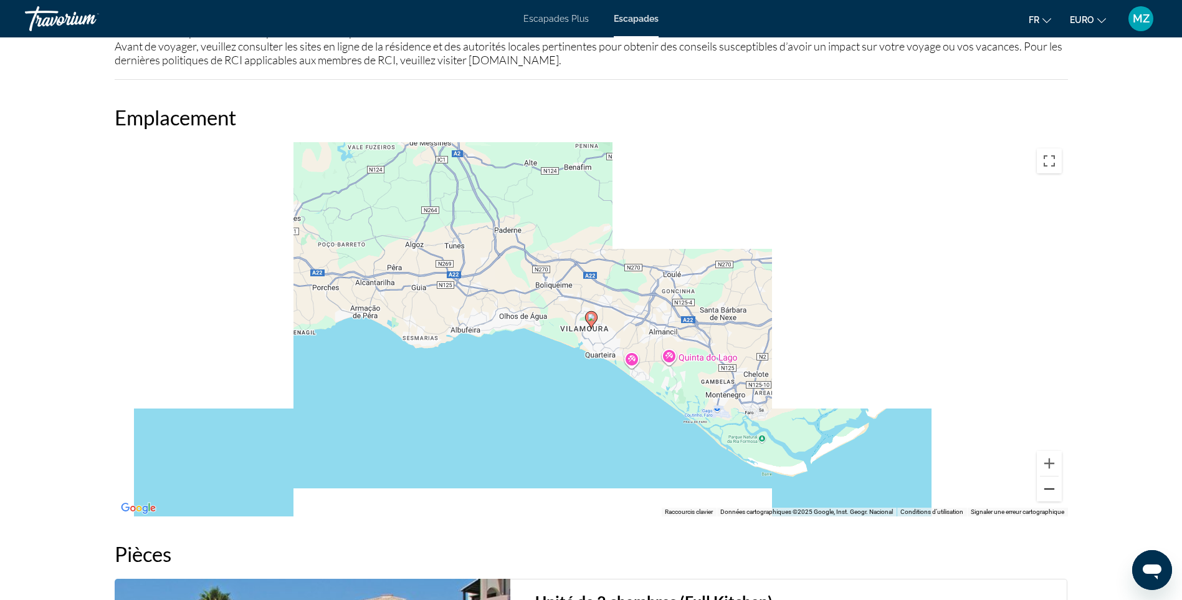
click at [1054, 486] on button "Zoom arrière" at bounding box center [1049, 488] width 25 height 25
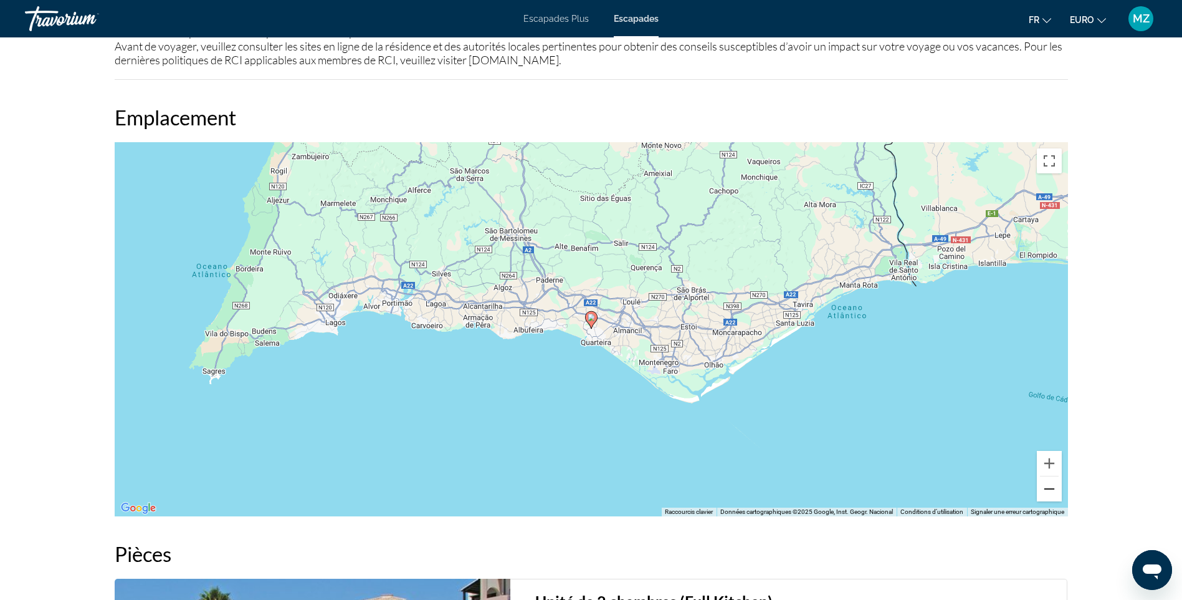
click at [1054, 486] on button "Zoom arrière" at bounding box center [1049, 488] width 25 height 25
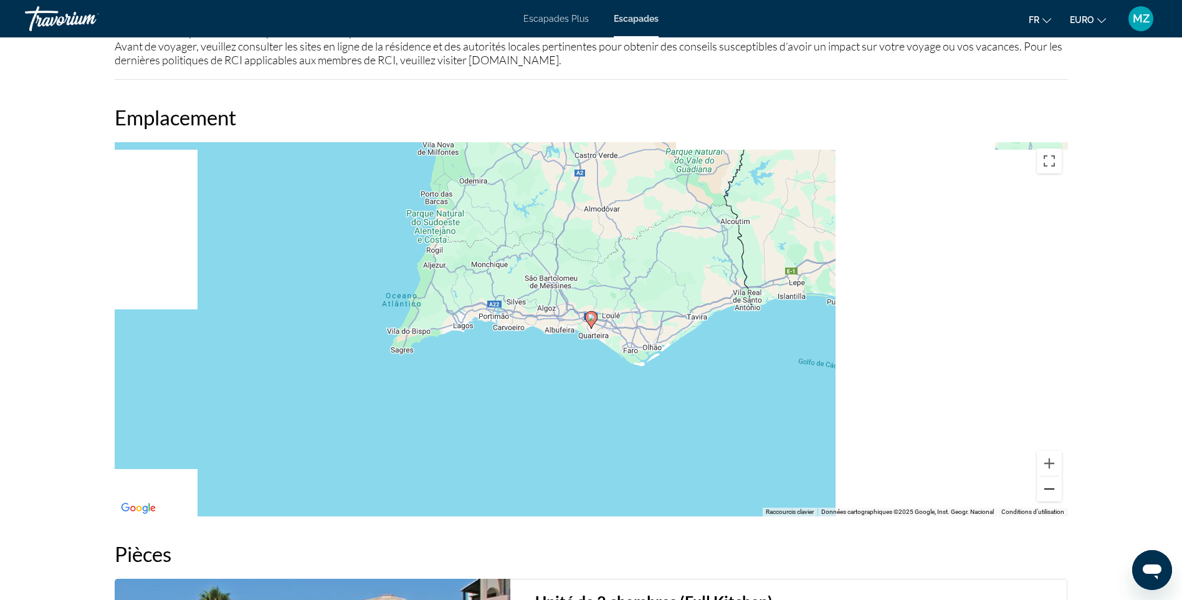
click at [1054, 486] on button "Zoom arrière" at bounding box center [1049, 488] width 25 height 25
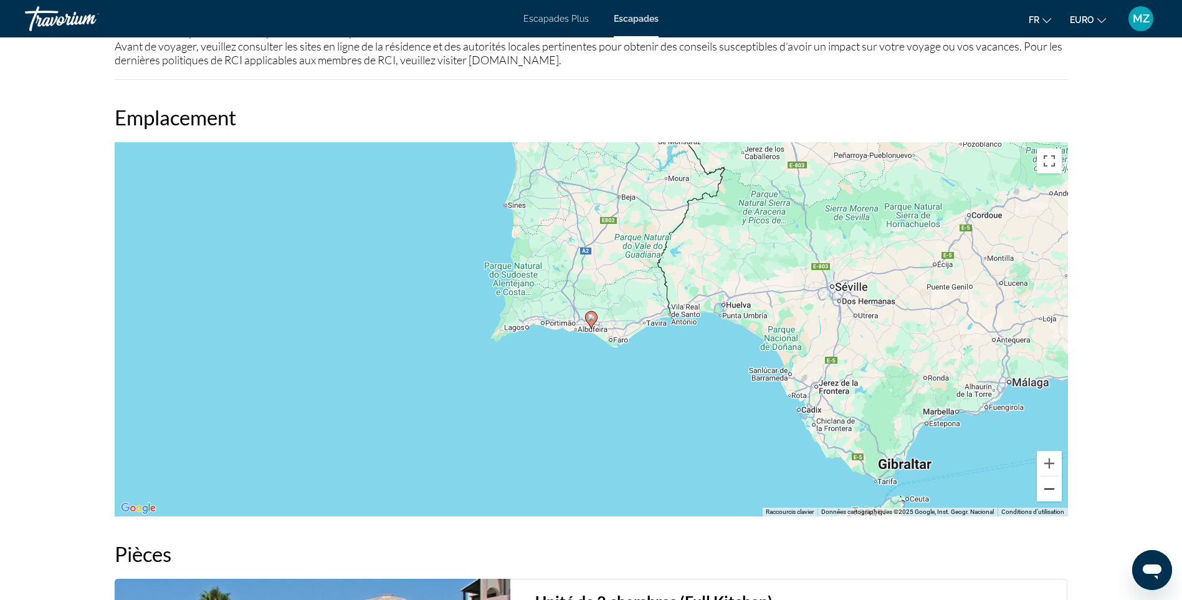
click at [1054, 486] on button "Zoom arrière" at bounding box center [1049, 488] width 25 height 25
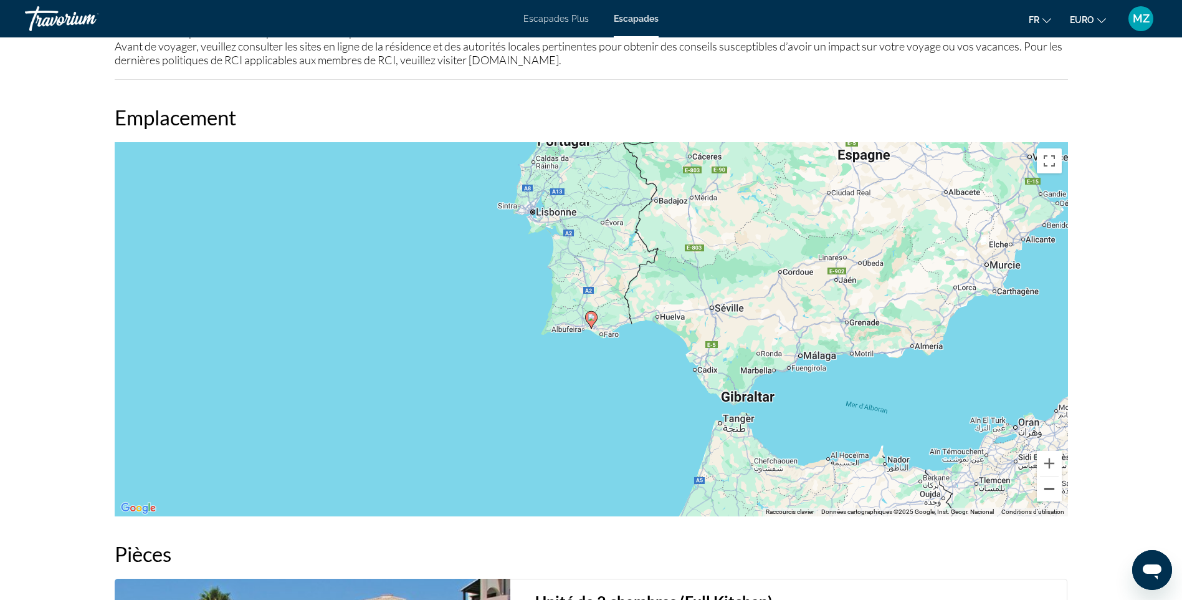
click at [1054, 486] on button "Zoom arrière" at bounding box center [1049, 488] width 25 height 25
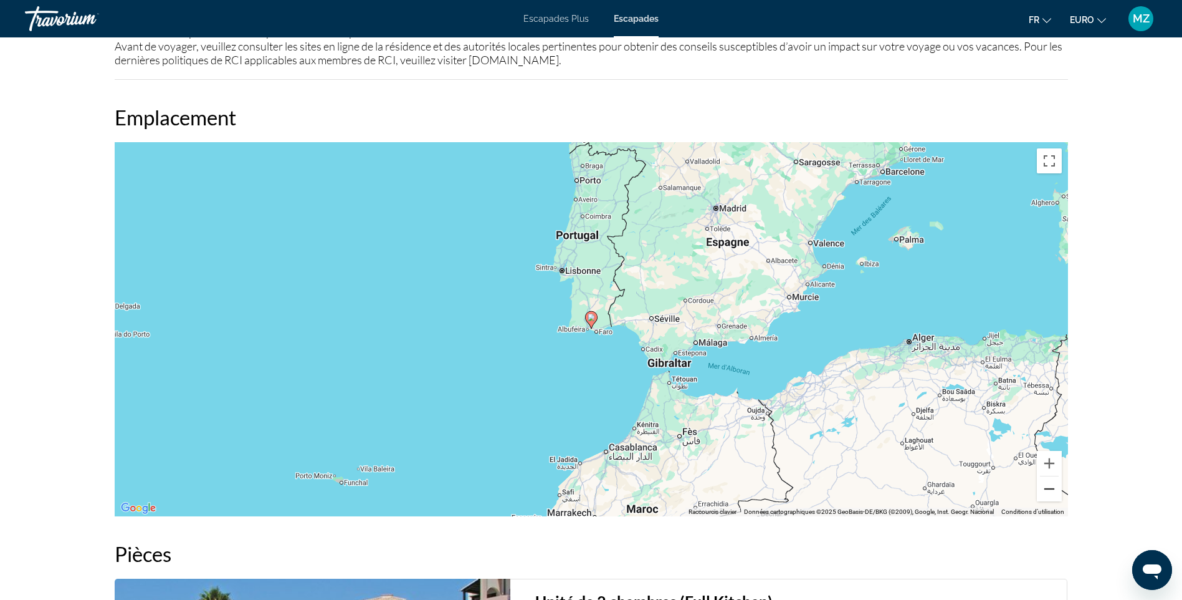
click at [1054, 484] on button "Zoom arrière" at bounding box center [1049, 488] width 25 height 25
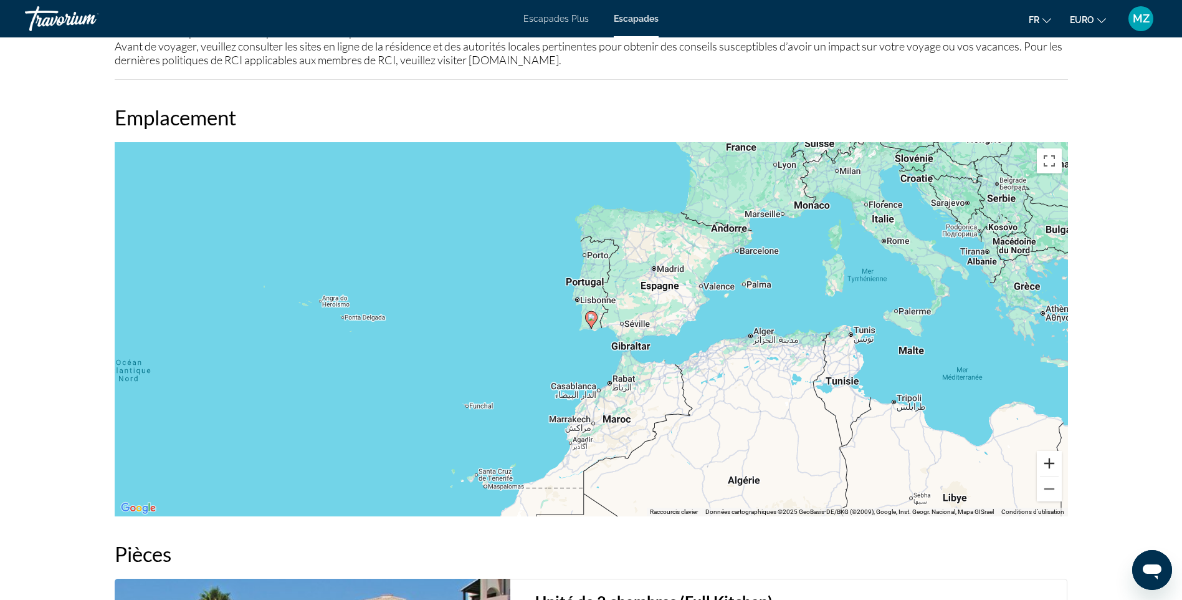
click at [1050, 465] on button "Zoom avant" at bounding box center [1049, 463] width 25 height 25
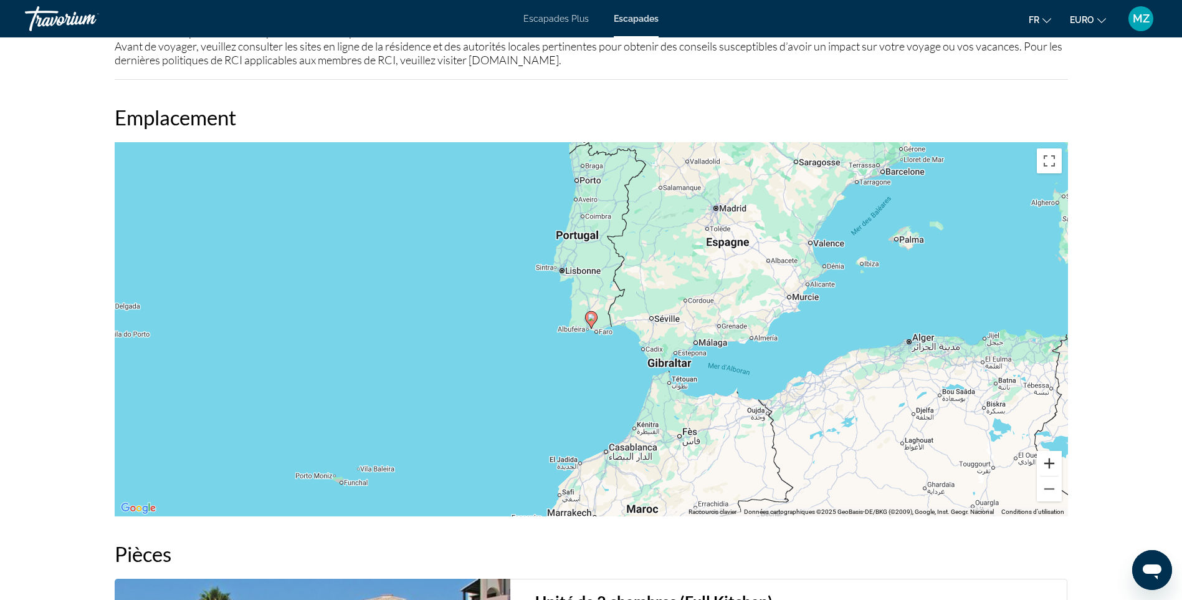
click at [1050, 458] on button "Zoom avant" at bounding box center [1049, 463] width 25 height 25
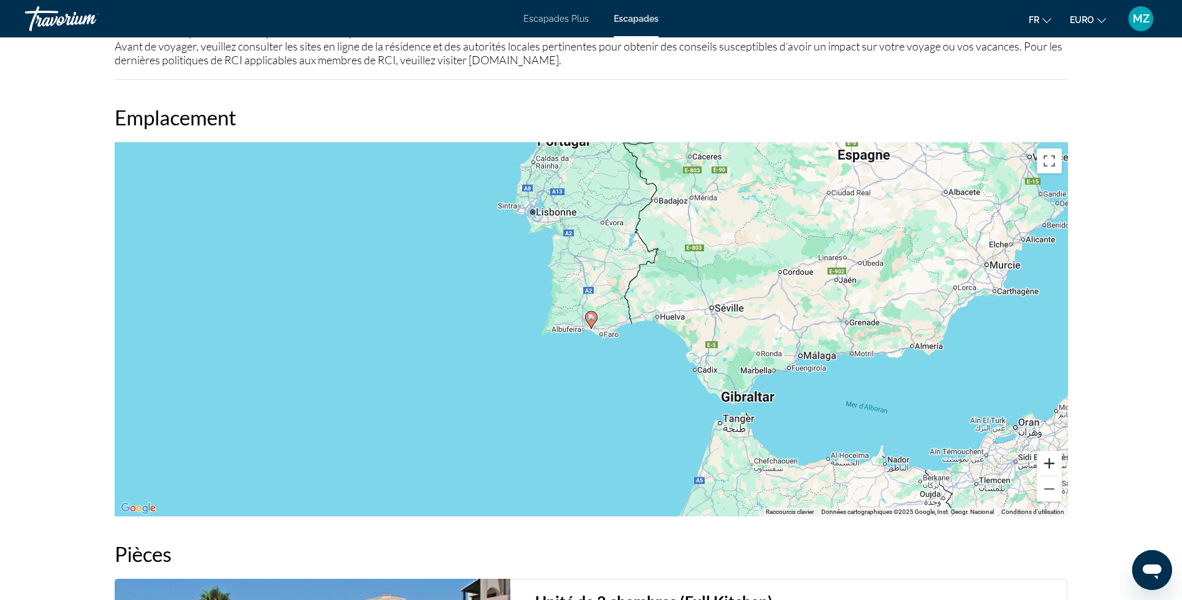
click at [1050, 457] on button "Zoom avant" at bounding box center [1049, 463] width 25 height 25
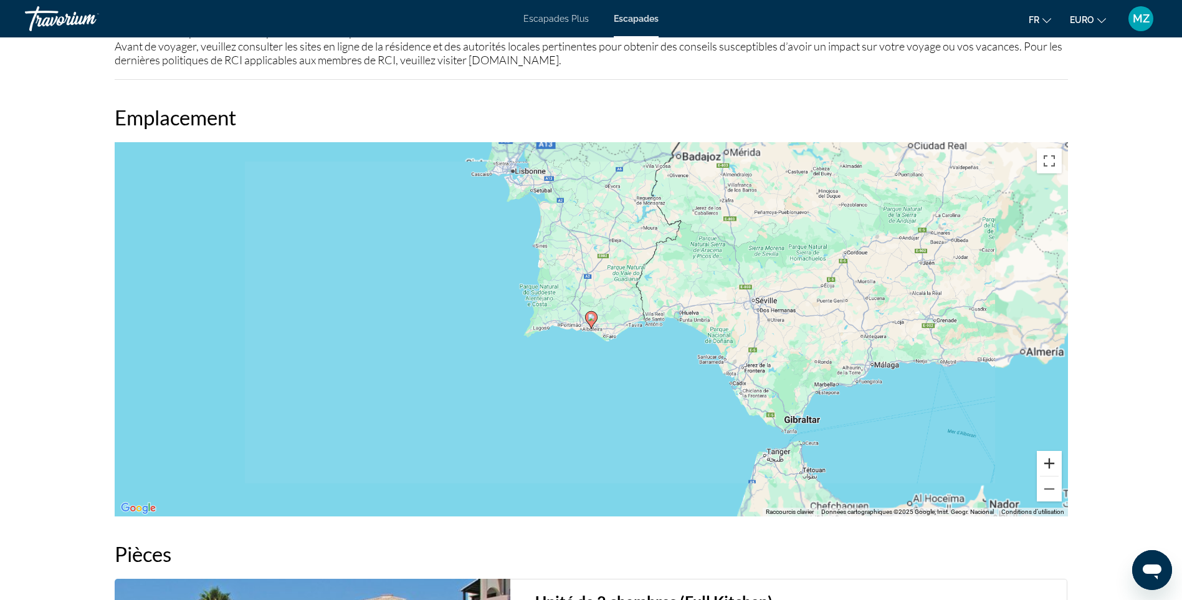
click at [1050, 457] on button "Zoom avant" at bounding box center [1049, 463] width 25 height 25
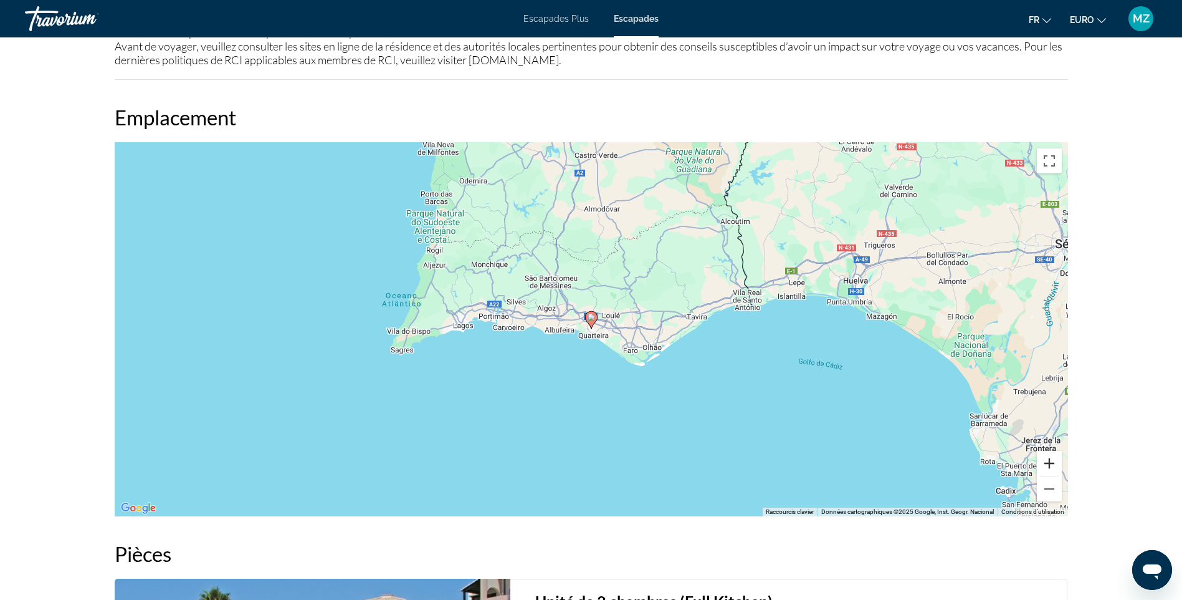
click at [1050, 457] on button "Zoom avant" at bounding box center [1049, 463] width 25 height 25
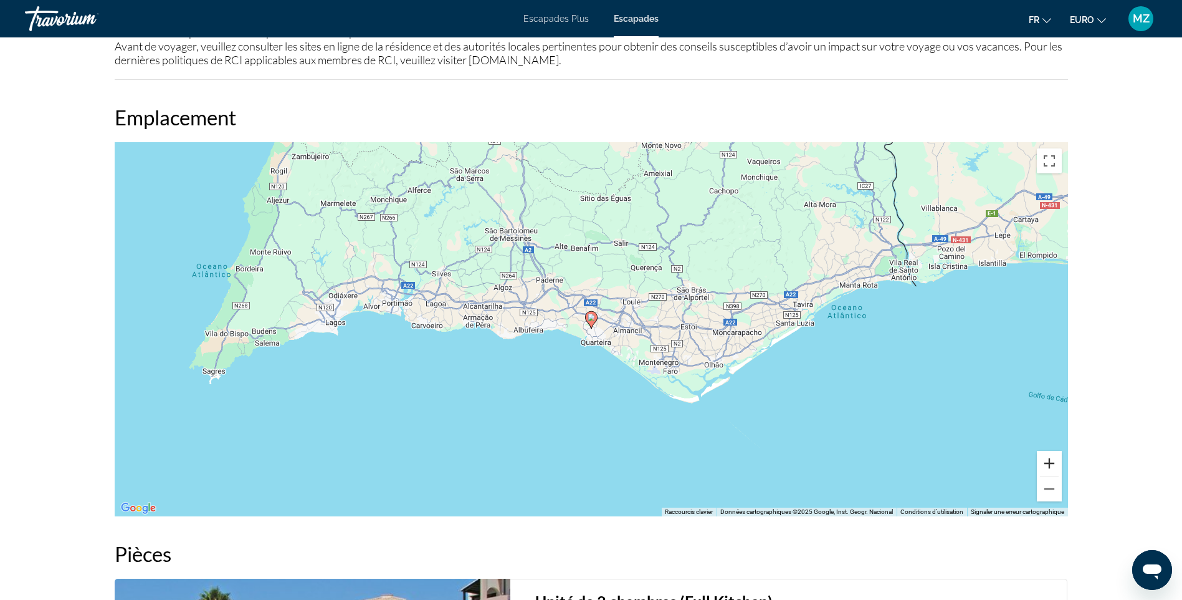
click at [1050, 457] on button "Zoom avant" at bounding box center [1049, 463] width 25 height 25
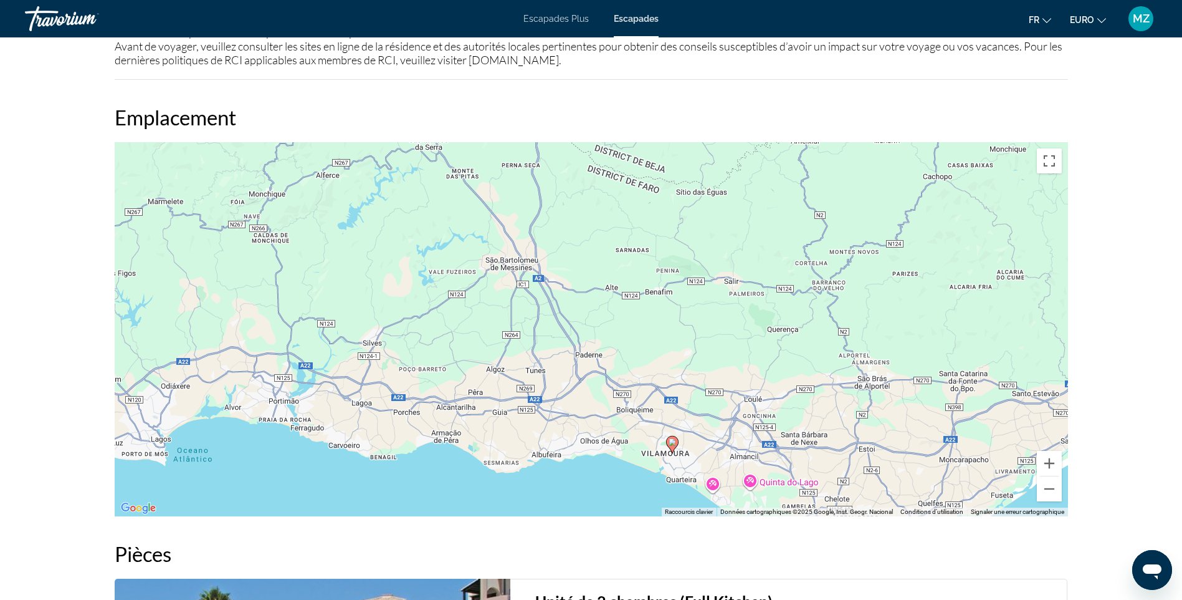
drag, startPoint x: 833, startPoint y: 300, endPoint x: 913, endPoint y: 431, distance: 153.3
click at [913, 431] on div "Pour activer le glissement avec le clavier, appuyez sur Alt+Entrée. Une fois ce…" at bounding box center [592, 329] width 954 height 374
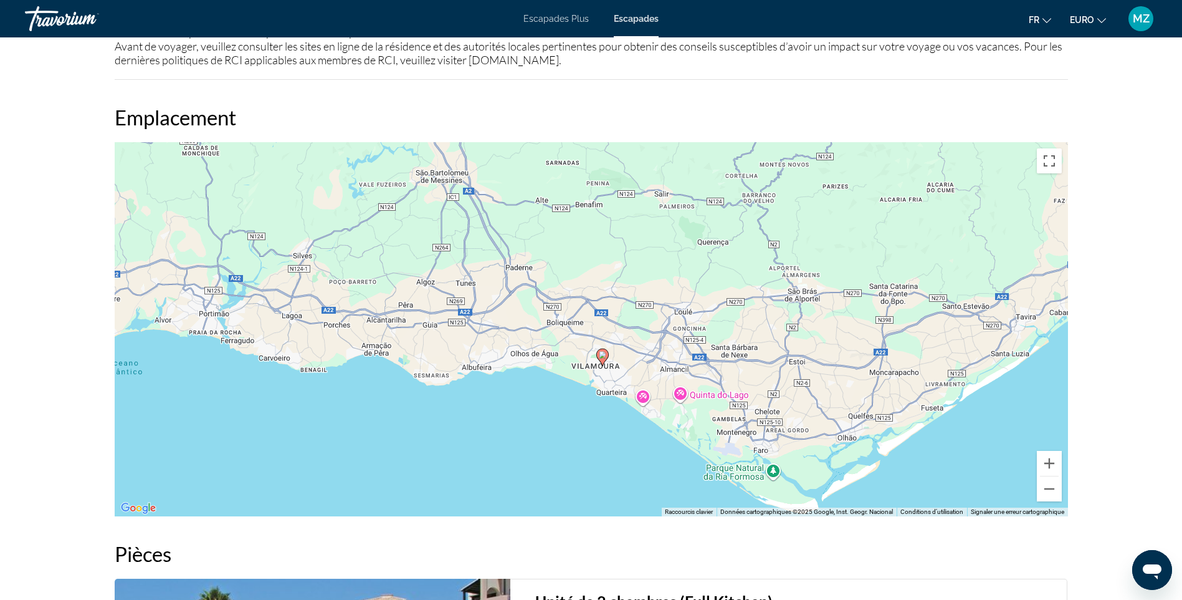
drag, startPoint x: 649, startPoint y: 329, endPoint x: 578, endPoint y: 242, distance: 112.5
click at [578, 242] on div "Pour activer le glissement avec le clavier, appuyez sur Alt+Entrée. Une fois ce…" at bounding box center [592, 329] width 954 height 374
click at [1048, 494] on button "Zoom arrière" at bounding box center [1049, 488] width 25 height 25
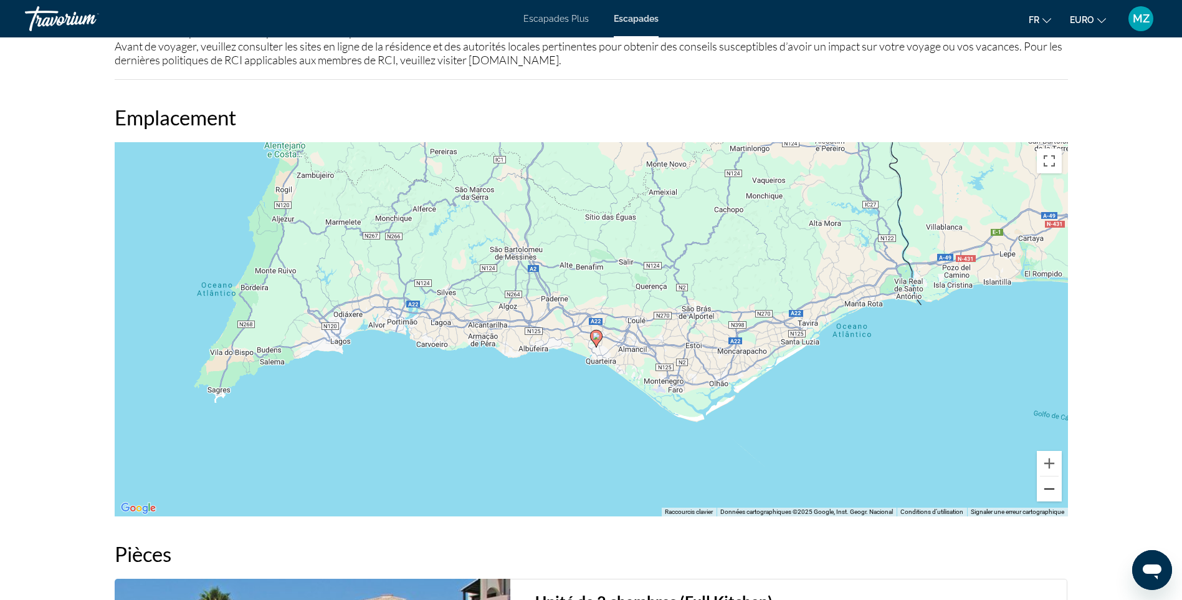
click at [1046, 491] on button "Zoom arrière" at bounding box center [1049, 488] width 25 height 25
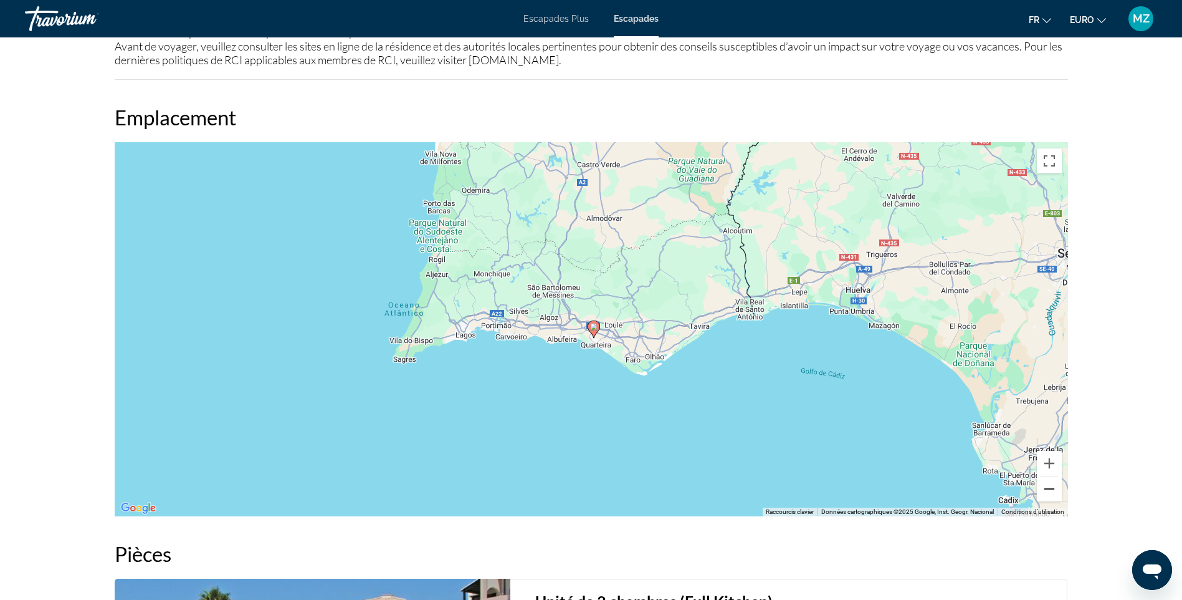
click at [1044, 490] on button "Zoom arrière" at bounding box center [1049, 488] width 25 height 25
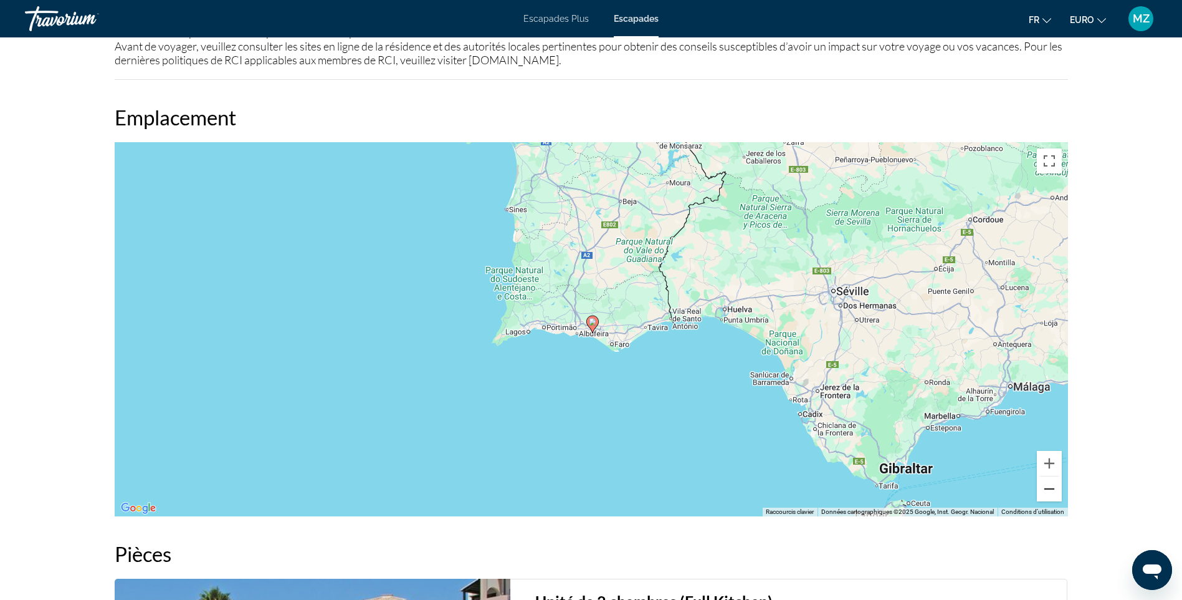
click at [1041, 489] on button "Zoom arrière" at bounding box center [1049, 488] width 25 height 25
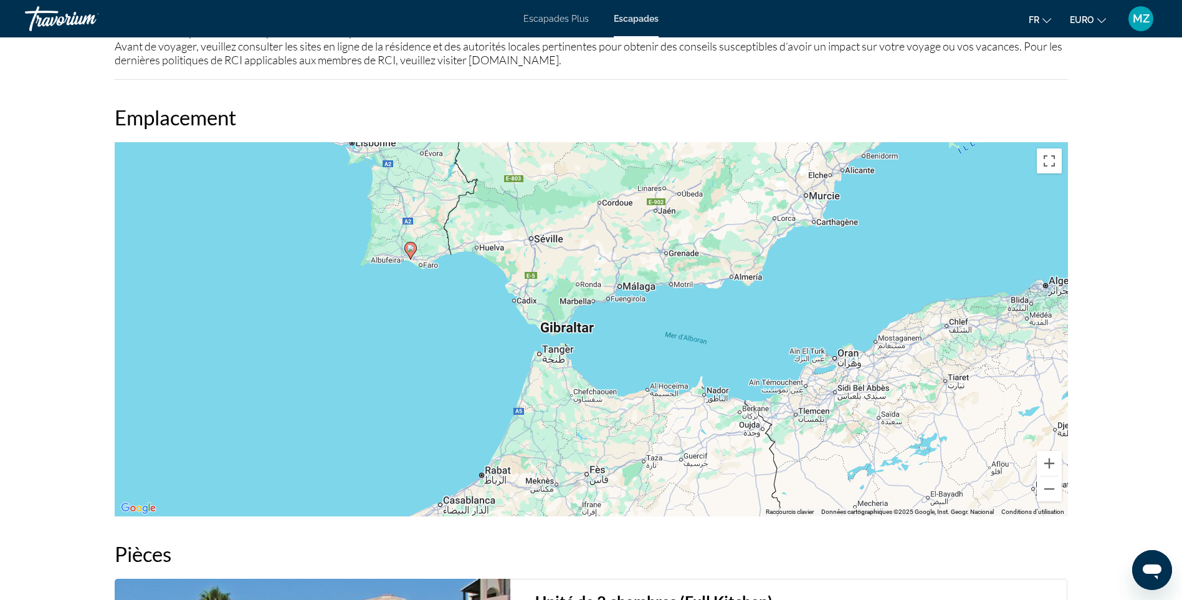
drag, startPoint x: 965, startPoint y: 393, endPoint x: 841, endPoint y: 367, distance: 126.1
click at [841, 367] on div "Pour activer le glissement avec le clavier, appuyez sur Alt+Entrée. Une fois ce…" at bounding box center [592, 329] width 954 height 374
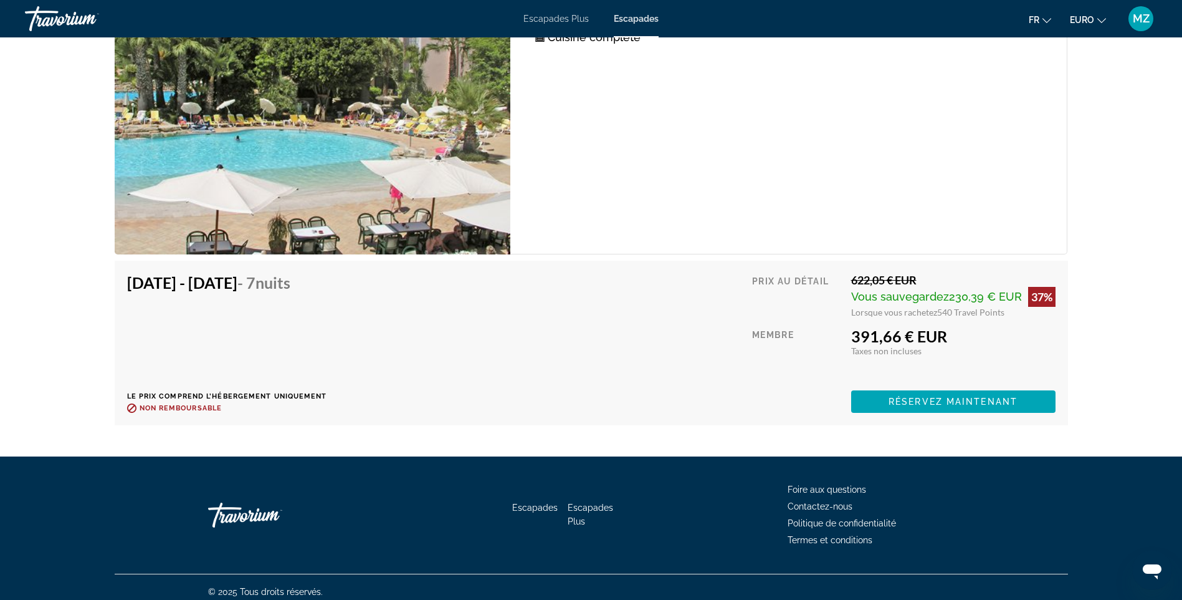
drag, startPoint x: 1091, startPoint y: 249, endPoint x: 1107, endPoint y: 355, distance: 107.8
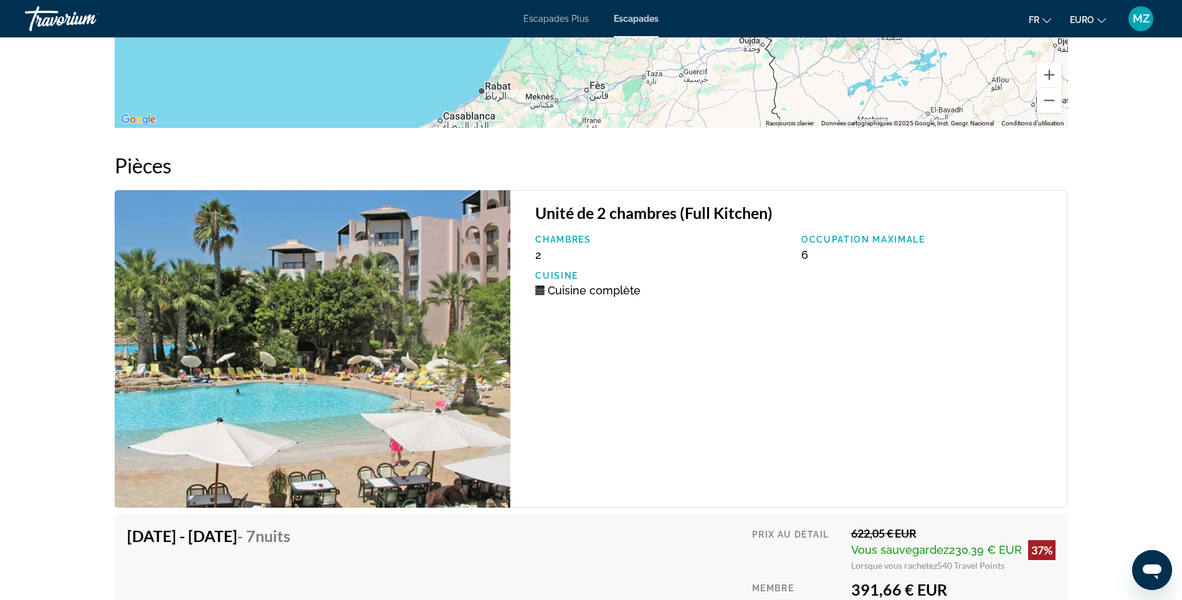
drag, startPoint x: 1089, startPoint y: 361, endPoint x: 1085, endPoint y: 305, distance: 56.8
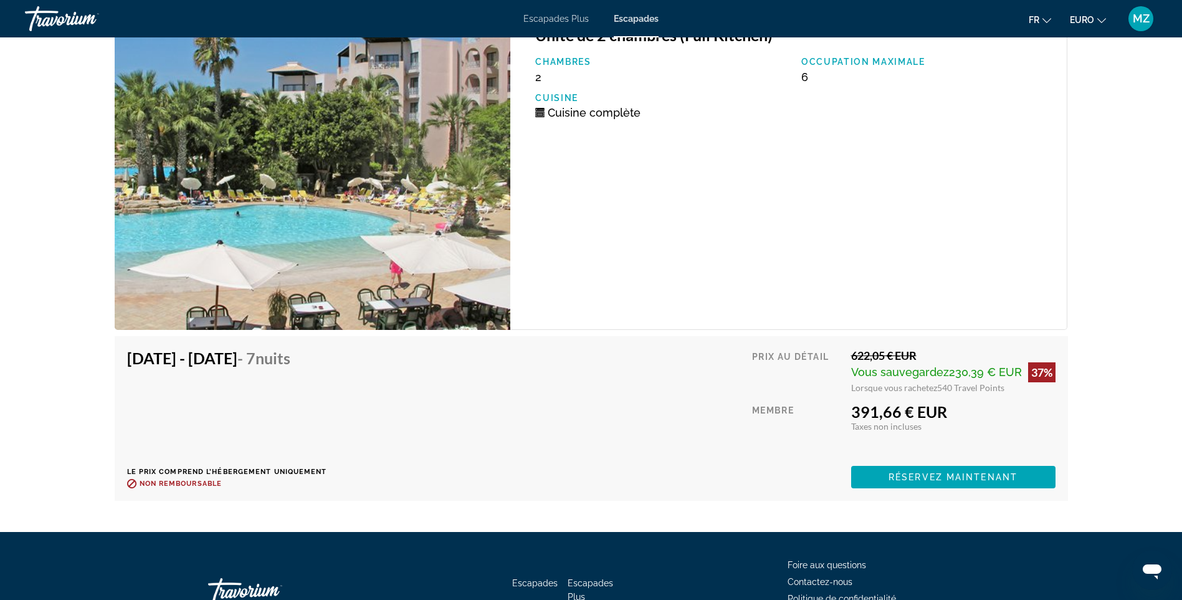
drag, startPoint x: 1083, startPoint y: 324, endPoint x: 1083, endPoint y: 338, distance: 14.3
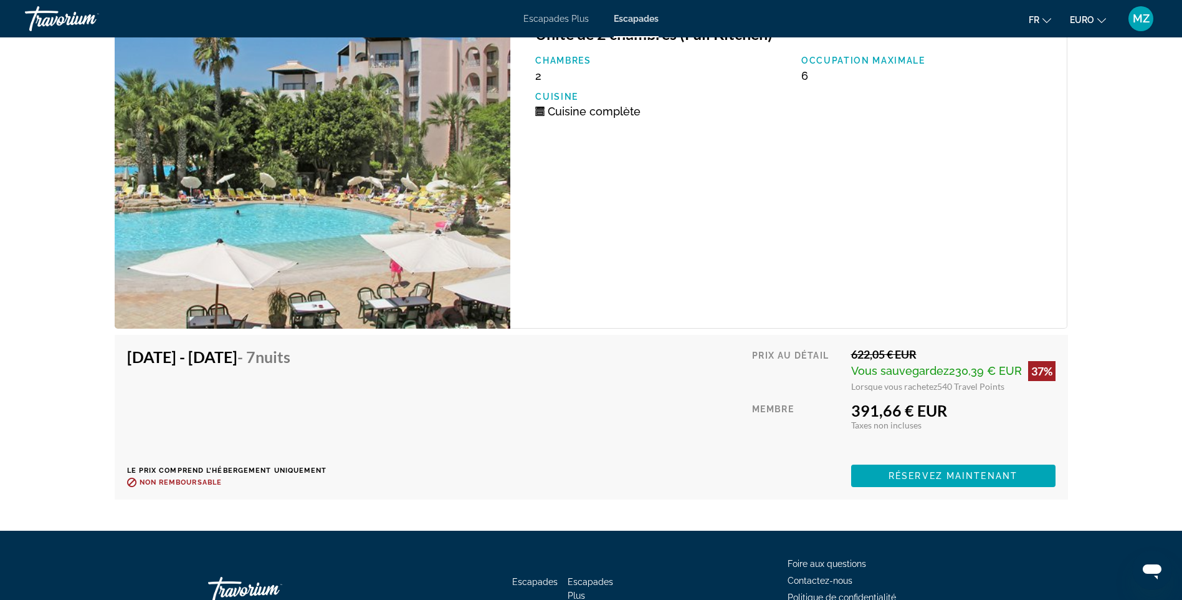
drag, startPoint x: 1098, startPoint y: 344, endPoint x: 1098, endPoint y: 333, distance: 10.6
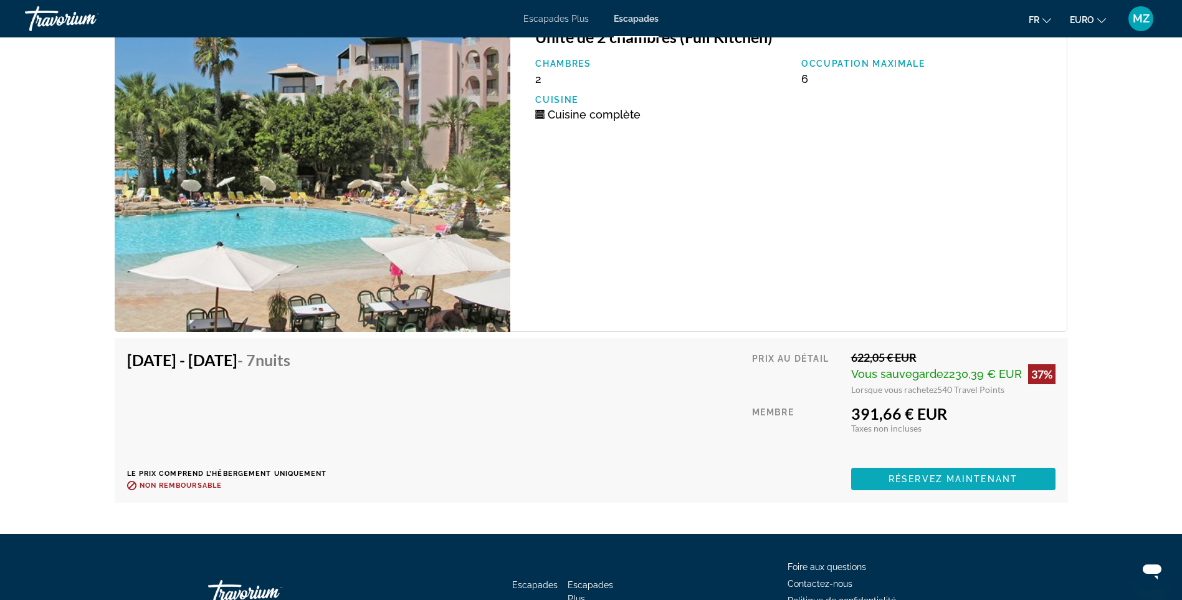
click at [990, 475] on span "Réservez maintenant" at bounding box center [953, 479] width 129 height 10
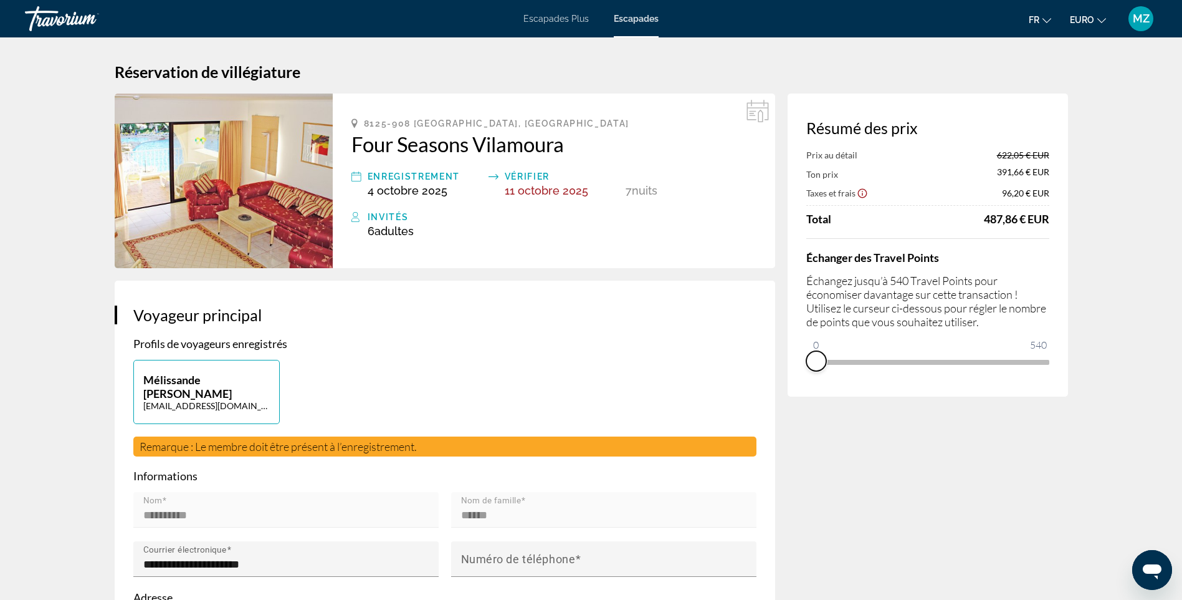
drag, startPoint x: 1044, startPoint y: 377, endPoint x: 791, endPoint y: 372, distance: 253.1
click at [791, 372] on div "Résumé des prix Prix au détail 622,05 € EUR Ton prix 391,66 € EUR Taxes et frai…" at bounding box center [928, 244] width 280 height 303
drag, startPoint x: 811, startPoint y: 345, endPoint x: 1055, endPoint y: 337, distance: 243.8
click at [1055, 337] on div "Résumé des prix Ton prix 622,05 € EUR Taxes et frais 114,63 € EUR Appliqués de …" at bounding box center [928, 244] width 280 height 303
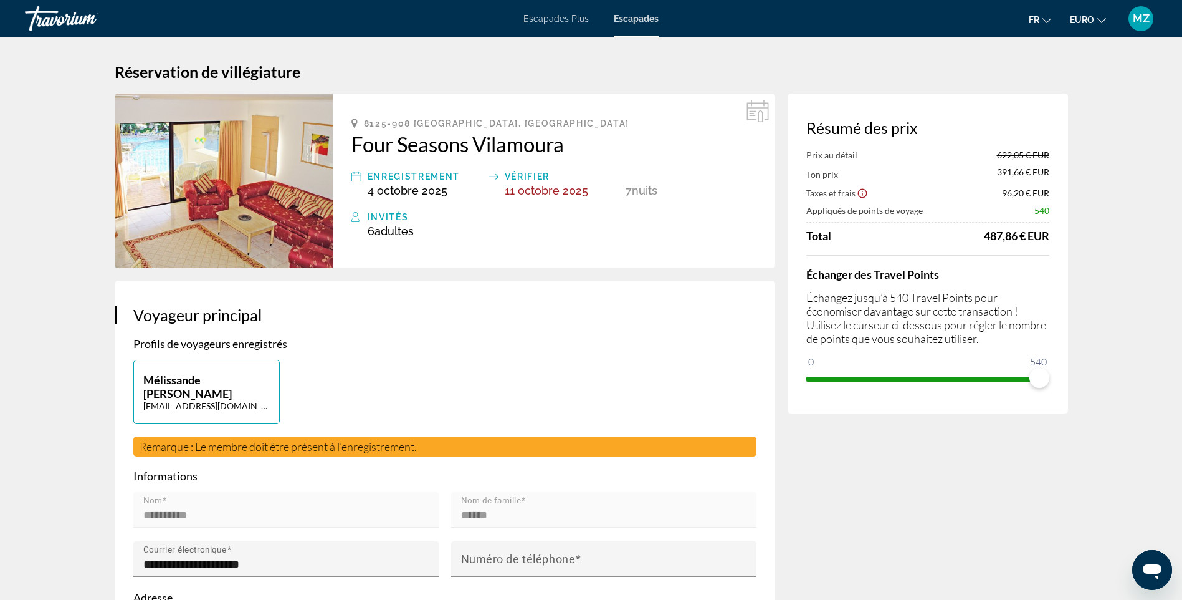
drag, startPoint x: 1103, startPoint y: 297, endPoint x: 1088, endPoint y: 190, distance: 107.7
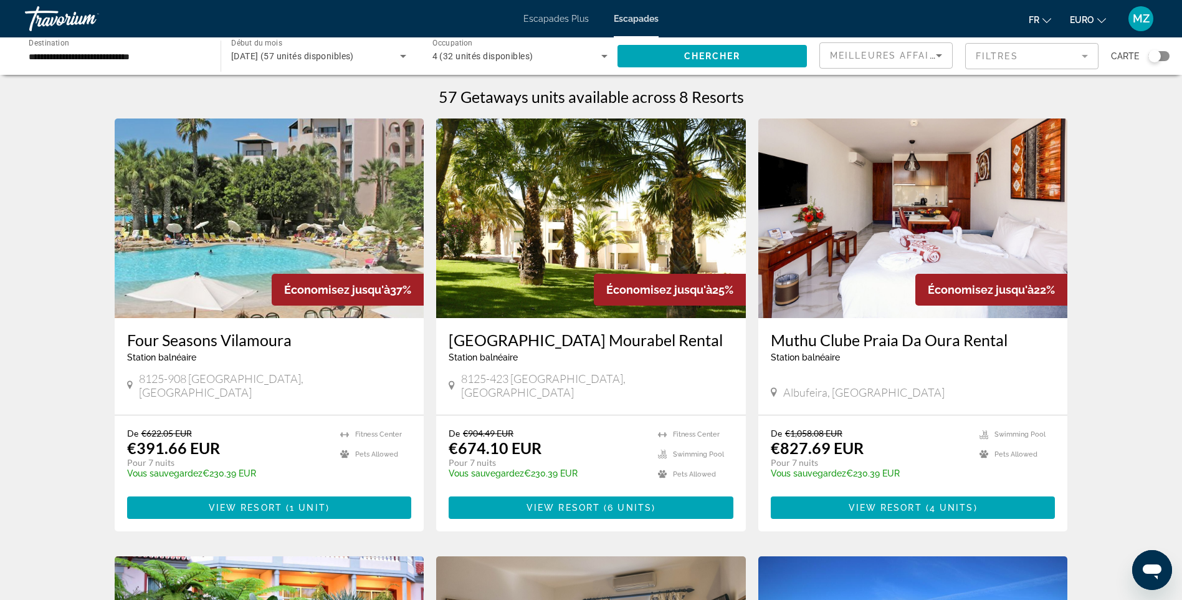
click at [984, 229] on img "Contenu principal" at bounding box center [913, 217] width 310 height 199
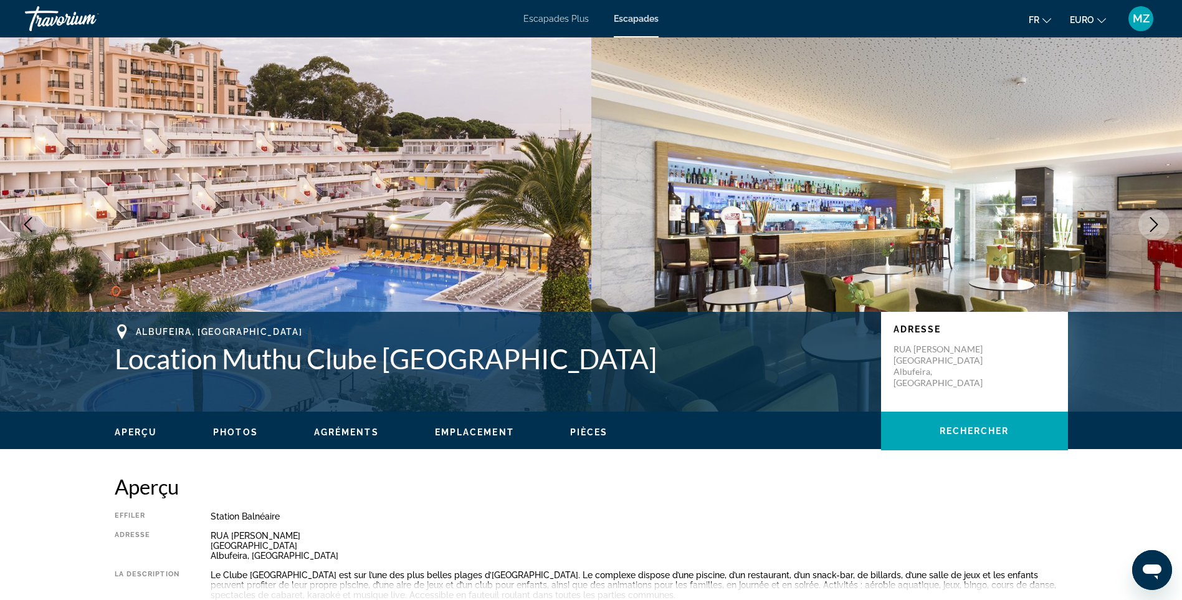
click at [1159, 227] on icon "Image suivante" at bounding box center [1154, 224] width 15 height 15
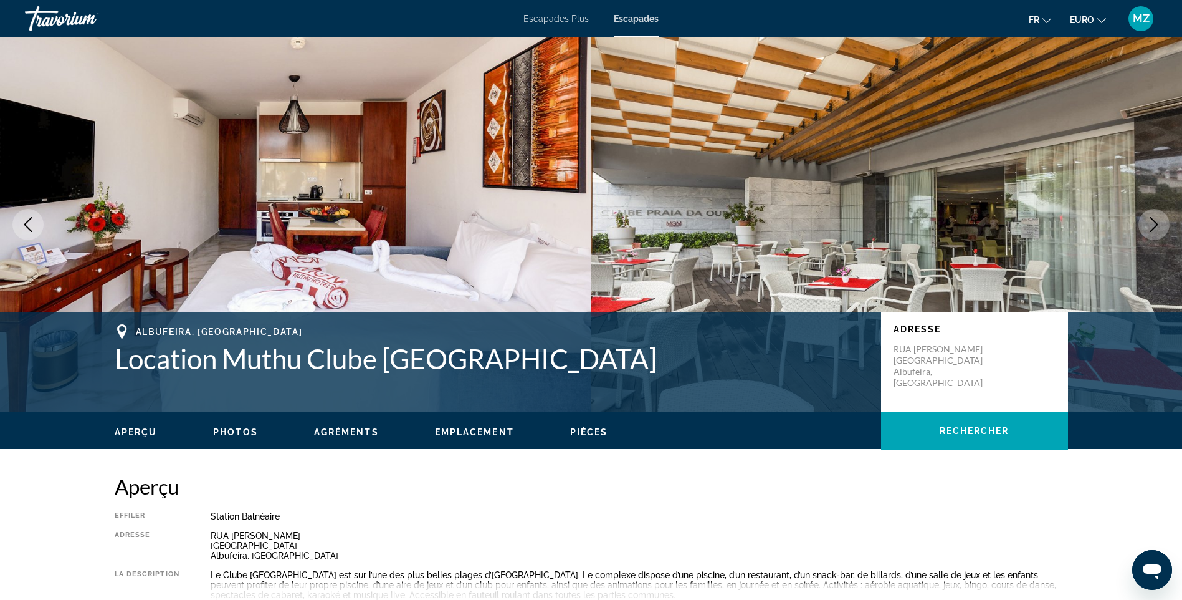
click at [1159, 227] on icon "Image suivante" at bounding box center [1154, 224] width 15 height 15
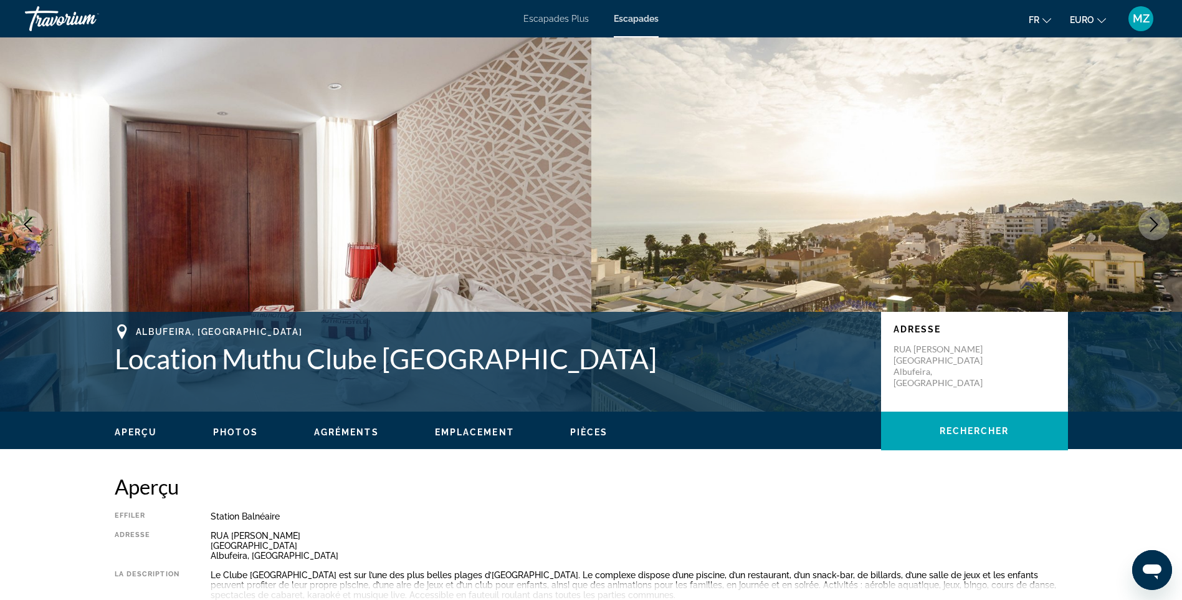
click at [1159, 227] on icon "Image suivante" at bounding box center [1154, 224] width 15 height 15
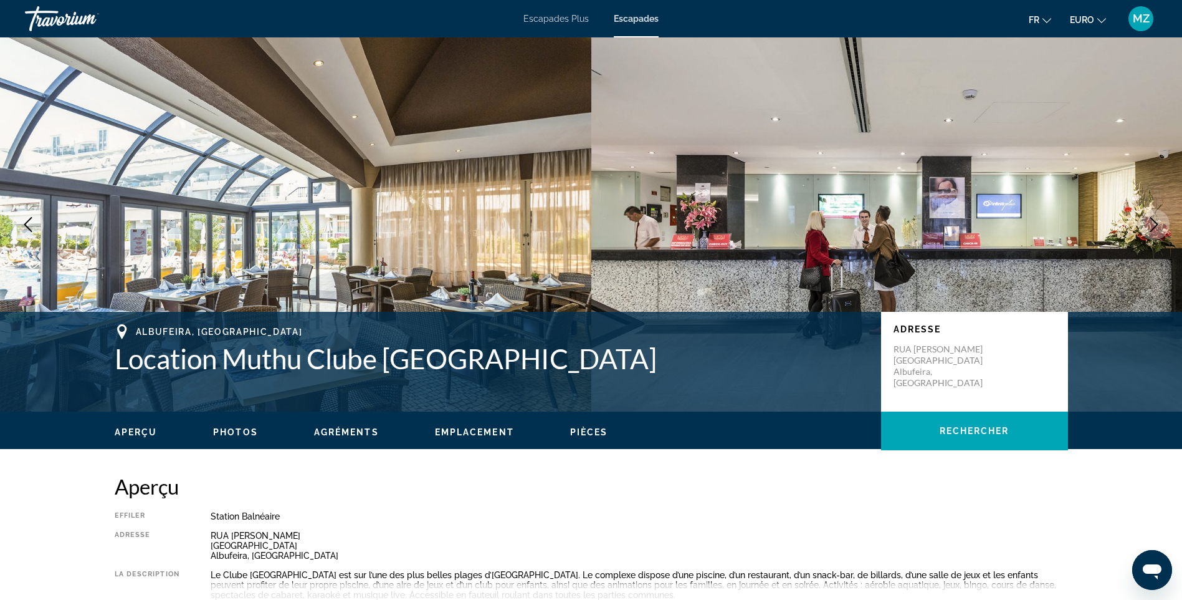
click at [1159, 227] on icon "Image suivante" at bounding box center [1154, 224] width 15 height 15
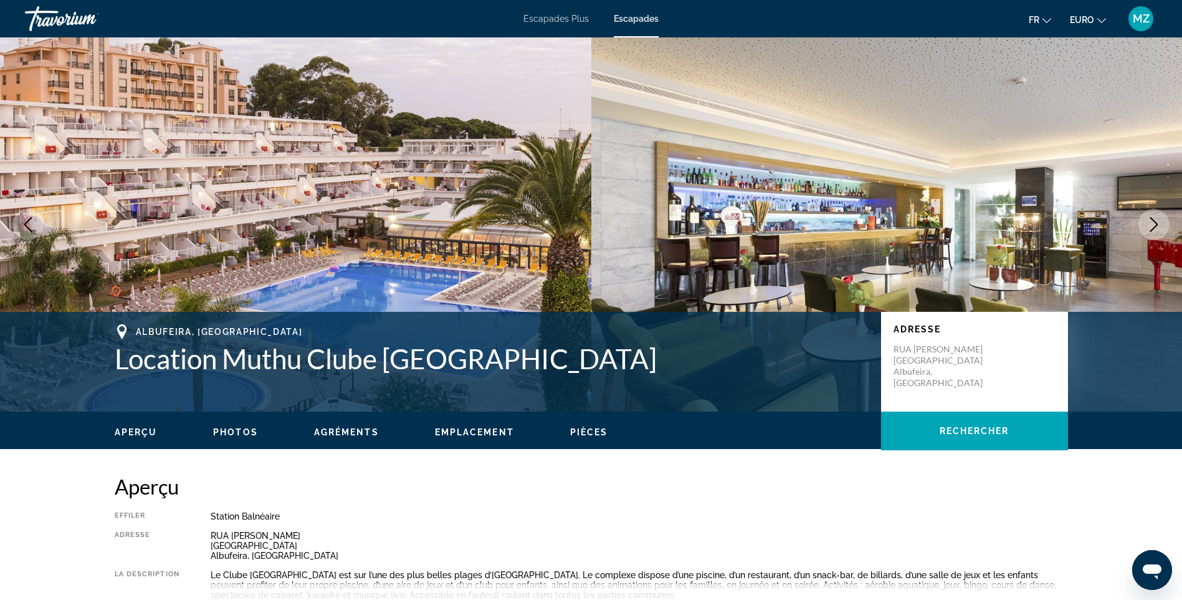
click at [1159, 227] on icon "Image suivante" at bounding box center [1154, 224] width 15 height 15
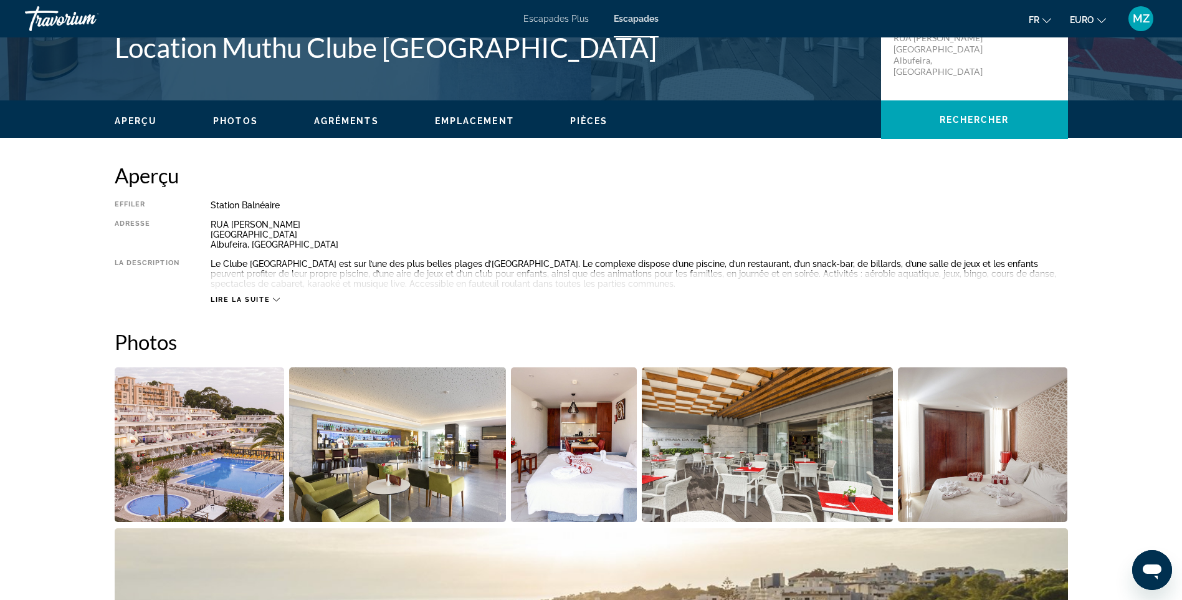
scroll to position [1082, 0]
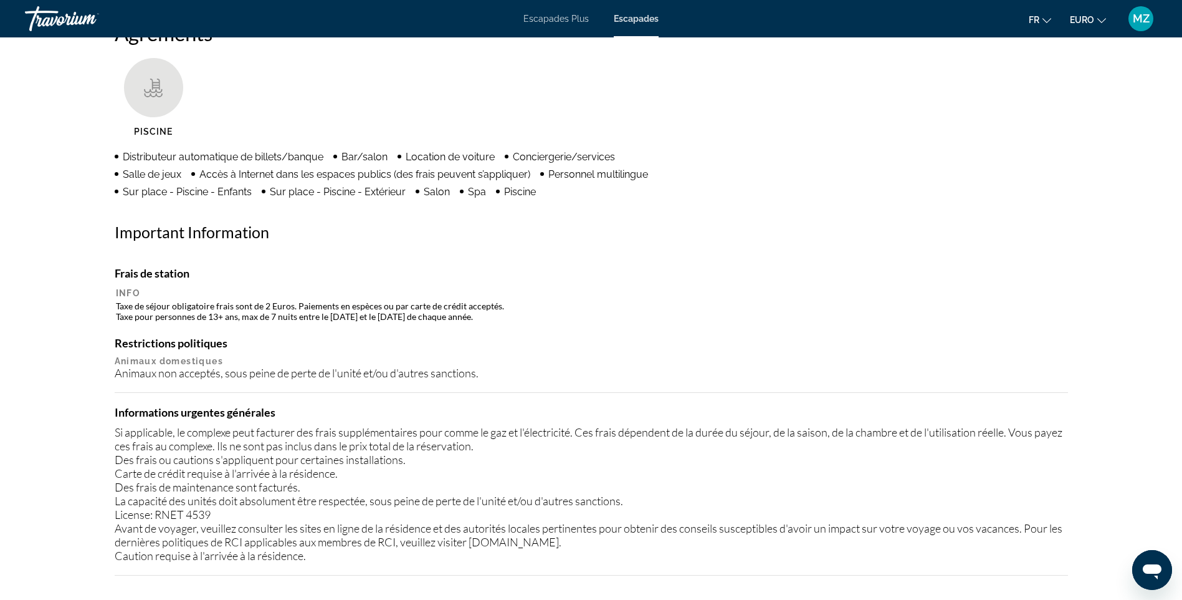
drag, startPoint x: 1159, startPoint y: 227, endPoint x: 1092, endPoint y: 341, distance: 131.6
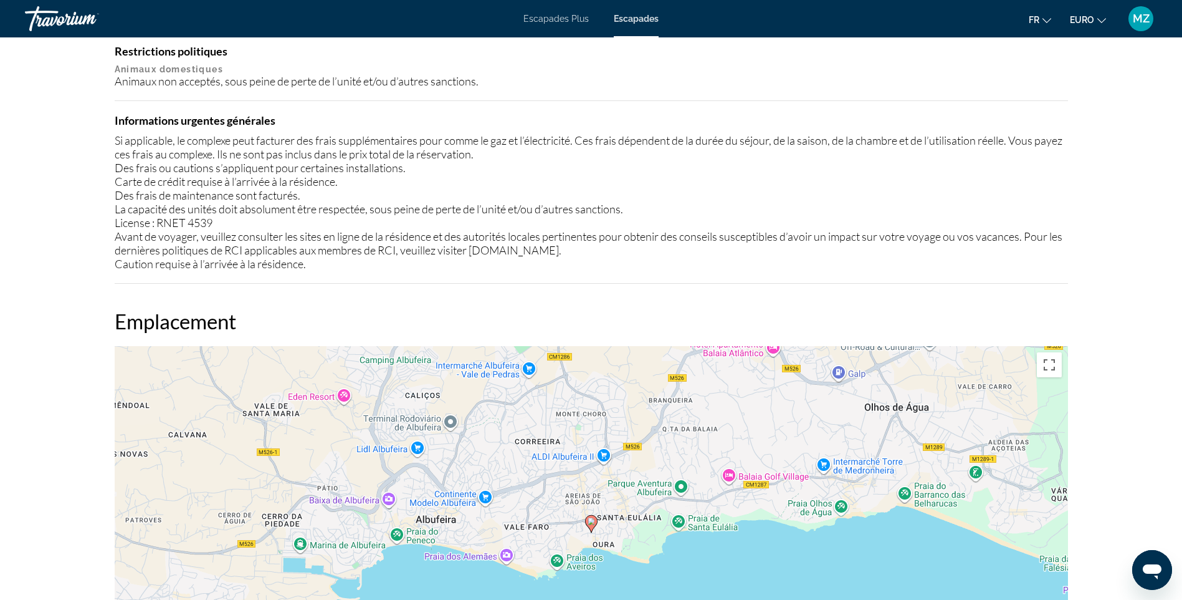
drag, startPoint x: 1053, startPoint y: 194, endPoint x: 1083, endPoint y: 277, distance: 88.1
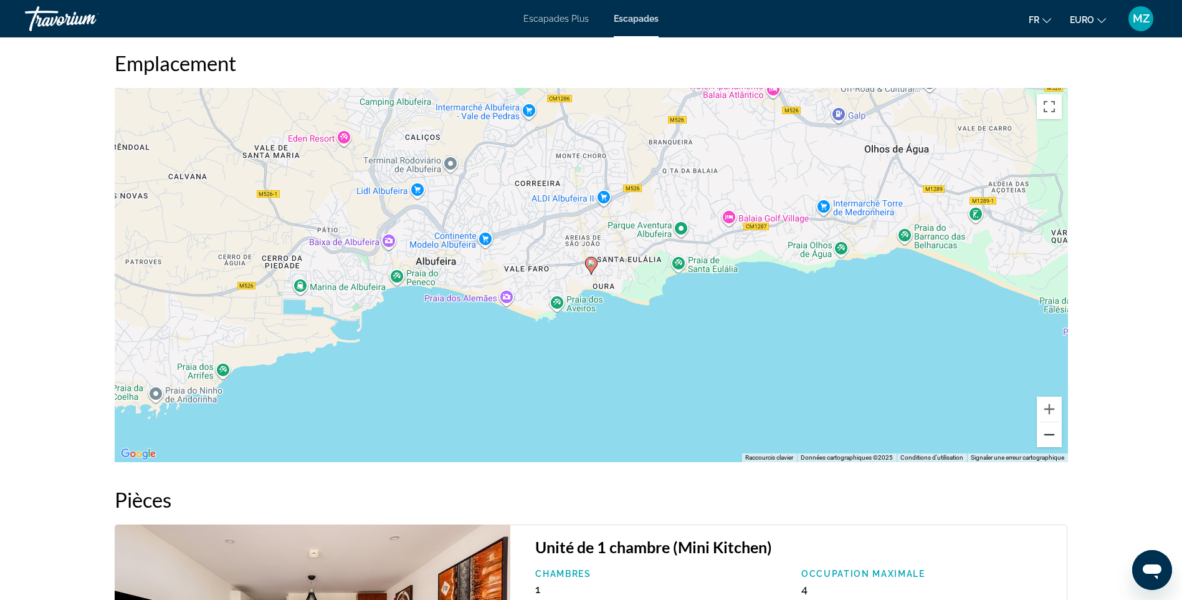
click at [1053, 442] on button "Zoom arrière" at bounding box center [1049, 434] width 25 height 25
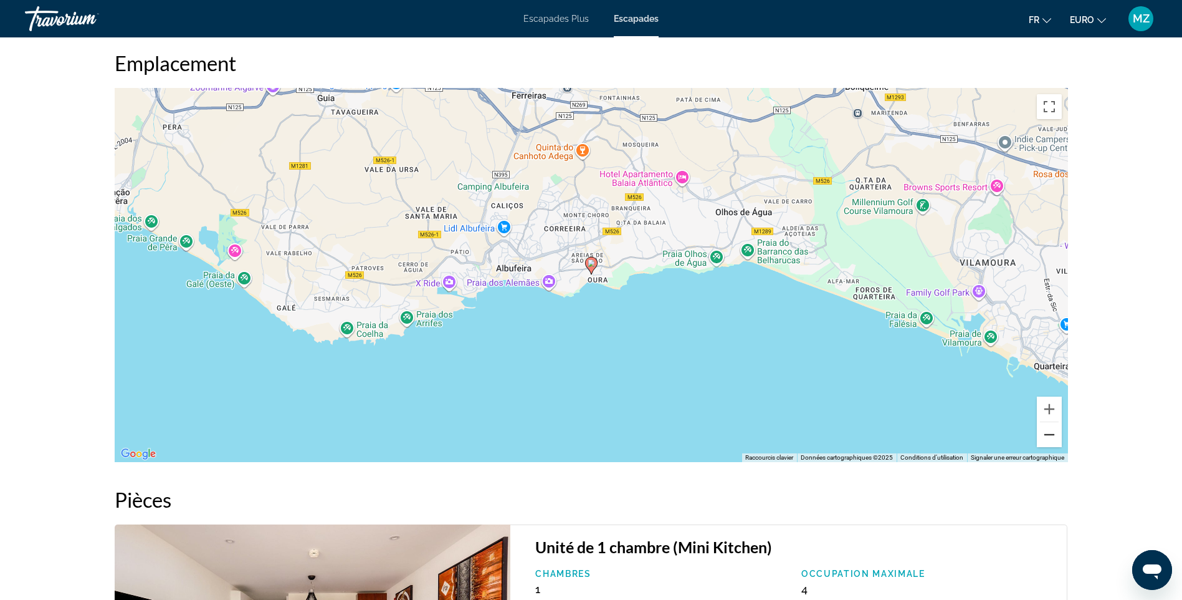
click at [1053, 442] on button "Zoom arrière" at bounding box center [1049, 434] width 25 height 25
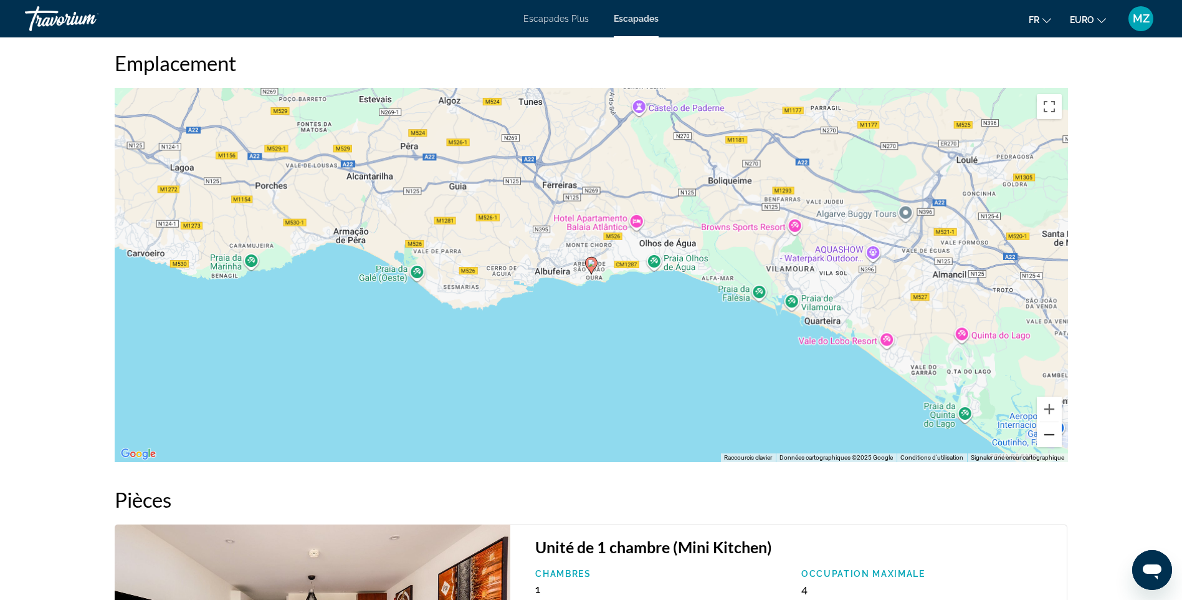
click at [1053, 442] on button "Zoom arrière" at bounding box center [1049, 434] width 25 height 25
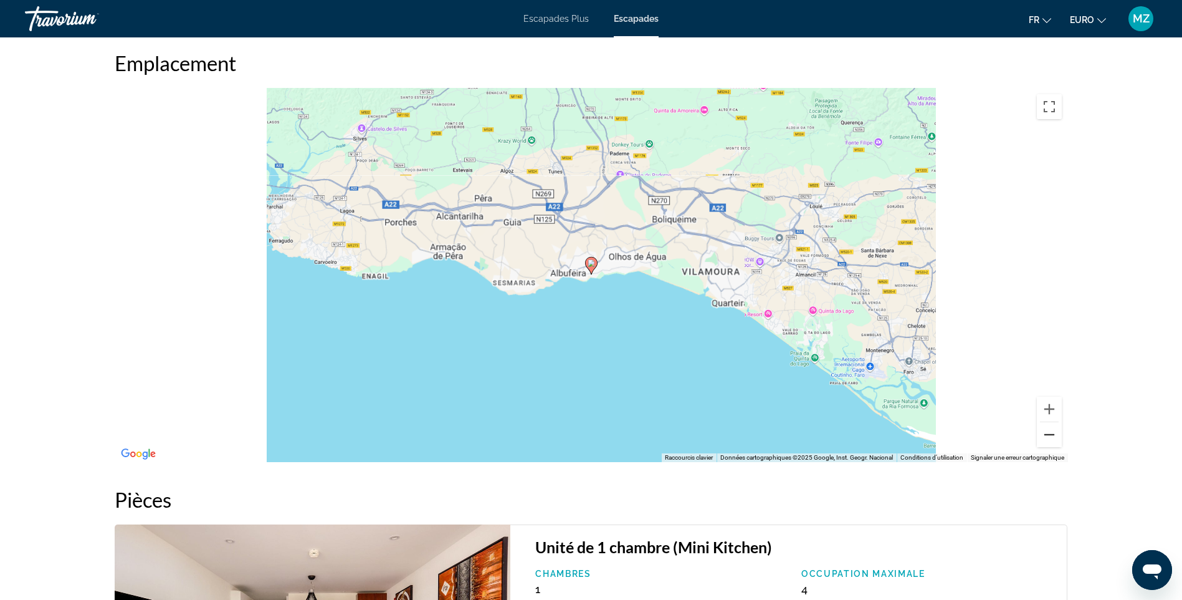
click at [1053, 442] on button "Zoom arrière" at bounding box center [1049, 434] width 25 height 25
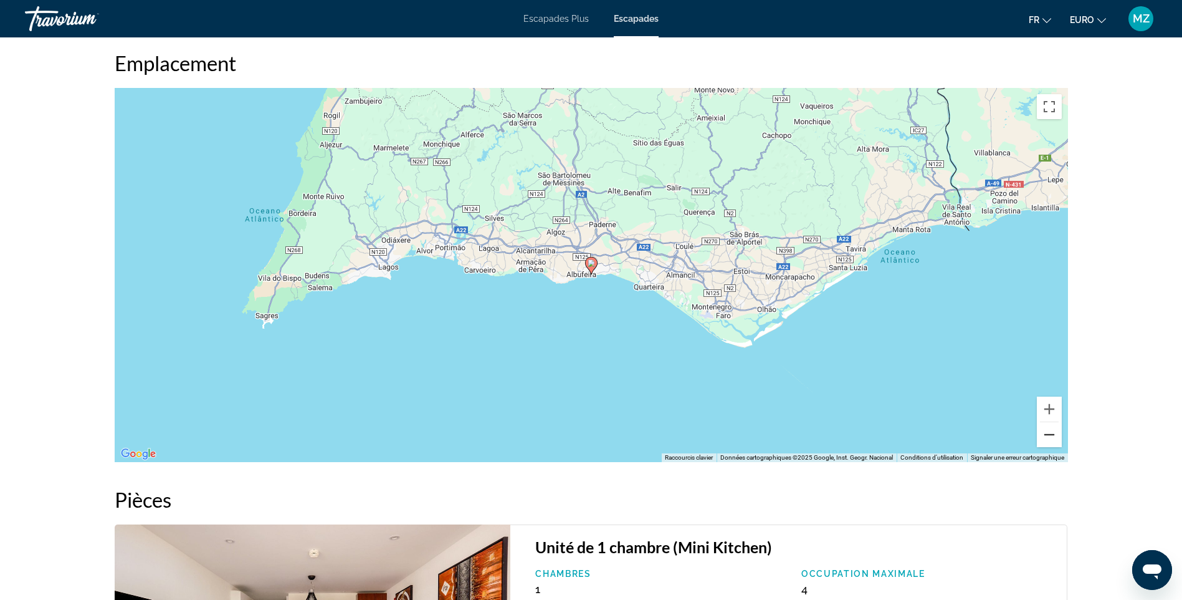
click at [1053, 442] on button "Zoom arrière" at bounding box center [1049, 434] width 25 height 25
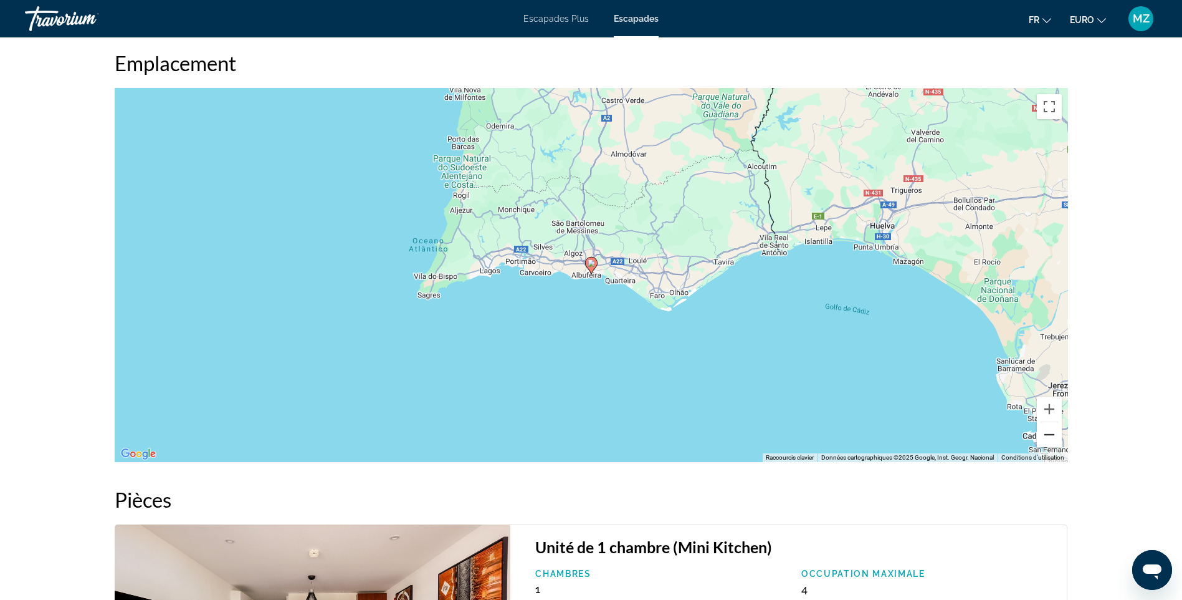
click at [1053, 442] on button "Zoom arrière" at bounding box center [1049, 434] width 25 height 25
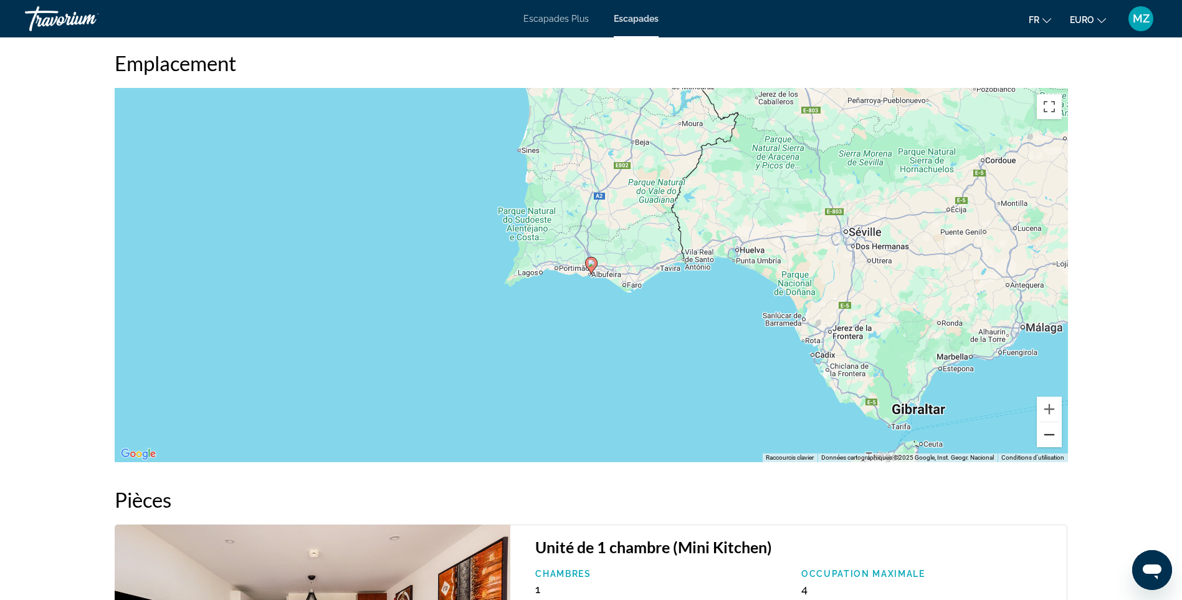
click at [1053, 442] on button "Zoom arrière" at bounding box center [1049, 434] width 25 height 25
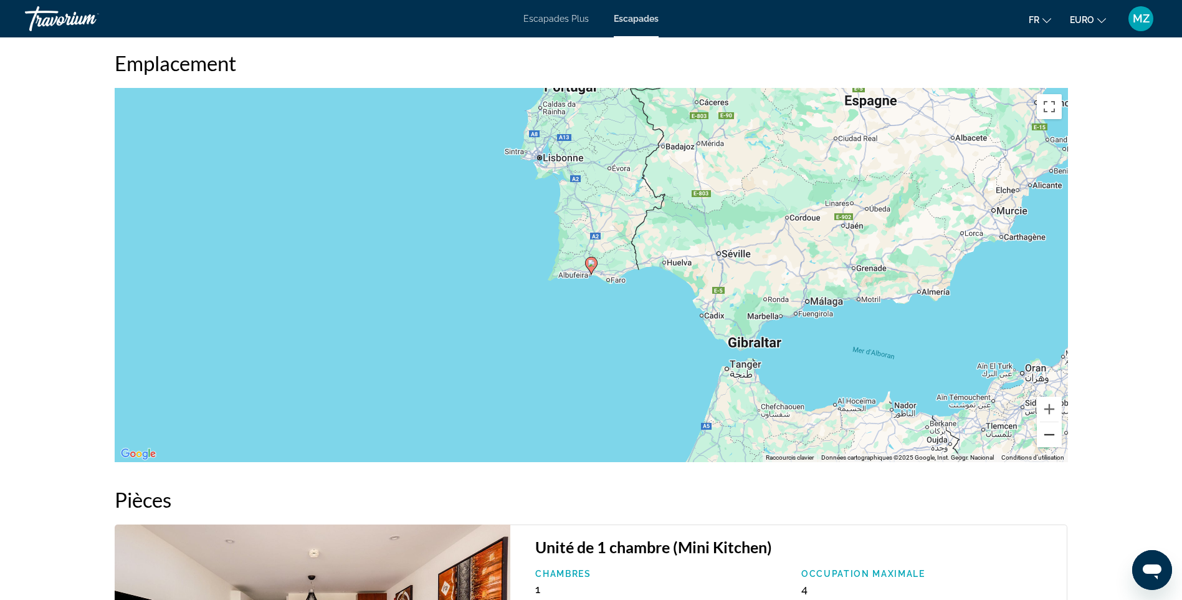
click at [1053, 442] on button "Zoom arrière" at bounding box center [1049, 434] width 25 height 25
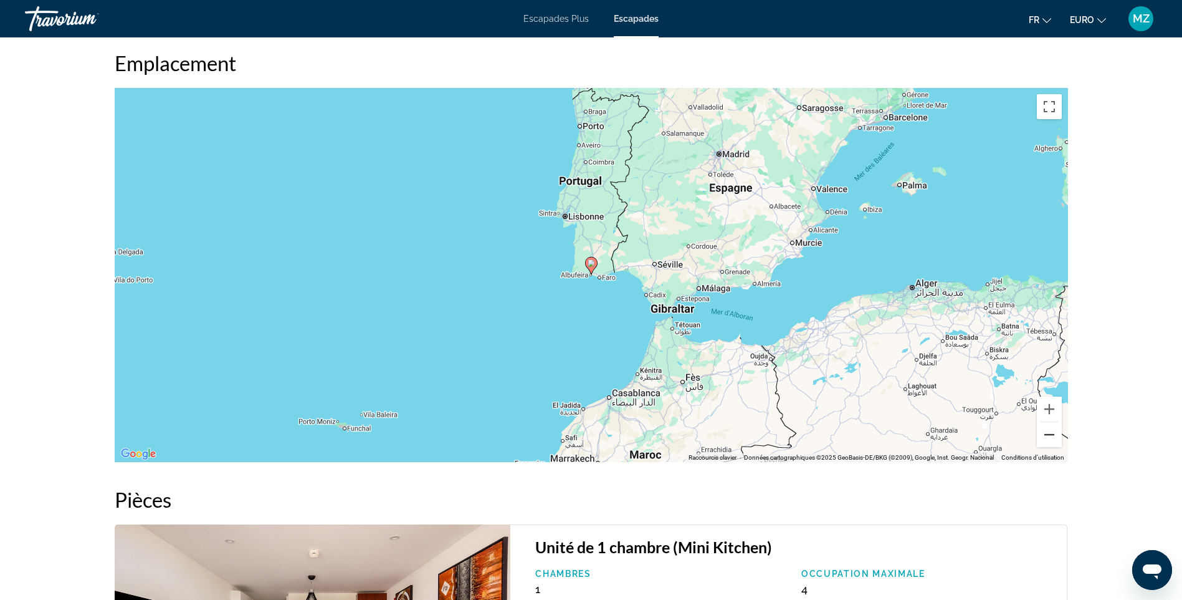
click at [1053, 442] on button "Zoom arrière" at bounding box center [1049, 434] width 25 height 25
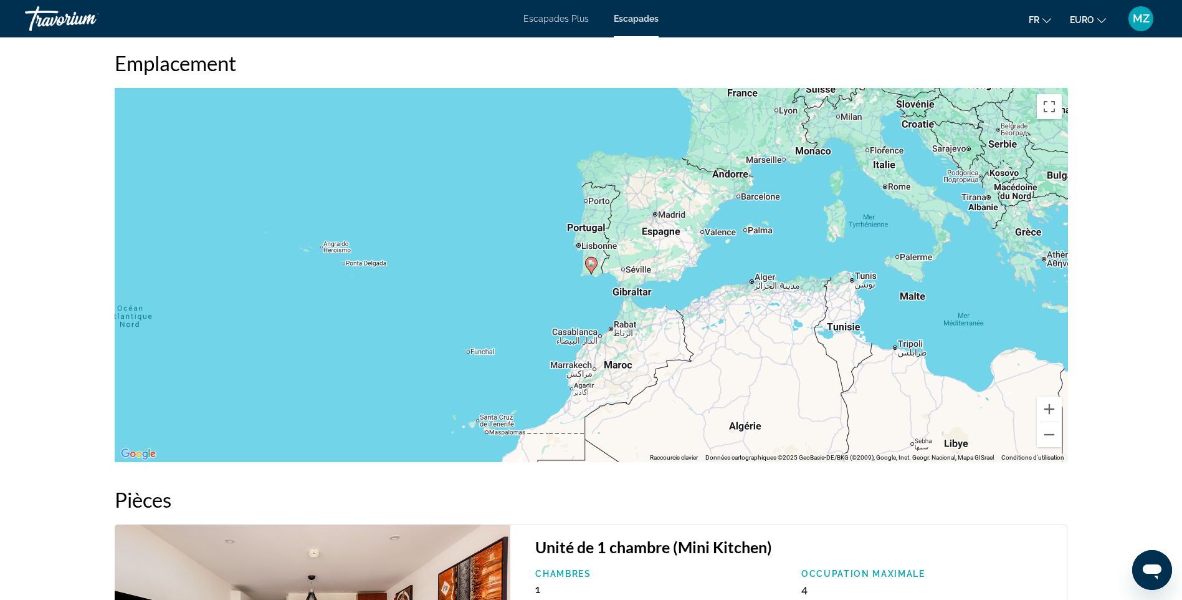
click at [303, 254] on div "Pour activer le glissement avec le clavier, appuyez sur Alt+Entrée. Une fois ce…" at bounding box center [592, 275] width 954 height 374
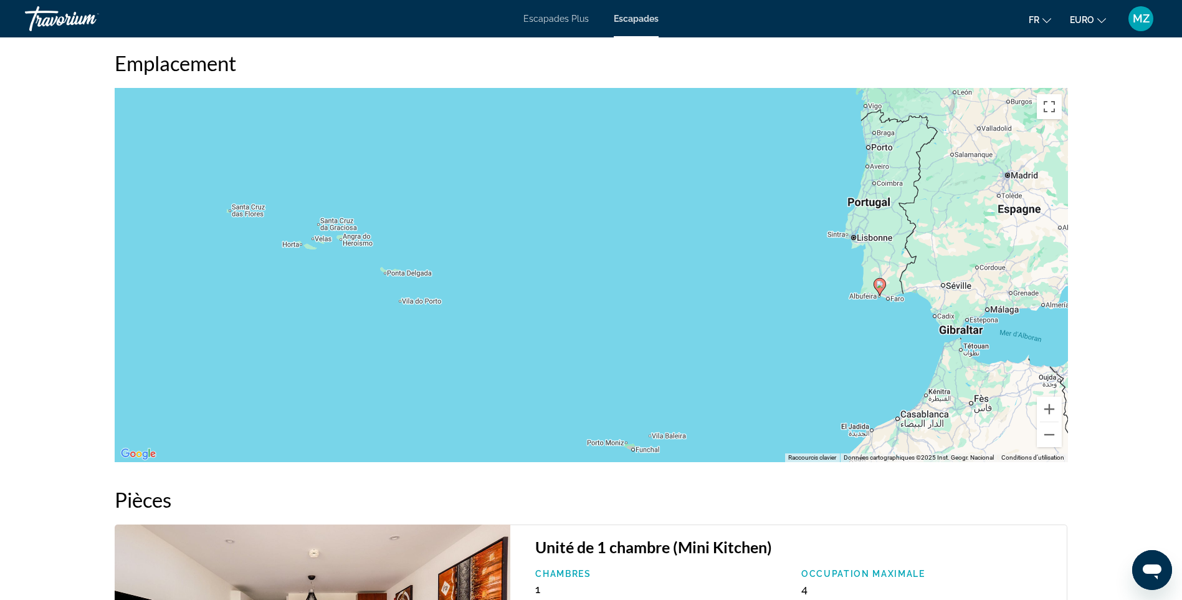
click at [312, 254] on div "Pour activer le glissement avec le clavier, appuyez sur Alt+Entrée. Une fois ce…" at bounding box center [592, 275] width 954 height 374
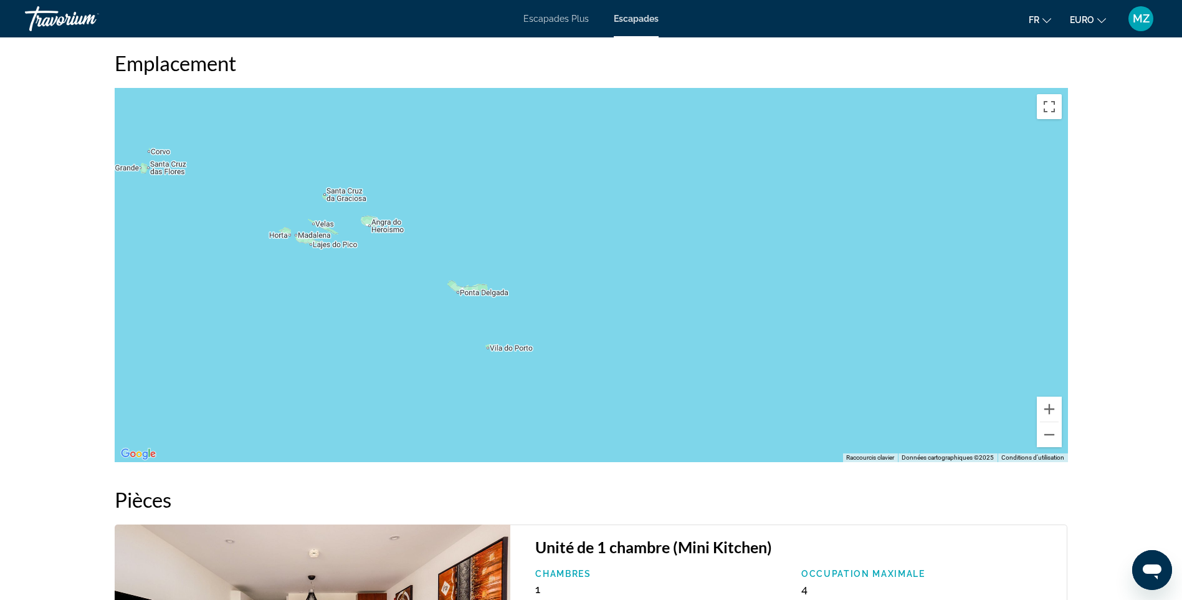
click at [295, 257] on div "Contenu principal" at bounding box center [592, 275] width 954 height 374
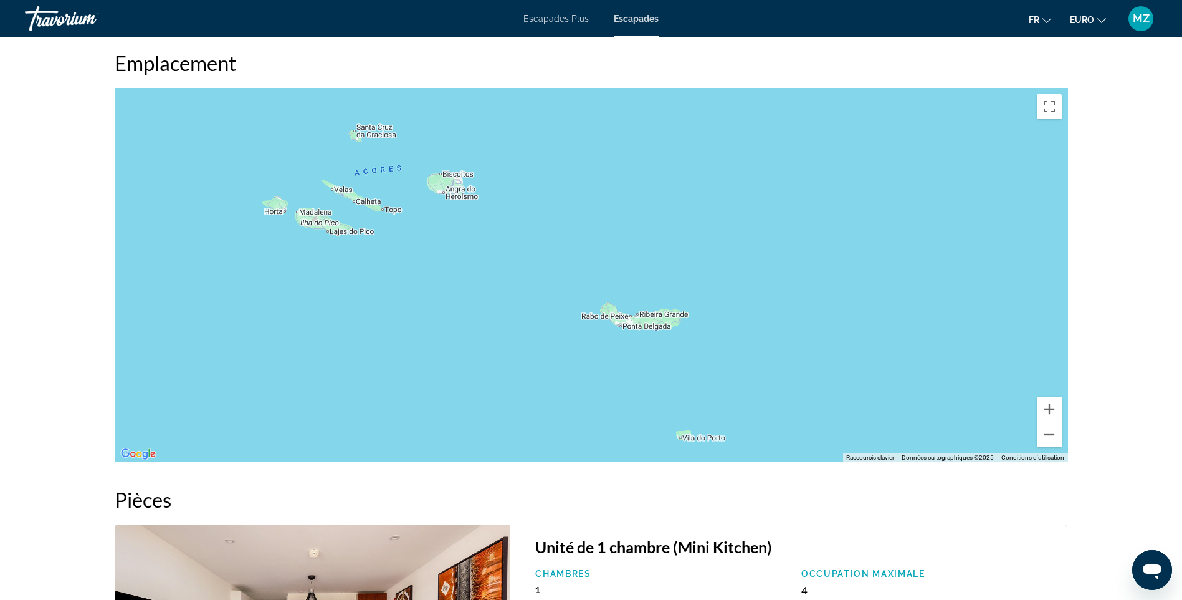
click at [295, 257] on div "Contenu principal" at bounding box center [592, 275] width 954 height 374
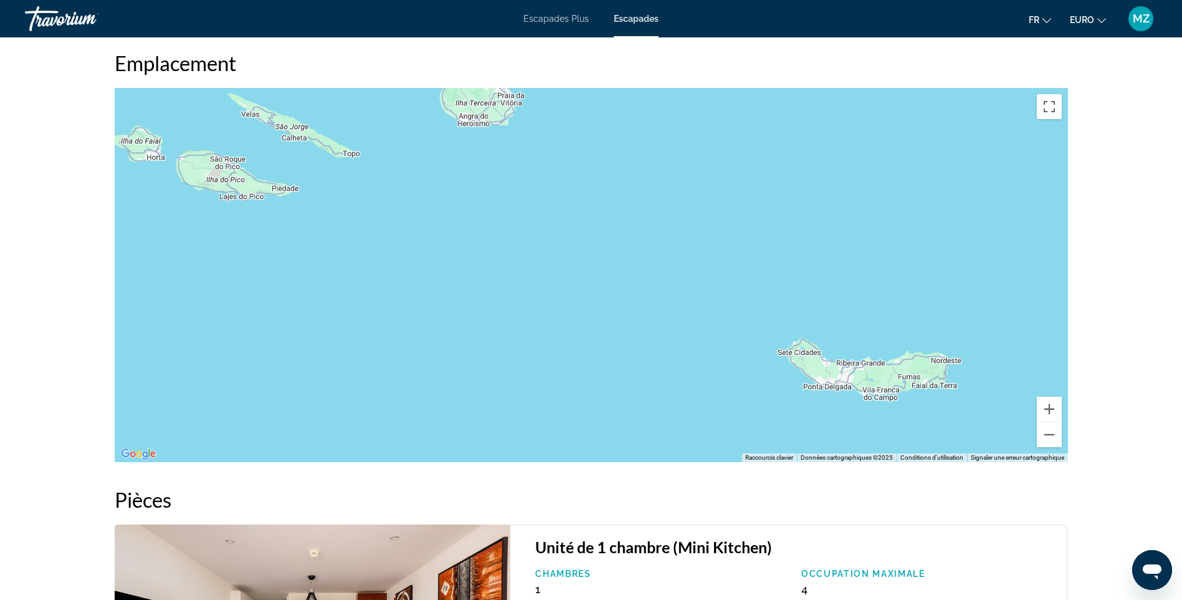
drag, startPoint x: 492, startPoint y: 208, endPoint x: 361, endPoint y: 156, distance: 140.7
click at [361, 156] on div "Contenu principal" at bounding box center [592, 275] width 954 height 374
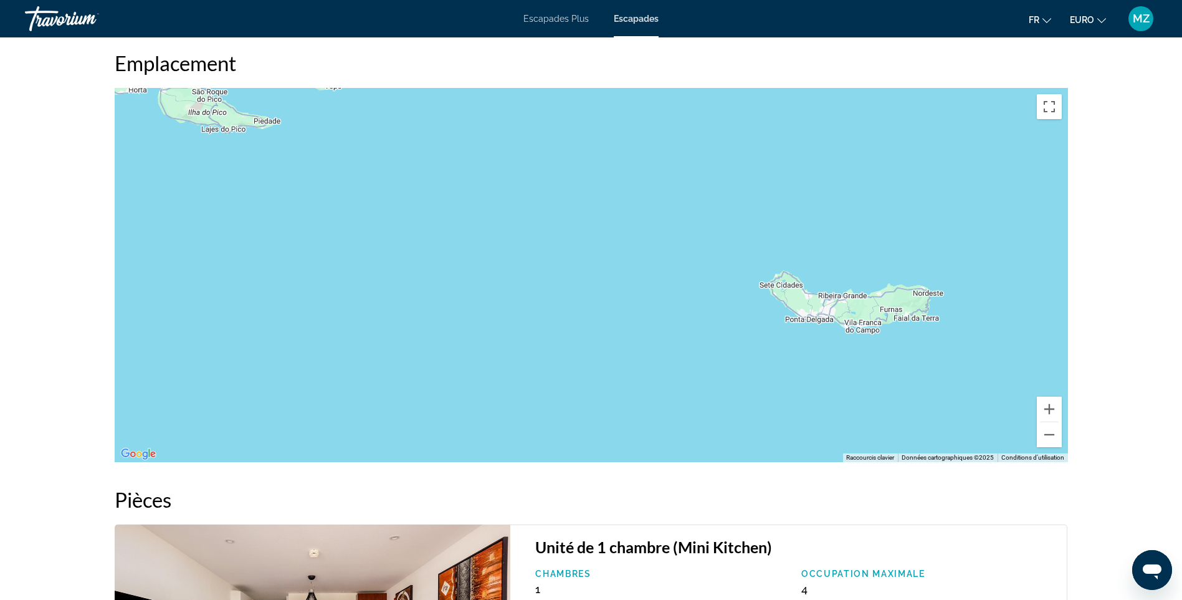
click at [862, 368] on div "Contenu principal" at bounding box center [592, 275] width 954 height 374
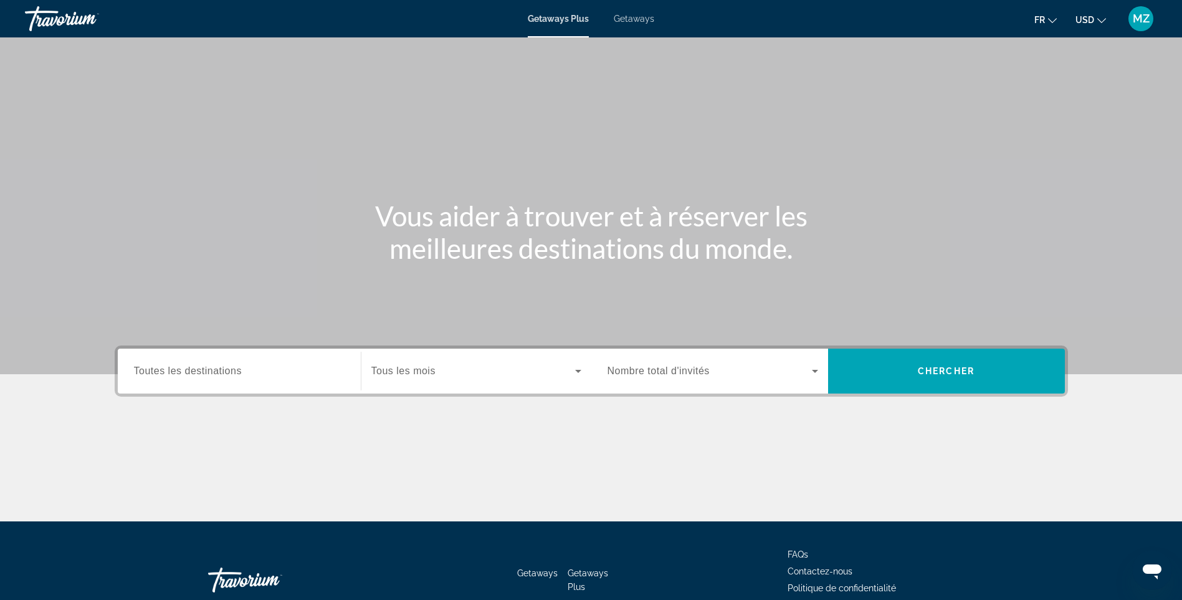
click at [646, 21] on span "Getaways" at bounding box center [634, 19] width 41 height 10
click at [185, 384] on div "Search widget" at bounding box center [239, 371] width 211 height 36
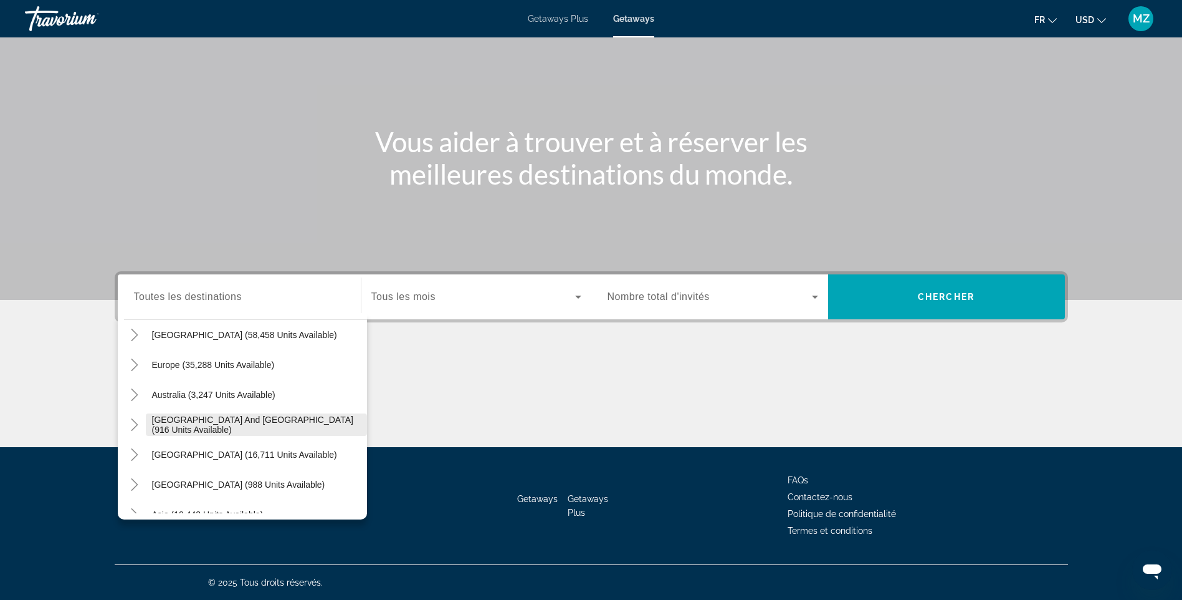
scroll to position [130, 0]
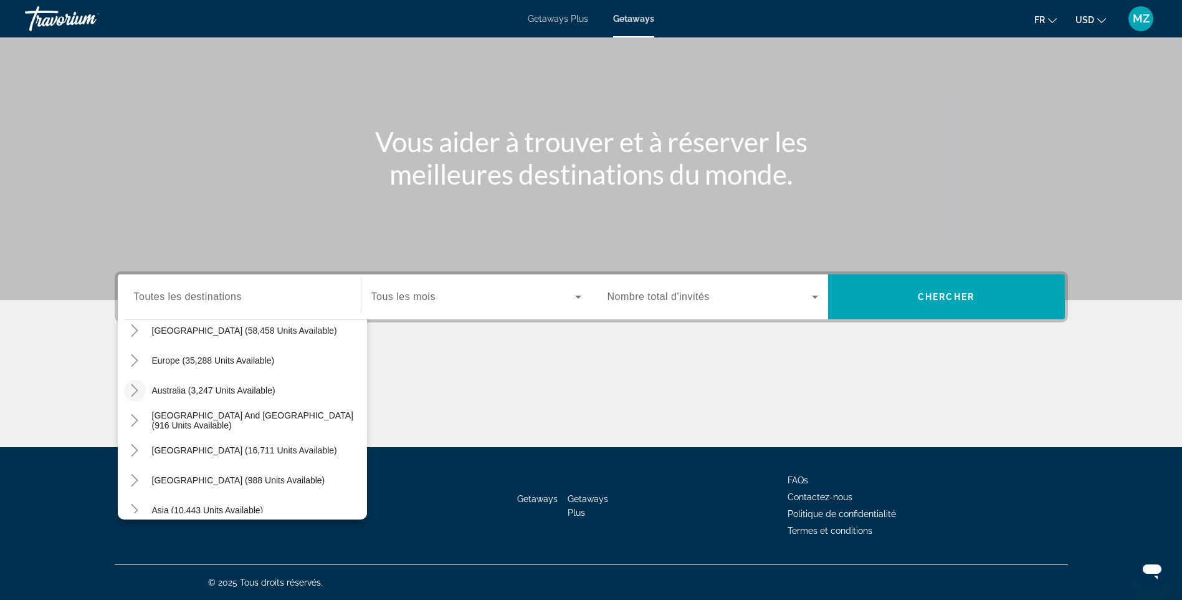
click at [132, 390] on icon "Toggle Australia (3,247 units available)" at bounding box center [134, 390] width 12 height 12
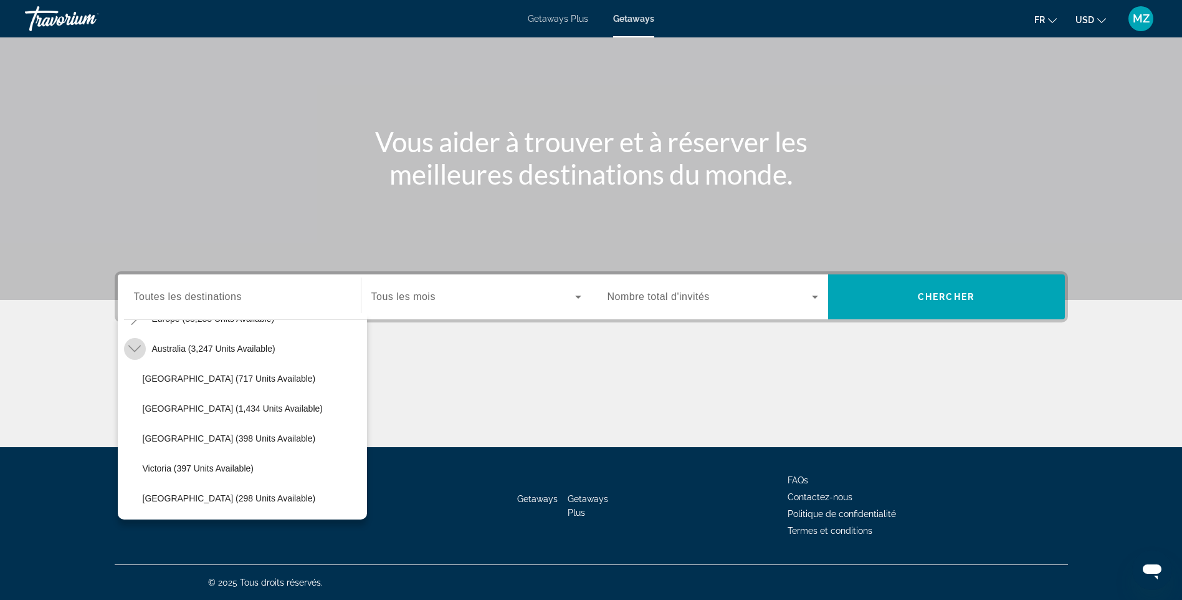
click at [135, 349] on icon "Toggle Australia (3,247 units available)" at bounding box center [134, 348] width 12 height 12
click at [138, 325] on mat-icon "Toggle Europe (35,288 units available)" at bounding box center [135, 319] width 22 height 22
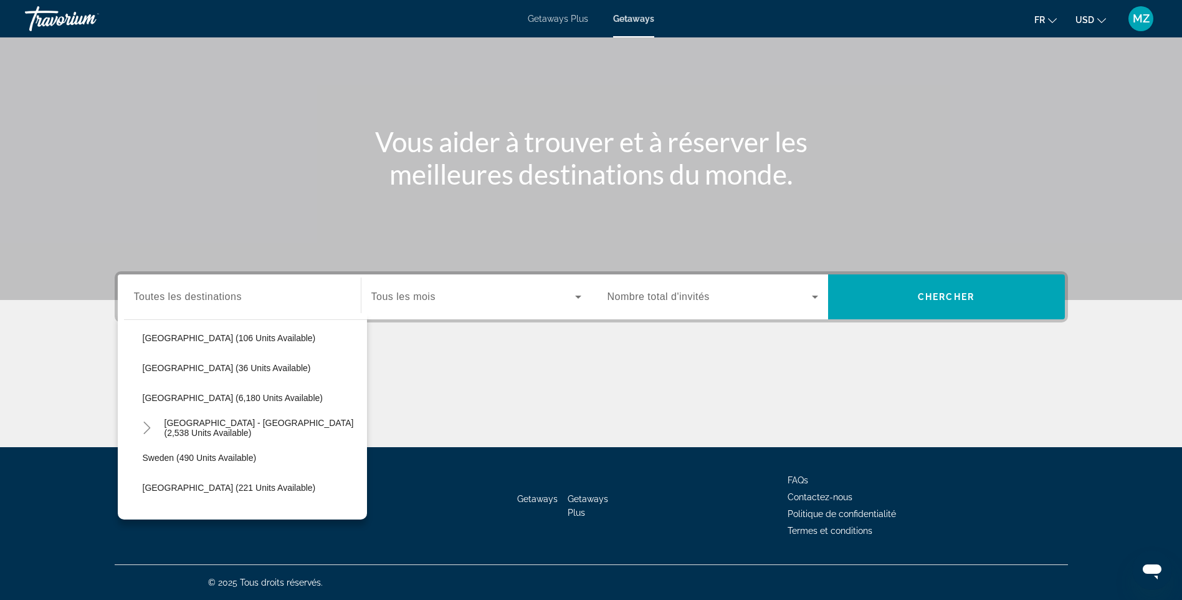
scroll to position [636, 0]
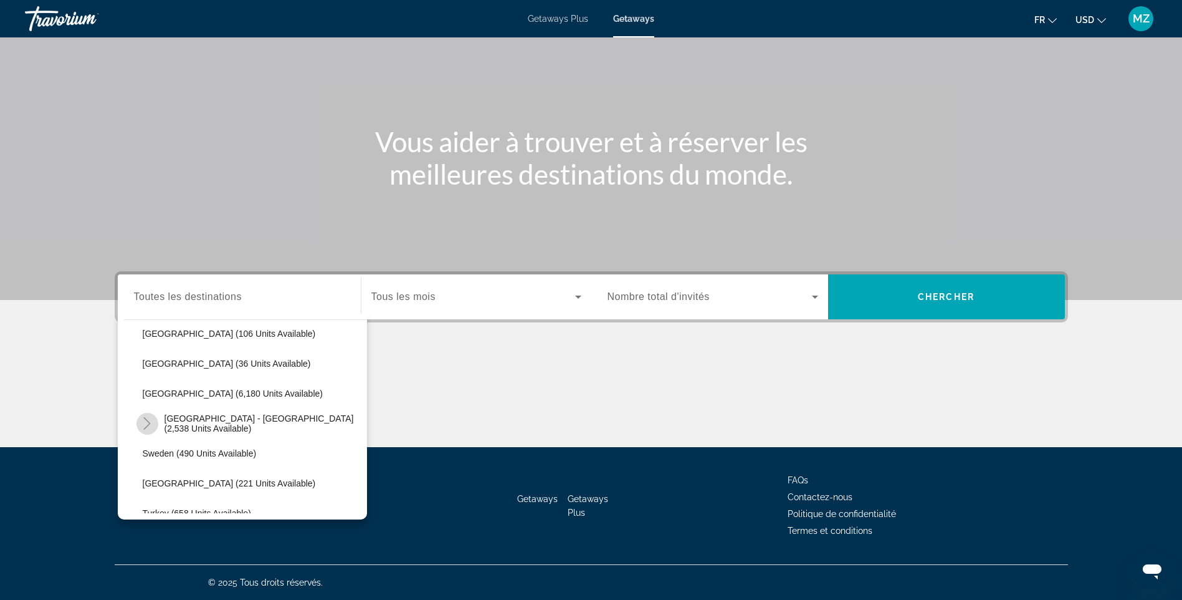
click at [150, 429] on mat-icon "Toggle Spain - Canary Islands (2,538 units available)" at bounding box center [147, 424] width 22 height 22
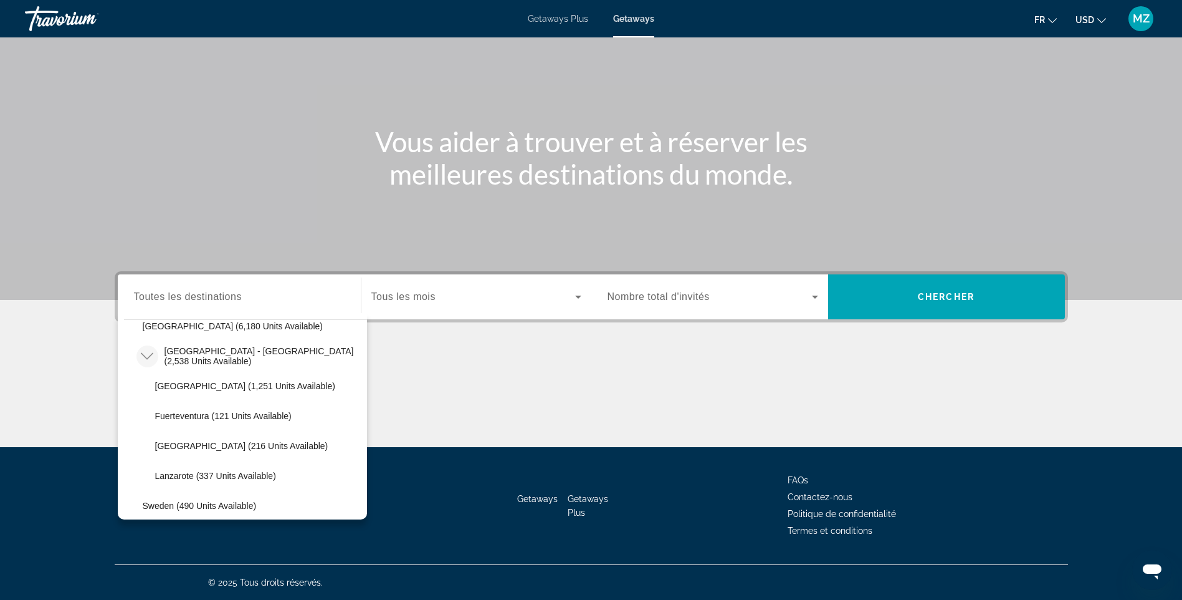
scroll to position [698, 0]
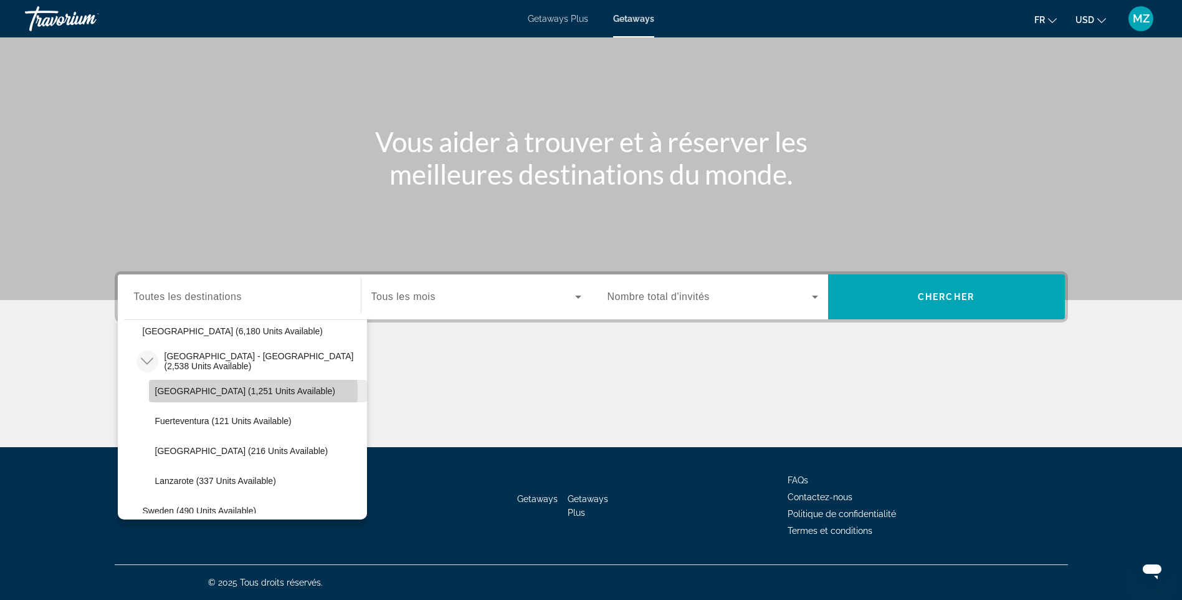
click at [216, 392] on span "[GEOGRAPHIC_DATA] (1,251 units available)" at bounding box center [245, 391] width 180 height 10
type input "**********"
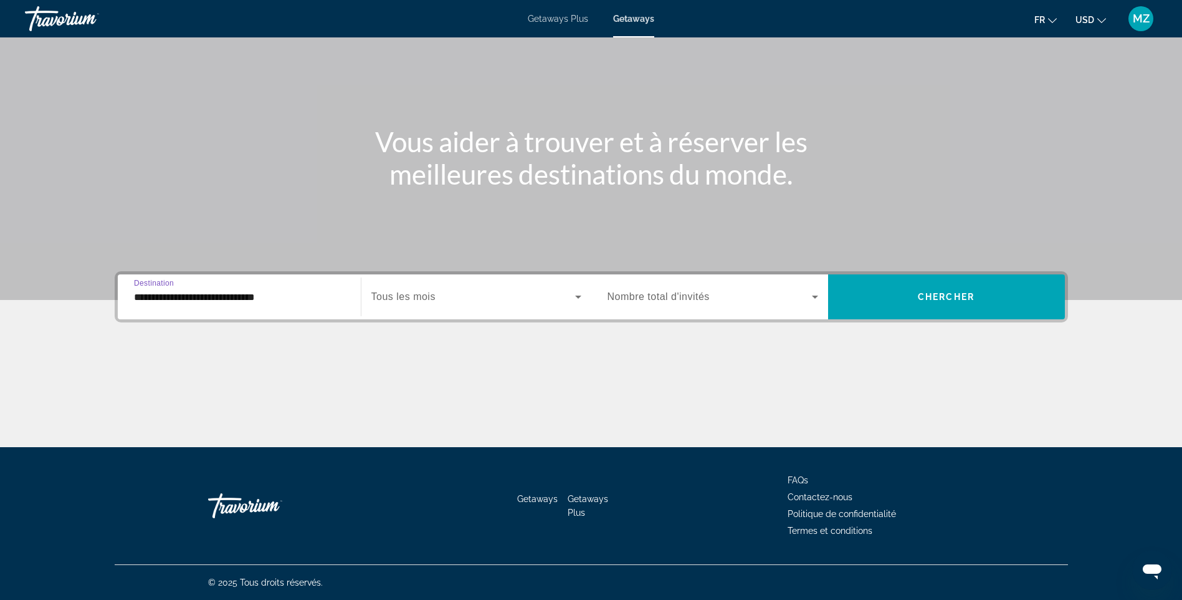
click at [414, 306] on div "Search widget" at bounding box center [476, 296] width 210 height 35
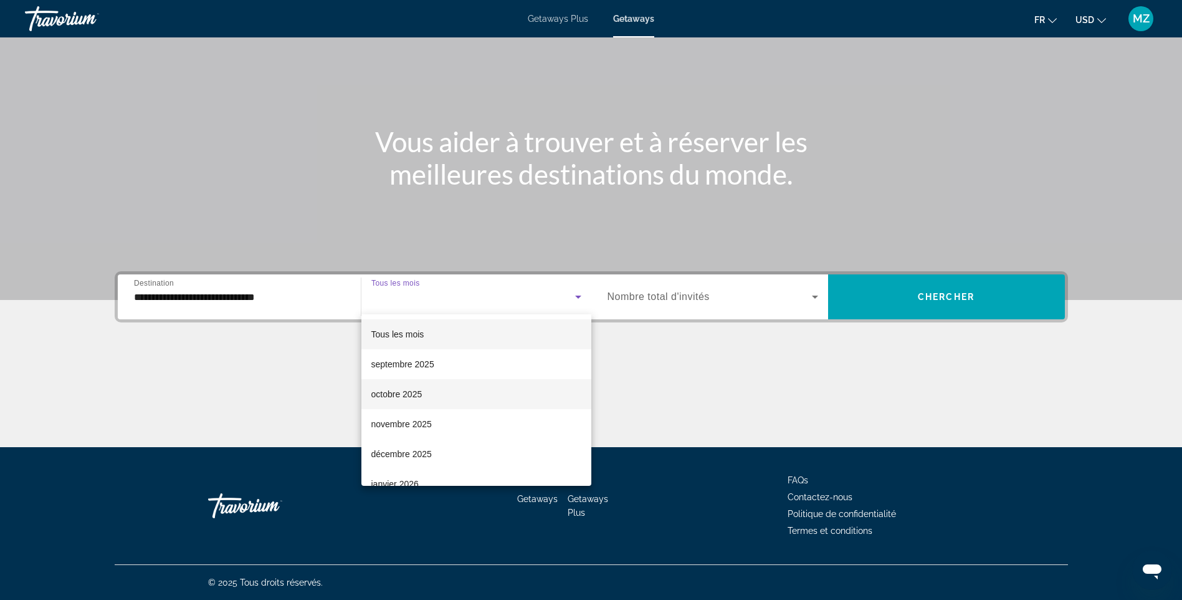
click at [403, 391] on span "octobre 2025" at bounding box center [396, 393] width 51 height 15
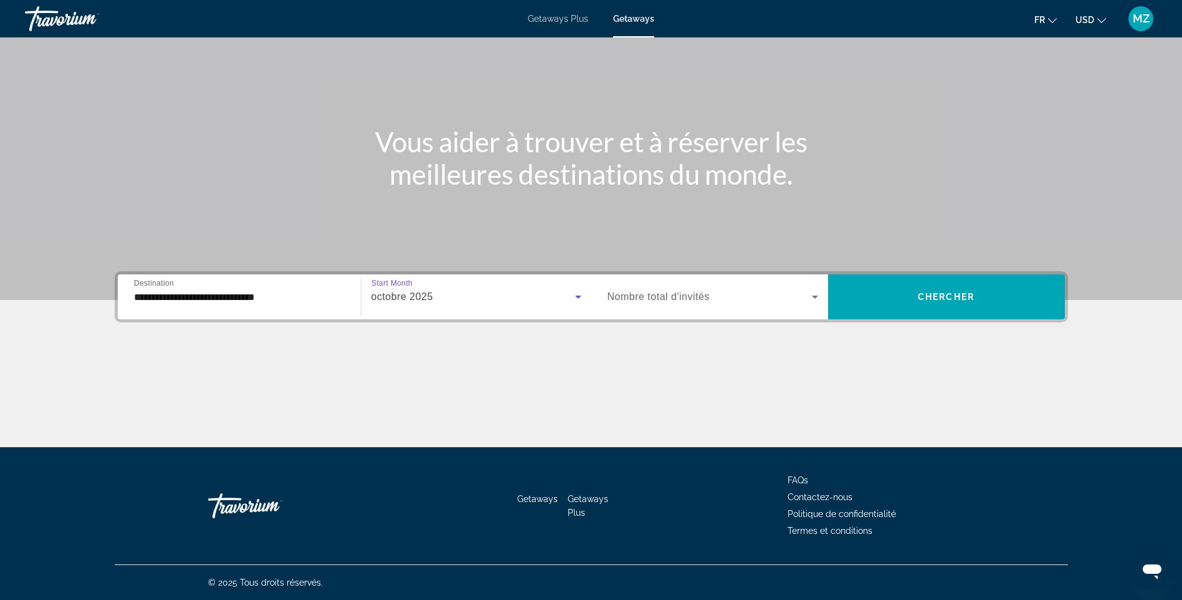
click at [646, 300] on span "Nombre total d'invités" at bounding box center [659, 296] width 102 height 11
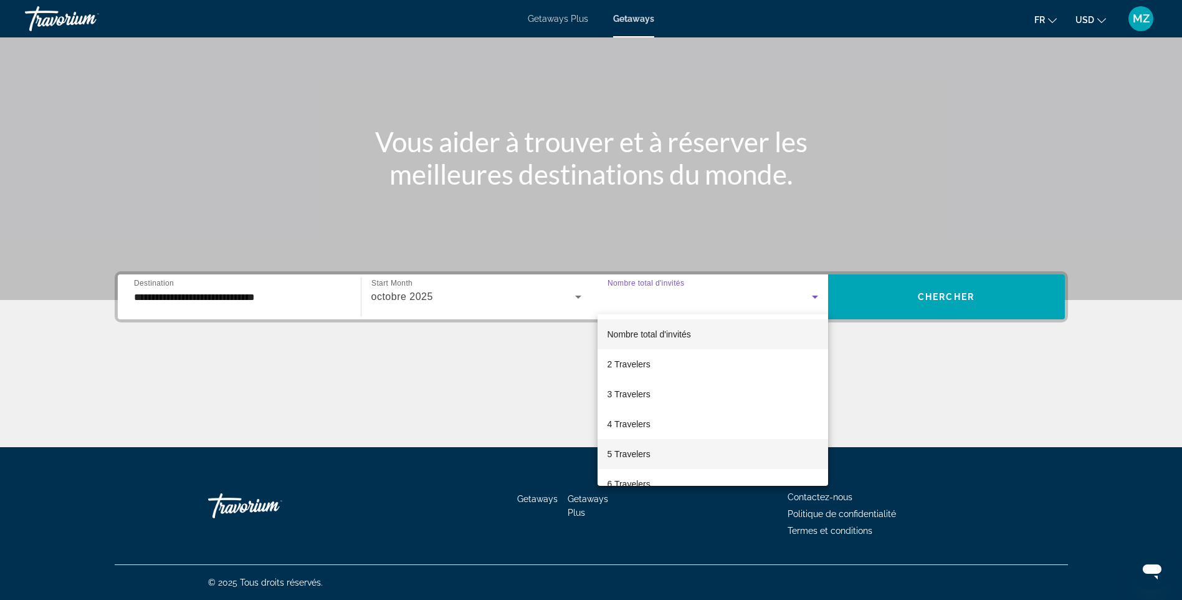
click at [634, 451] on span "5 Travelers" at bounding box center [629, 453] width 43 height 15
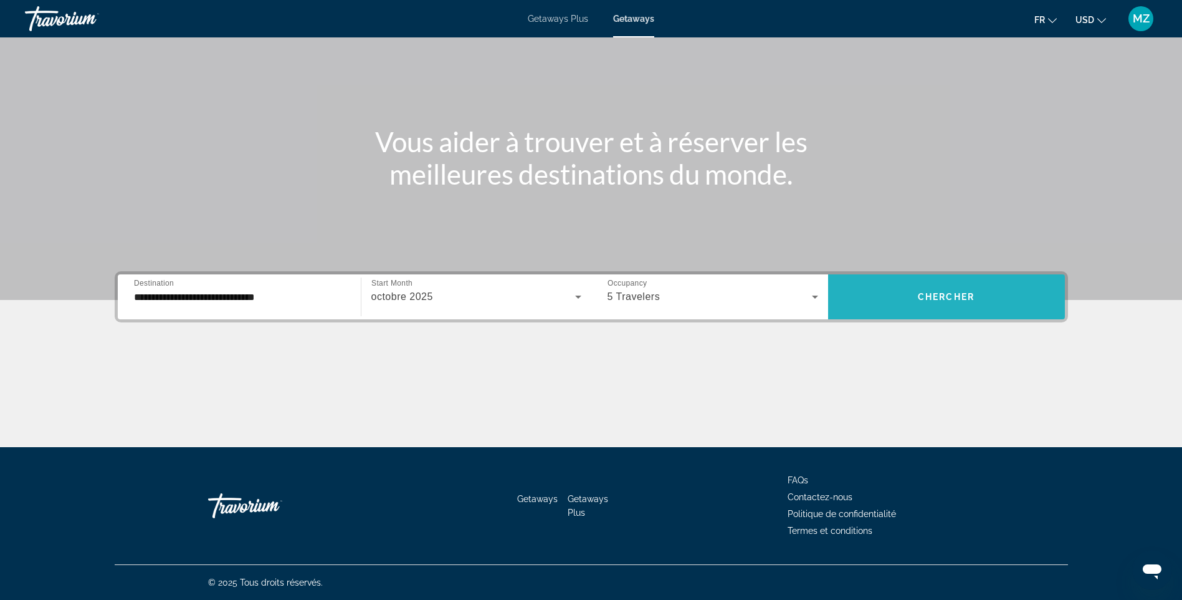
click at [938, 287] on span "Search widget" at bounding box center [946, 297] width 237 height 30
